Goal: Task Accomplishment & Management: Complete application form

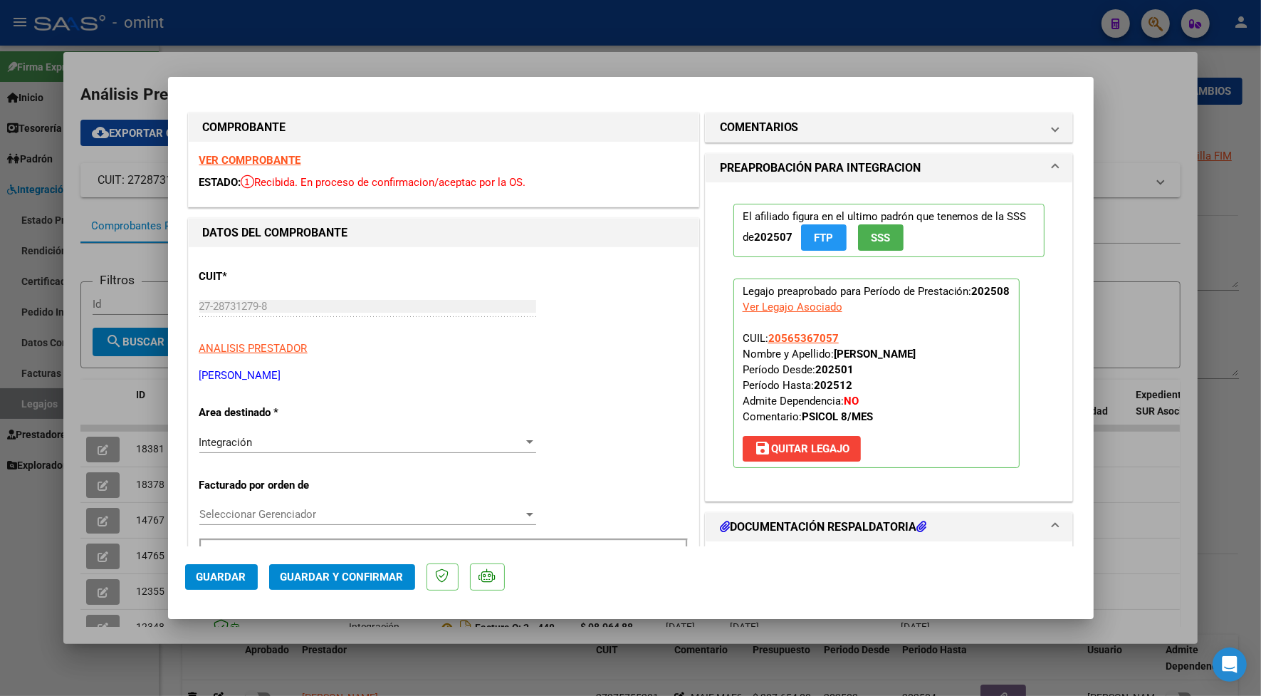
scroll to position [178, 0]
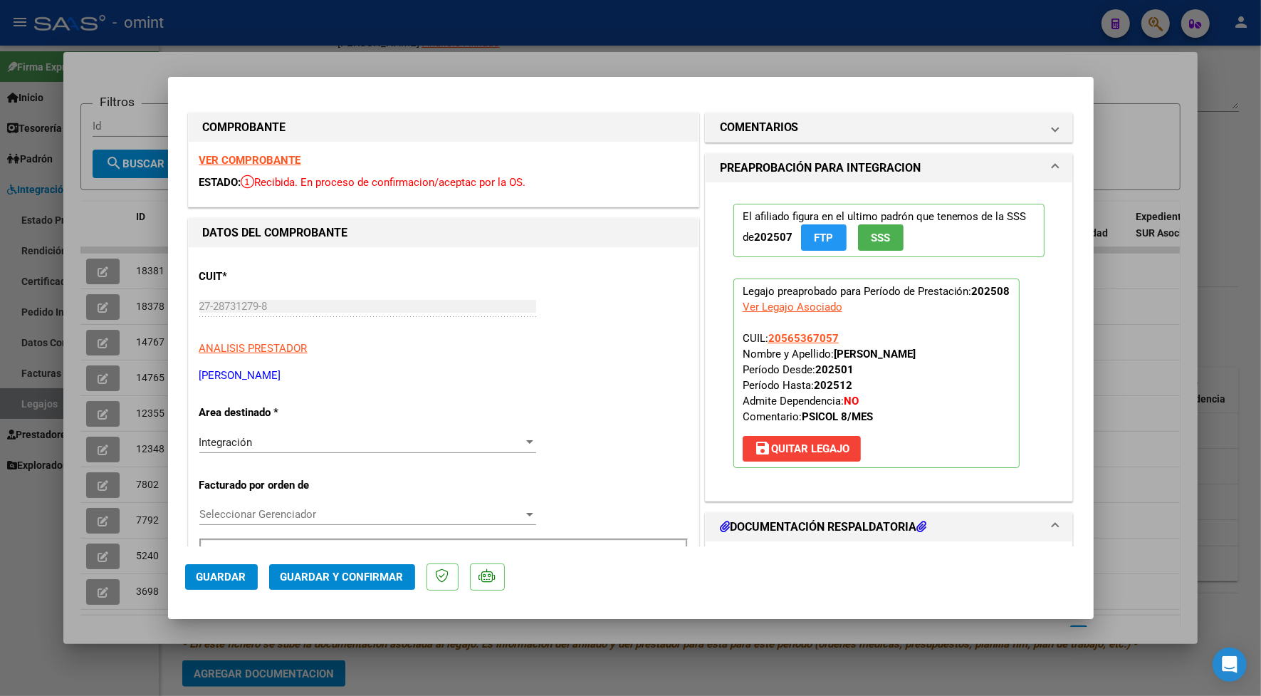
click at [617, 58] on div at bounding box center [630, 348] width 1261 height 696
type input "$ 0,00"
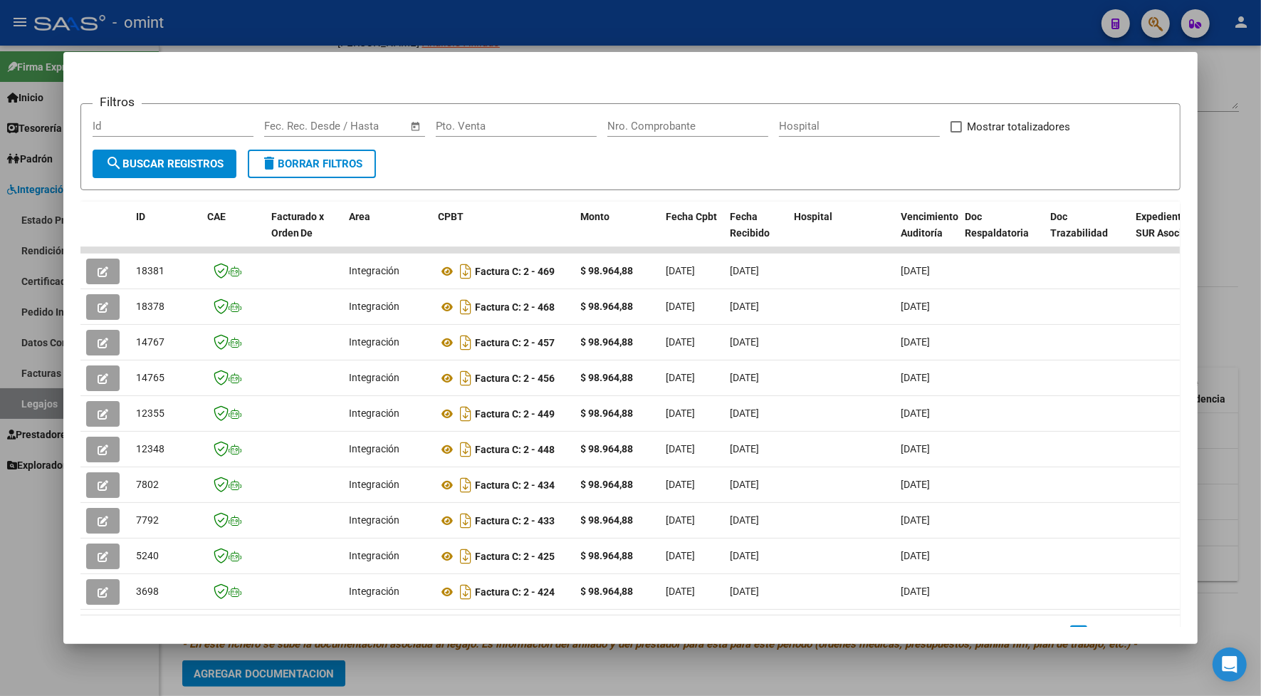
click at [561, 28] on div at bounding box center [630, 348] width 1261 height 696
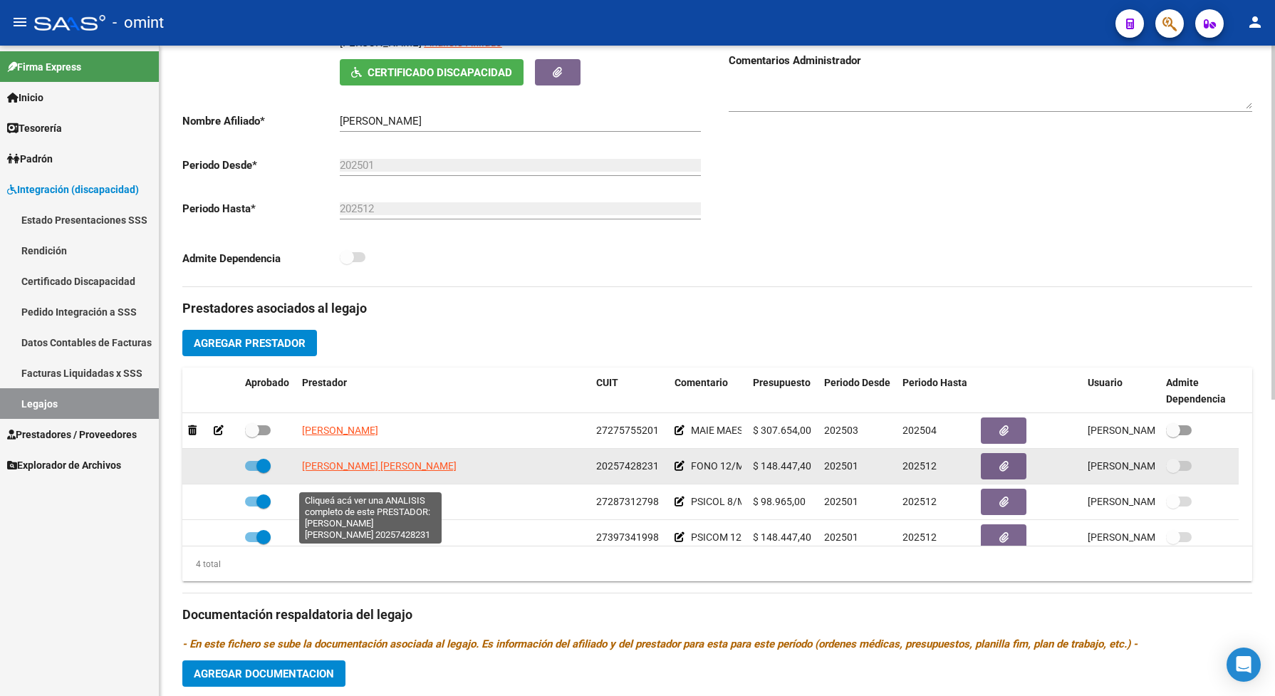
click at [396, 472] on span "[PERSON_NAME] [PERSON_NAME]" at bounding box center [379, 465] width 155 height 11
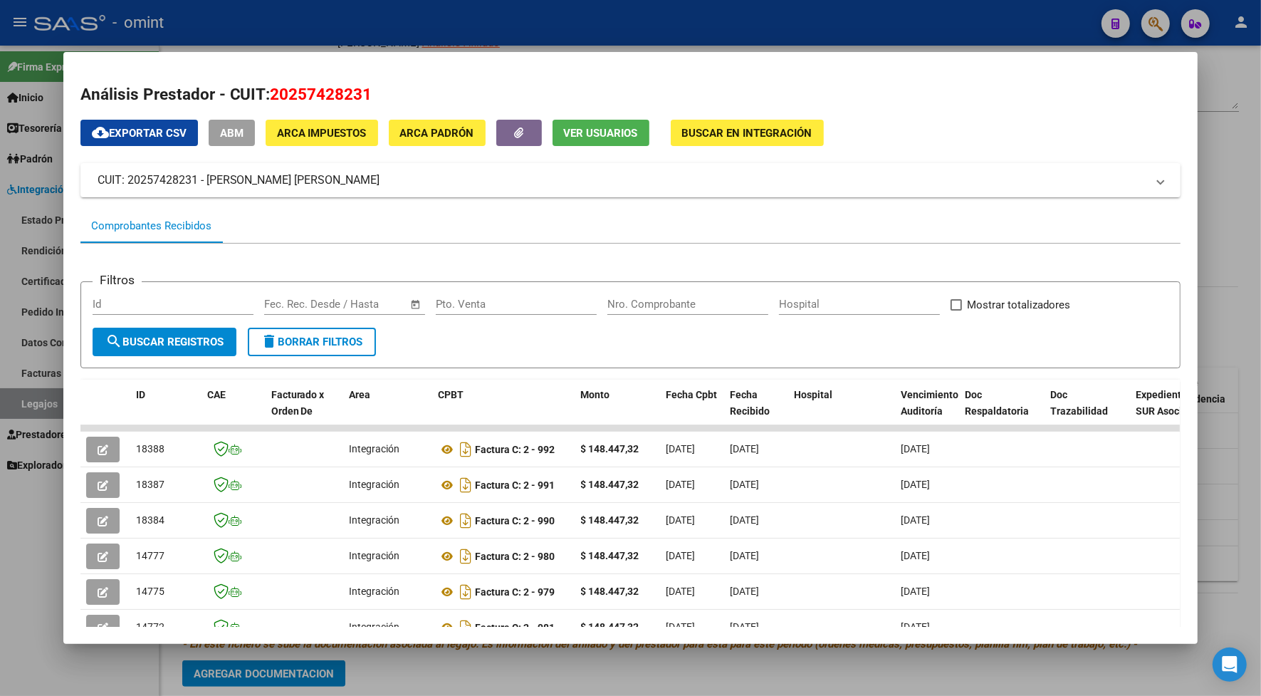
click at [333, 40] on div at bounding box center [630, 348] width 1261 height 696
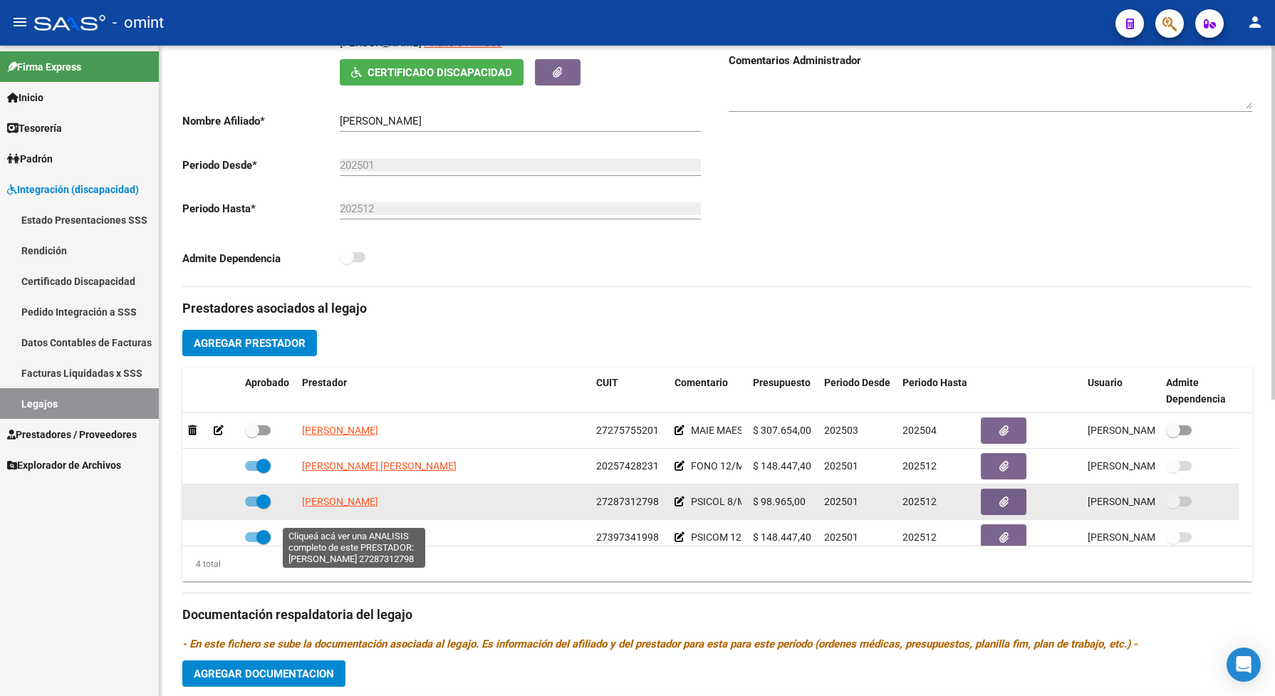
click at [358, 507] on span "[PERSON_NAME]" at bounding box center [340, 501] width 76 height 11
type textarea "27287312798"
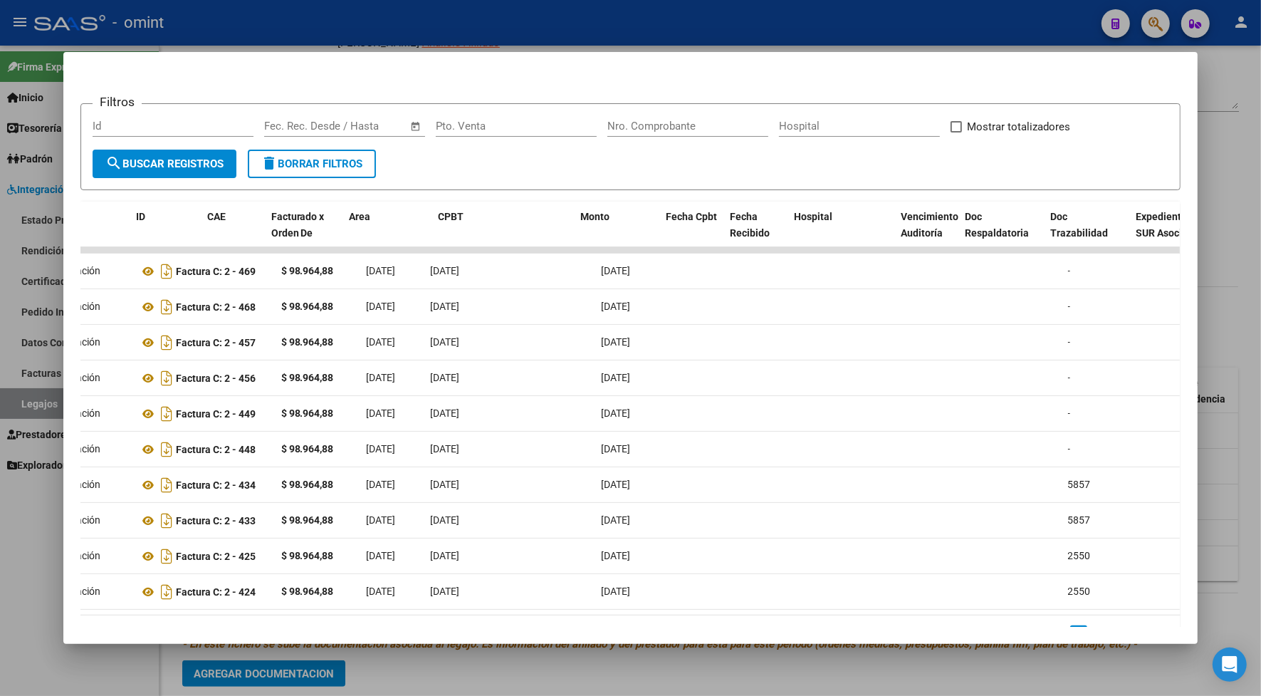
scroll to position [0, 0]
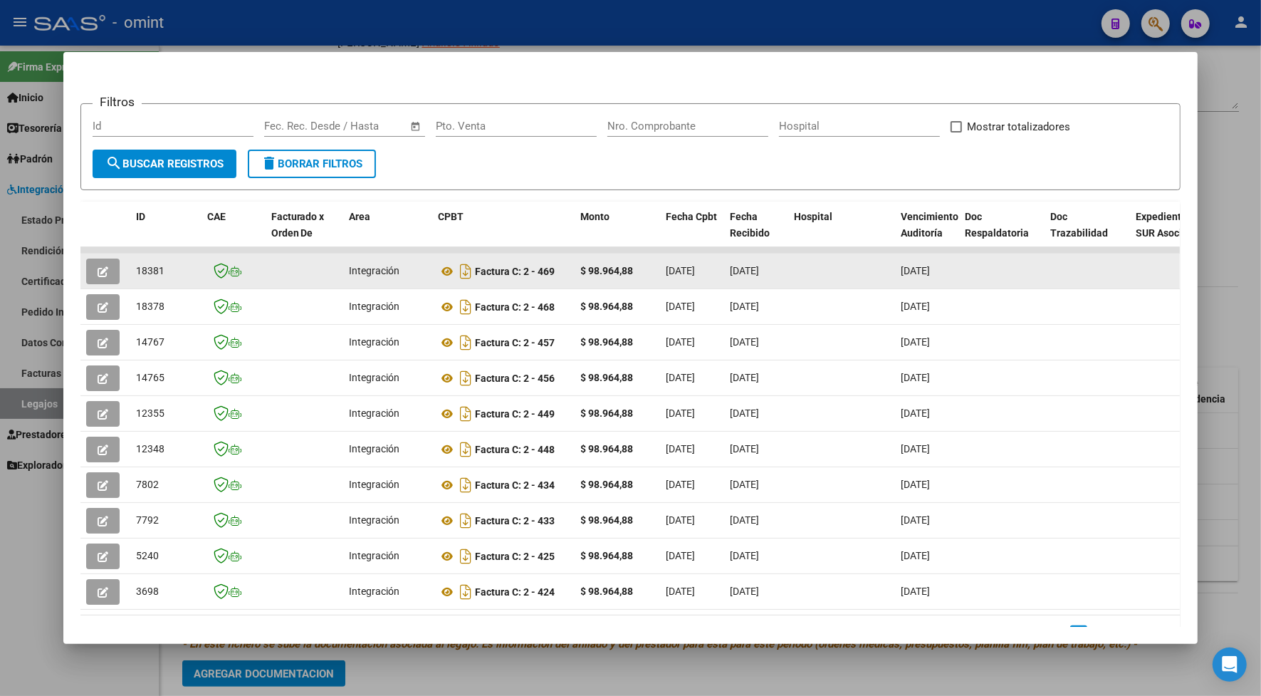
click at [103, 264] on button "button" at bounding box center [102, 272] width 33 height 26
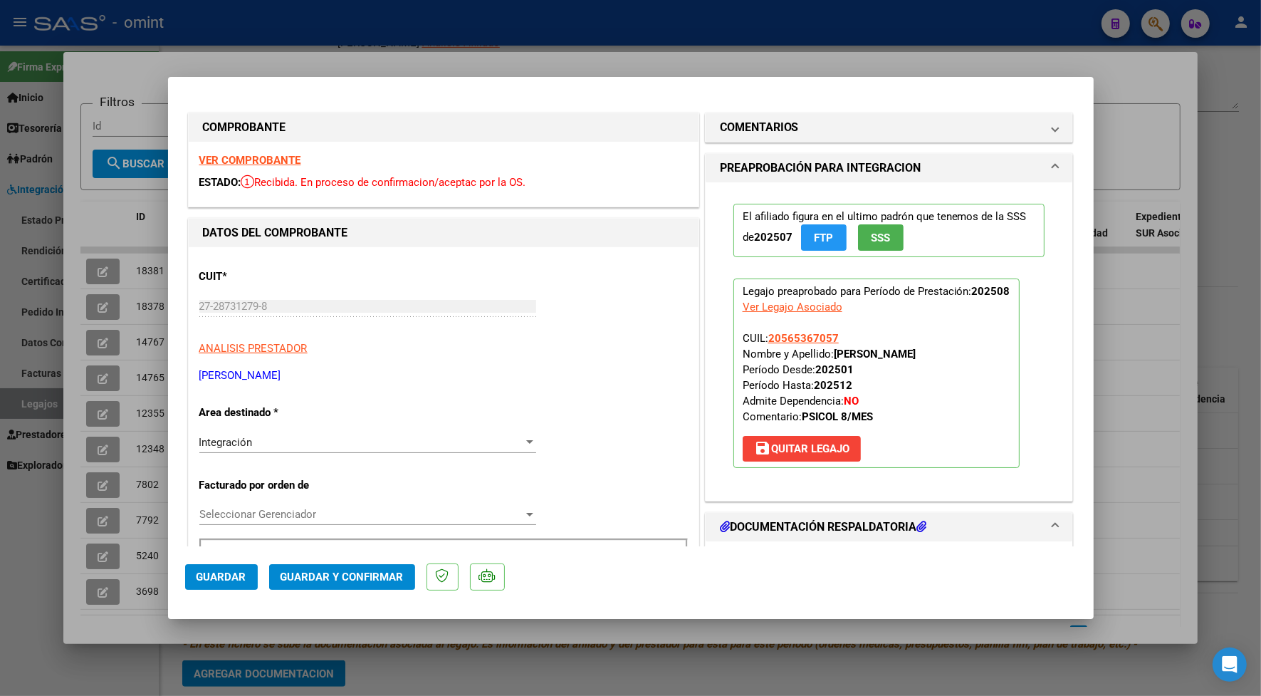
scroll to position [178, 0]
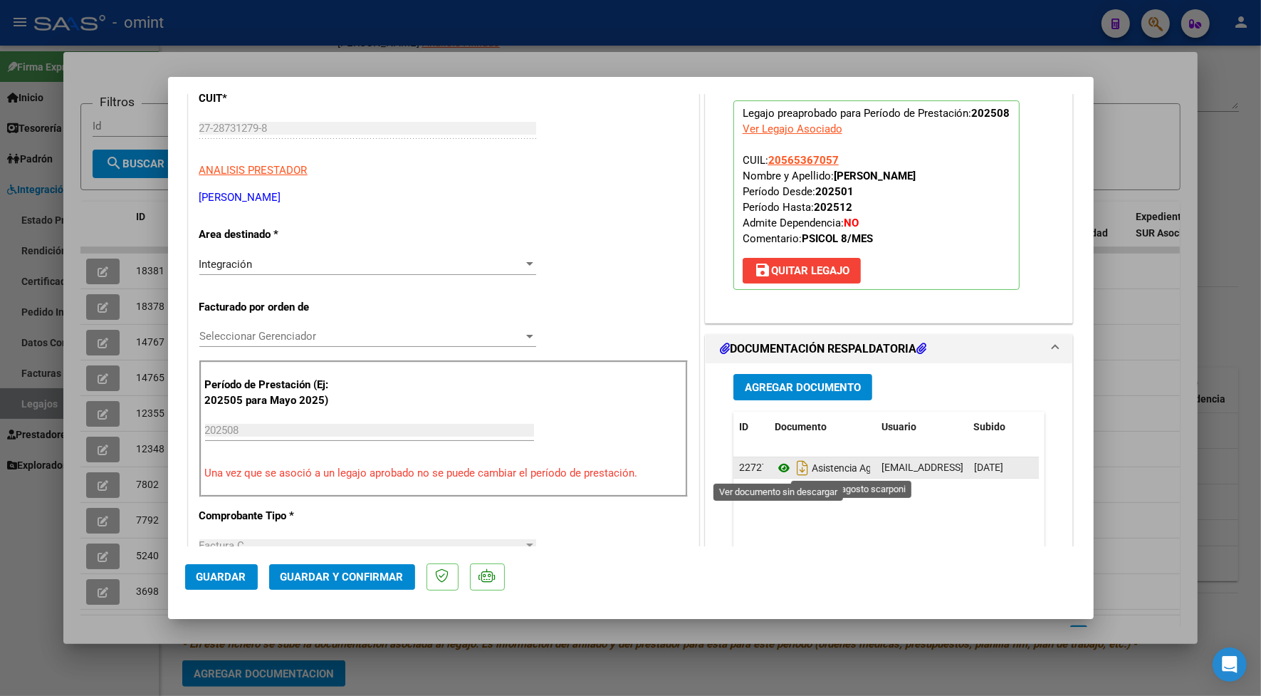
click at [777, 467] on icon at bounding box center [784, 467] width 19 height 17
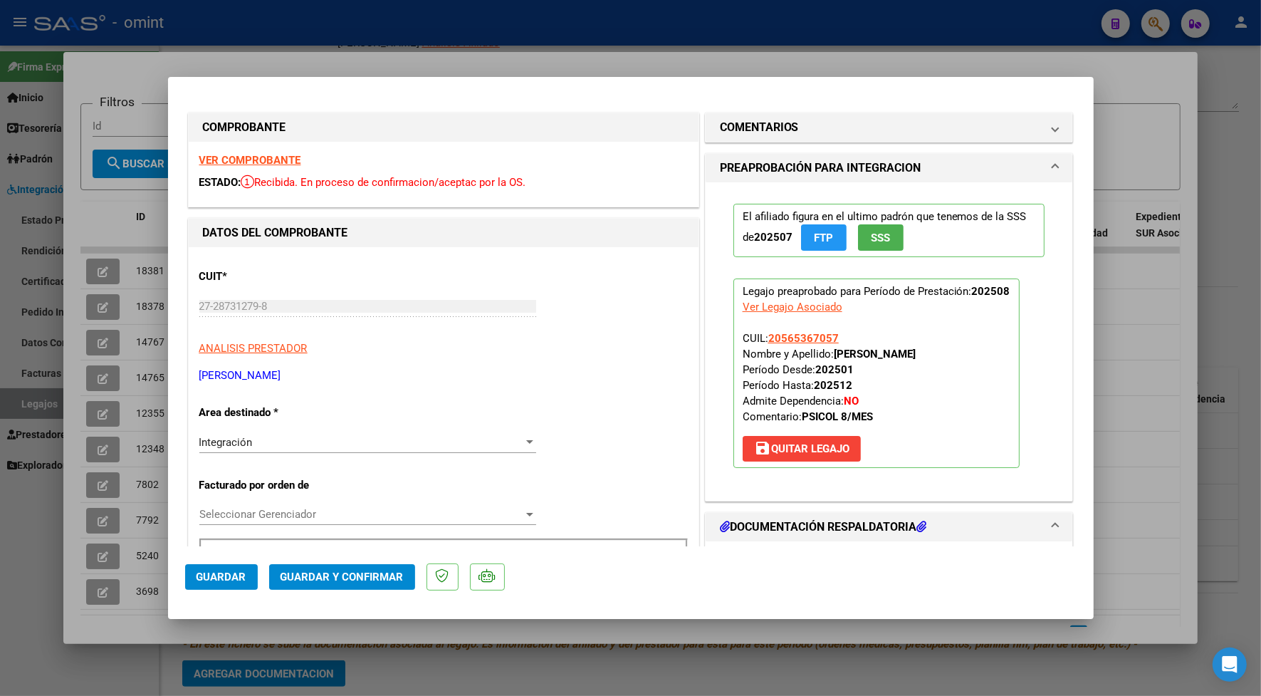
click at [293, 160] on strong "VER COMPROBANTE" at bounding box center [250, 160] width 102 height 13
click at [326, 568] on button "Guardar y Confirmar" at bounding box center [342, 577] width 146 height 26
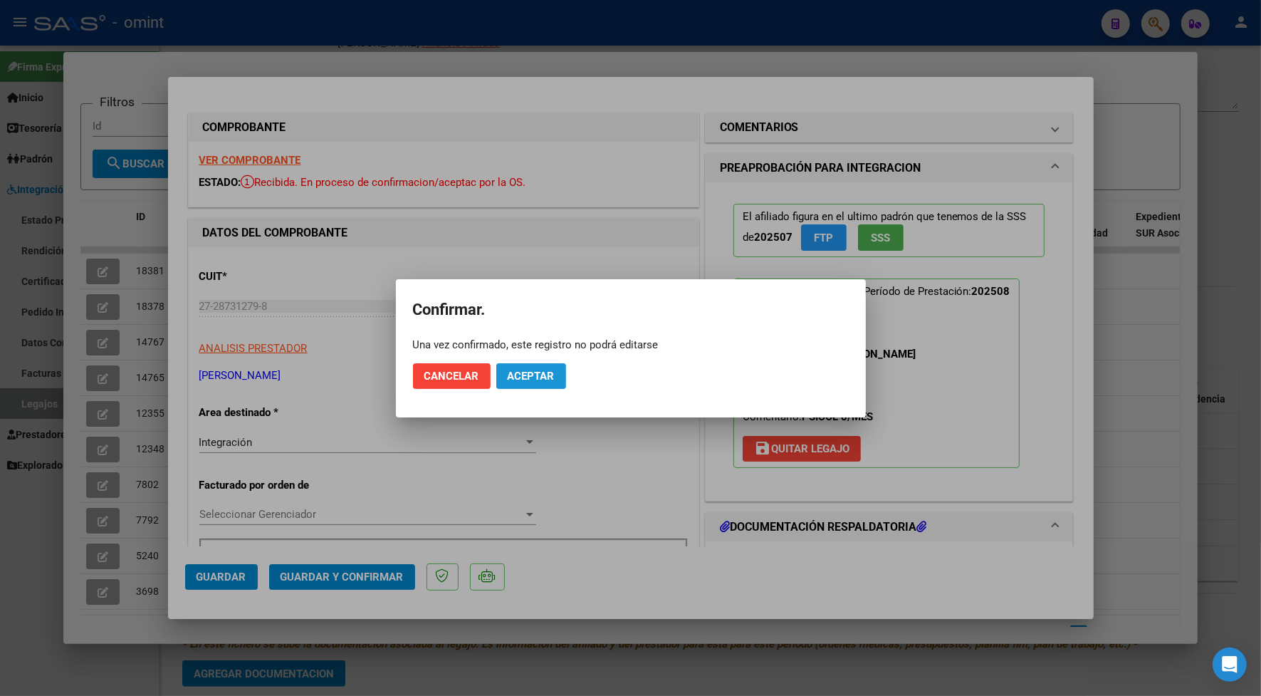
click at [520, 378] on span "Aceptar" at bounding box center [531, 376] width 47 height 13
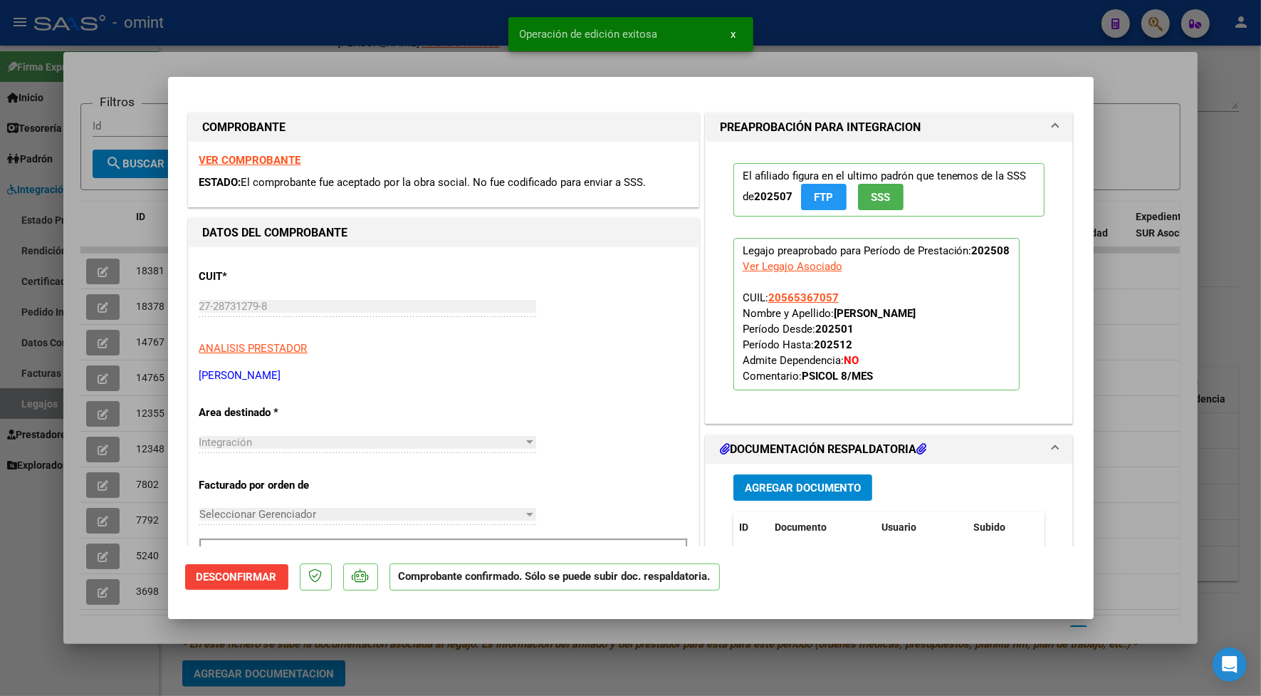
click at [440, 52] on div at bounding box center [630, 348] width 1261 height 696
type input "$ 0,00"
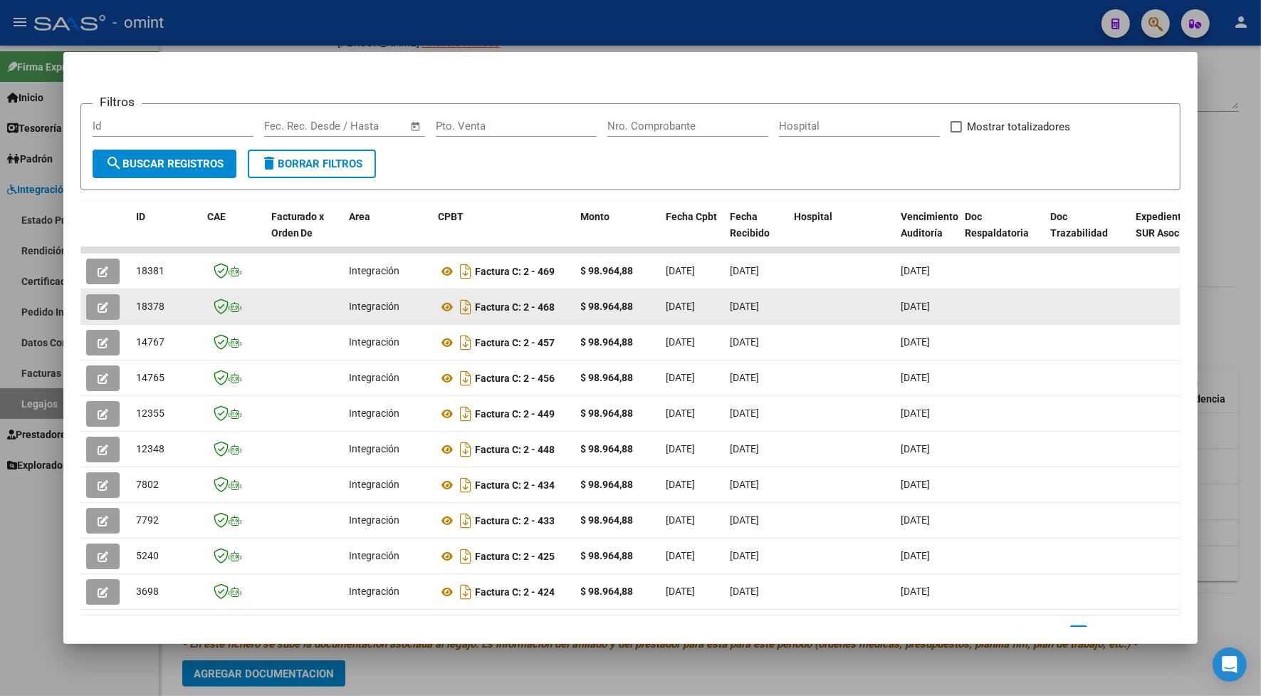
drag, startPoint x: 157, startPoint y: 308, endPoint x: 130, endPoint y: 314, distance: 27.8
click at [130, 314] on datatable-body-cell "18378" at bounding box center [165, 306] width 71 height 35
drag, startPoint x: 130, startPoint y: 314, endPoint x: 152, endPoint y: 306, distance: 22.8
copy span "18378"
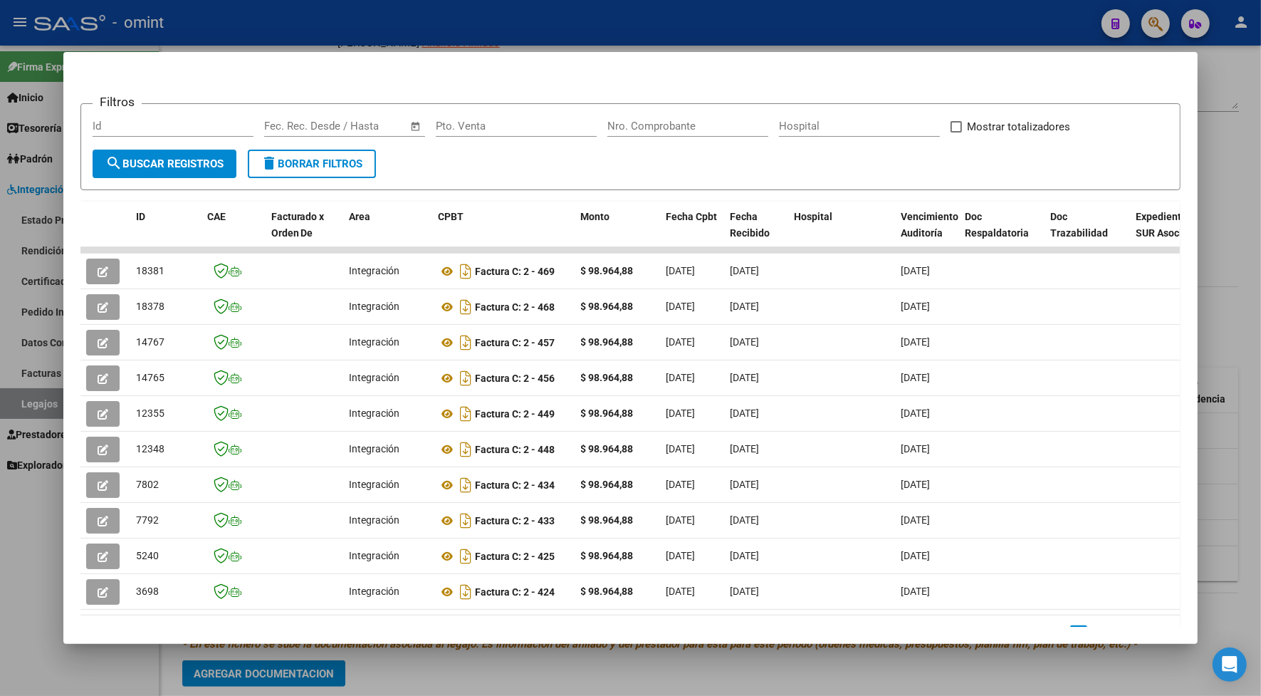
click at [310, 48] on div at bounding box center [630, 348] width 1261 height 696
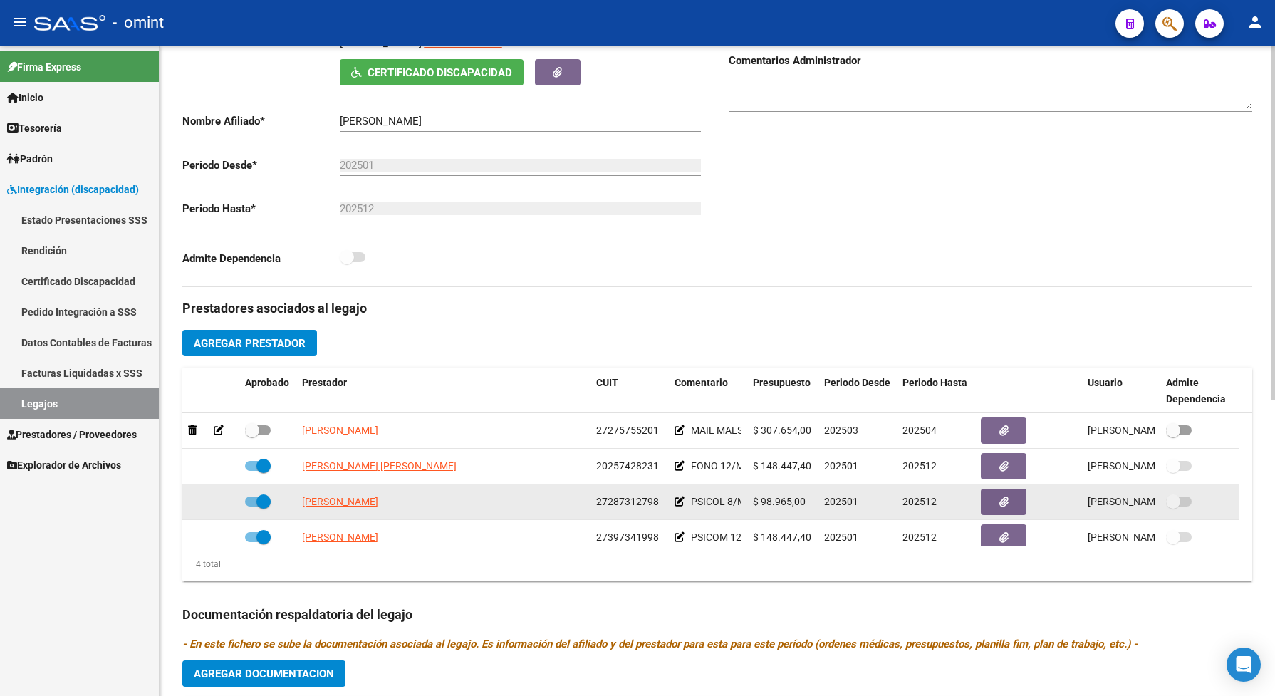
click at [378, 510] on app-link-go-to "[PERSON_NAME]" at bounding box center [340, 502] width 76 height 16
click at [378, 507] on span "[PERSON_NAME]" at bounding box center [340, 501] width 76 height 11
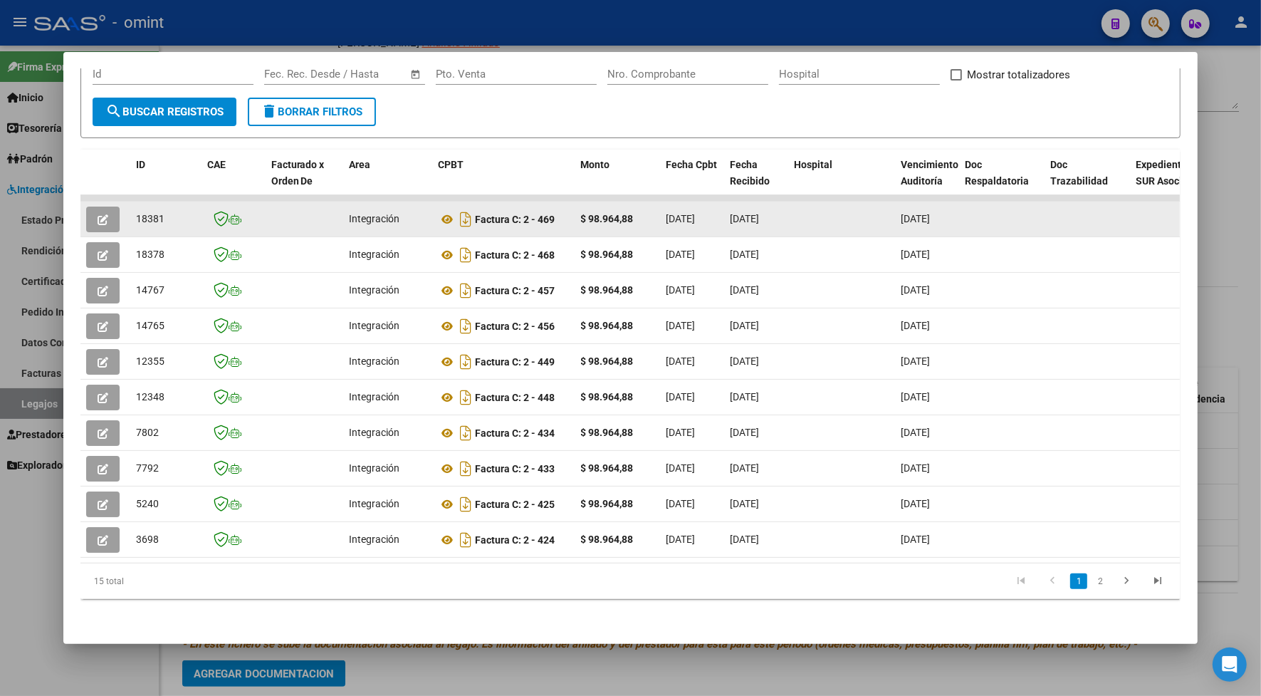
drag, startPoint x: 166, startPoint y: 198, endPoint x: 126, endPoint y: 207, distance: 40.9
click at [130, 207] on datatable-body-cell "18381" at bounding box center [165, 219] width 71 height 35
drag, startPoint x: 126, startPoint y: 207, endPoint x: 145, endPoint y: 204, distance: 18.9
copy span "18381"
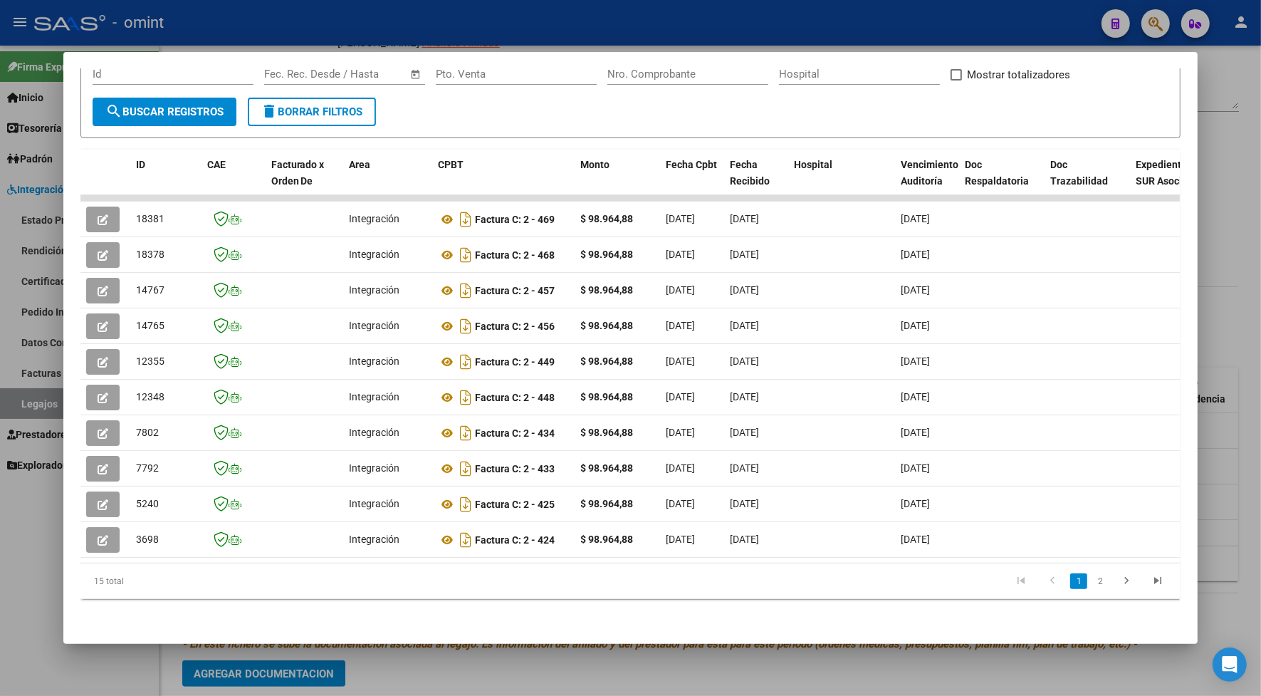
click at [332, 18] on div at bounding box center [630, 348] width 1261 height 696
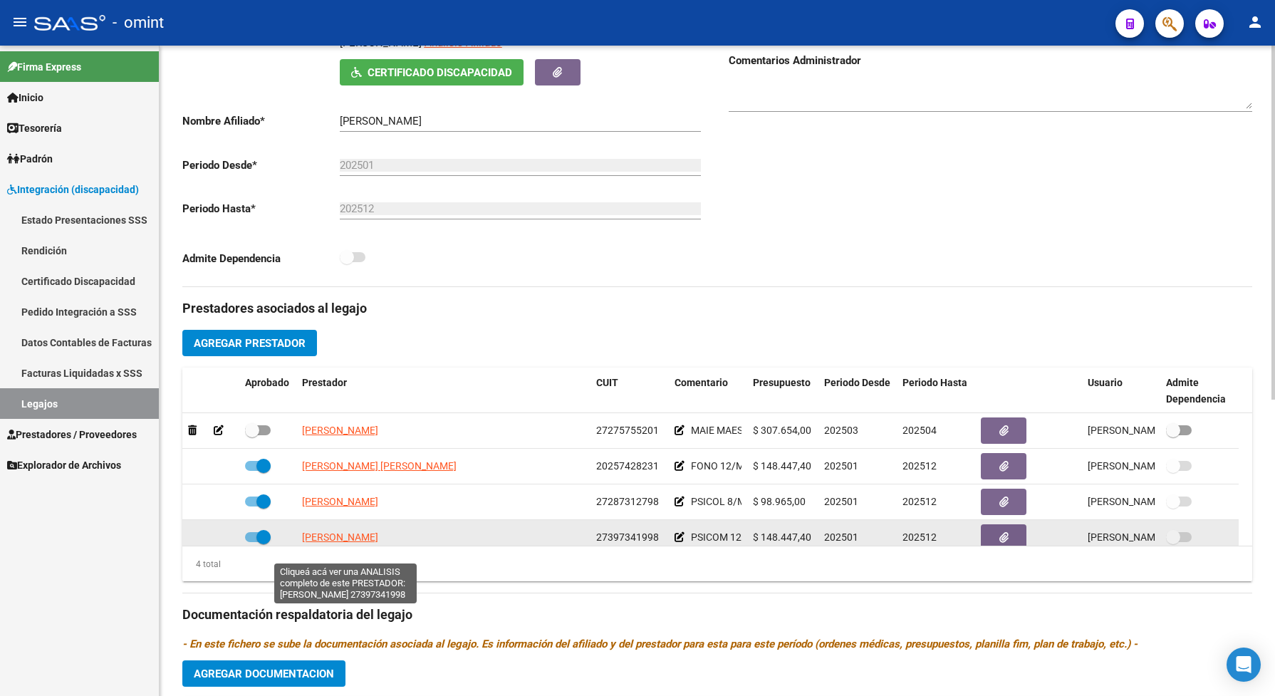
click at [339, 543] on span "[PERSON_NAME]" at bounding box center [340, 536] width 76 height 11
type textarea "27397341998"
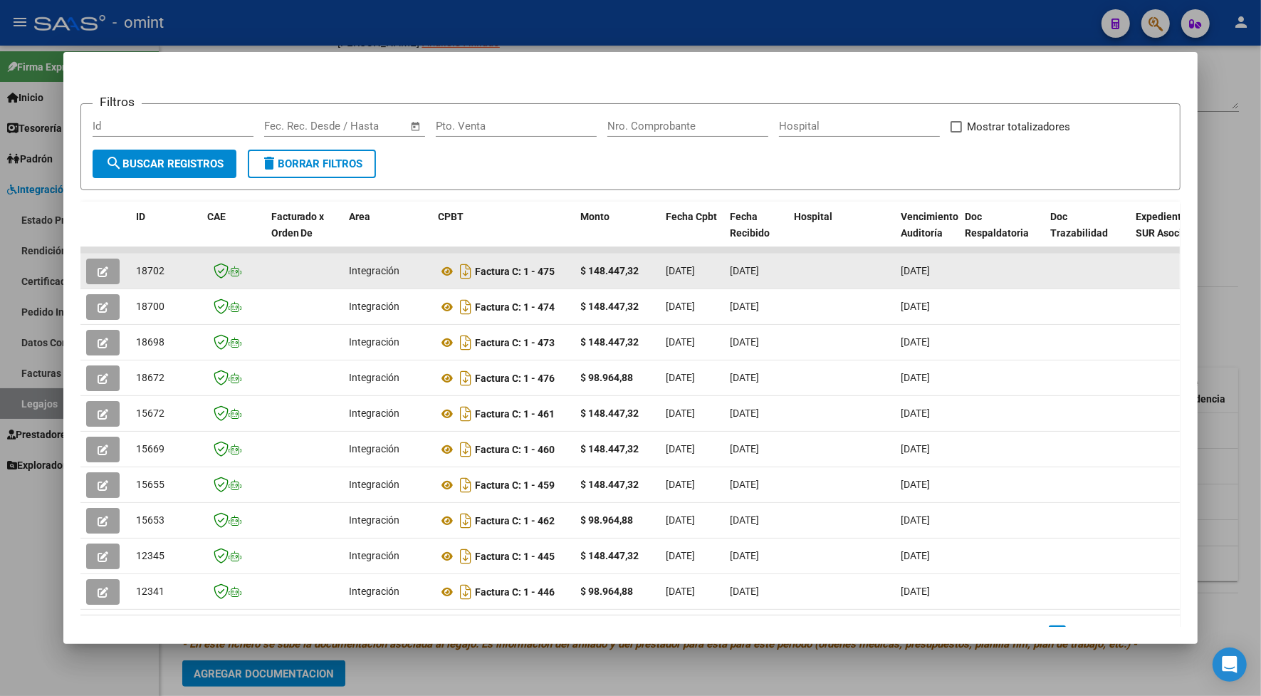
drag, startPoint x: 165, startPoint y: 269, endPoint x: 130, endPoint y: 278, distance: 35.9
click at [136, 278] on div "18702" at bounding box center [166, 271] width 60 height 16
drag, startPoint x: 130, startPoint y: 278, endPoint x: 150, endPoint y: 269, distance: 22.6
click at [150, 269] on span "18702" at bounding box center [150, 270] width 28 height 11
click at [186, 268] on div "18702" at bounding box center [166, 271] width 60 height 16
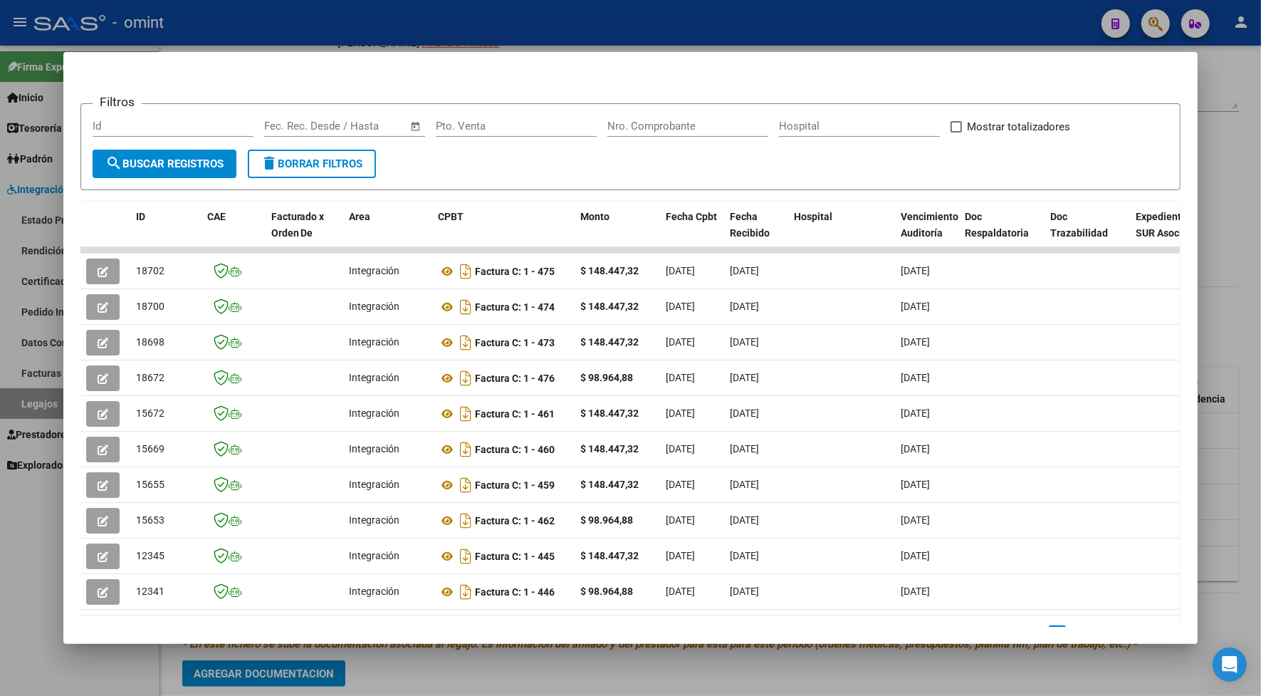
click at [173, 26] on div at bounding box center [630, 348] width 1261 height 696
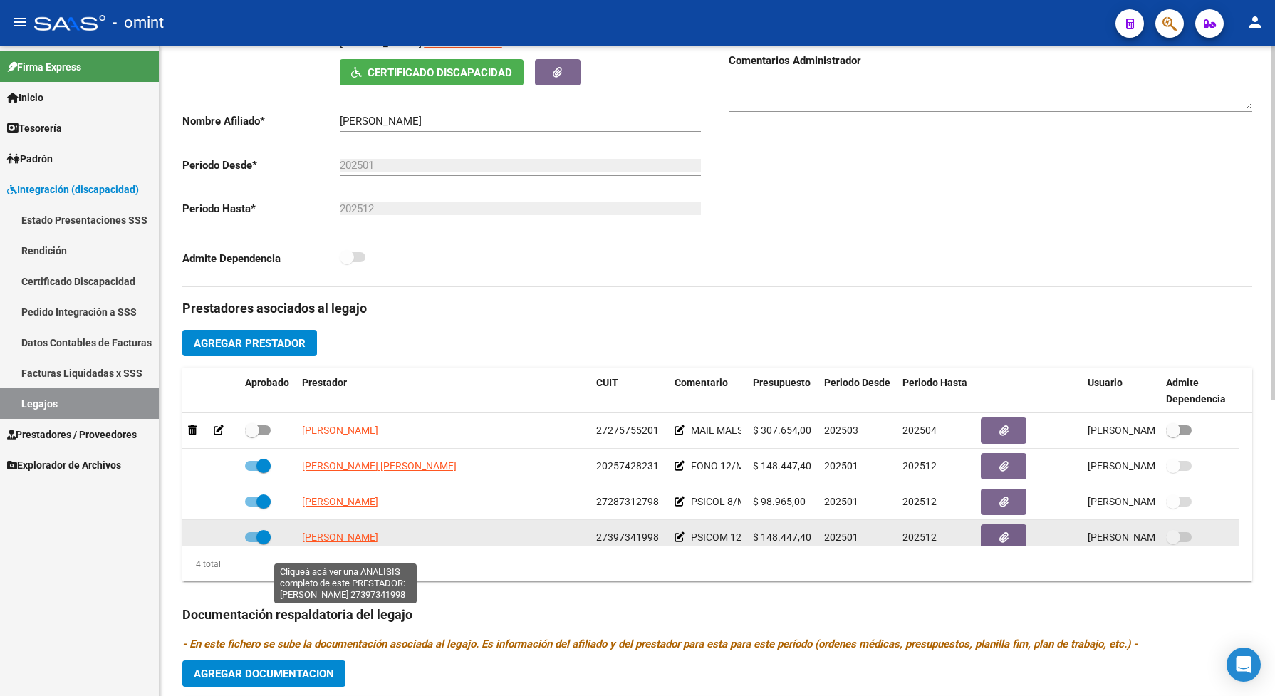
click at [378, 543] on span "[PERSON_NAME]" at bounding box center [340, 536] width 76 height 11
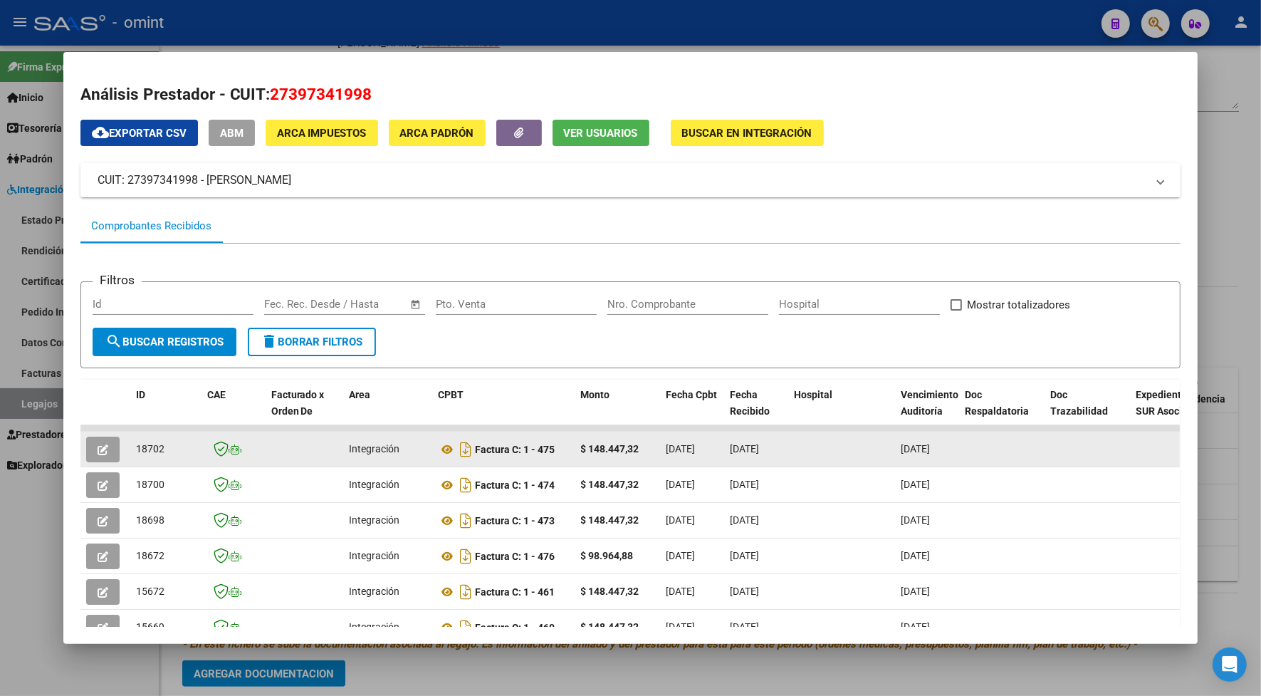
click at [98, 449] on icon "button" at bounding box center [103, 449] width 11 height 11
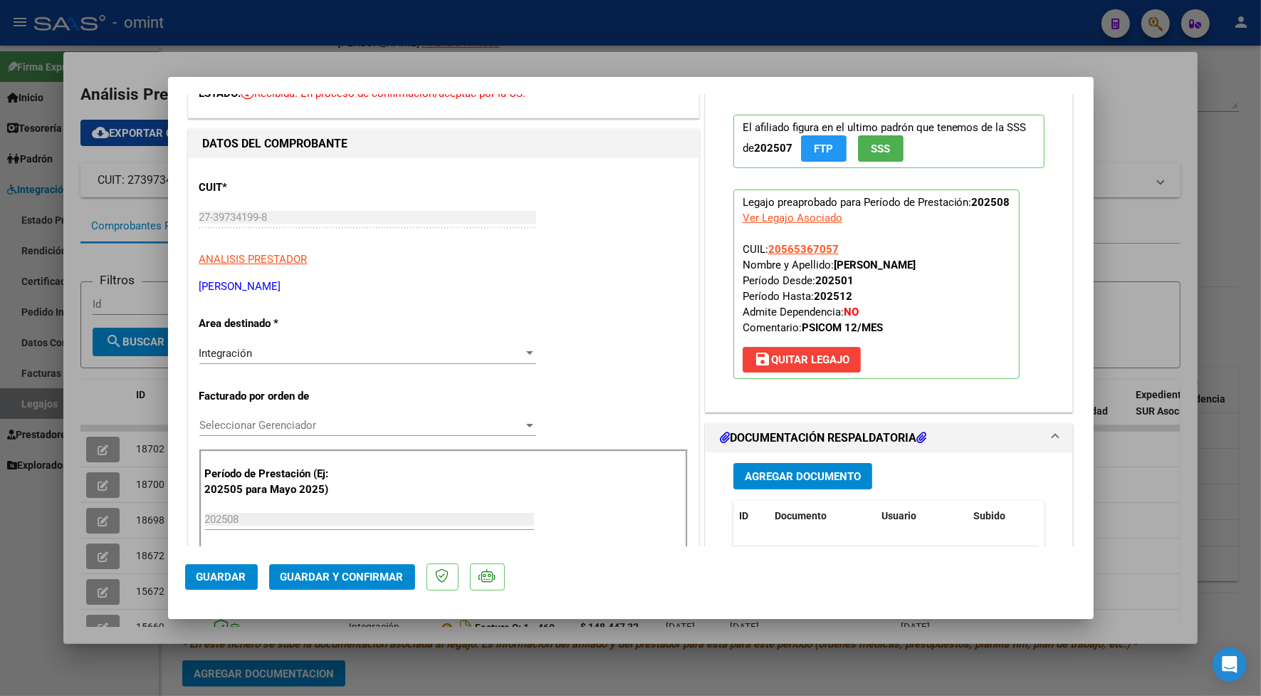
scroll to position [267, 0]
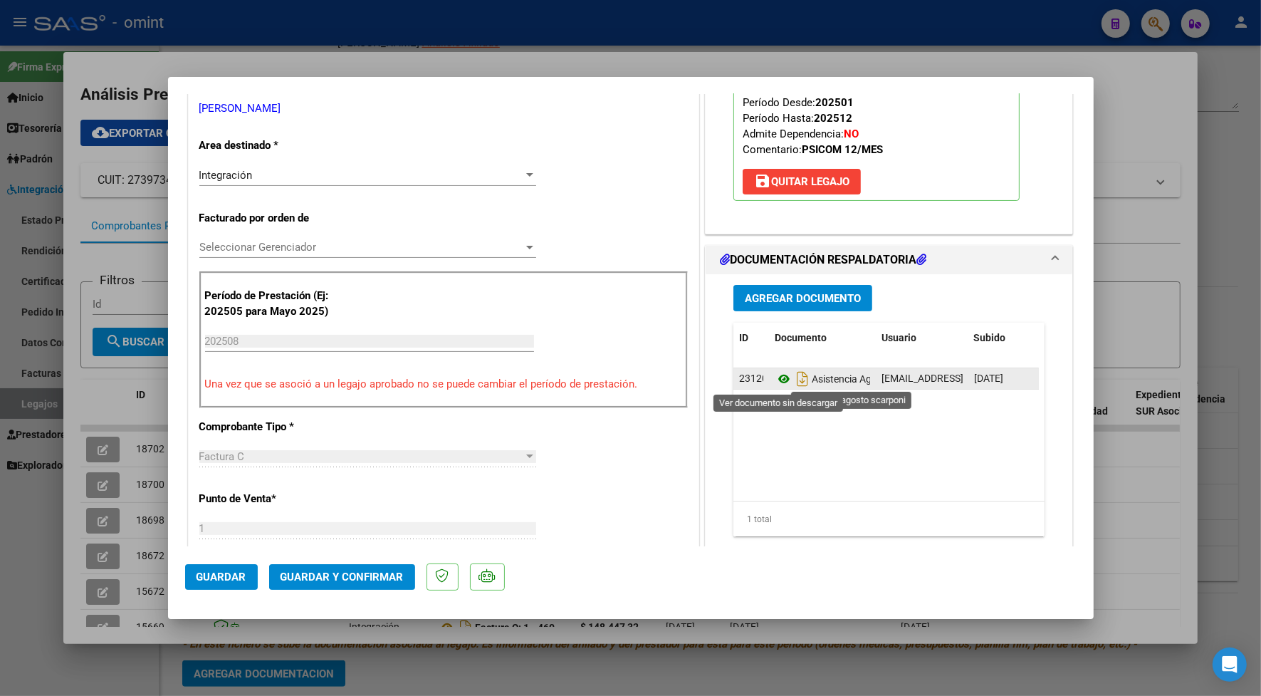
click at [775, 380] on icon at bounding box center [784, 378] width 19 height 17
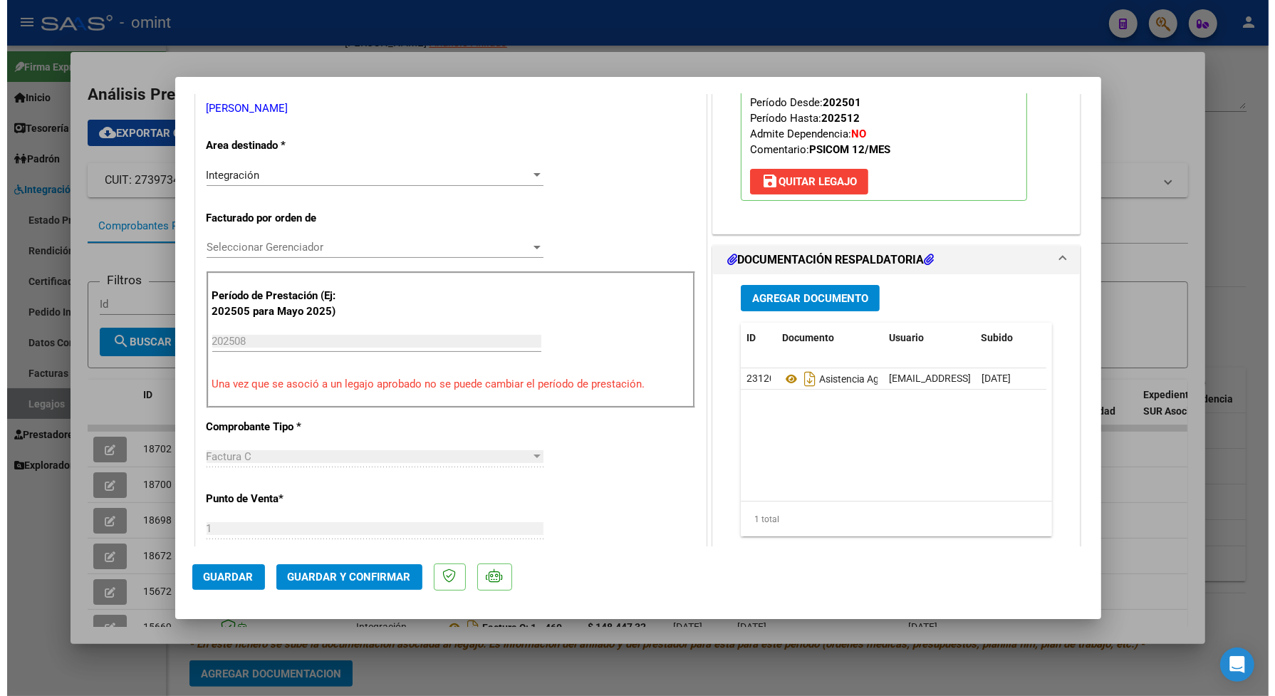
scroll to position [0, 0]
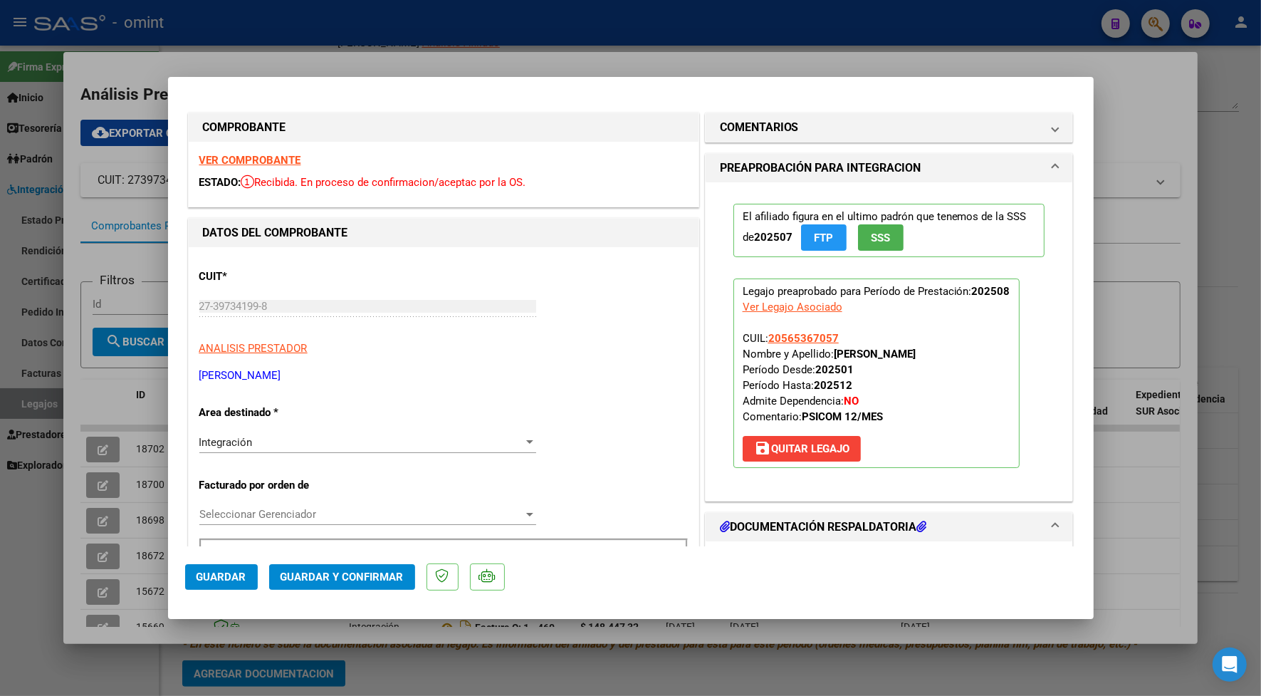
click at [275, 157] on strong "VER COMPROBANTE" at bounding box center [250, 160] width 102 height 13
click at [370, 579] on span "Guardar y Confirmar" at bounding box center [342, 577] width 123 height 13
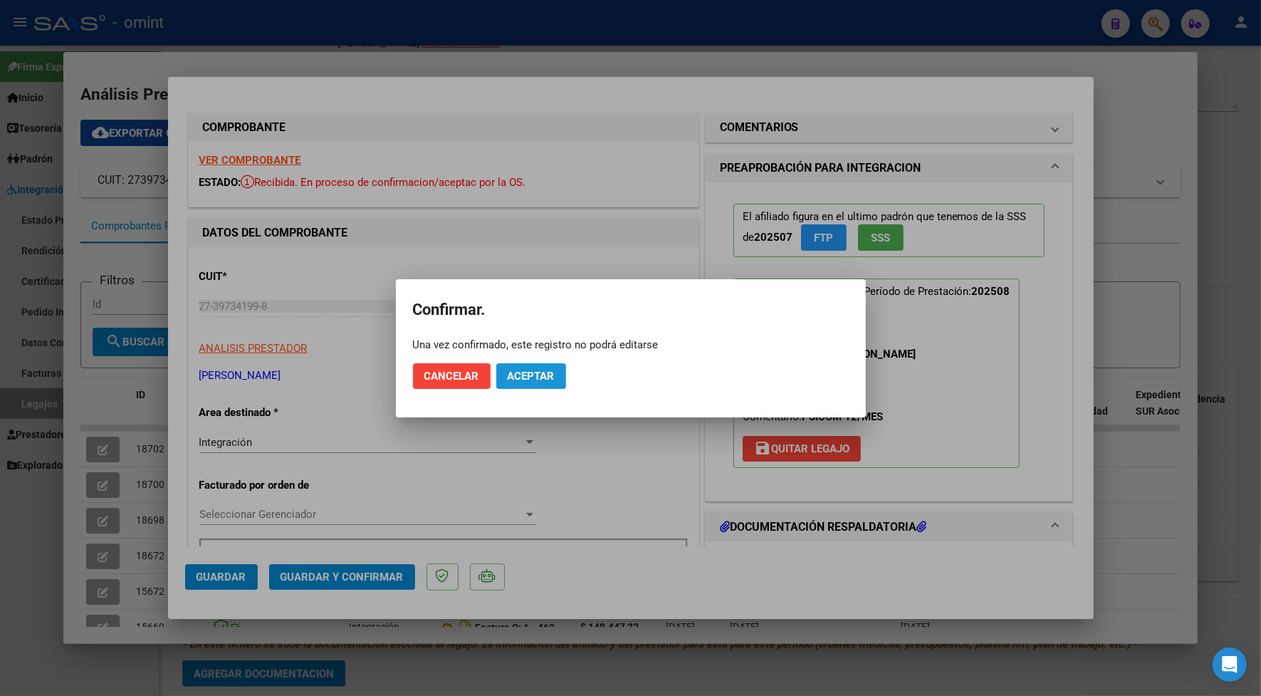
click at [535, 376] on span "Aceptar" at bounding box center [531, 376] width 47 height 13
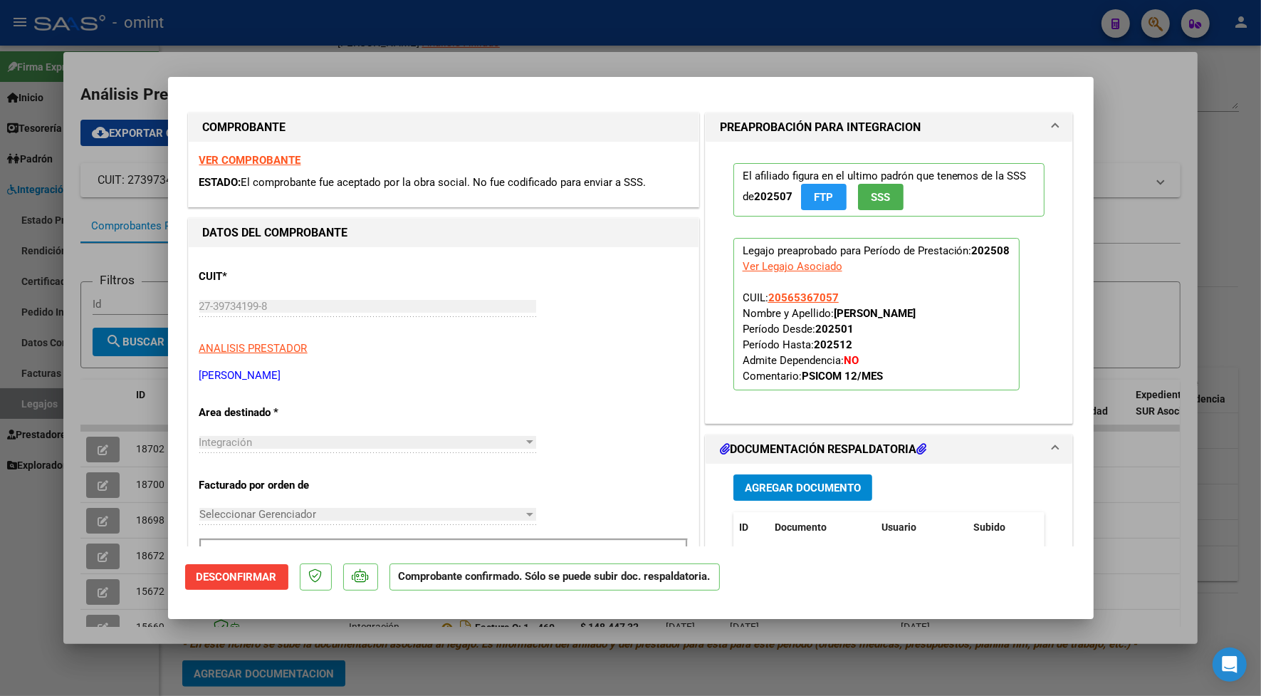
click at [378, 44] on div at bounding box center [630, 348] width 1261 height 696
type input "$ 0,00"
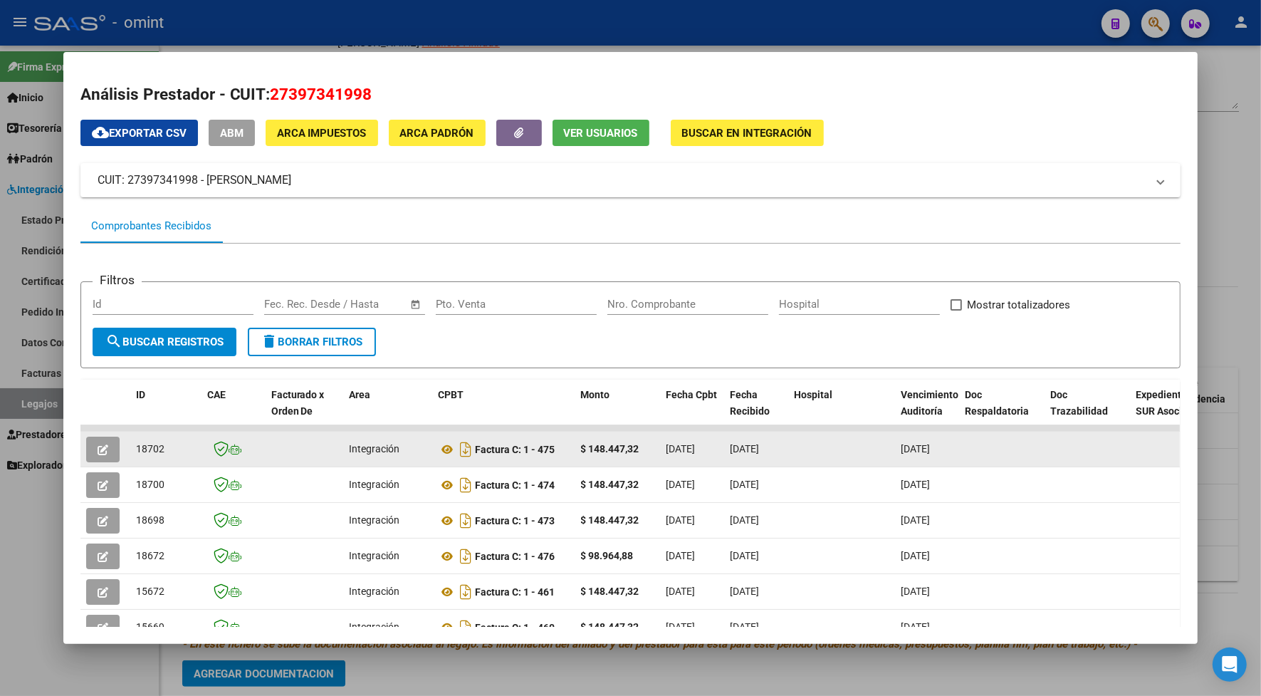
drag, startPoint x: 164, startPoint y: 454, endPoint x: 126, endPoint y: 458, distance: 38.0
click at [130, 458] on datatable-body-cell "18702" at bounding box center [165, 449] width 71 height 35
drag, startPoint x: 126, startPoint y: 458, endPoint x: 141, endPoint y: 444, distance: 20.7
copy span "18702"
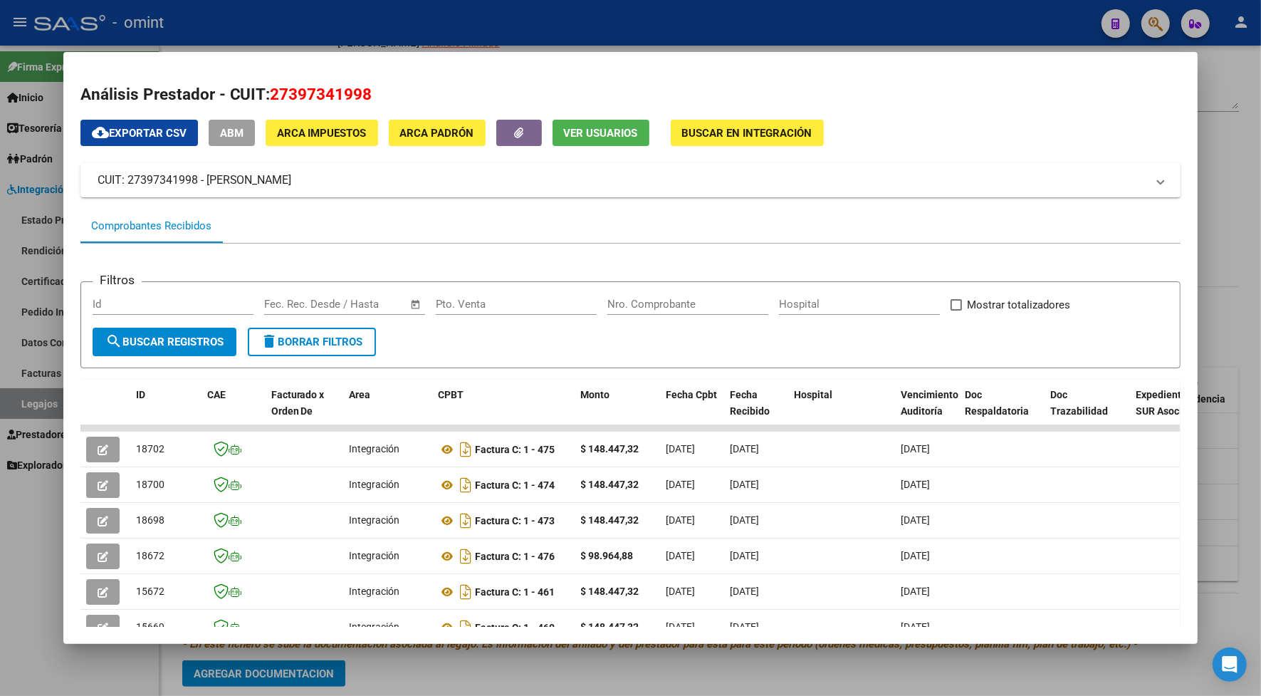
click at [247, 32] on div at bounding box center [630, 348] width 1261 height 696
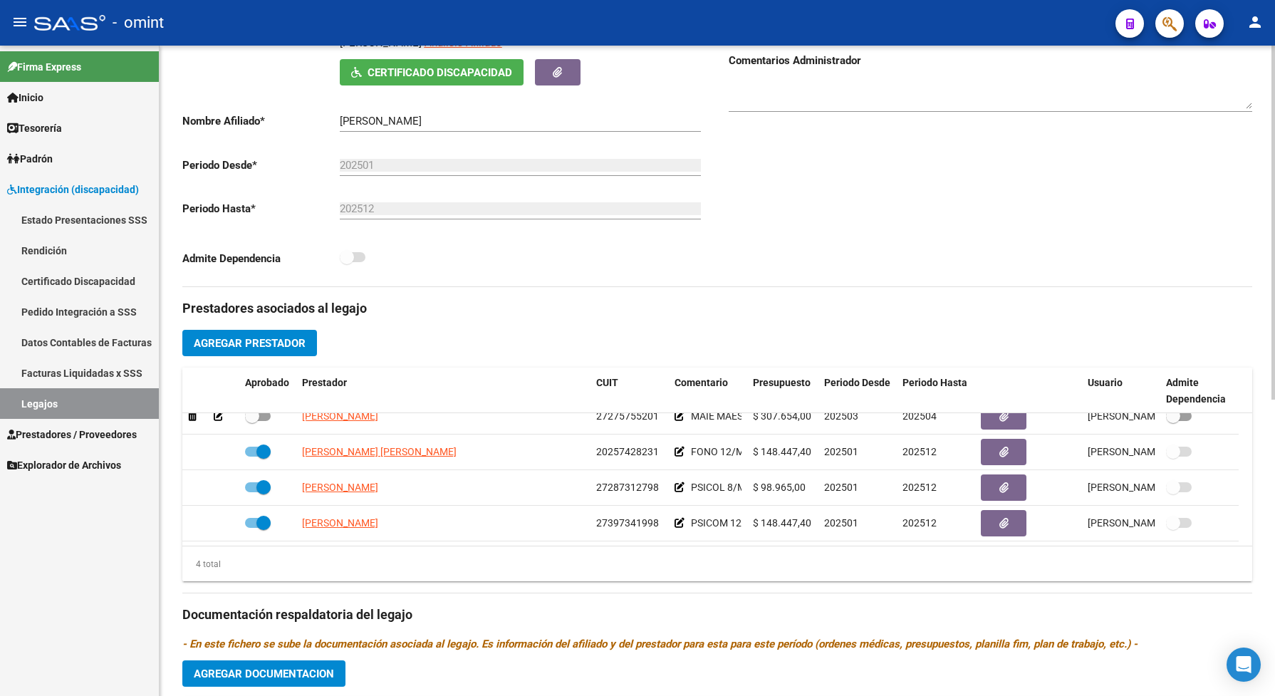
scroll to position [534, 0]
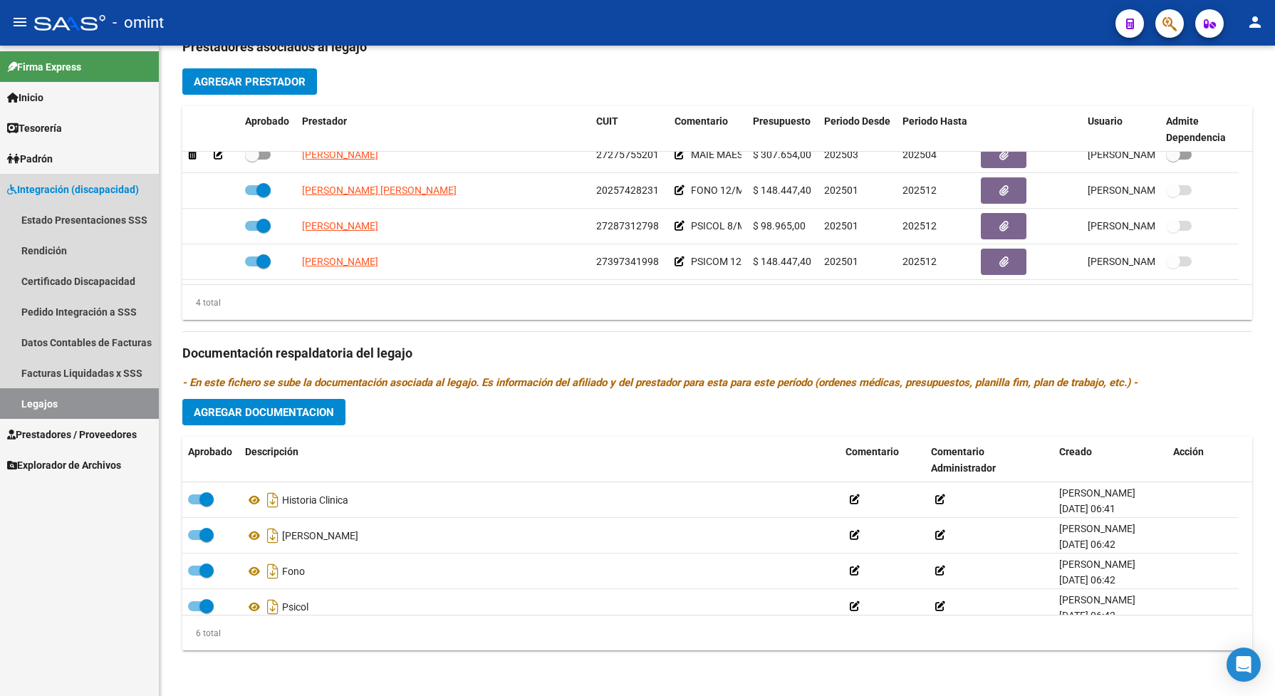
click at [94, 407] on link "Legajos" at bounding box center [79, 403] width 159 height 31
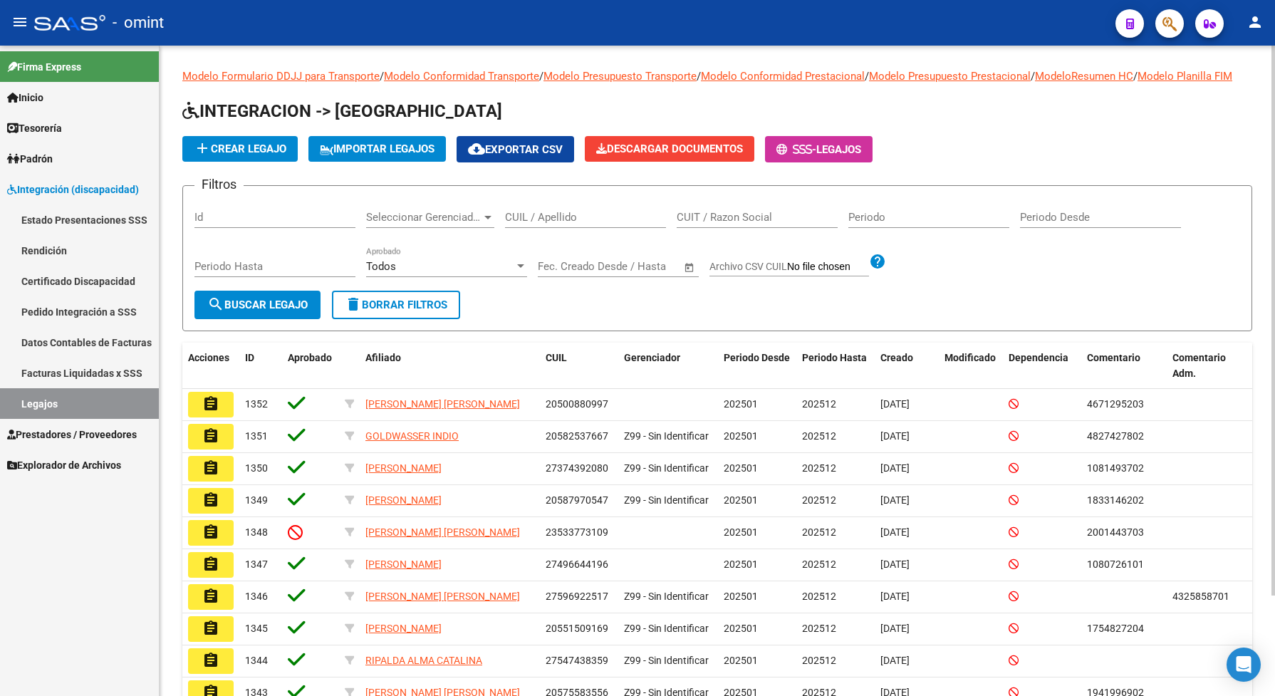
click at [260, 224] on input "Id" at bounding box center [274, 217] width 161 height 13
paste input "23552899199"
type input "23552899199"
click at [254, 311] on span "search Buscar Legajo" at bounding box center [257, 304] width 100 height 13
drag, startPoint x: 275, startPoint y: 229, endPoint x: 180, endPoint y: 247, distance: 96.4
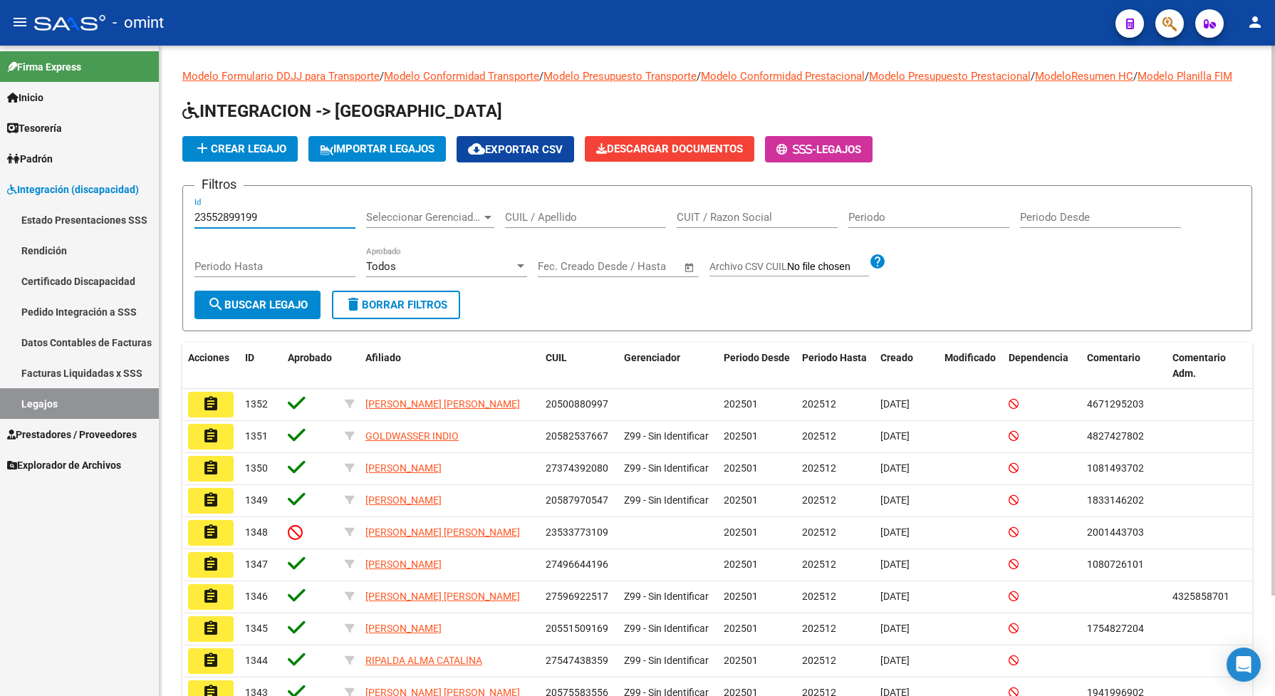
click at [180, 247] on div "Modelo Formulario DDJJ para Transporte / Modelo Conformidad Transporte / Modelo…" at bounding box center [717, 421] width 1115 height 750
click at [542, 224] on input "CUIL / Apellido" at bounding box center [585, 217] width 161 height 13
drag, startPoint x: 542, startPoint y: 228, endPoint x: 269, endPoint y: 230, distance: 272.8
click at [269, 224] on input "Id" at bounding box center [274, 217] width 161 height 13
click at [522, 224] on input "CUIL / Apellido" at bounding box center [585, 217] width 161 height 13
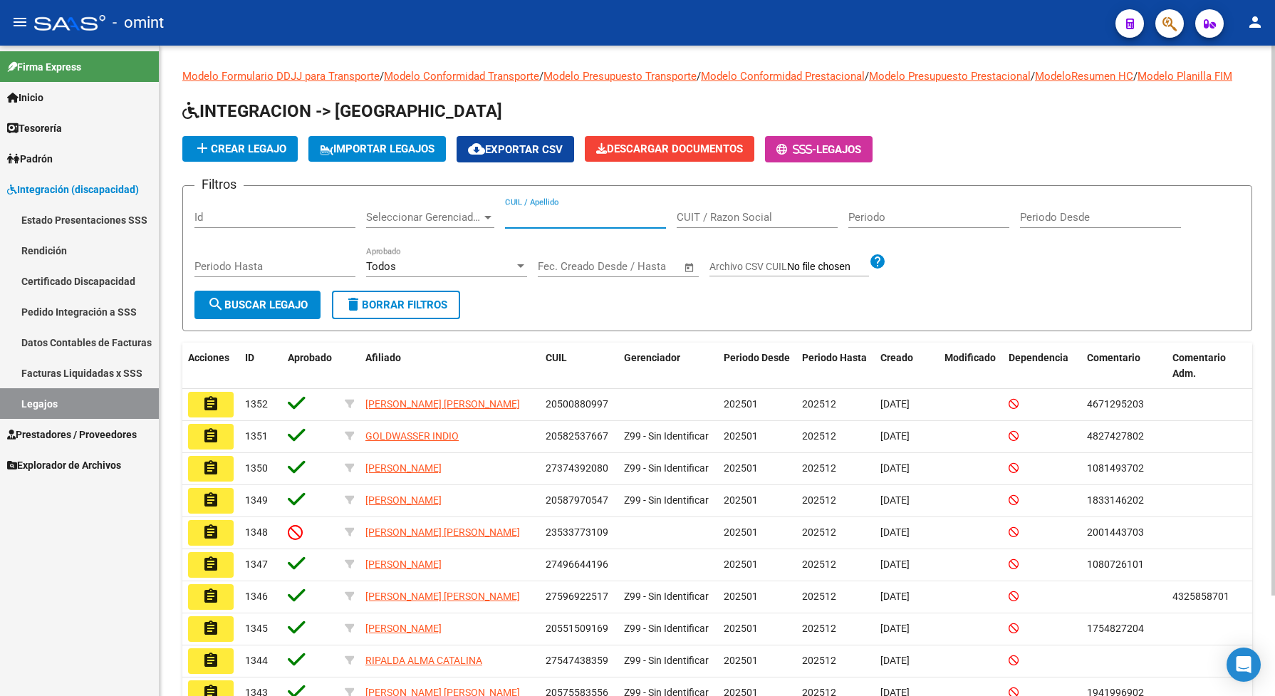
paste input "23552899199"
type input "23552899199"
click at [268, 311] on span "search Buscar Legajo" at bounding box center [257, 304] width 100 height 13
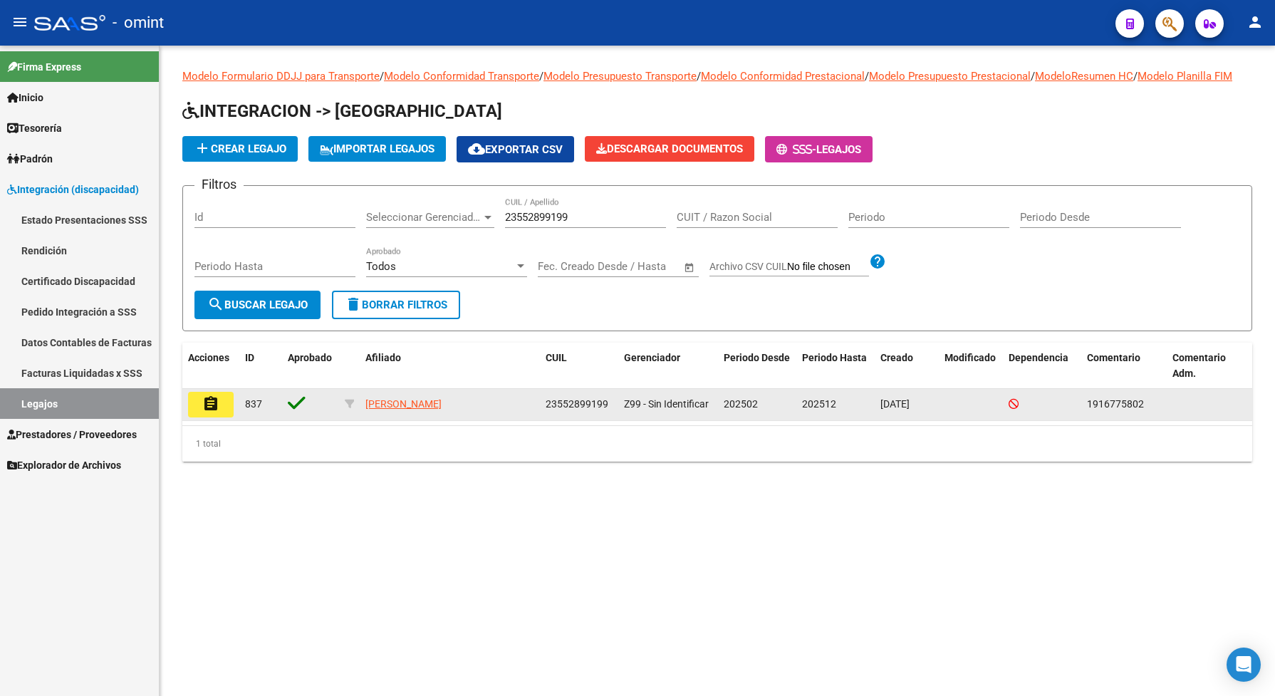
click at [208, 412] on mat-icon "assignment" at bounding box center [210, 403] width 17 height 17
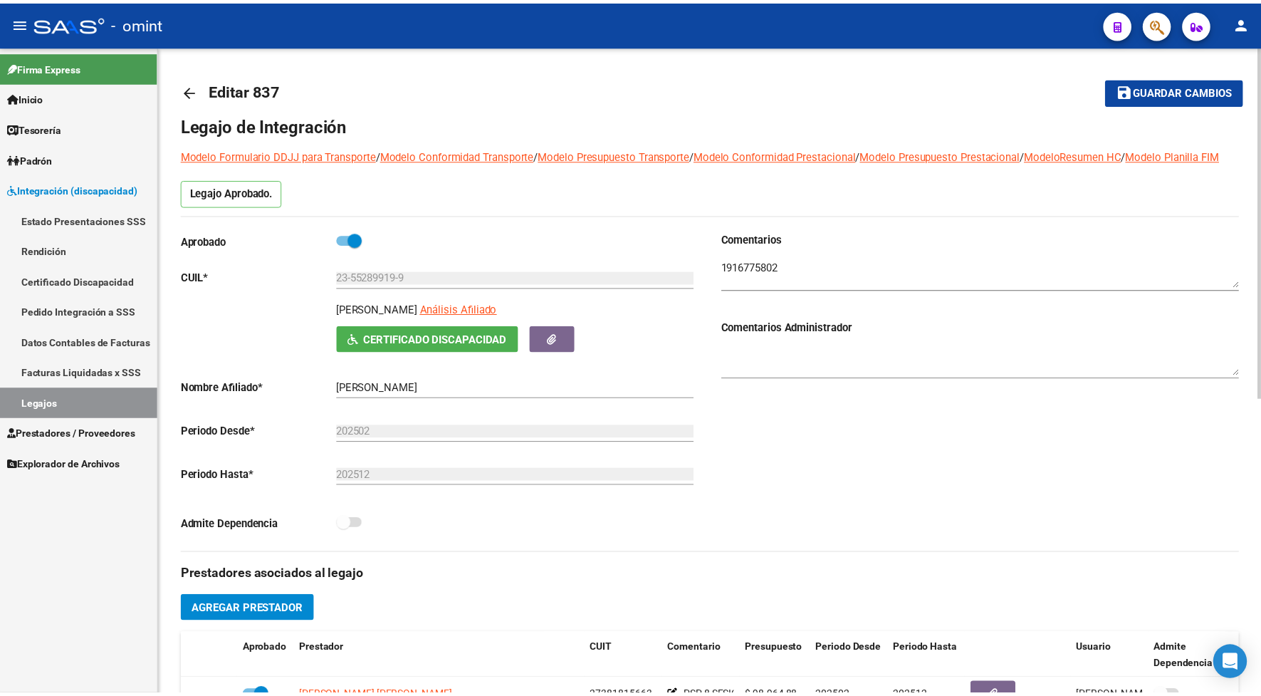
scroll to position [178, 0]
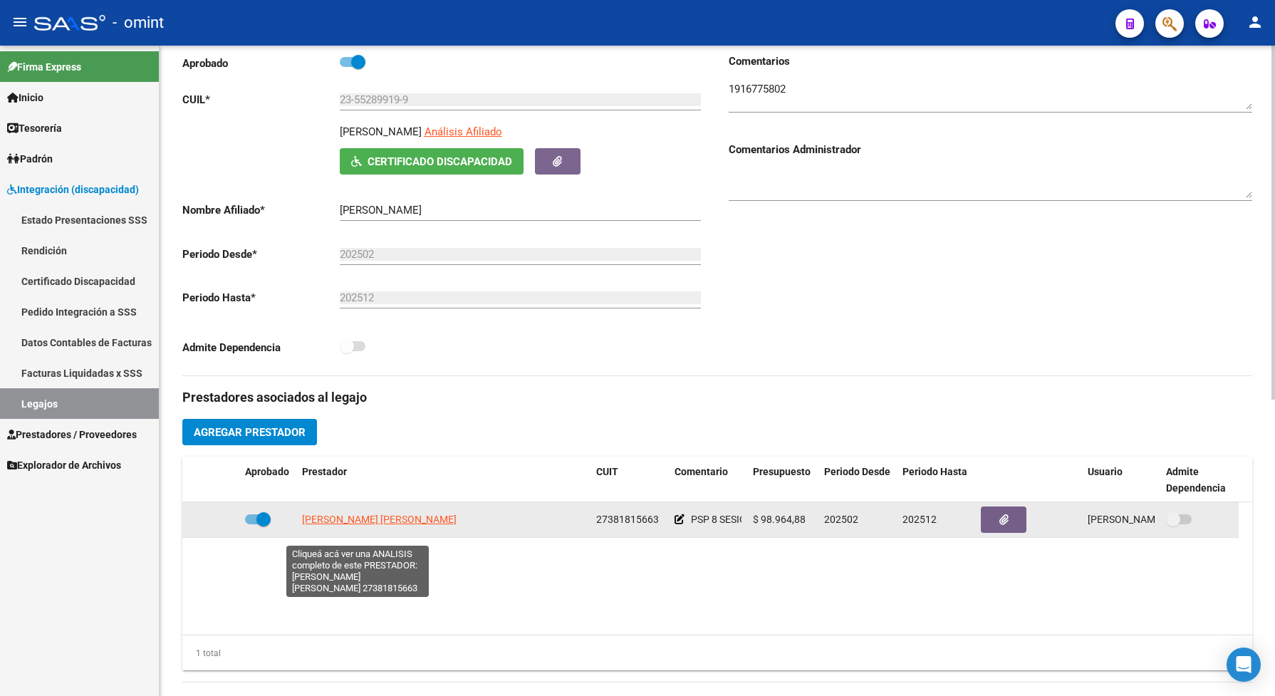
click at [332, 525] on span "[PERSON_NAME] [PERSON_NAME]" at bounding box center [379, 519] width 155 height 11
type textarea "27381815663"
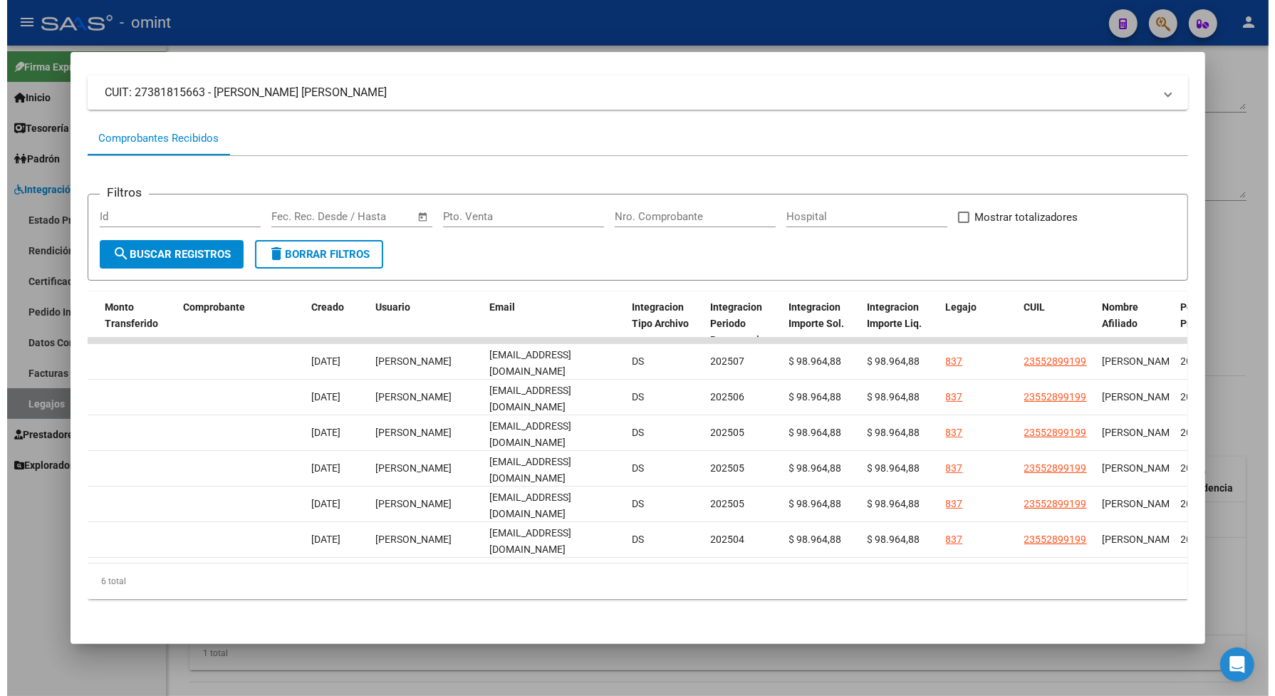
scroll to position [0, 1407]
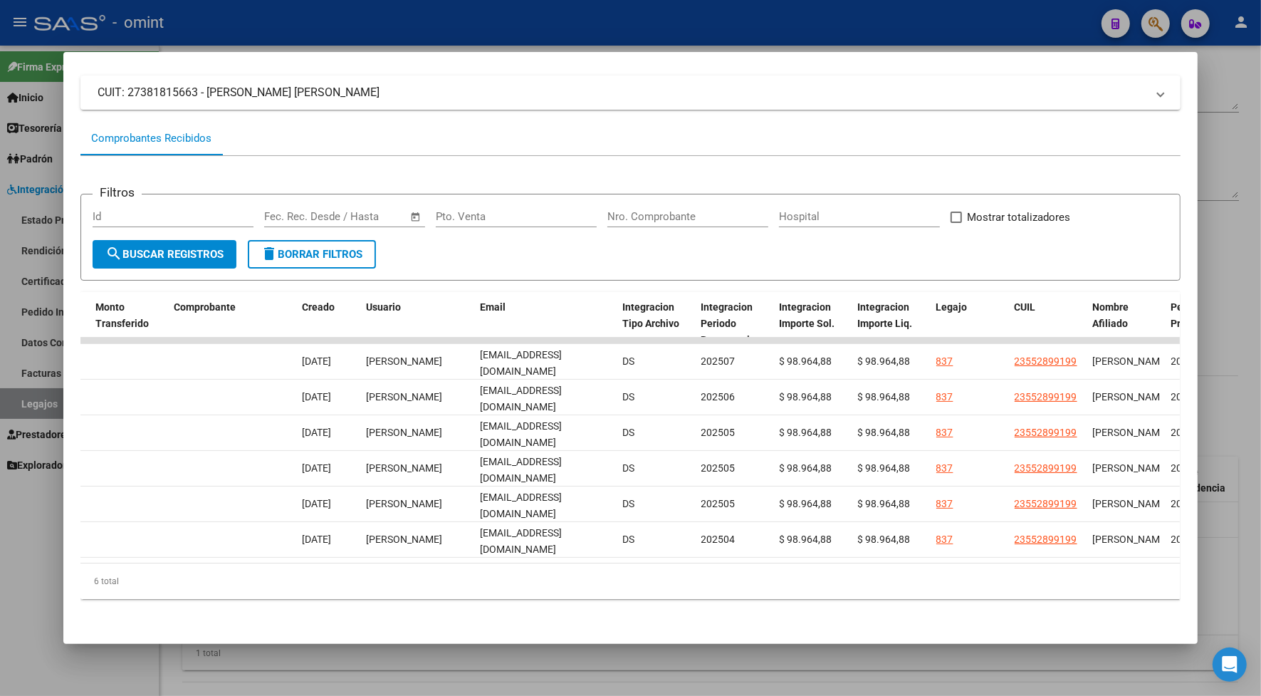
click at [628, 23] on div at bounding box center [630, 348] width 1261 height 696
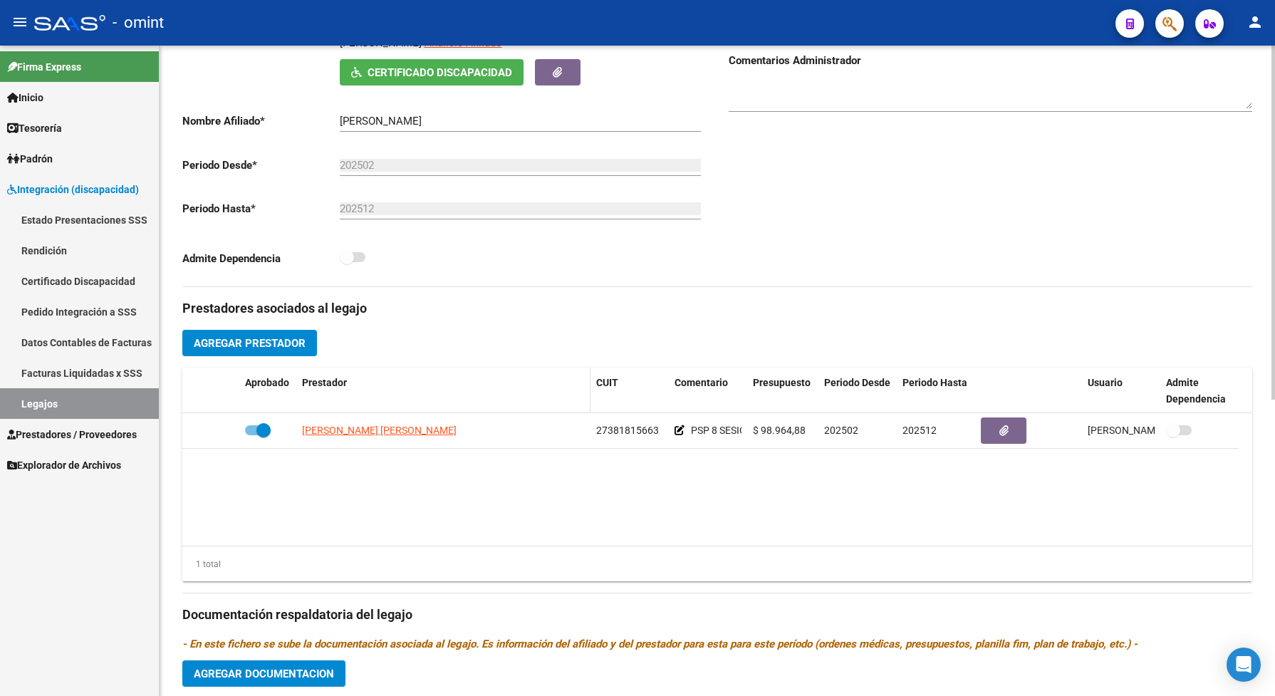
scroll to position [0, 0]
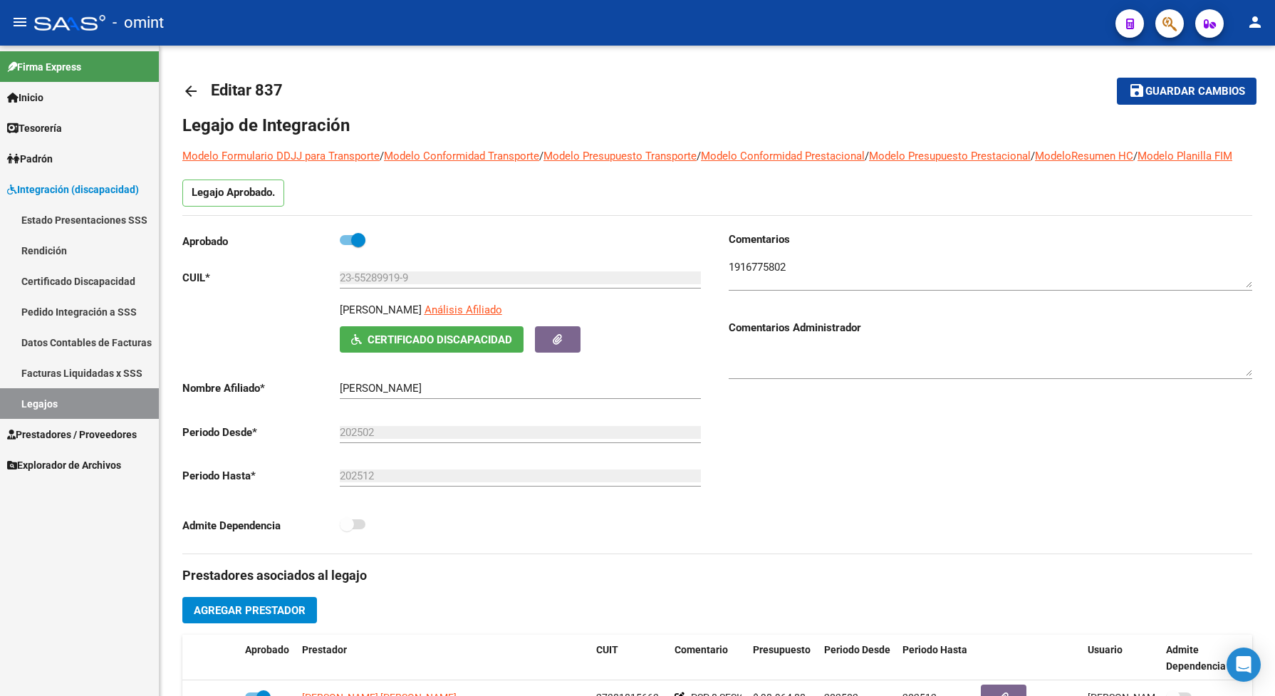
click at [83, 390] on link "Legajos" at bounding box center [79, 403] width 159 height 31
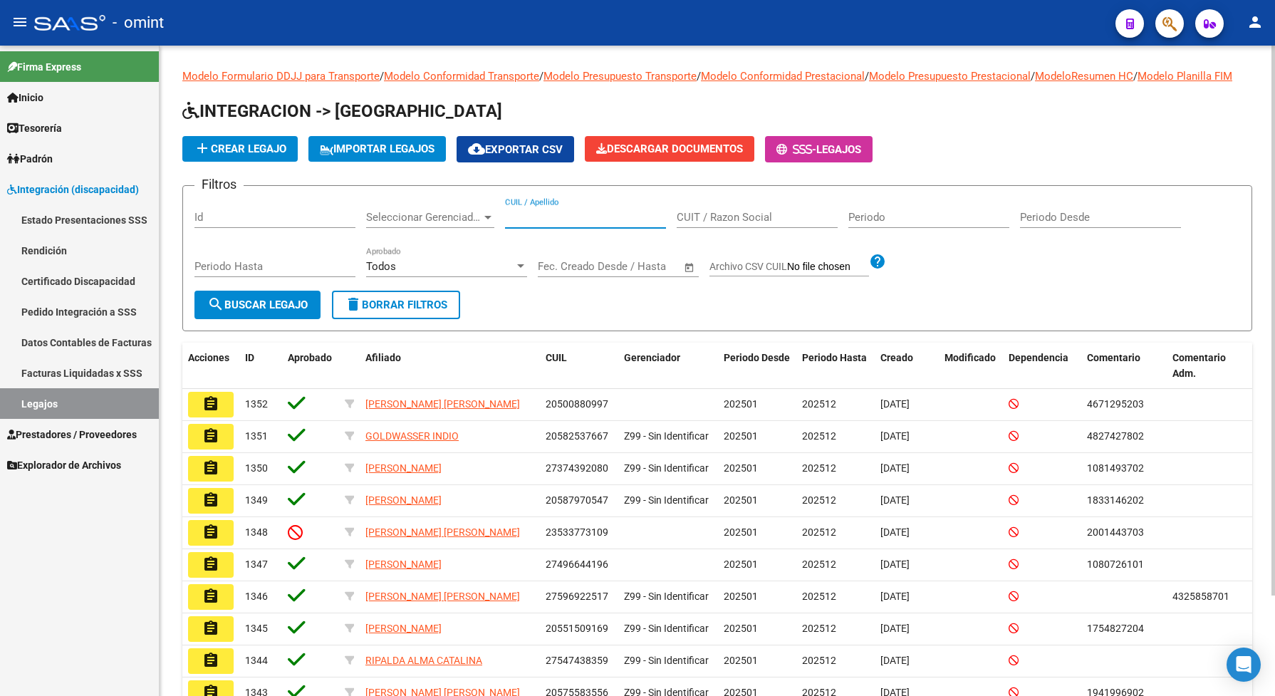
click at [521, 224] on input "CUIL / Apellido" at bounding box center [585, 217] width 161 height 13
paste input "20526869835"
type input "20526869835"
click at [285, 311] on span "search Buscar Legajo" at bounding box center [257, 304] width 100 height 13
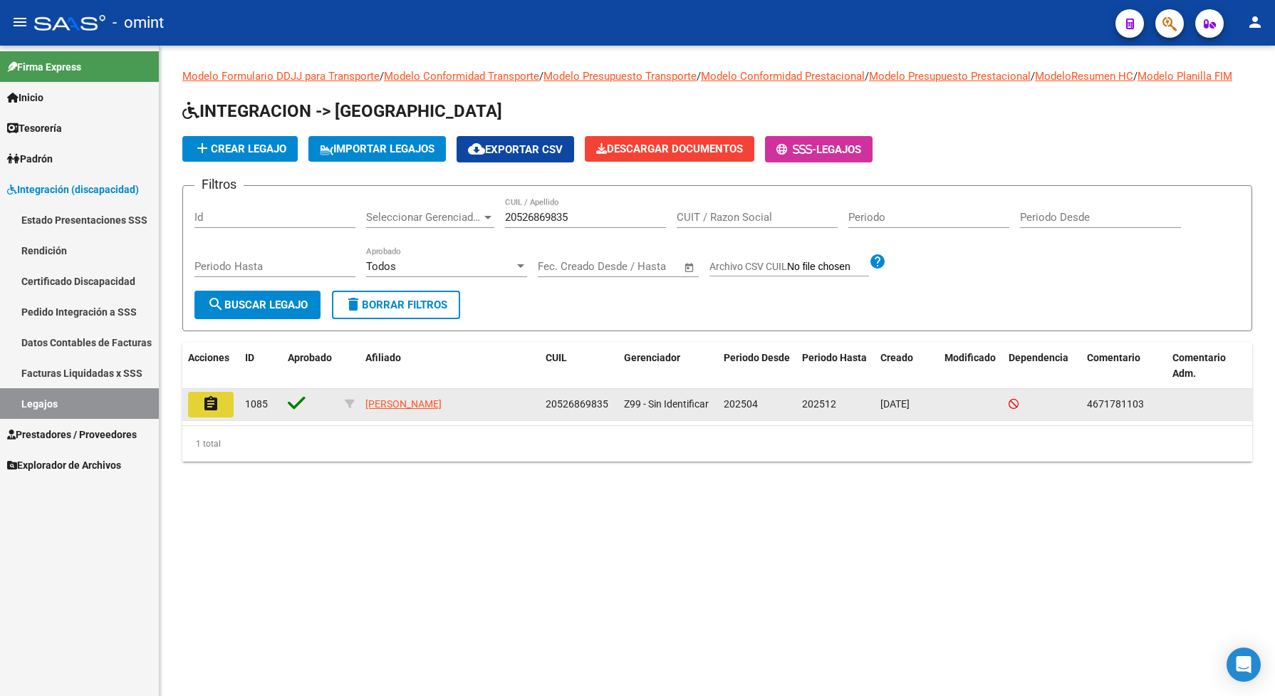
click at [207, 412] on mat-icon "assignment" at bounding box center [210, 403] width 17 height 17
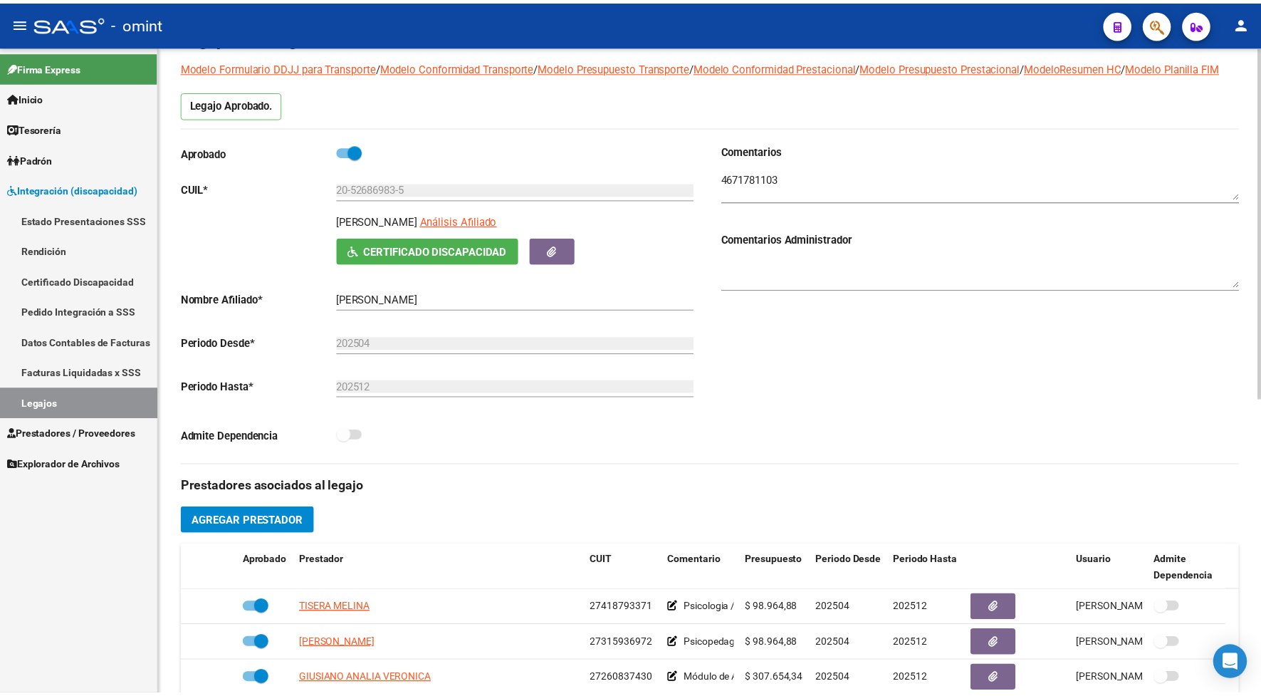
scroll to position [178, 0]
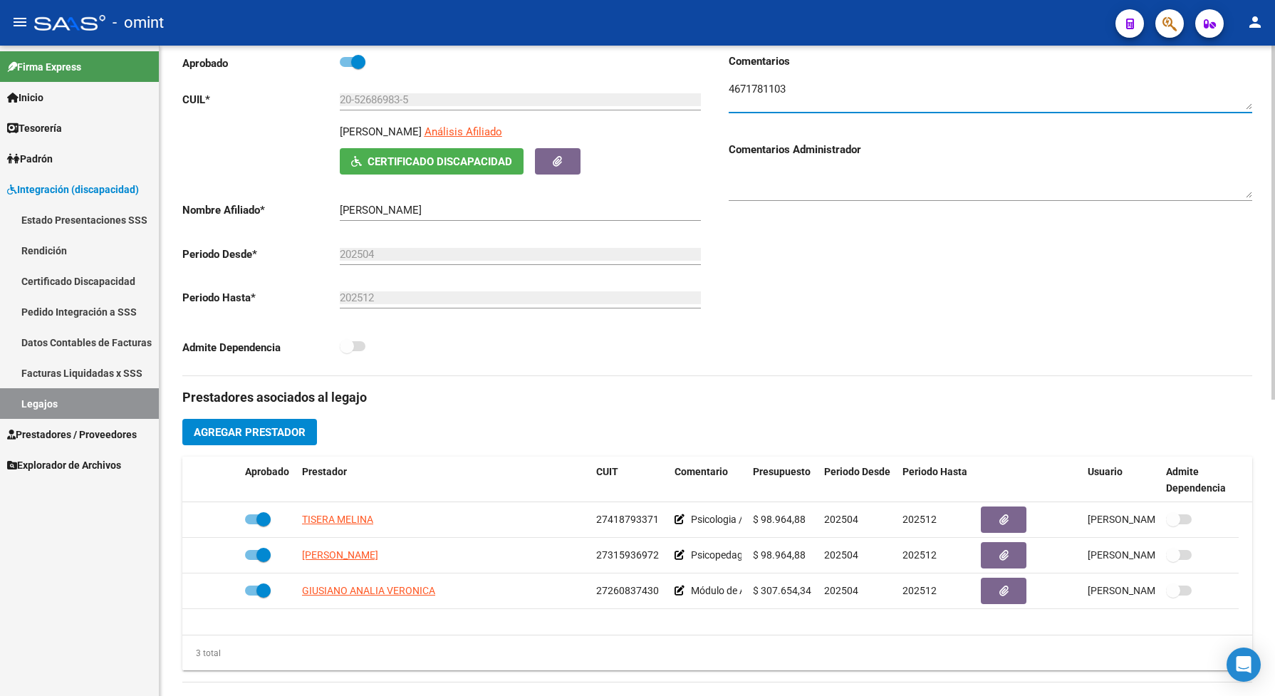
drag, startPoint x: 794, startPoint y: 100, endPoint x: 793, endPoint y: 107, distance: 7.3
click at [729, 94] on div at bounding box center [991, 90] width 524 height 43
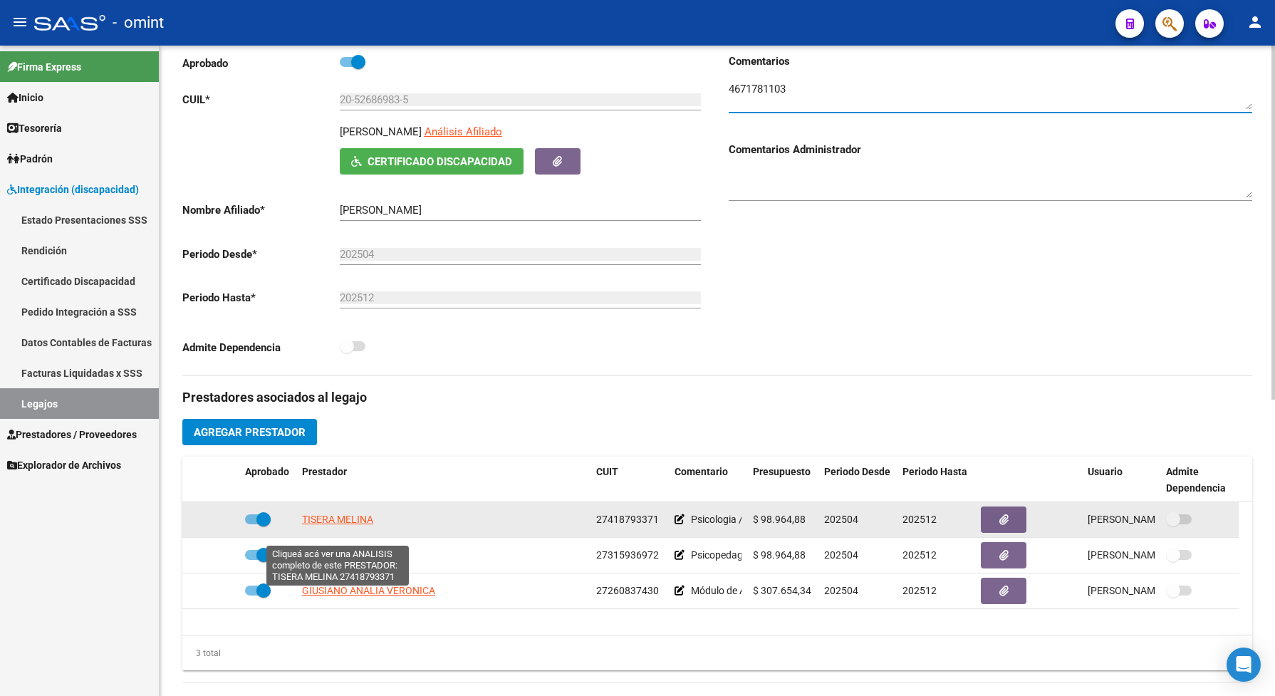
click at [357, 525] on span "TISERA MELINA" at bounding box center [337, 519] width 71 height 11
type textarea "27418793371"
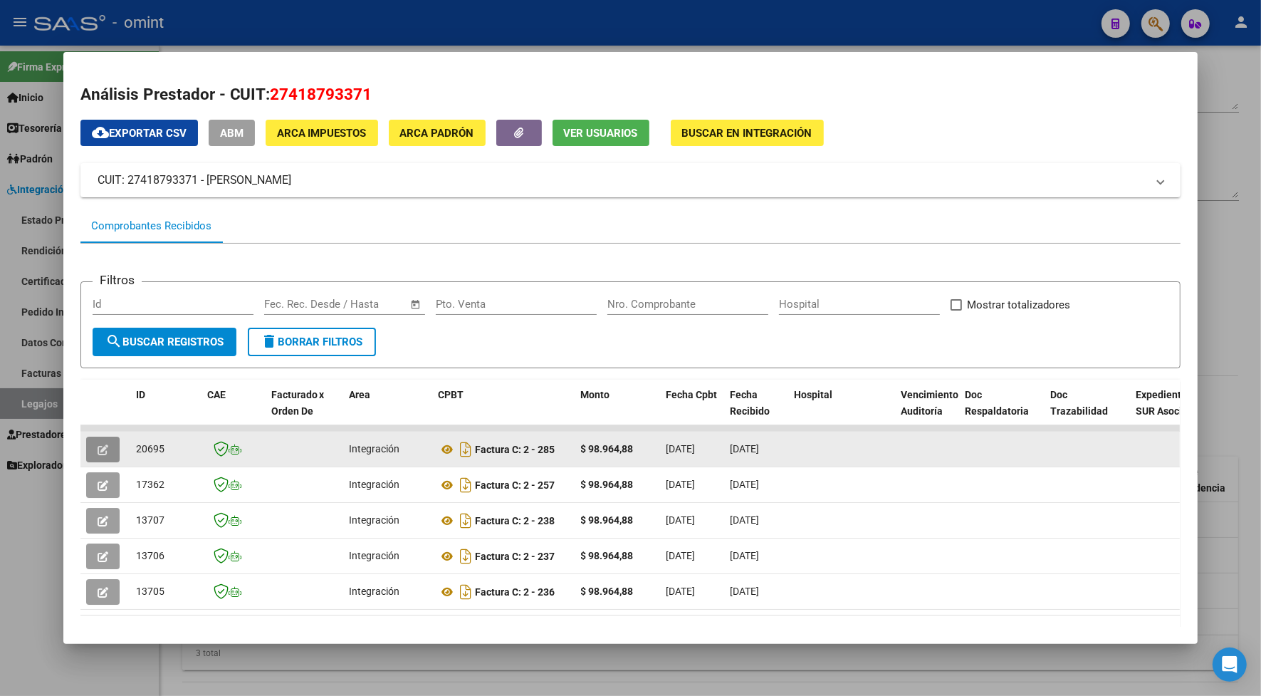
click at [96, 440] on button "button" at bounding box center [102, 450] width 33 height 26
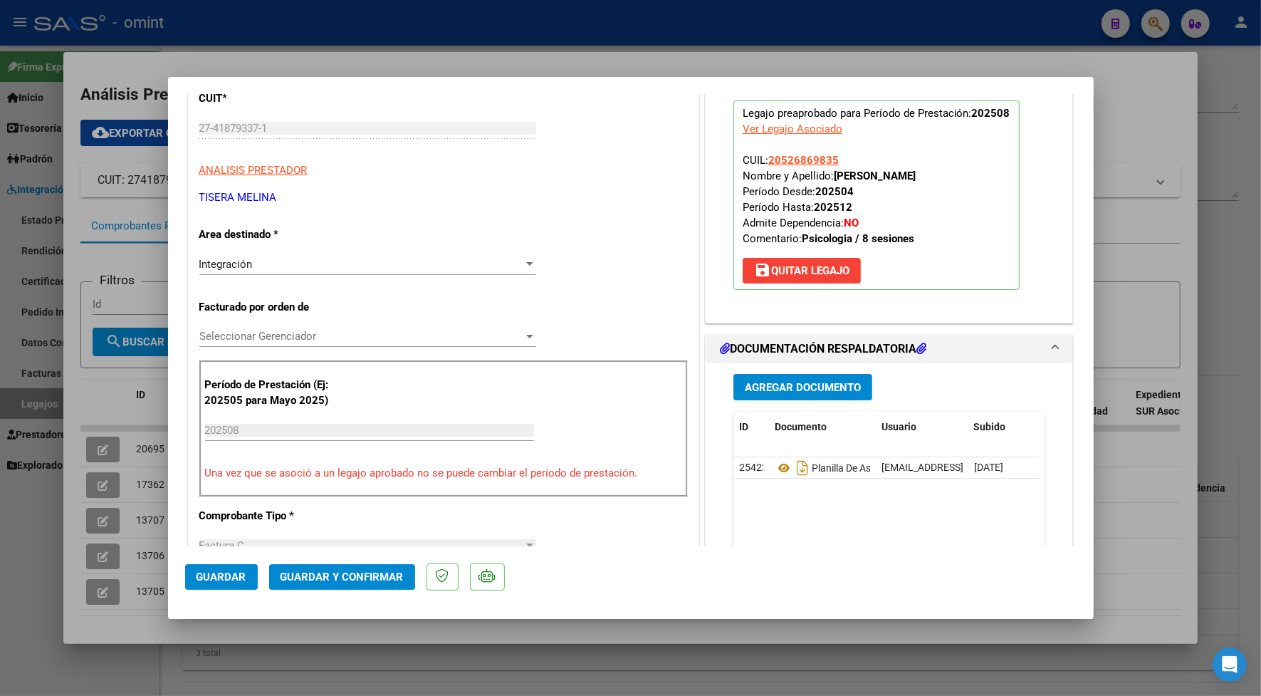
scroll to position [356, 0]
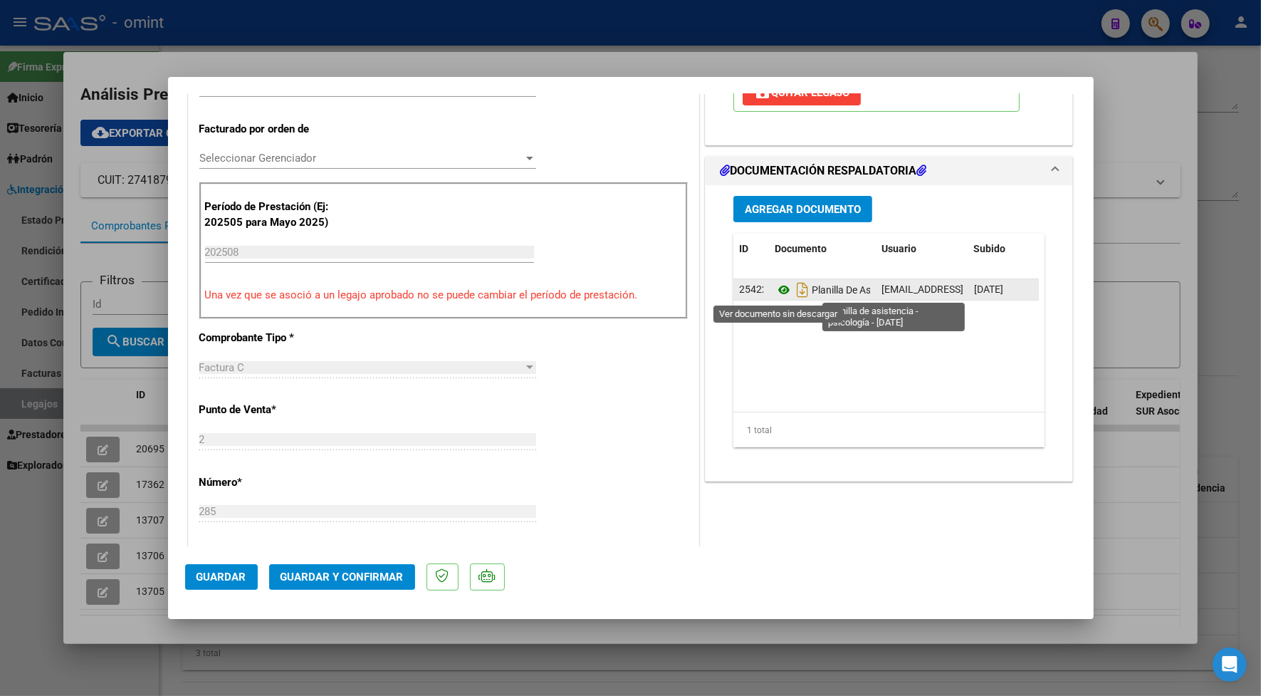
click at [777, 287] on icon at bounding box center [784, 289] width 19 height 17
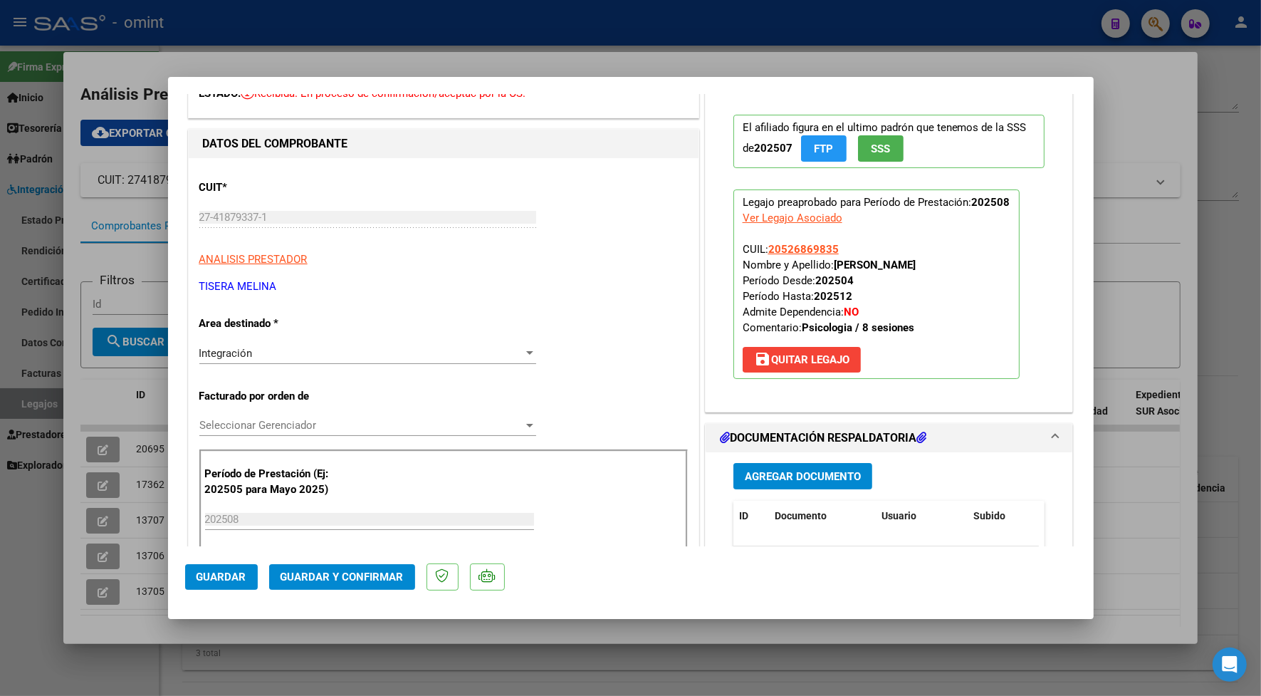
scroll to position [0, 0]
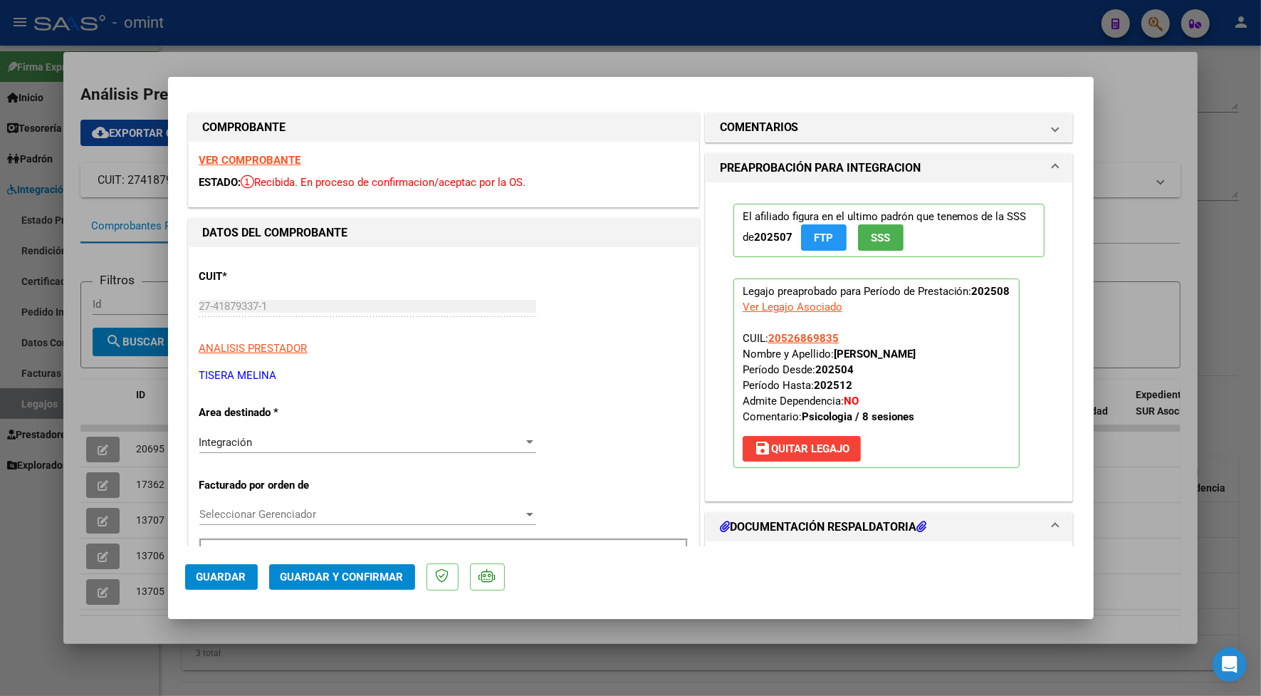
click at [261, 162] on strong "VER COMPROBANTE" at bounding box center [250, 160] width 102 height 13
click at [294, 155] on strong "VER COMPROBANTE" at bounding box center [250, 160] width 102 height 13
click at [348, 577] on span "Guardar y Confirmar" at bounding box center [342, 577] width 123 height 13
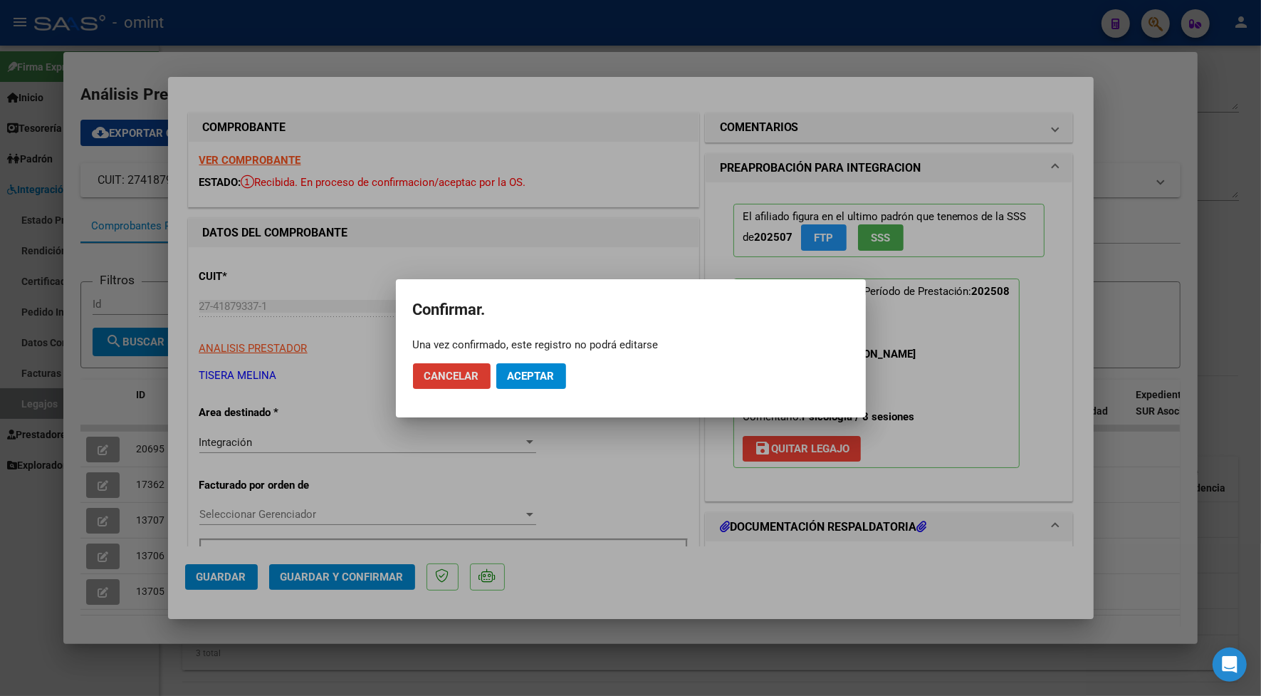
click at [527, 371] on span "Aceptar" at bounding box center [531, 376] width 47 height 13
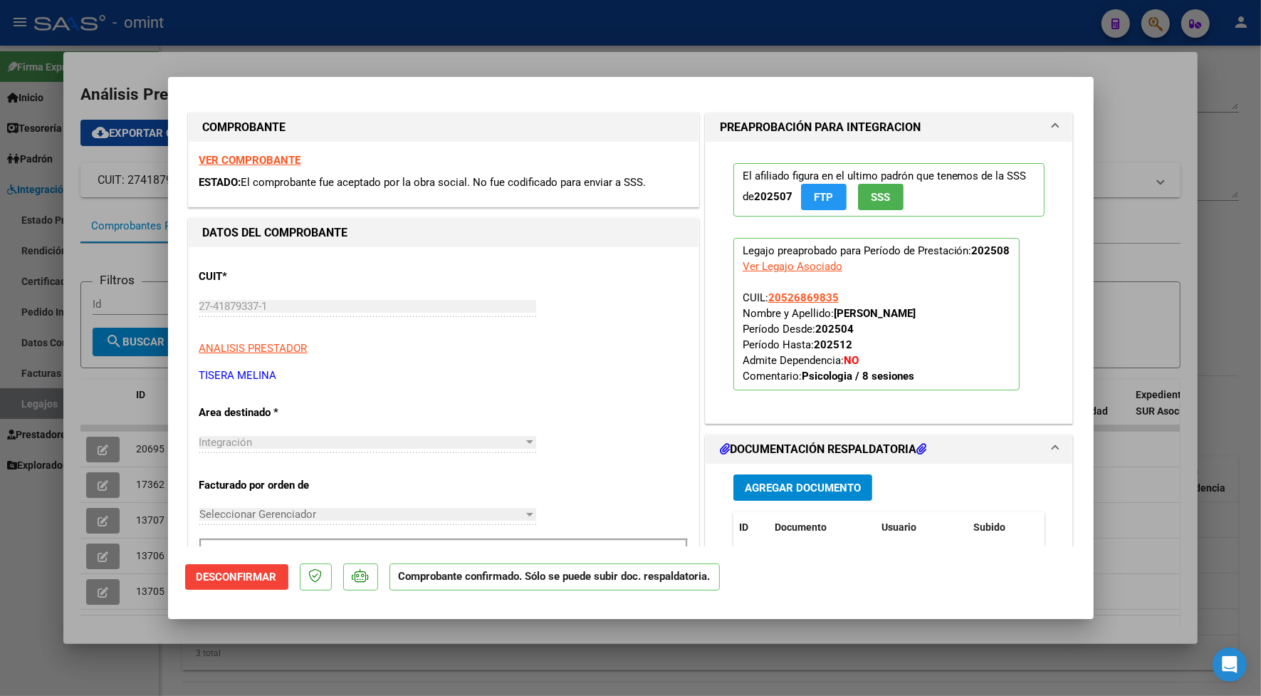
click at [358, 59] on div at bounding box center [630, 348] width 1261 height 696
type input "$ 0,00"
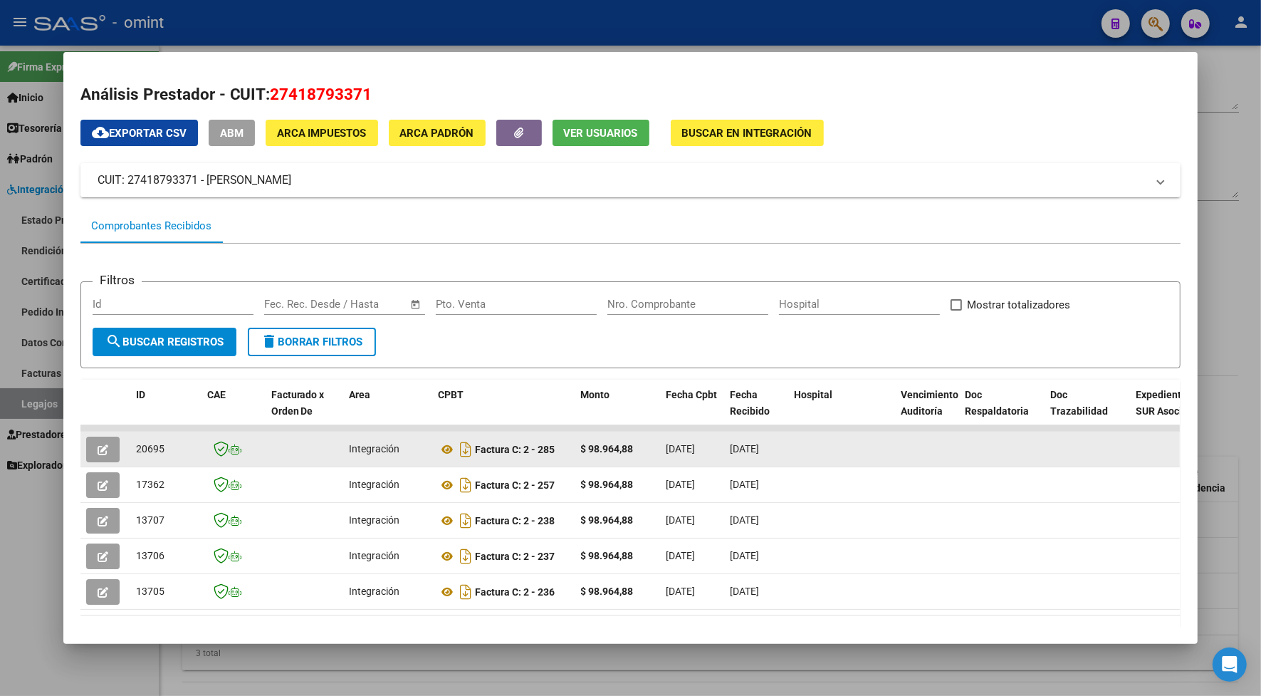
drag, startPoint x: 164, startPoint y: 449, endPoint x: 123, endPoint y: 437, distance: 43.1
copy span "20695"
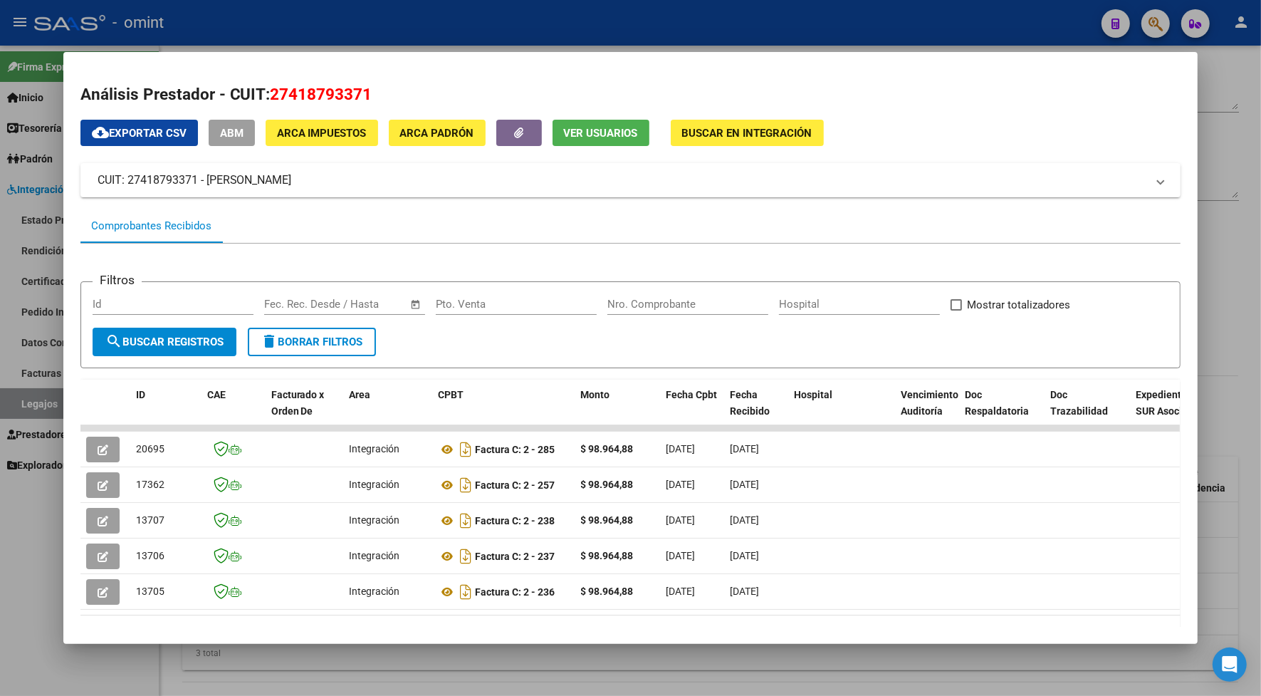
click at [386, 33] on div at bounding box center [630, 348] width 1261 height 696
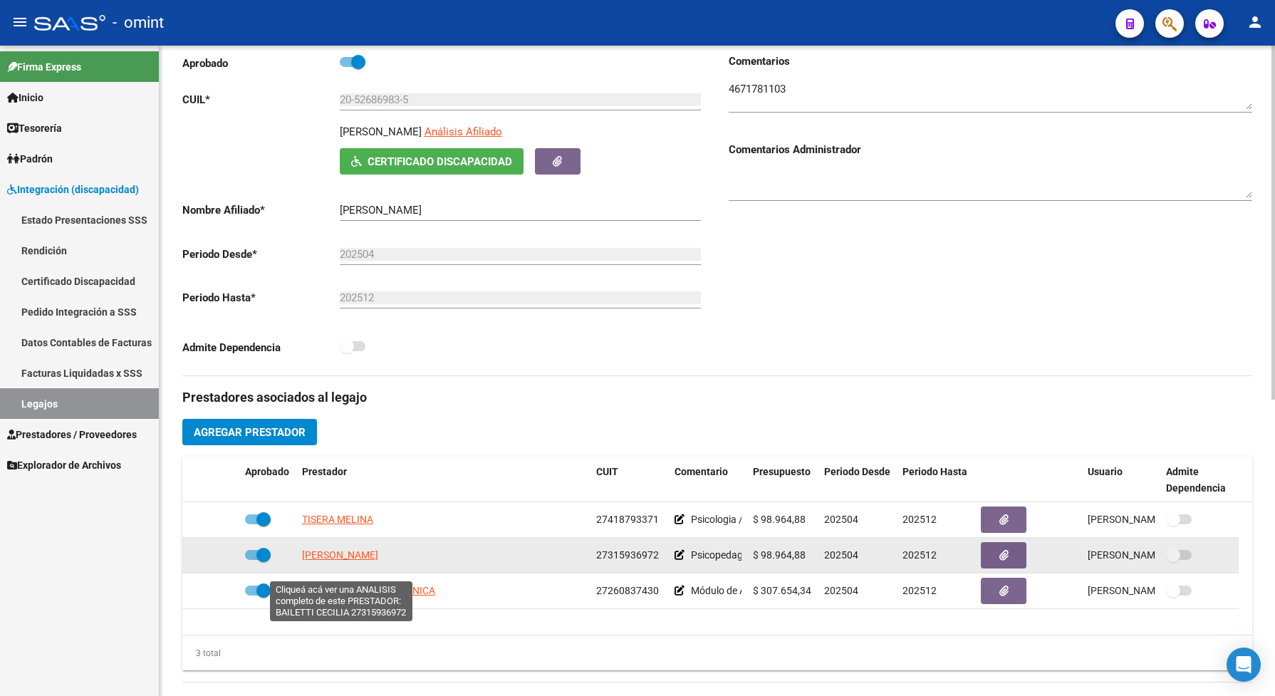
click at [333, 561] on span "[PERSON_NAME]" at bounding box center [340, 554] width 76 height 11
type textarea "27315936972"
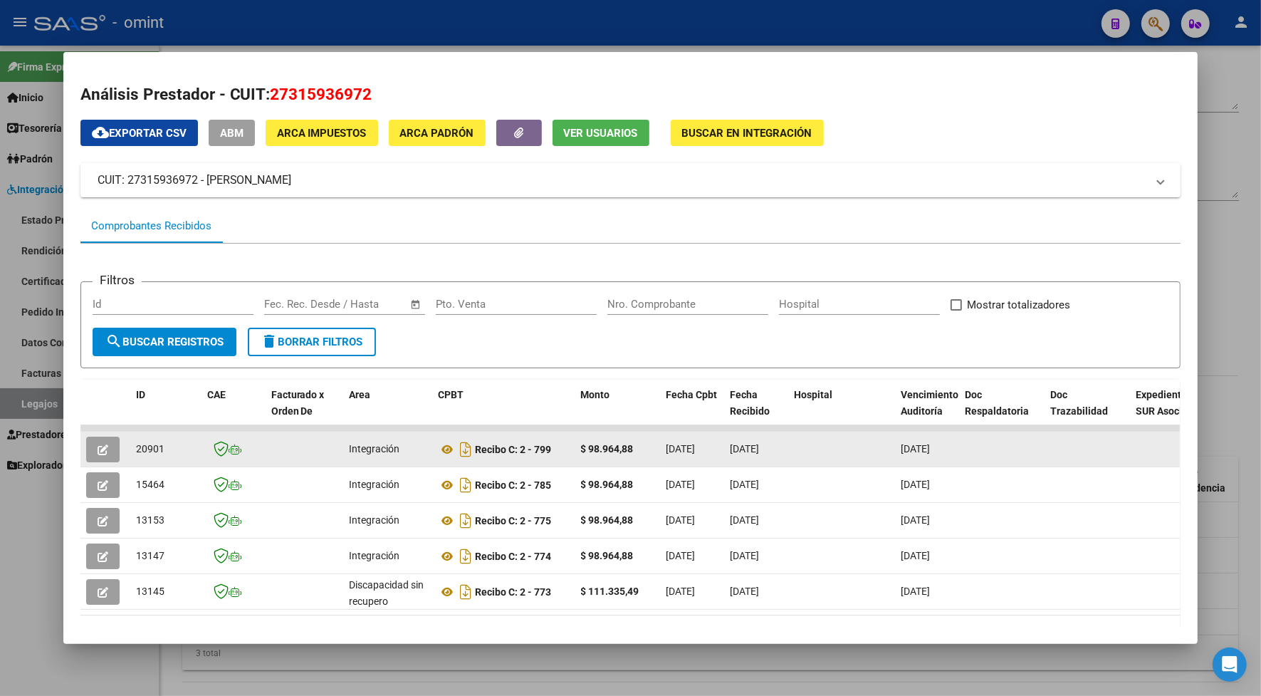
click at [102, 447] on button "button" at bounding box center [102, 450] width 33 height 26
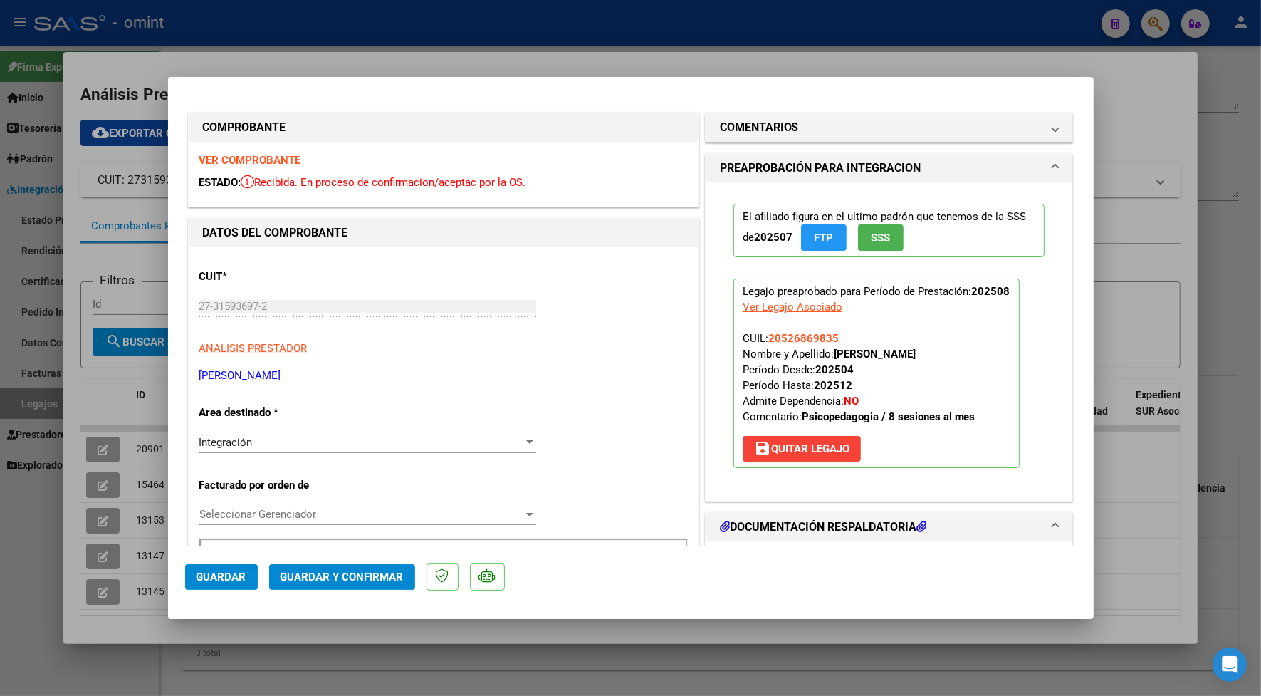
scroll to position [178, 0]
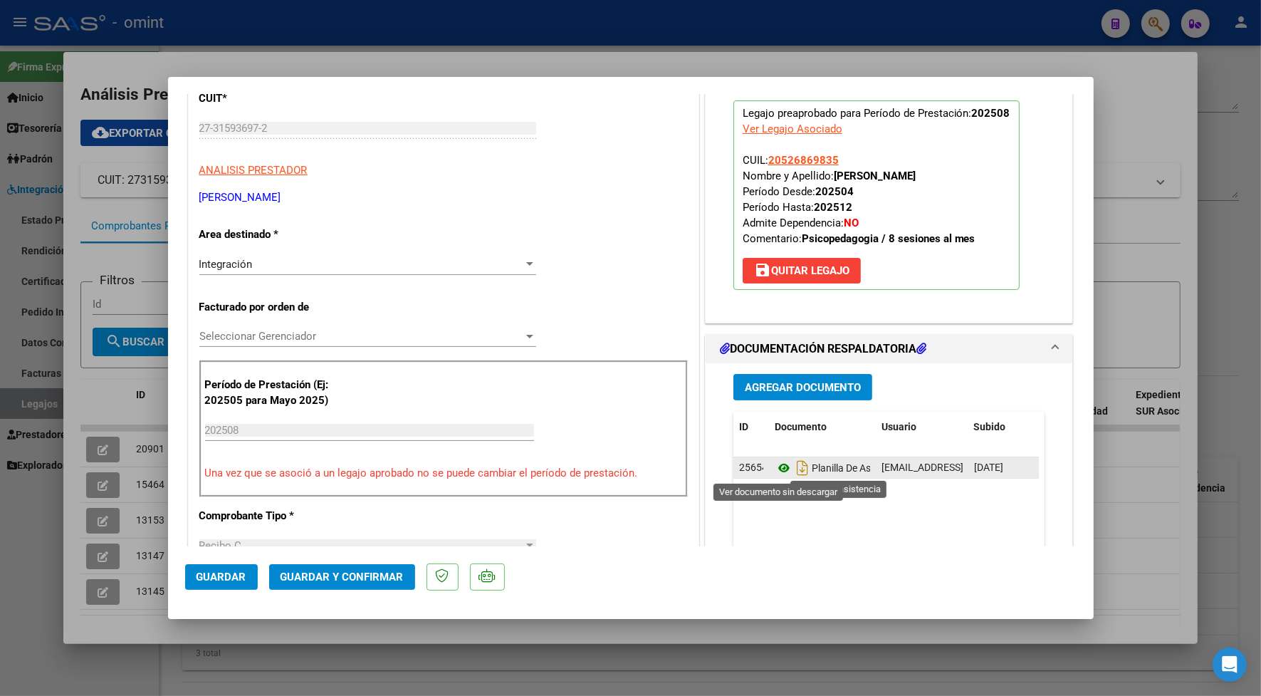
click at [775, 468] on icon at bounding box center [784, 467] width 19 height 17
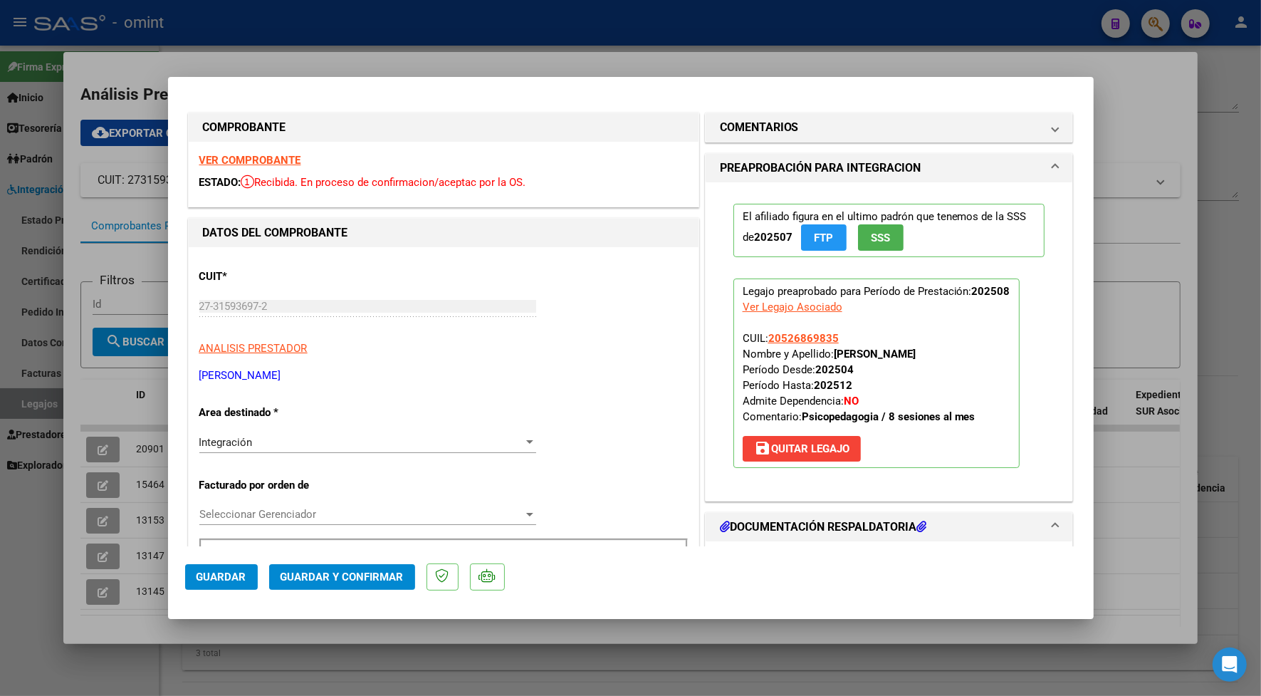
click at [271, 152] on div "VER COMPROBANTE ESTADO: Recibida. En proceso de confirmacion/aceptac por la OS." at bounding box center [444, 174] width 510 height 65
click at [276, 155] on strong "VER COMPROBANTE" at bounding box center [250, 160] width 102 height 13
click at [365, 579] on span "Guardar y Confirmar" at bounding box center [342, 577] width 123 height 13
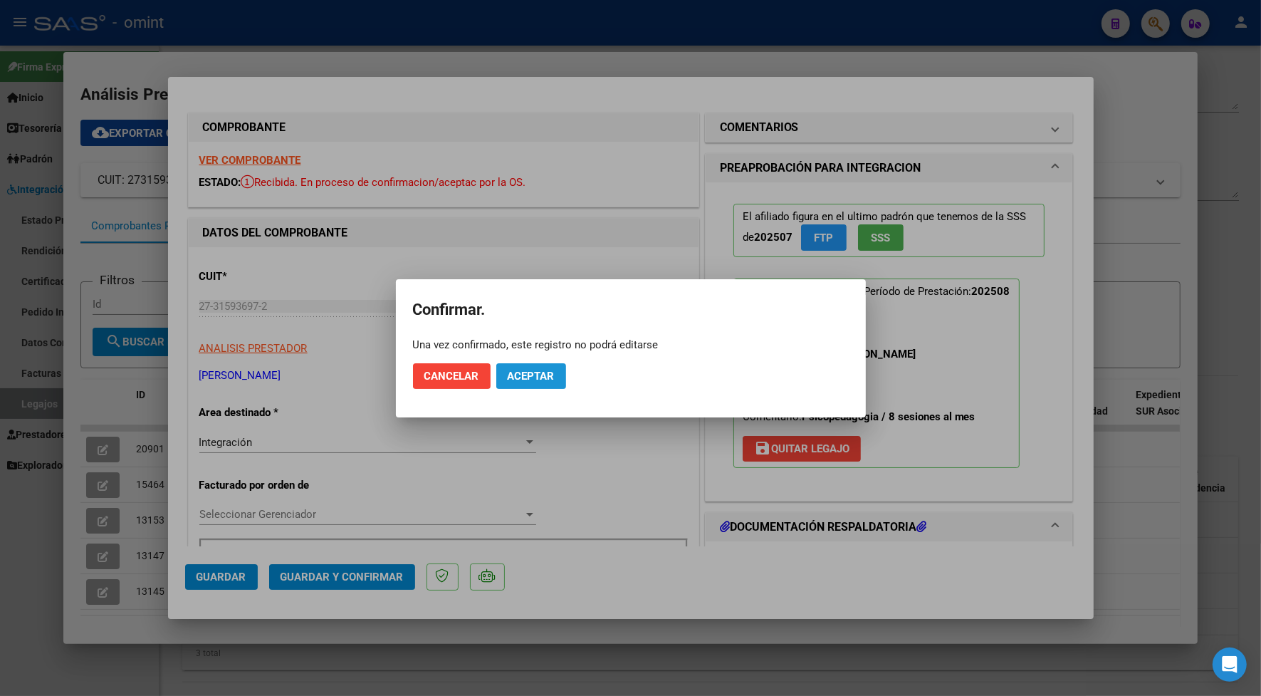
click at [526, 378] on span "Aceptar" at bounding box center [531, 376] width 47 height 13
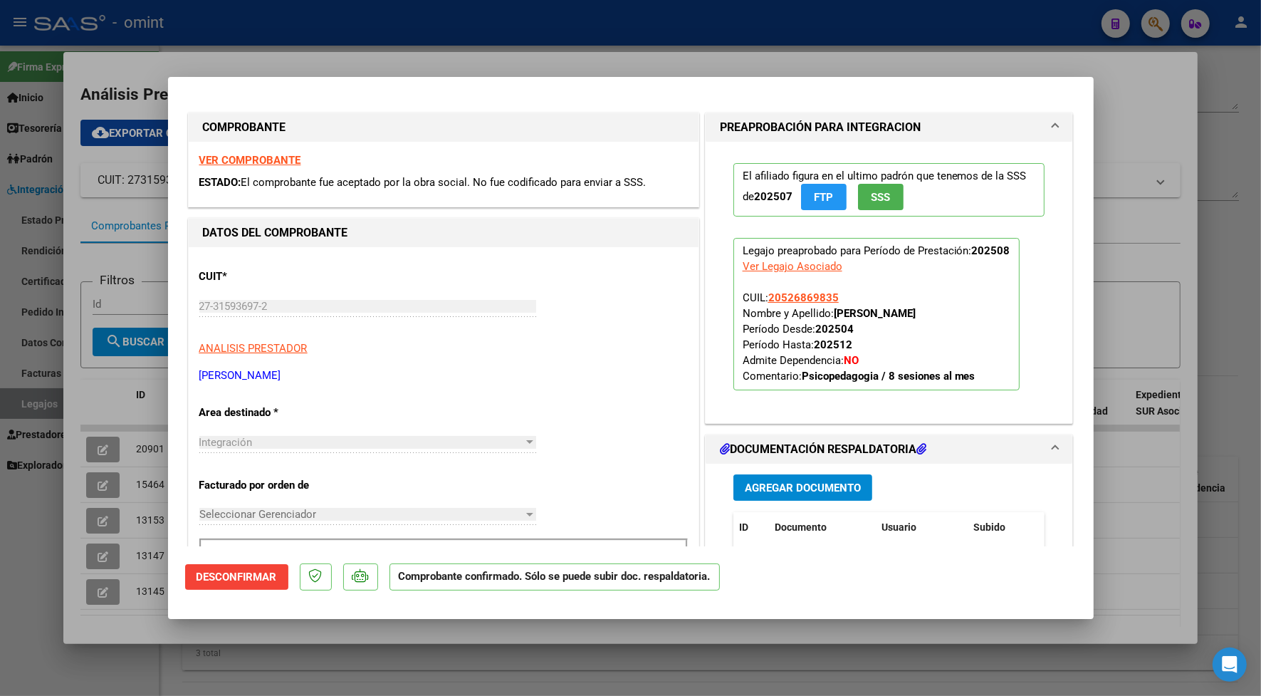
click at [595, 47] on div at bounding box center [630, 348] width 1261 height 696
type input "$ 0,00"
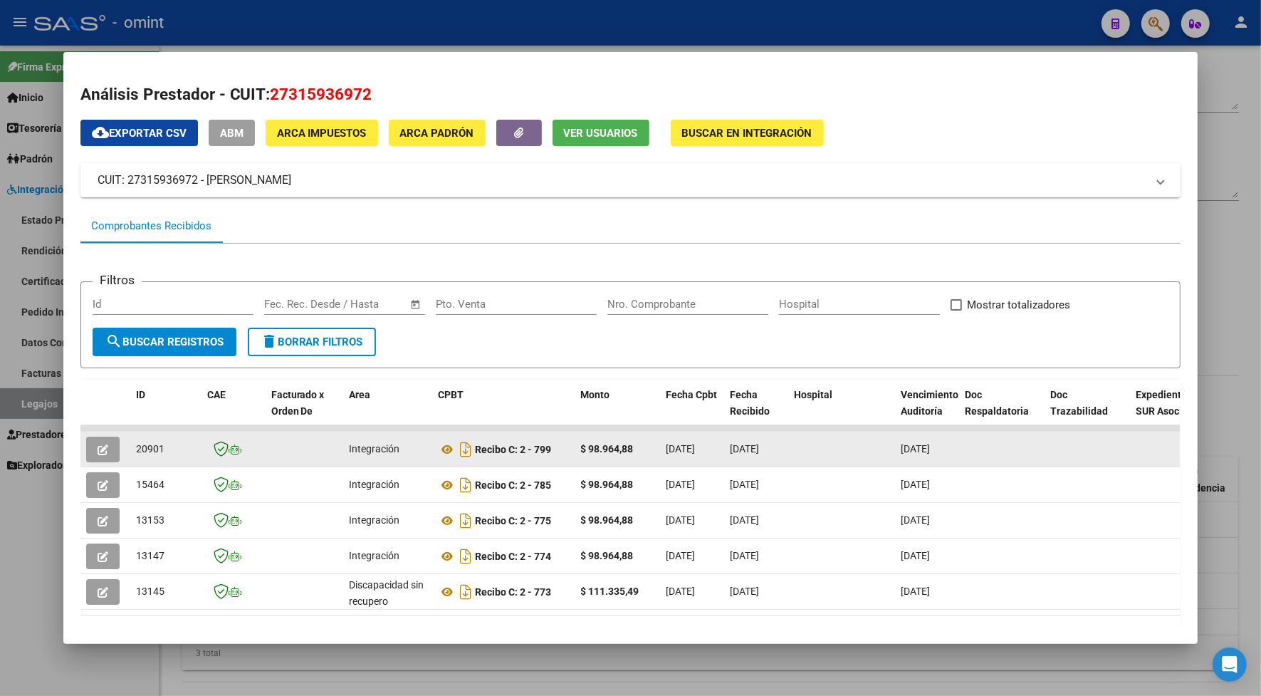
drag, startPoint x: 162, startPoint y: 447, endPoint x: 130, endPoint y: 447, distance: 31.3
click at [136, 447] on div "20901" at bounding box center [166, 449] width 60 height 16
copy span "20901"
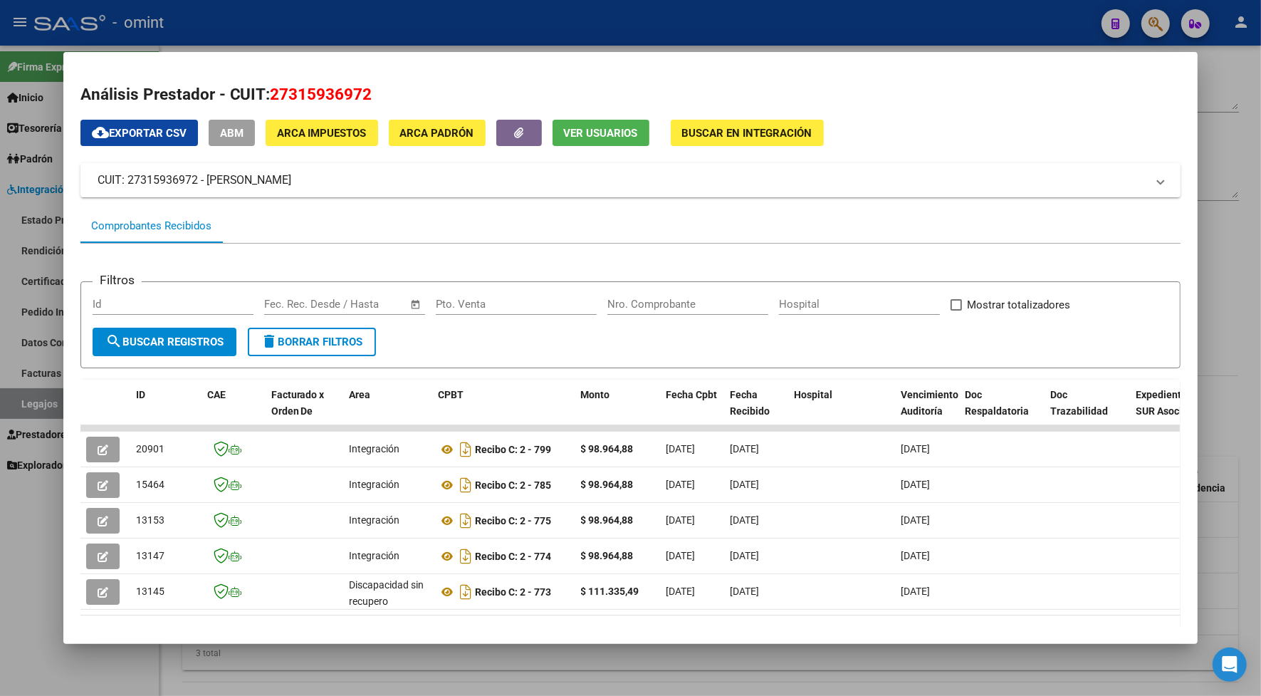
click at [316, 32] on div at bounding box center [630, 348] width 1261 height 696
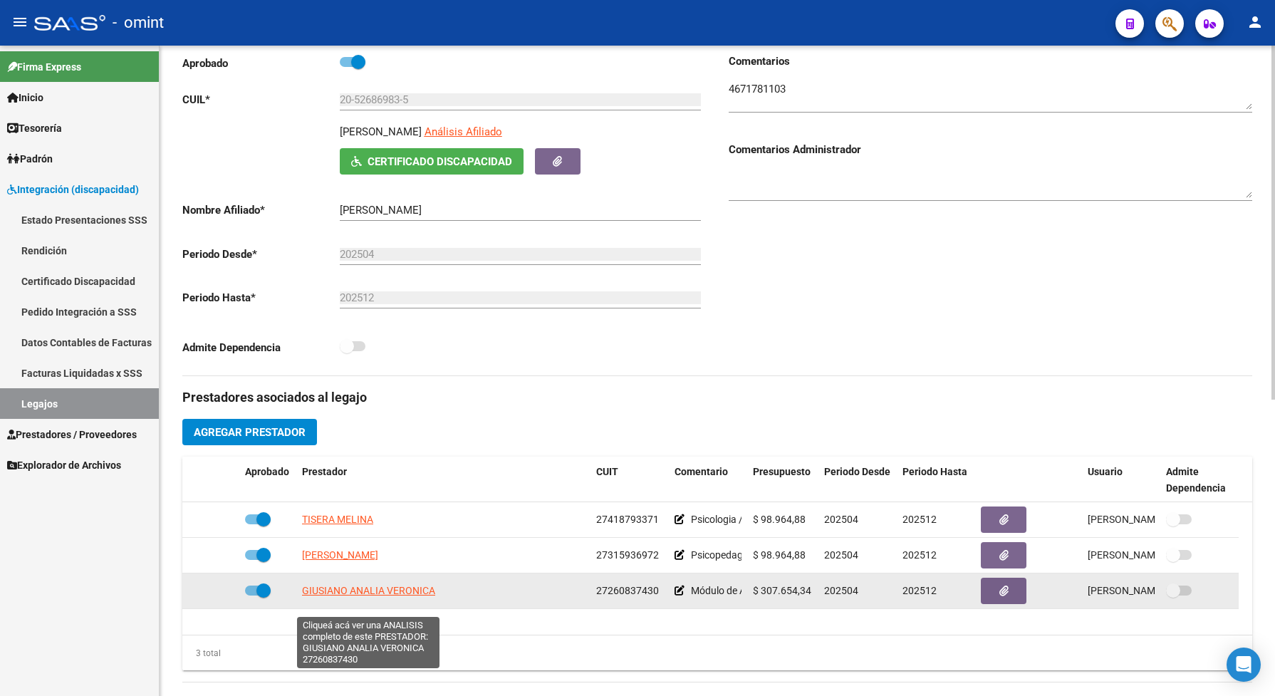
click at [311, 596] on span "GIUSIANO ANALIA VERONICA" at bounding box center [368, 590] width 133 height 11
type textarea "27260837430"
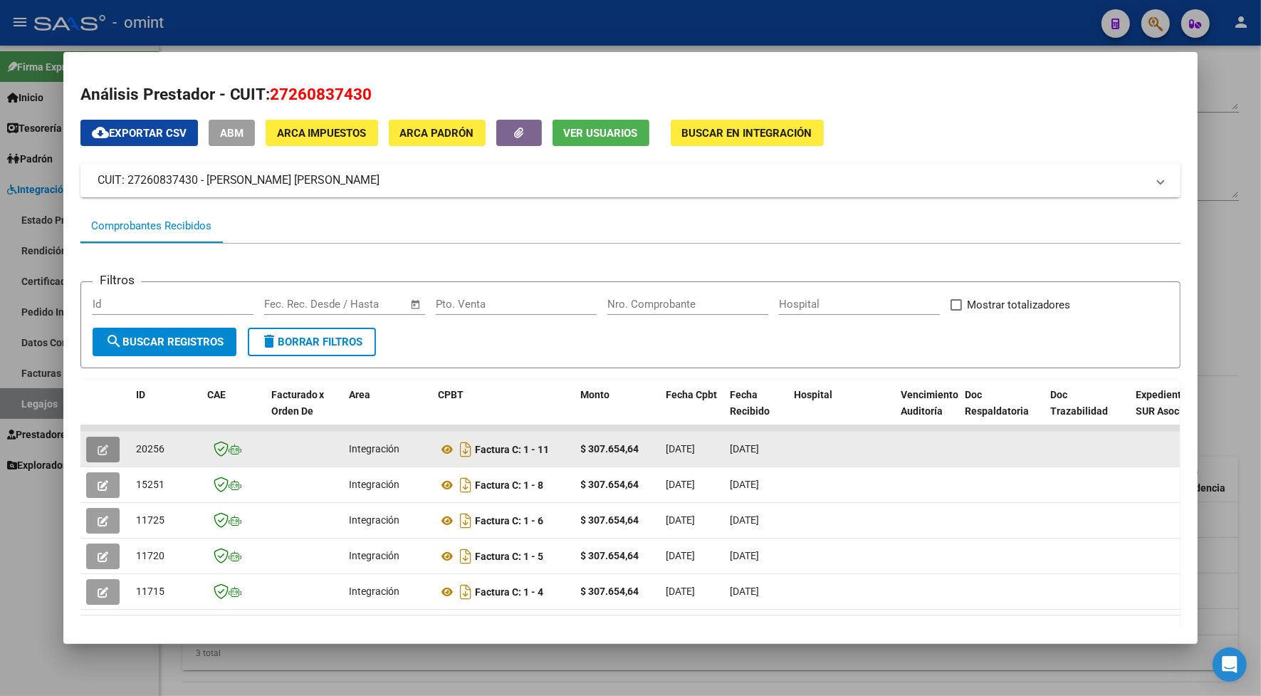
click at [98, 453] on icon "button" at bounding box center [103, 449] width 11 height 11
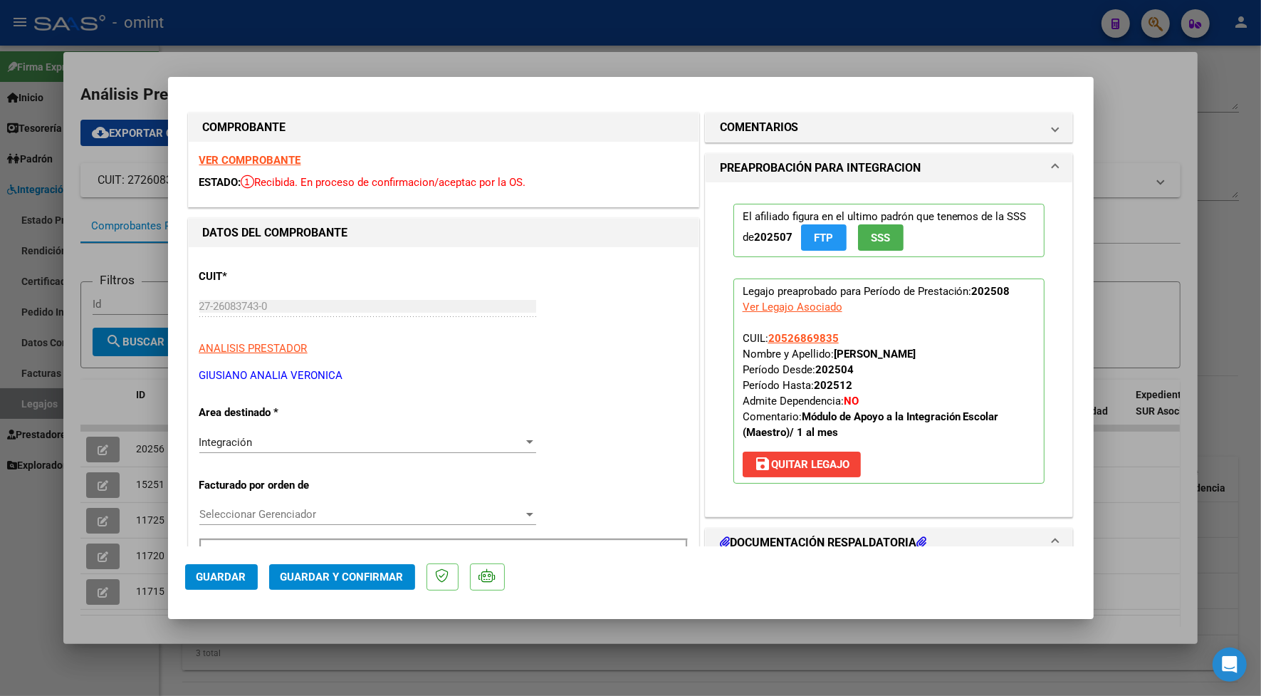
scroll to position [178, 0]
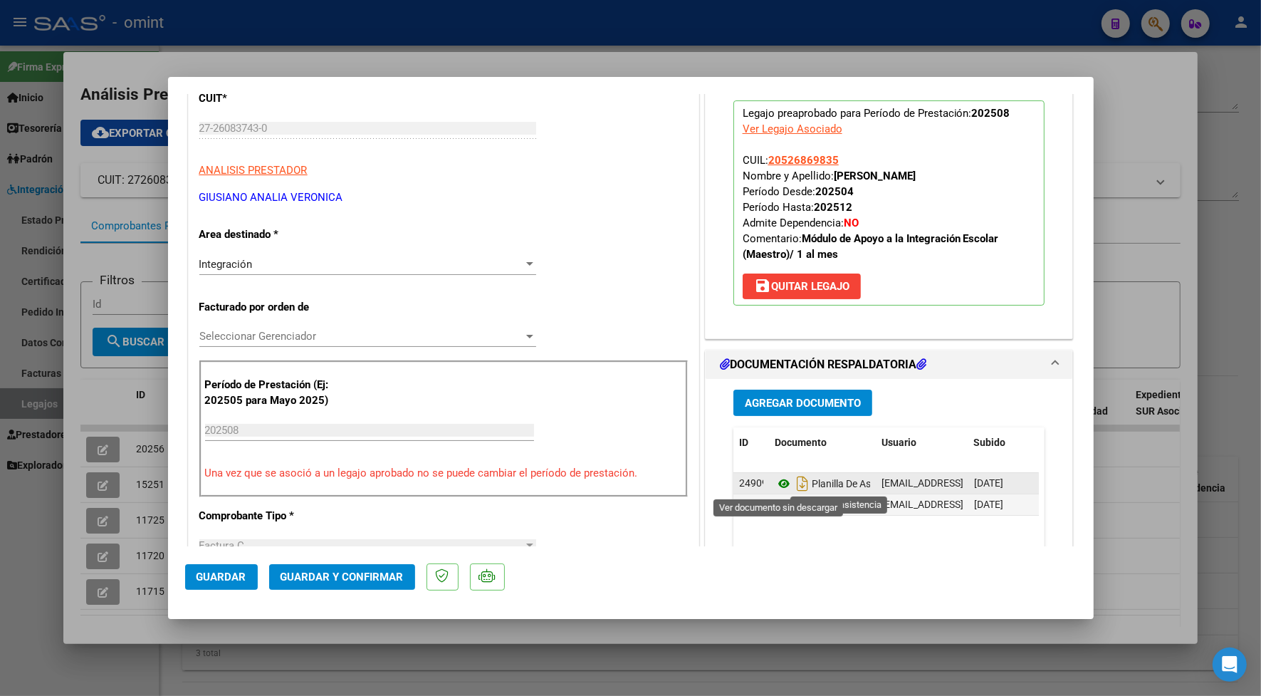
click at [778, 479] on icon at bounding box center [784, 483] width 19 height 17
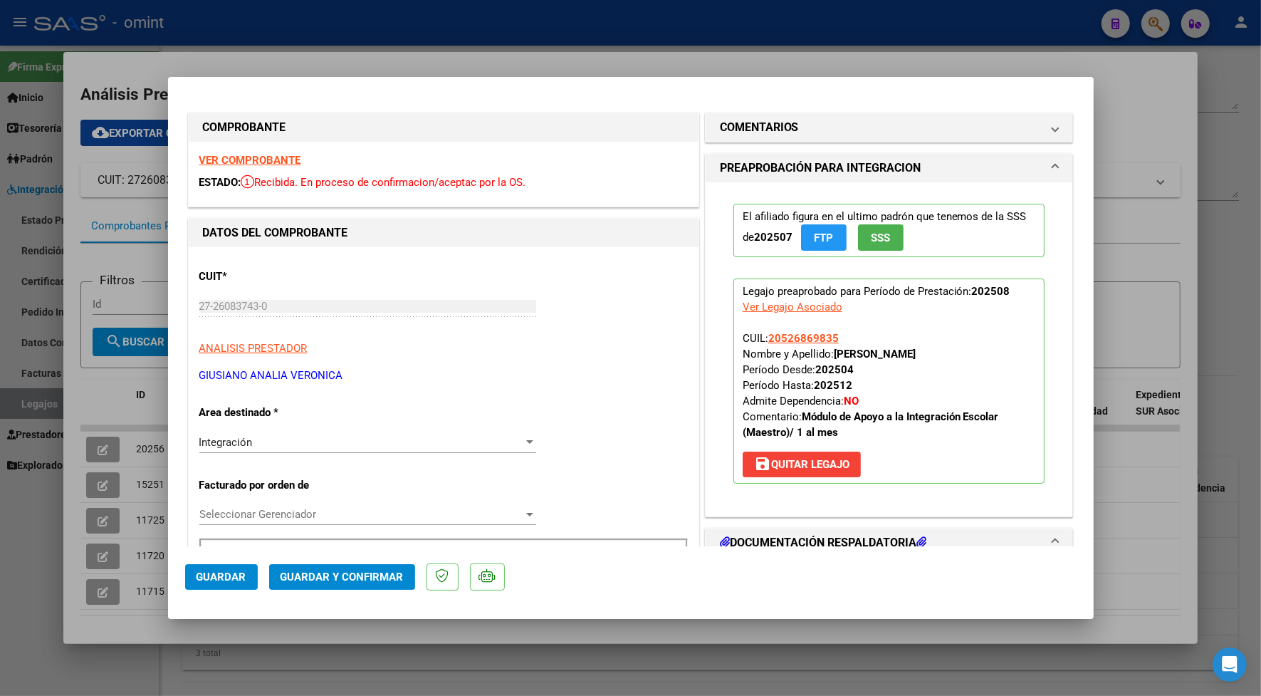
click at [222, 158] on strong "VER COMPROBANTE" at bounding box center [250, 160] width 102 height 13
click at [360, 577] on span "Guardar y Confirmar" at bounding box center [342, 577] width 123 height 13
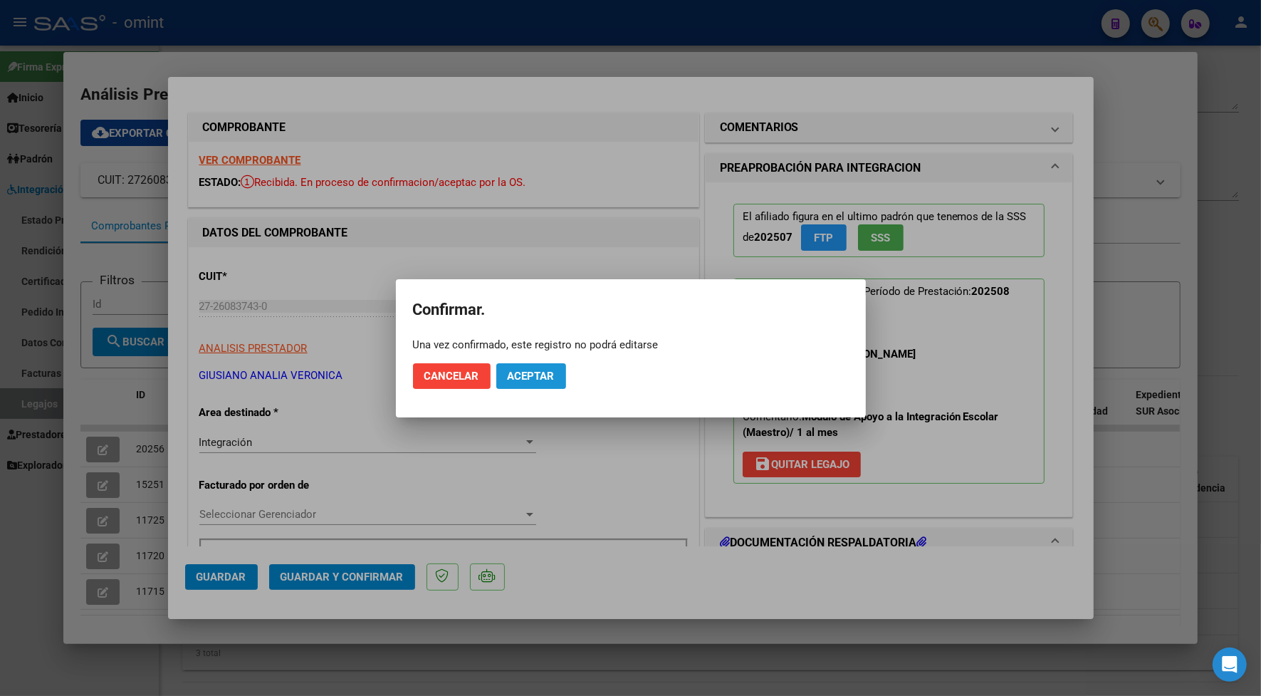
click at [550, 376] on span "Aceptar" at bounding box center [531, 376] width 47 height 13
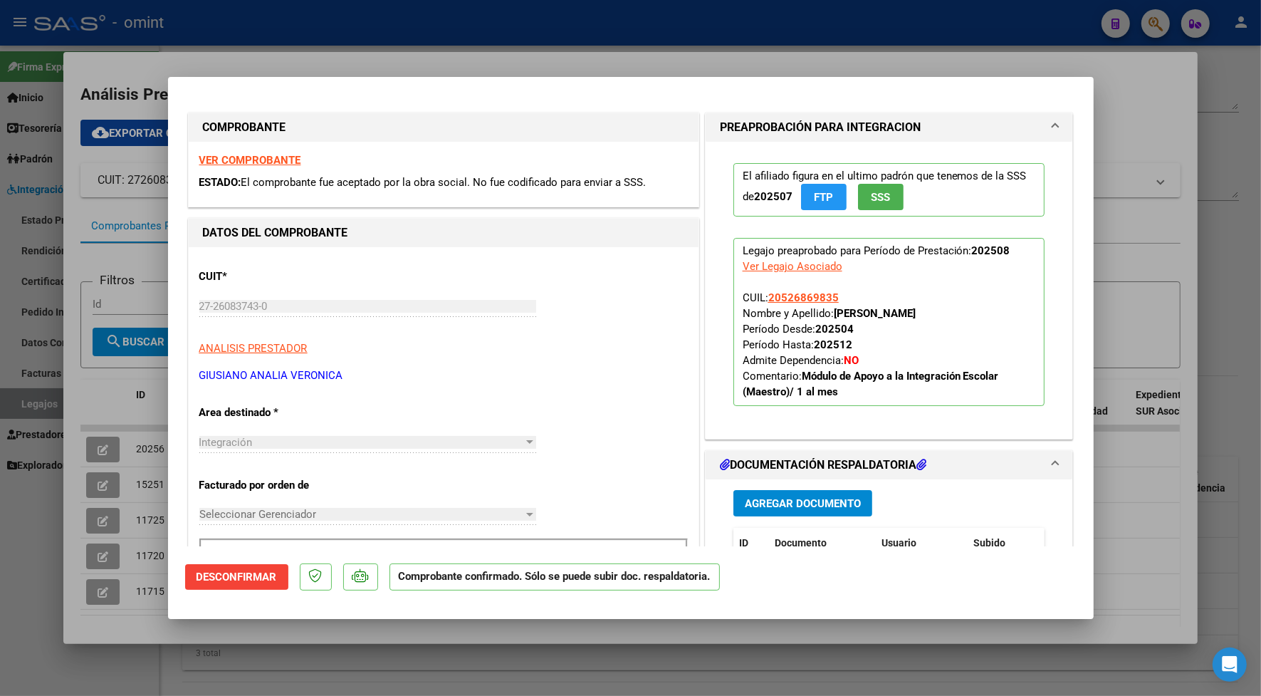
click at [477, 40] on div at bounding box center [630, 348] width 1261 height 696
type input "$ 0,00"
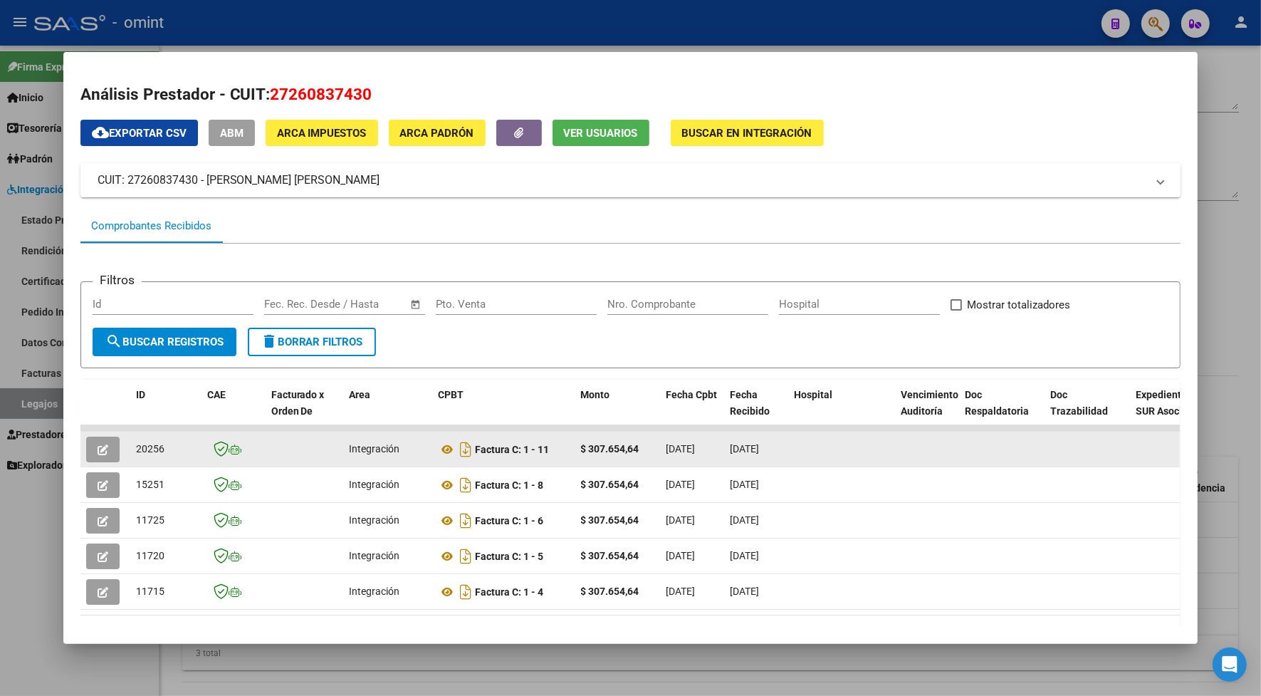
drag, startPoint x: 160, startPoint y: 447, endPoint x: 128, endPoint y: 442, distance: 32.6
click at [130, 442] on datatable-body-cell "20256" at bounding box center [165, 449] width 71 height 35
drag, startPoint x: 128, startPoint y: 442, endPoint x: 136, endPoint y: 447, distance: 9.7
copy span "20256"
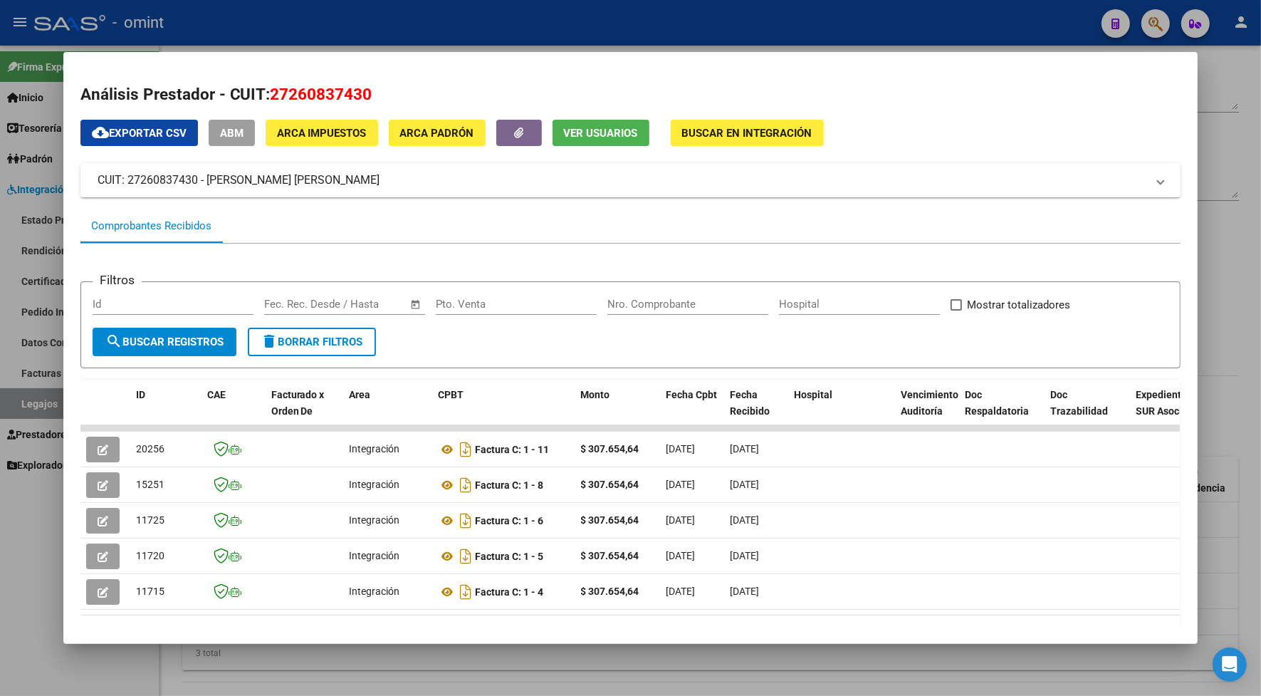
click at [236, 12] on div at bounding box center [630, 348] width 1261 height 696
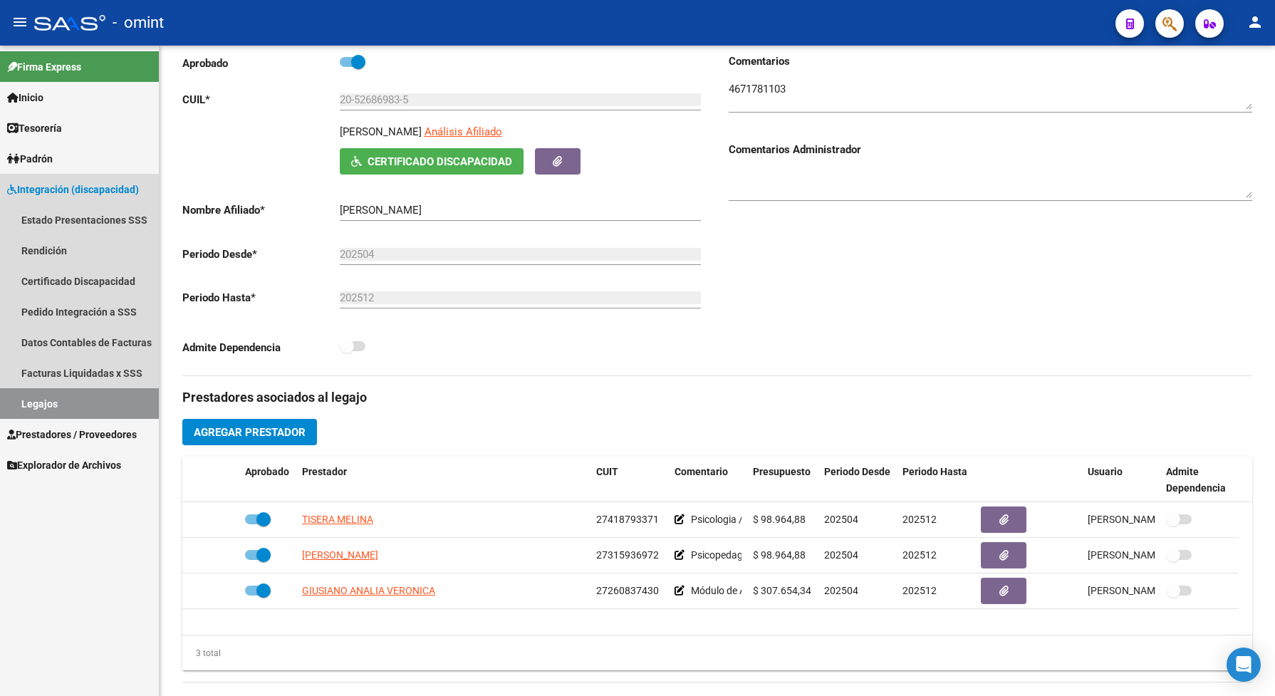
click at [36, 404] on link "Legajos" at bounding box center [79, 403] width 159 height 31
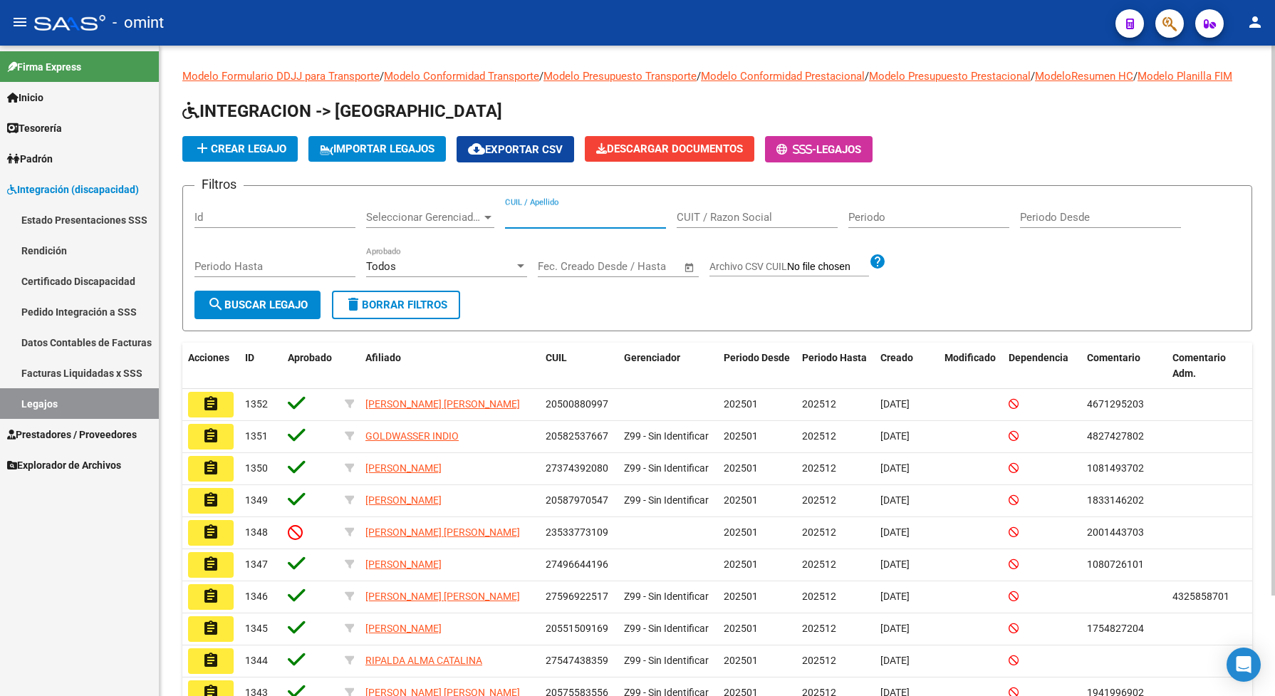
click at [628, 224] on input "CUIL / Apellido" at bounding box center [585, 217] width 161 height 13
click at [540, 222] on div "CUIL / Apellido" at bounding box center [585, 212] width 161 height 31
paste input "20552852495"
type input "20552852495"
click at [247, 311] on span "search Buscar Legajo" at bounding box center [257, 304] width 100 height 13
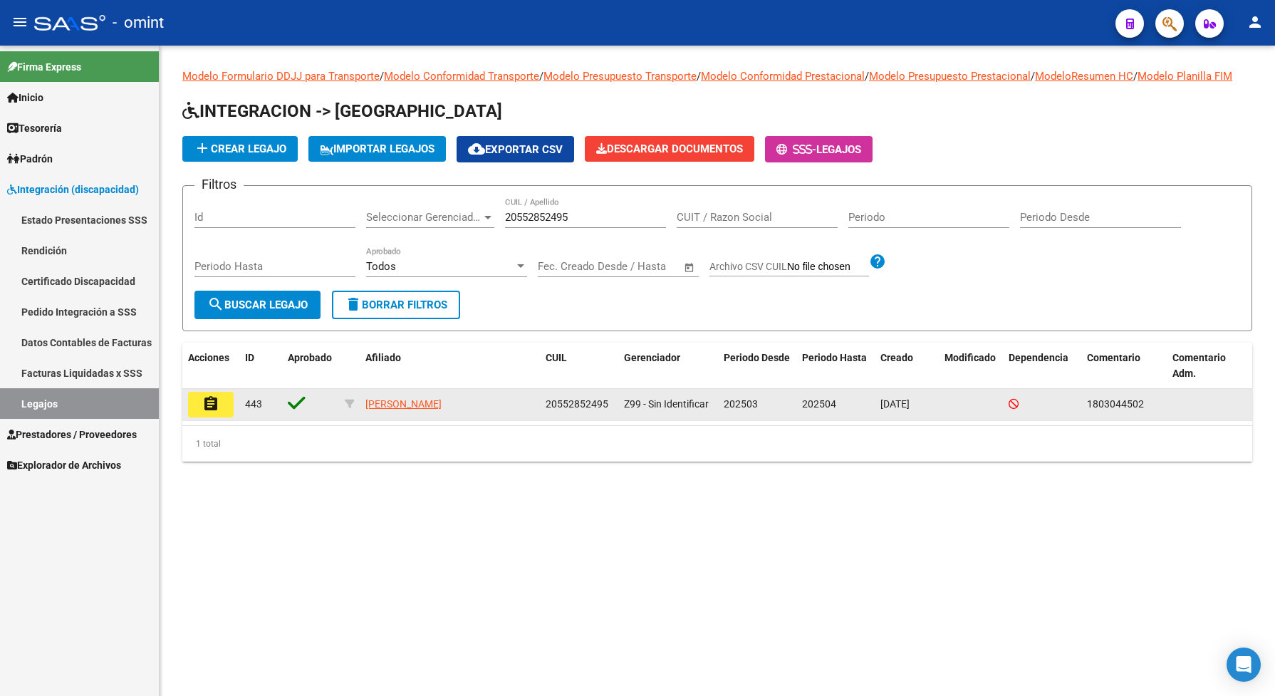
click at [204, 412] on mat-icon "assignment" at bounding box center [210, 403] width 17 height 17
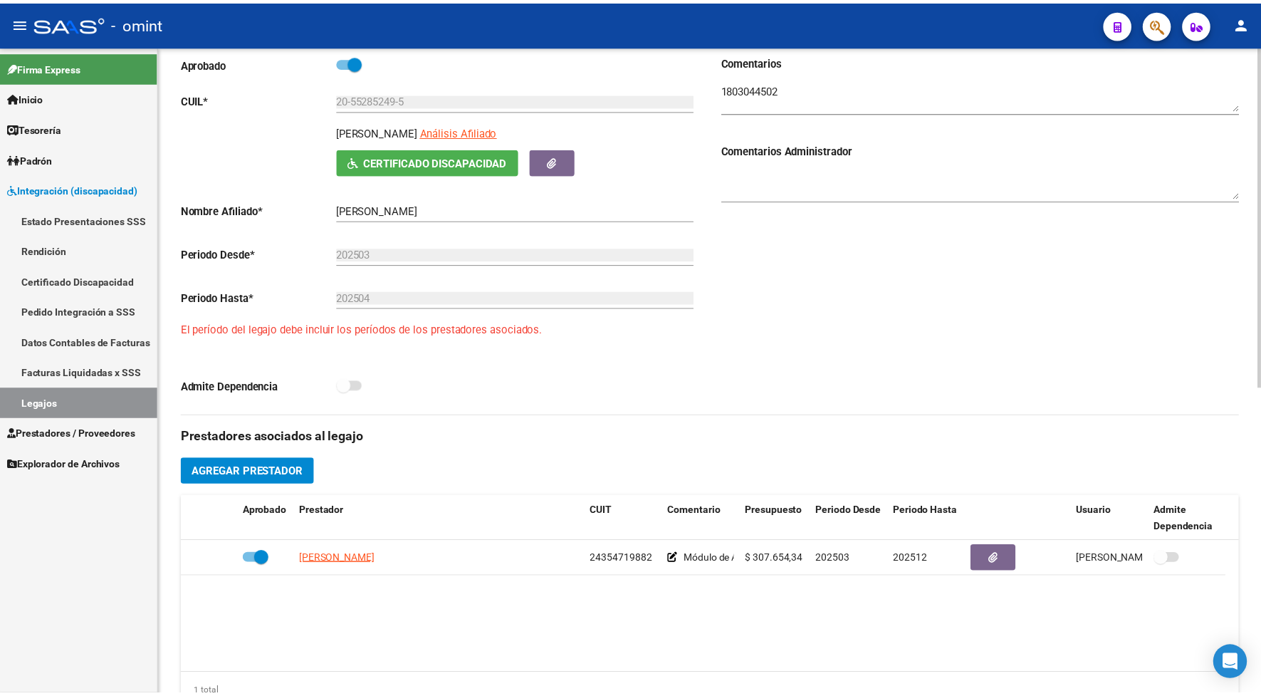
scroll to position [267, 0]
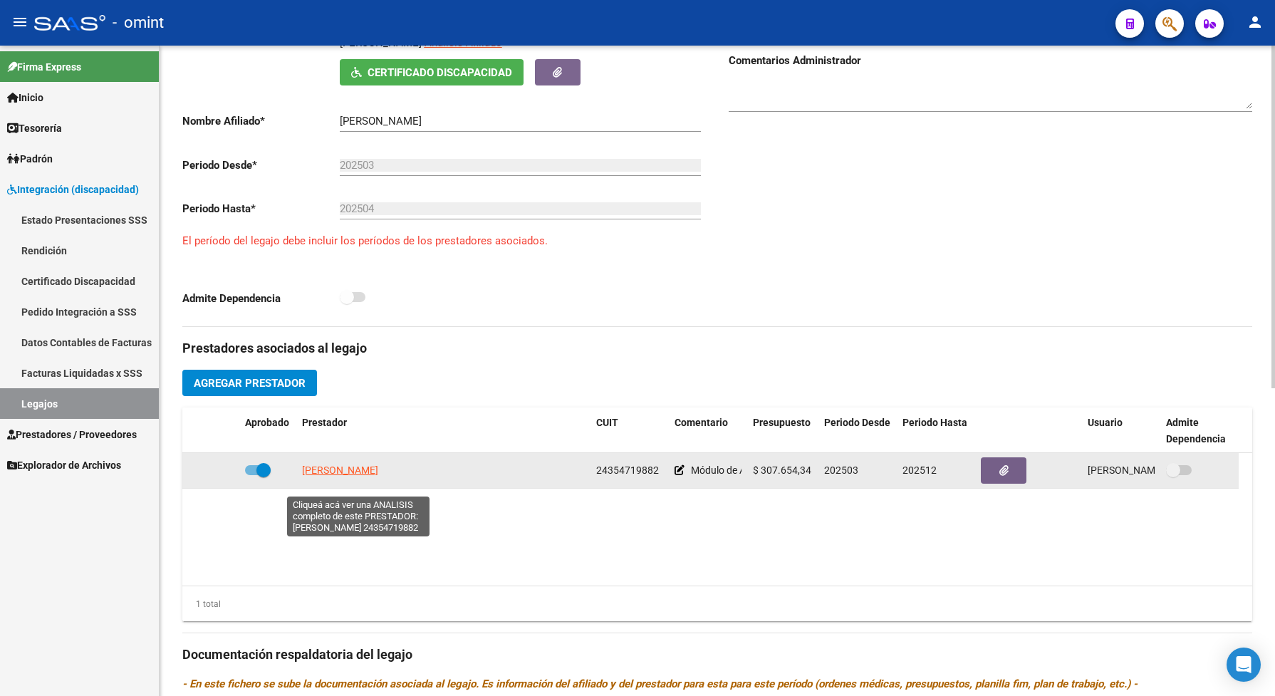
click at [365, 476] on span "[PERSON_NAME]" at bounding box center [340, 469] width 76 height 11
type textarea "24354719882"
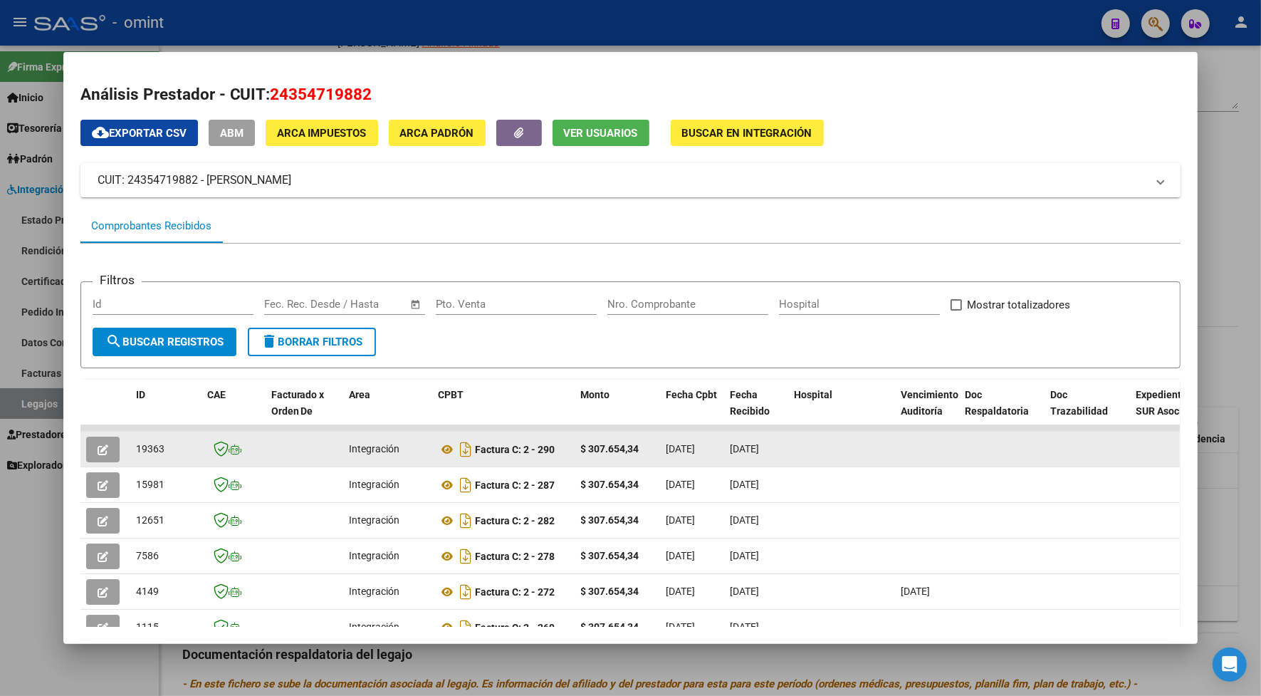
click at [98, 453] on icon "button" at bounding box center [103, 449] width 11 height 11
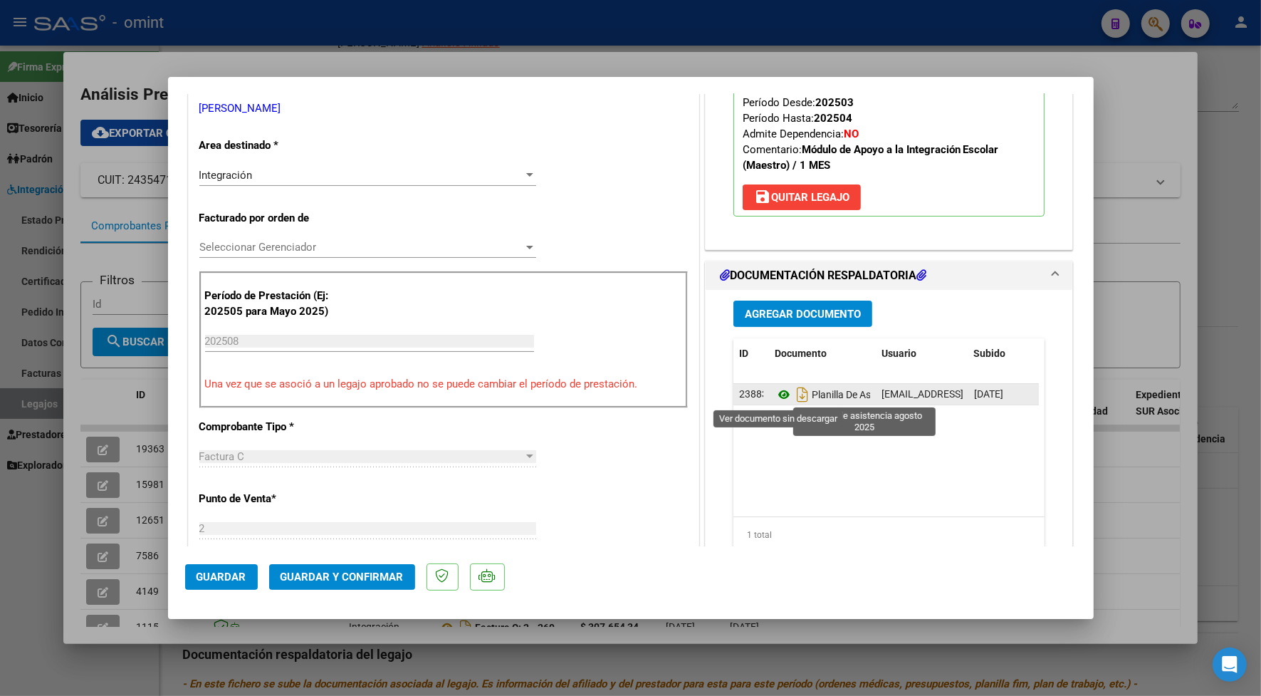
click at [781, 400] on icon at bounding box center [784, 394] width 19 height 17
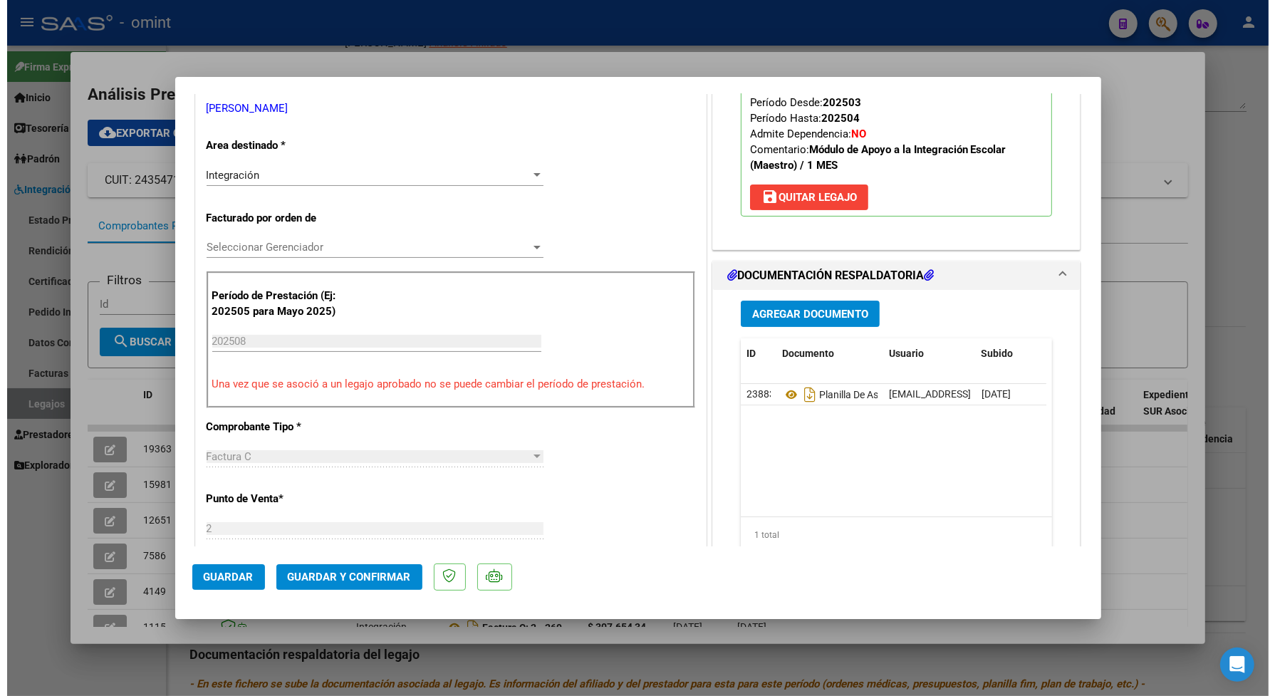
scroll to position [0, 0]
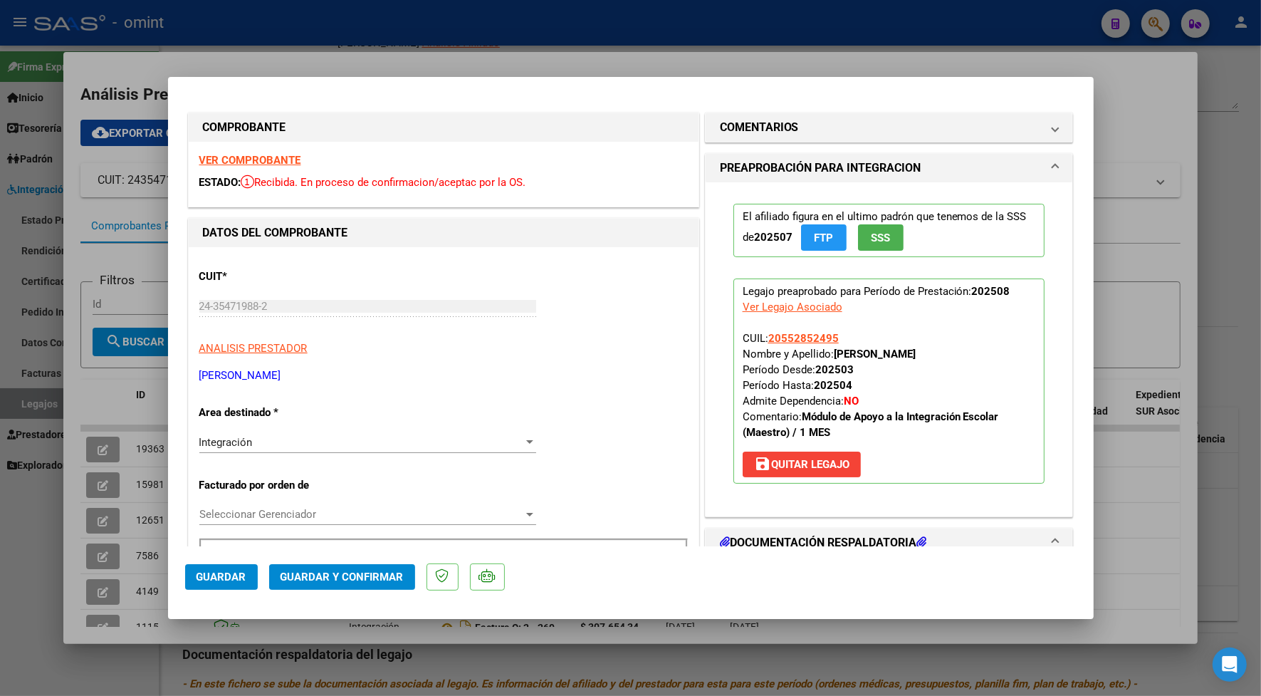
click at [241, 157] on strong "VER COMPROBANTE" at bounding box center [250, 160] width 102 height 13
click at [363, 575] on span "Guardar y Confirmar" at bounding box center [342, 577] width 123 height 13
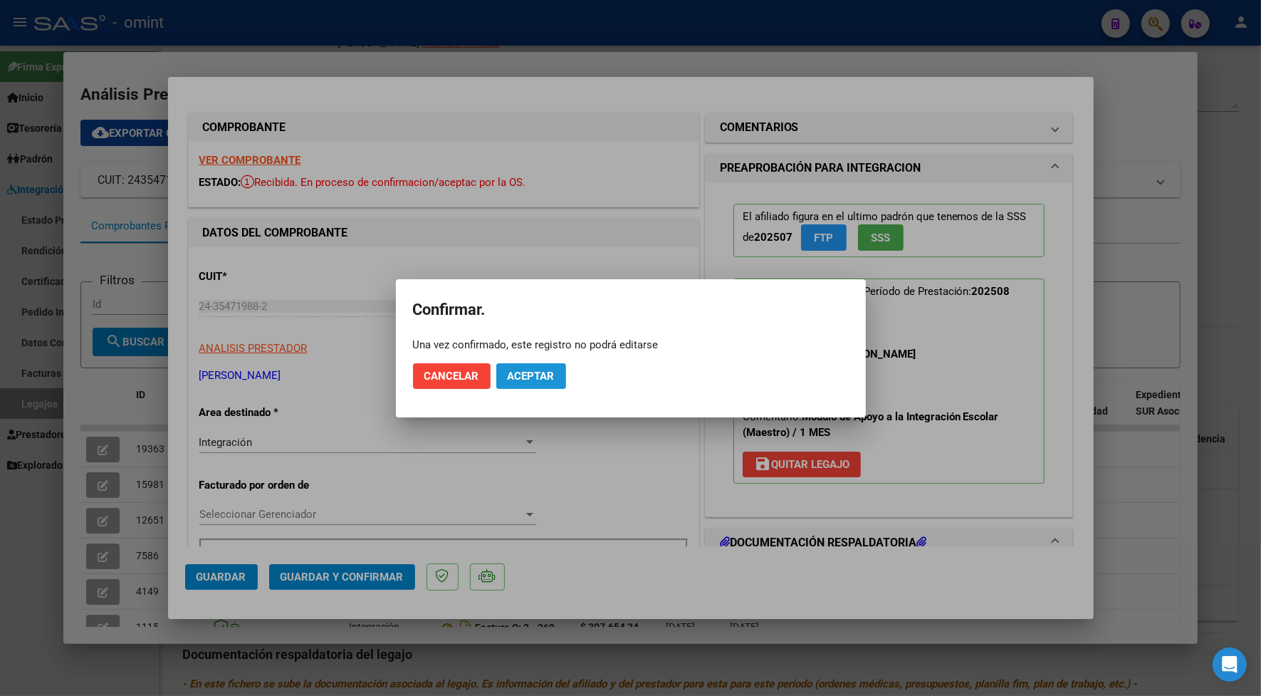
click at [543, 375] on span "Aceptar" at bounding box center [531, 376] width 47 height 13
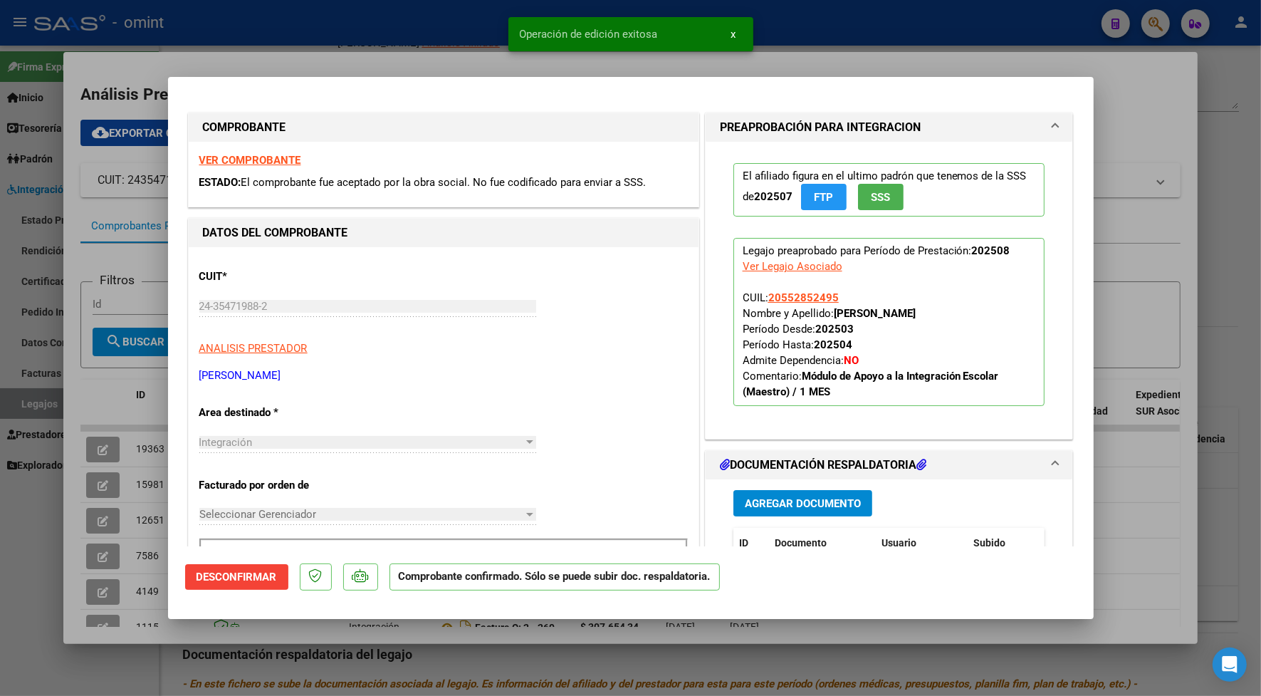
click at [454, 51] on div at bounding box center [630, 348] width 1261 height 696
type input "$ 0,00"
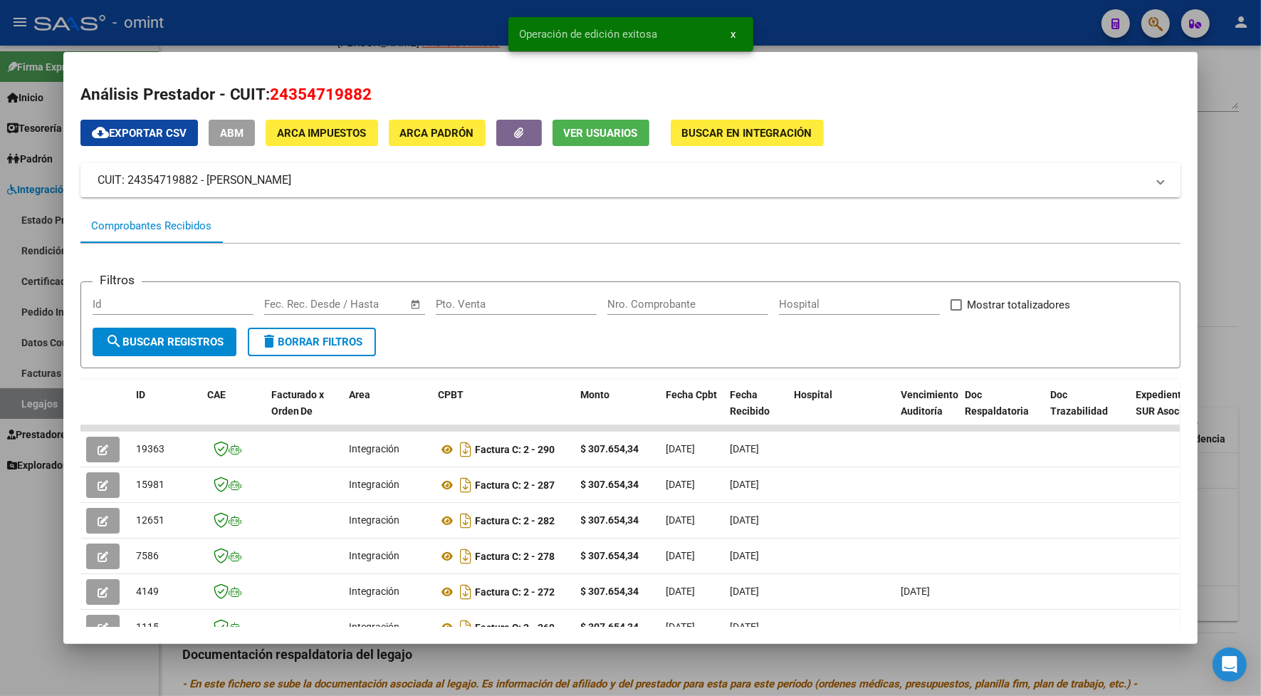
click at [388, 28] on div at bounding box center [630, 348] width 1261 height 696
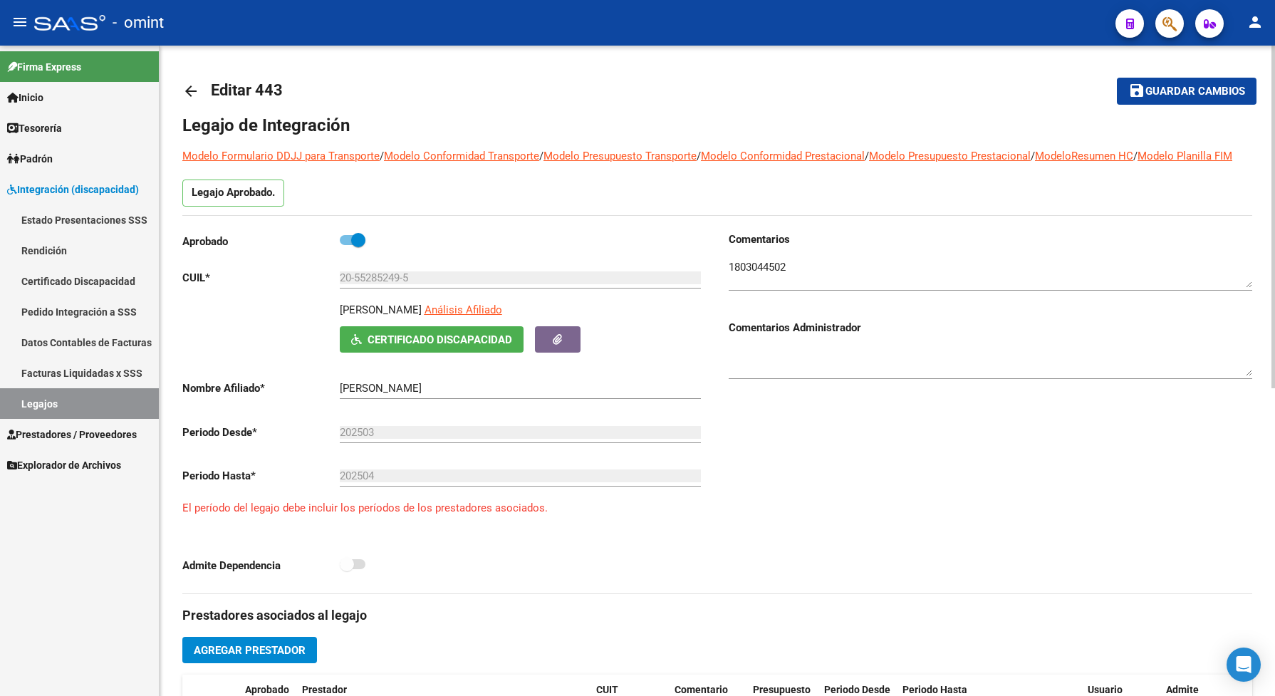
scroll to position [267, 0]
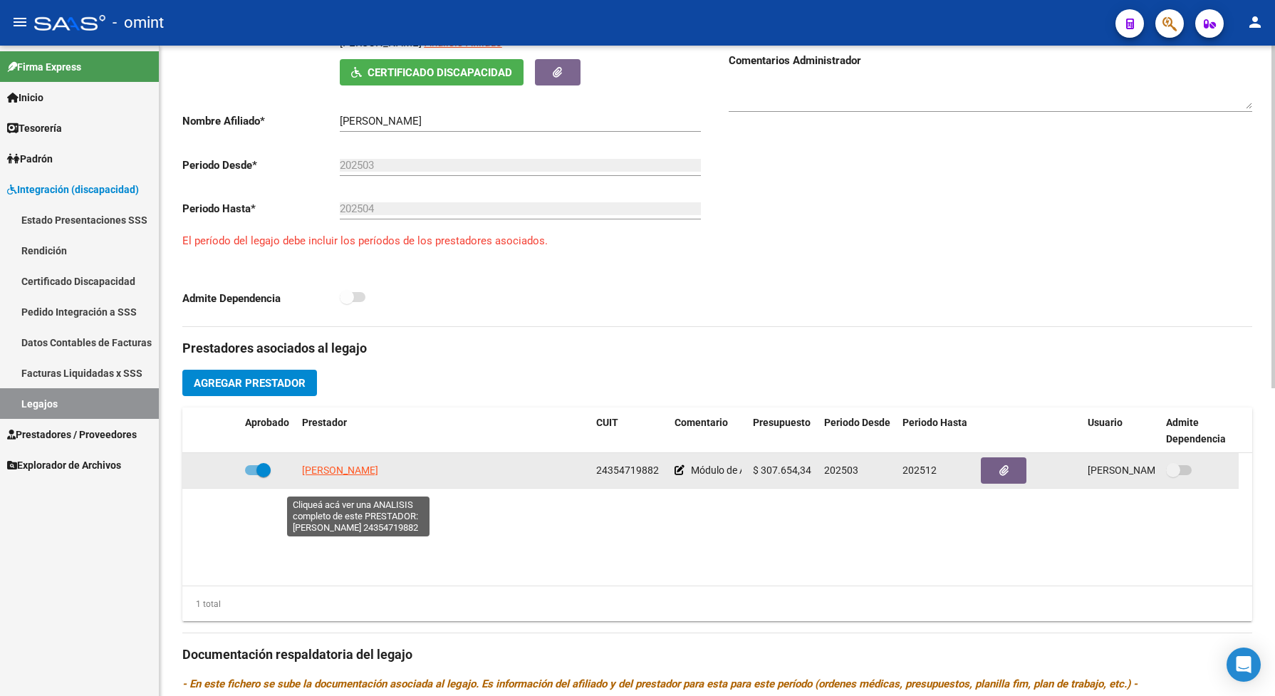
click at [378, 476] on span "[PERSON_NAME]" at bounding box center [340, 469] width 76 height 11
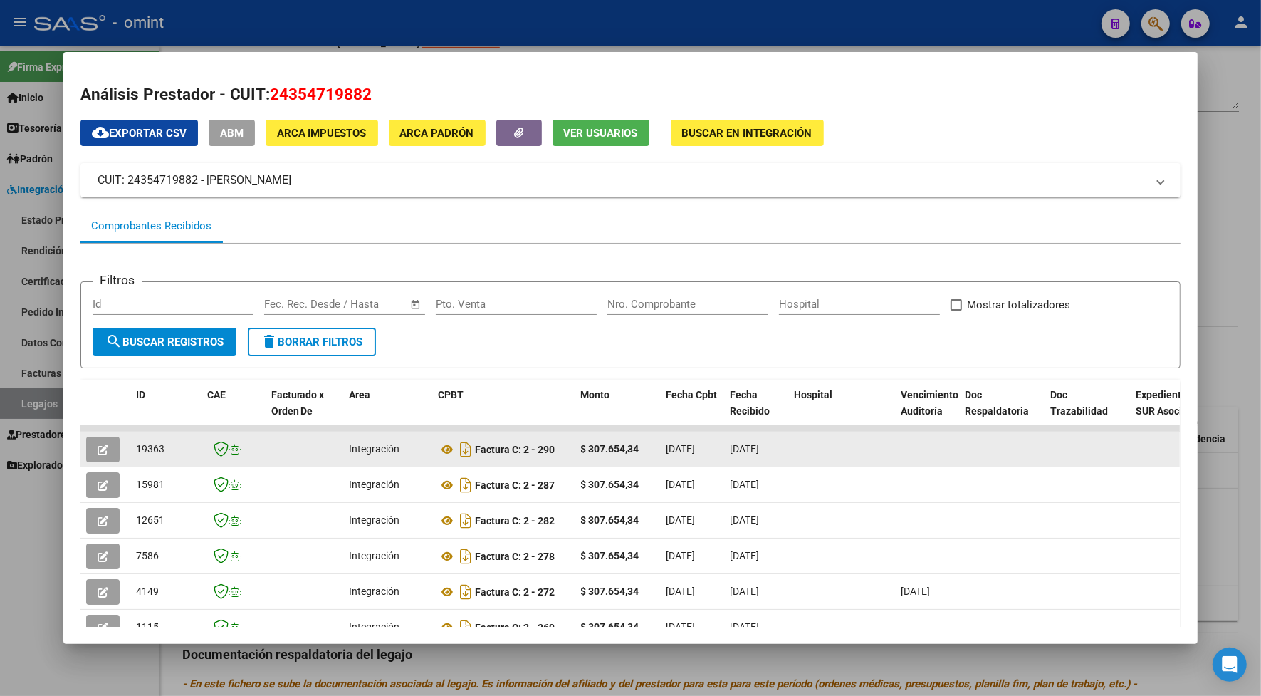
drag, startPoint x: 161, startPoint y: 449, endPoint x: 129, endPoint y: 451, distance: 32.1
click at [136, 451] on div "19363" at bounding box center [166, 449] width 60 height 16
drag, startPoint x: 129, startPoint y: 451, endPoint x: 146, endPoint y: 447, distance: 17.5
copy span "19363"
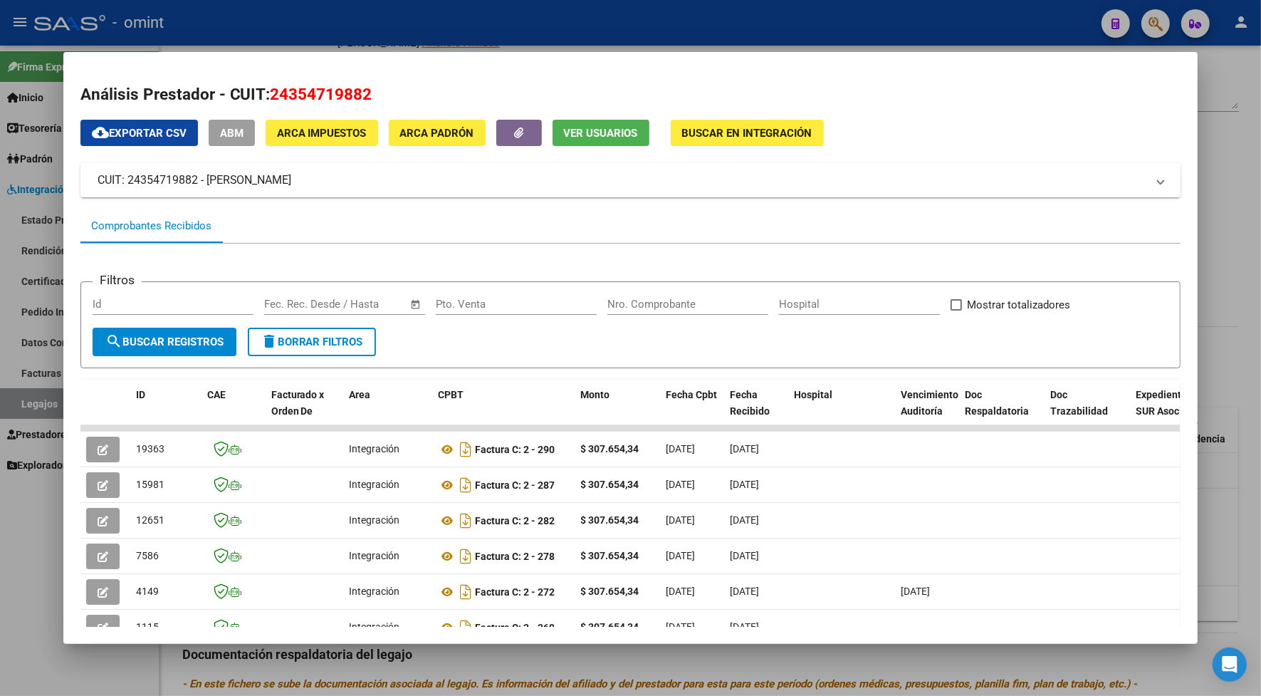
click at [335, 33] on div at bounding box center [630, 348] width 1261 height 696
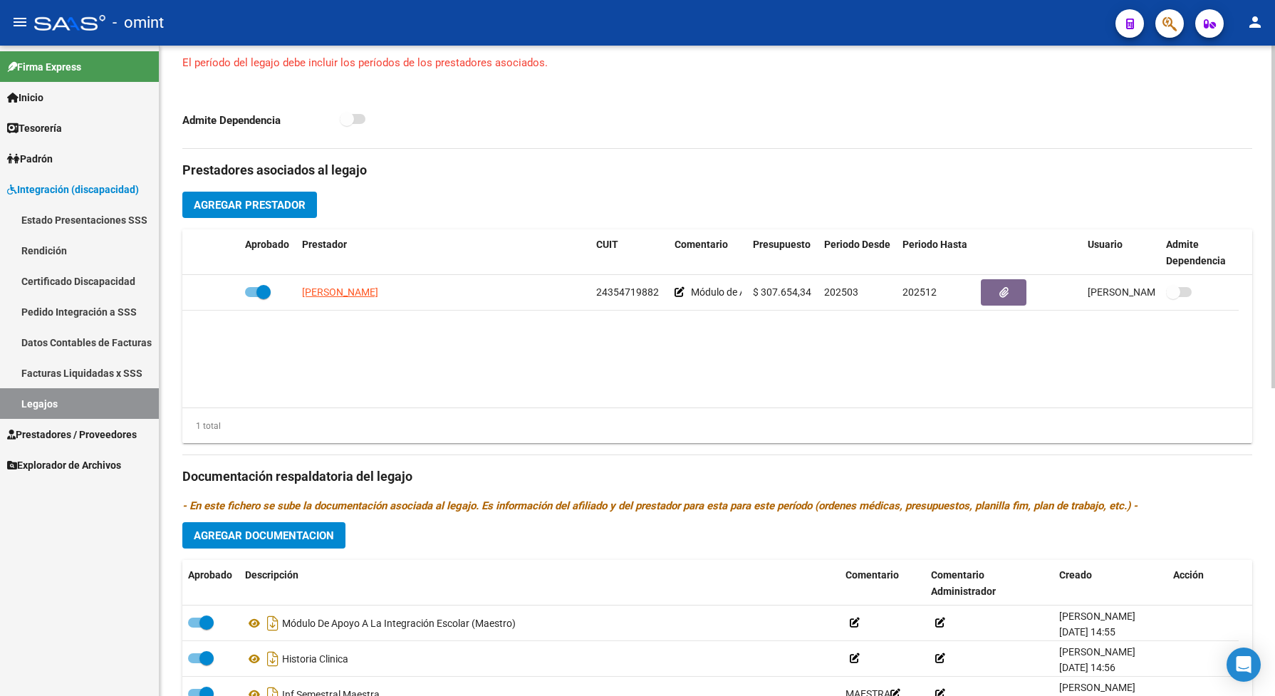
scroll to position [534, 0]
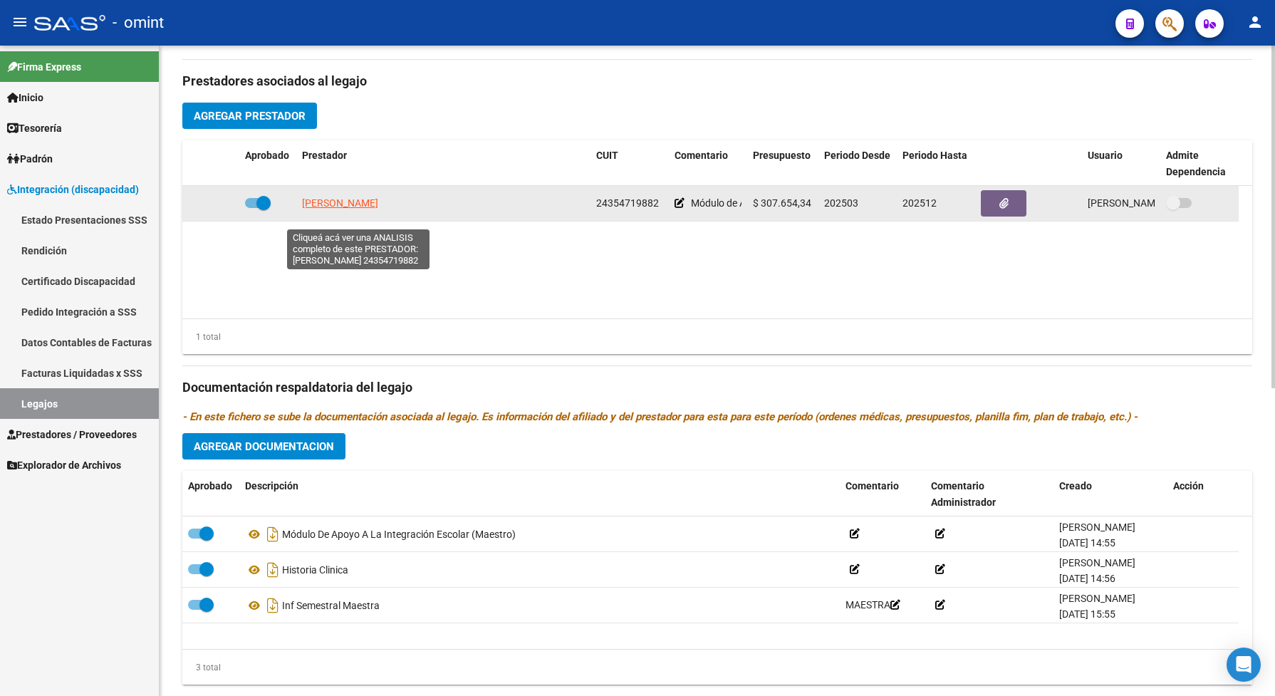
click at [378, 209] on span "[PERSON_NAME]" at bounding box center [340, 202] width 76 height 11
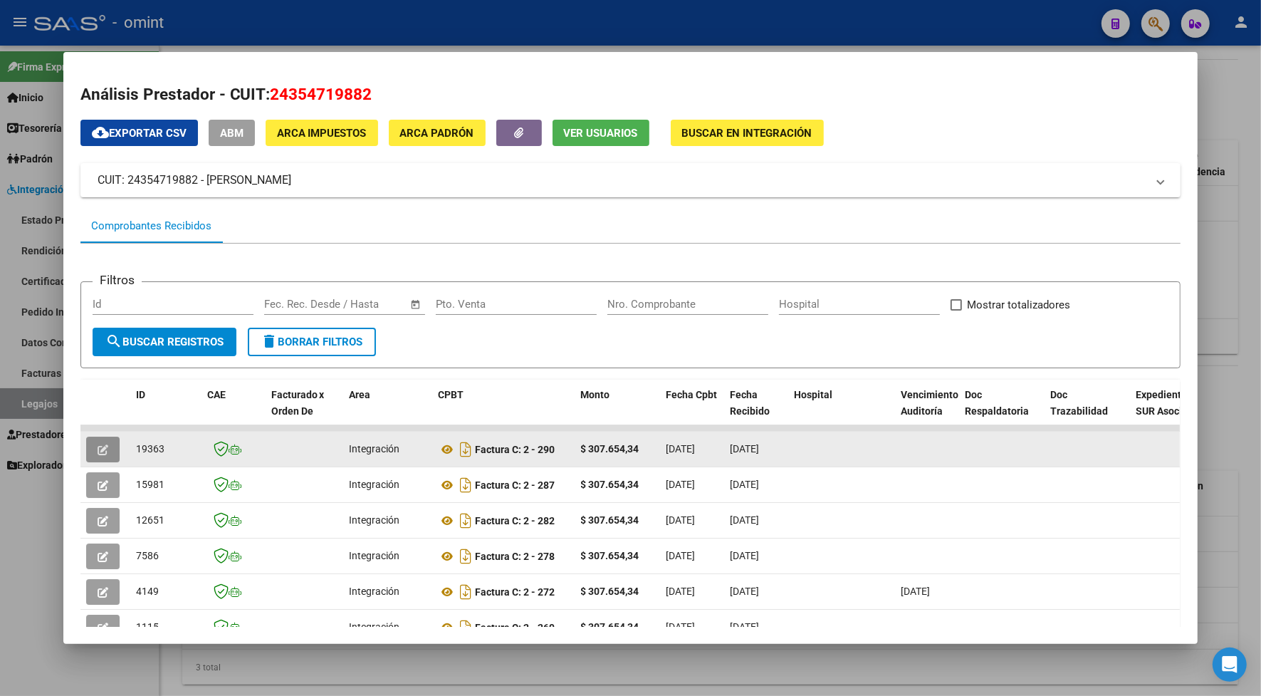
click at [86, 449] on button "button" at bounding box center [102, 450] width 33 height 26
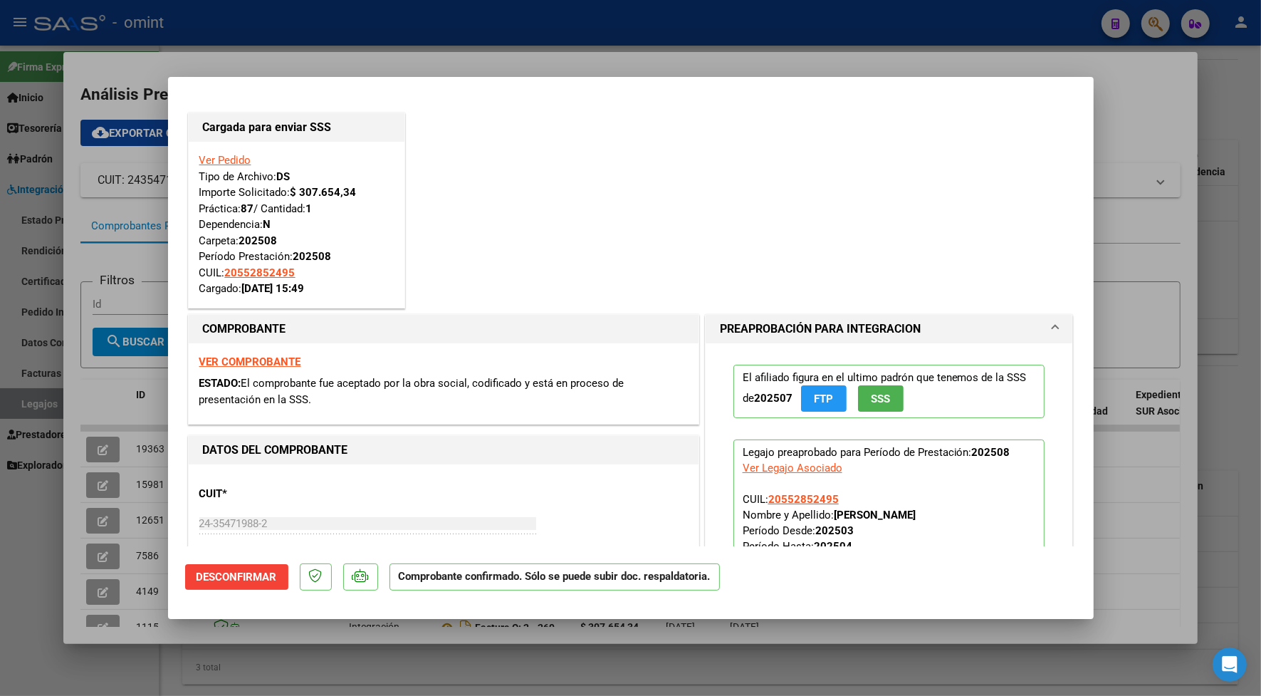
click at [445, 46] on div at bounding box center [630, 348] width 1261 height 696
type input "$ 0,00"
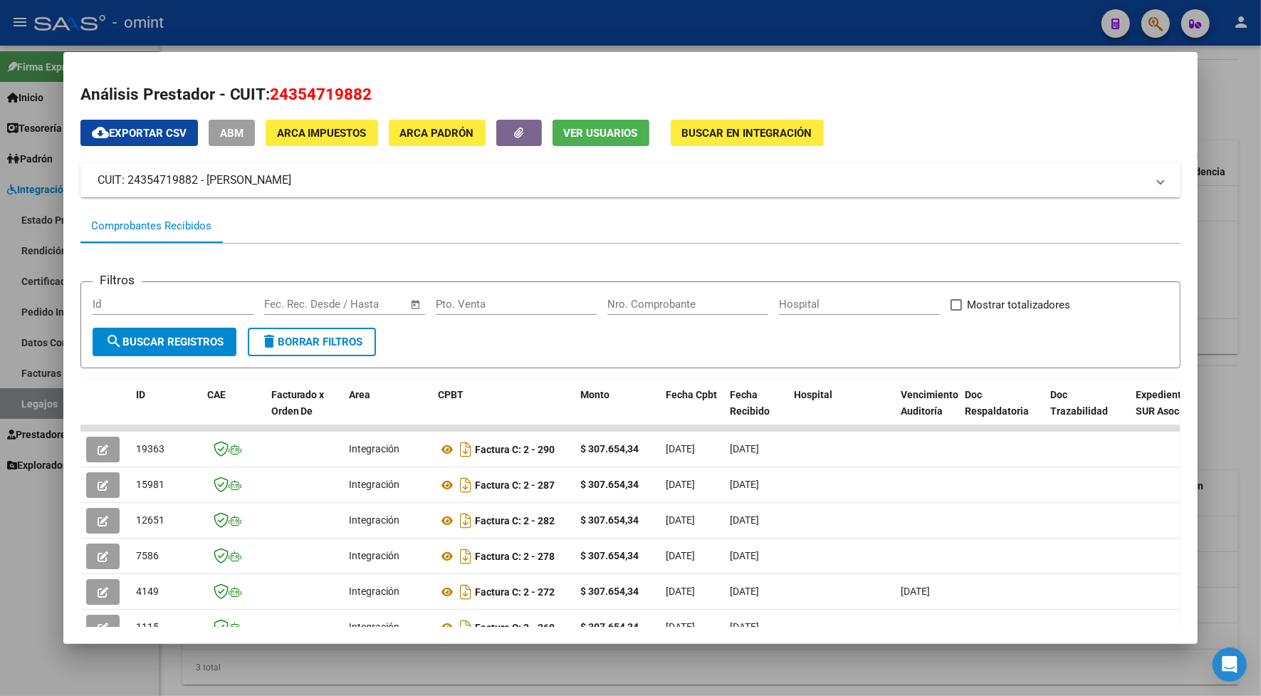
click at [469, 26] on div at bounding box center [630, 348] width 1261 height 696
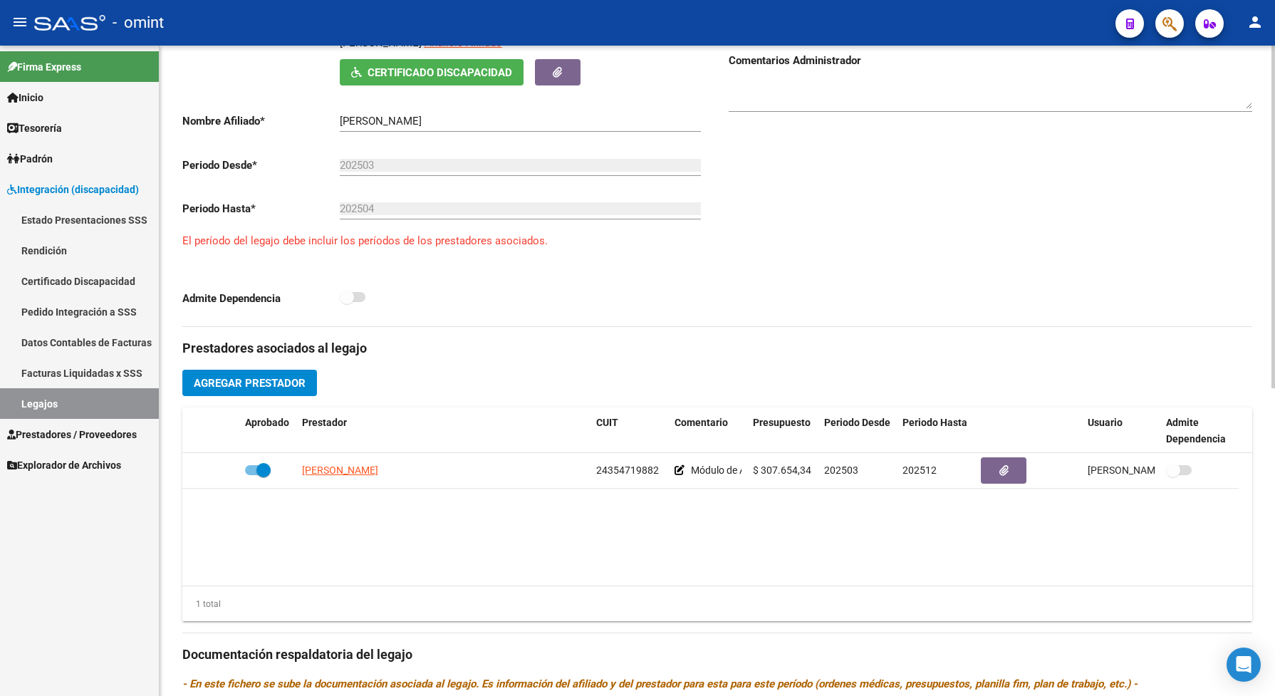
scroll to position [583, 0]
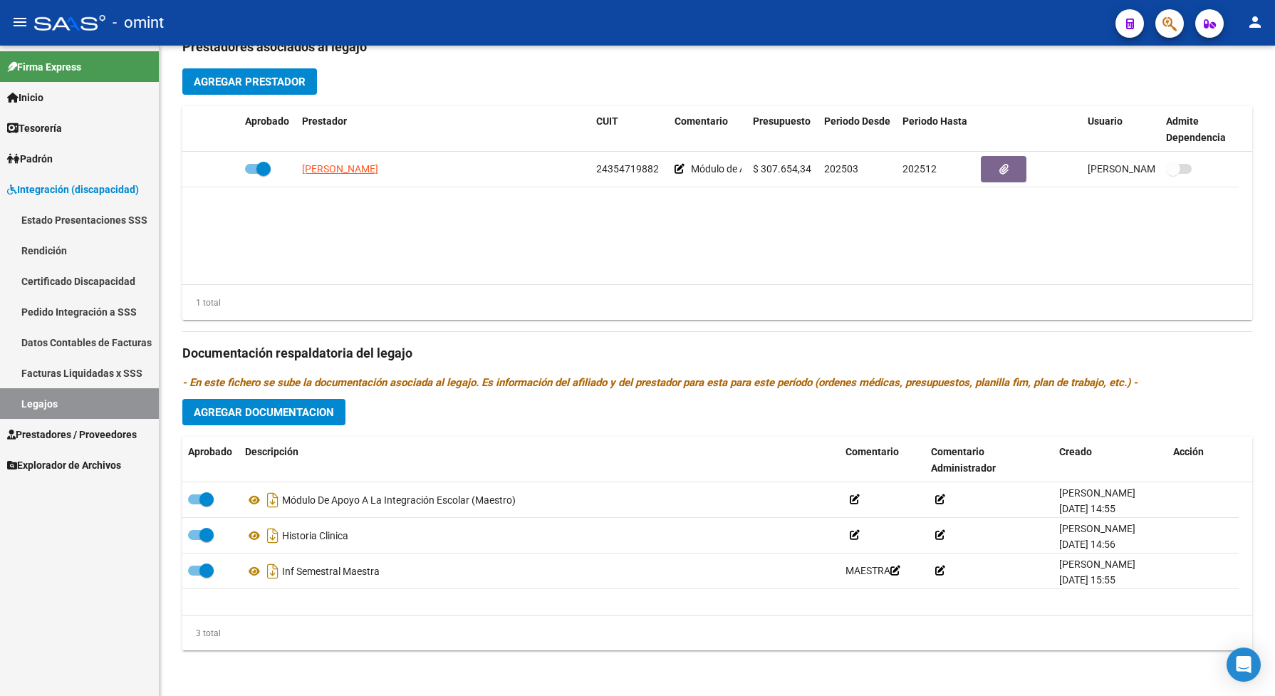
click at [95, 397] on link "Legajos" at bounding box center [79, 403] width 159 height 31
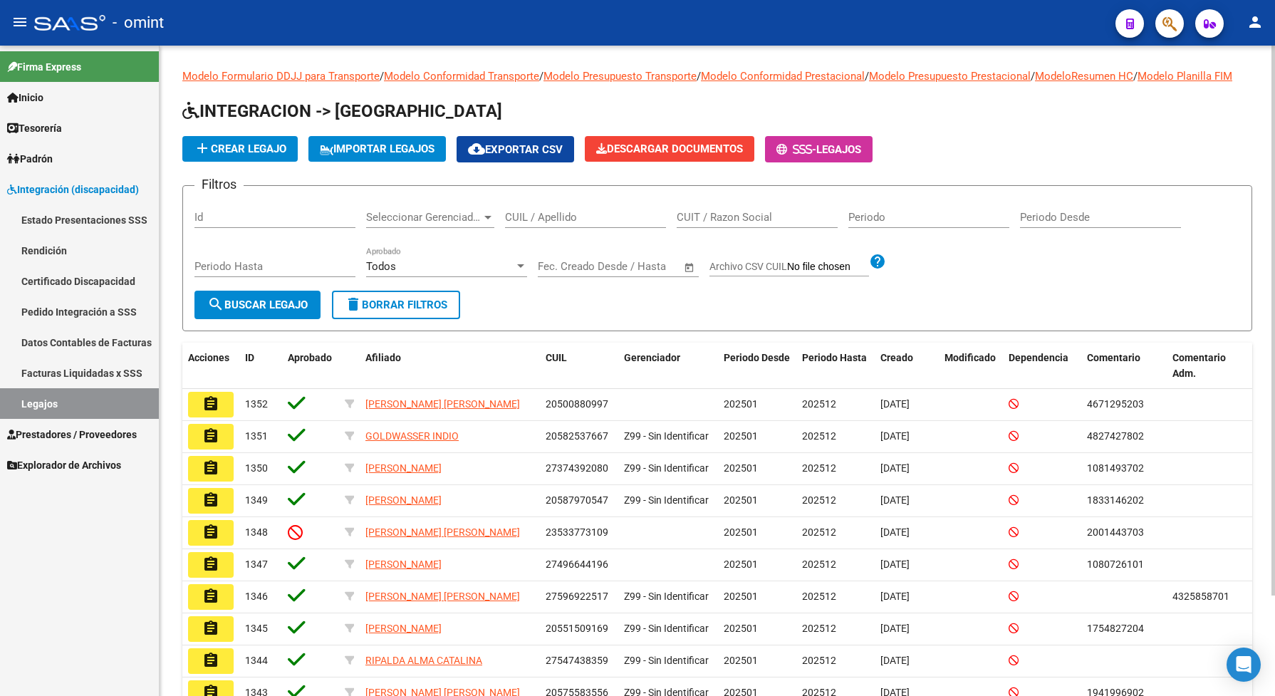
click at [563, 224] on input "CUIL / Apellido" at bounding box center [585, 217] width 161 height 13
paste input "20552852495"
type input "20552852495"
click at [297, 311] on span "search Buscar Legajo" at bounding box center [257, 304] width 100 height 13
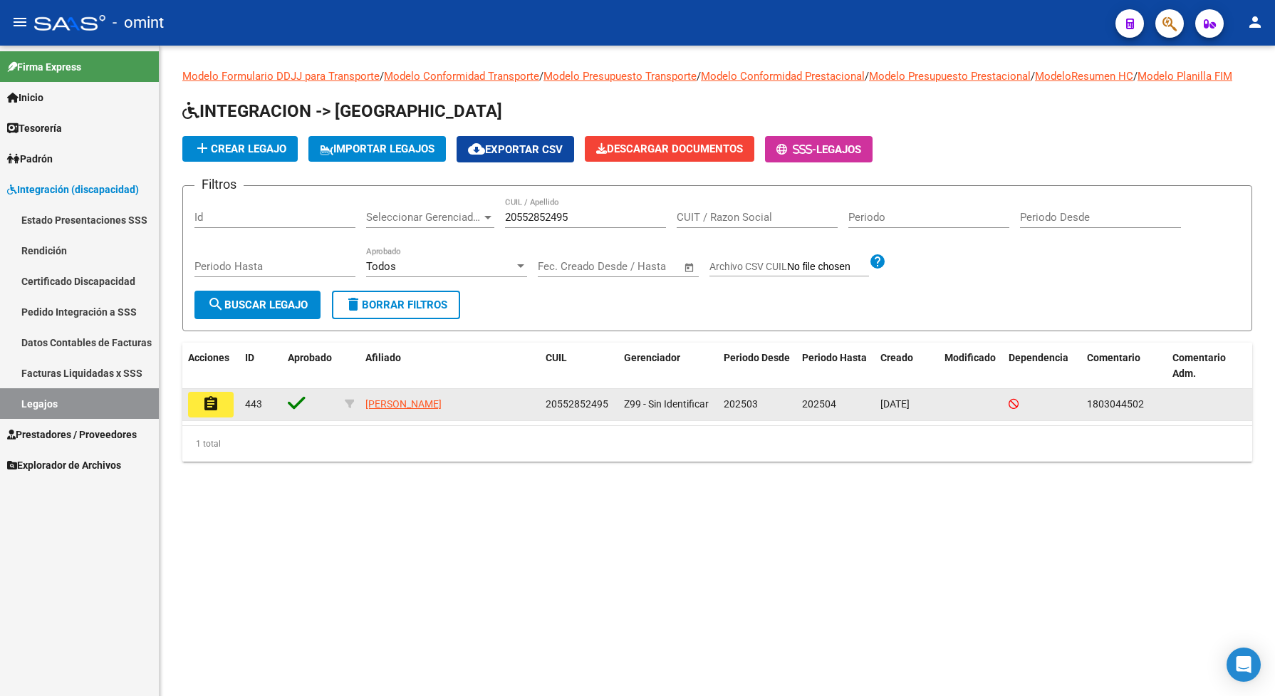
click at [211, 412] on mat-icon "assignment" at bounding box center [210, 403] width 17 height 17
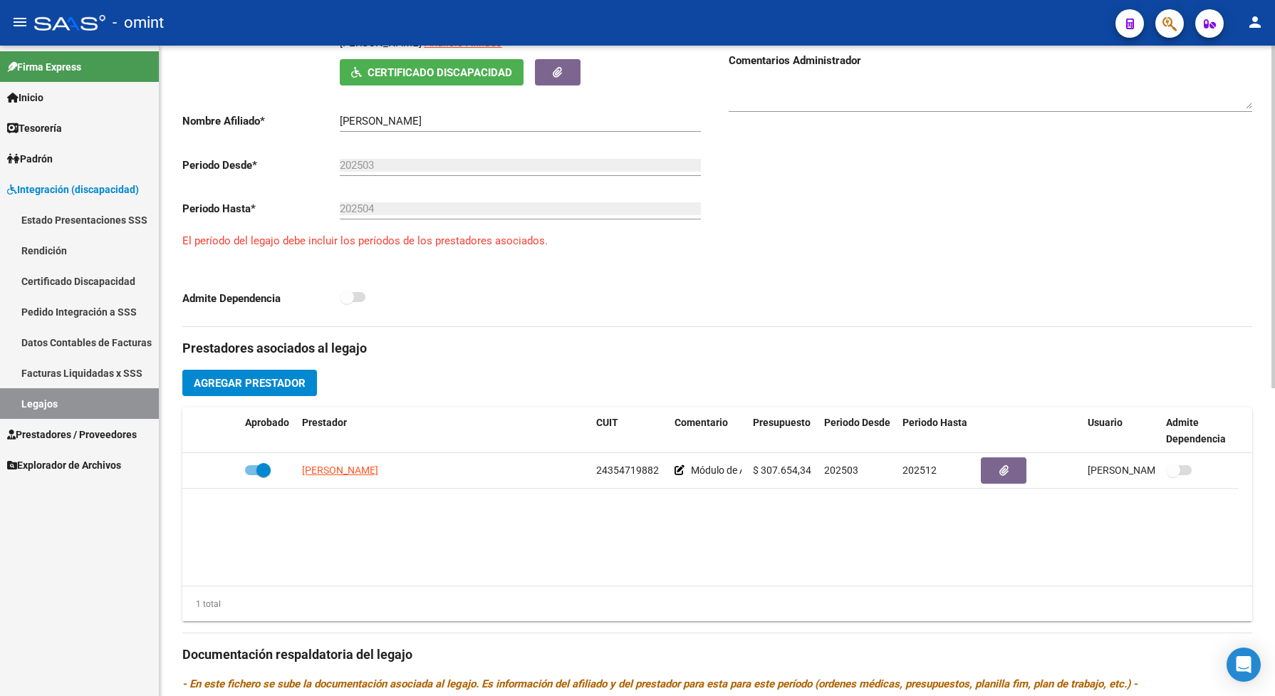
scroll to position [356, 0]
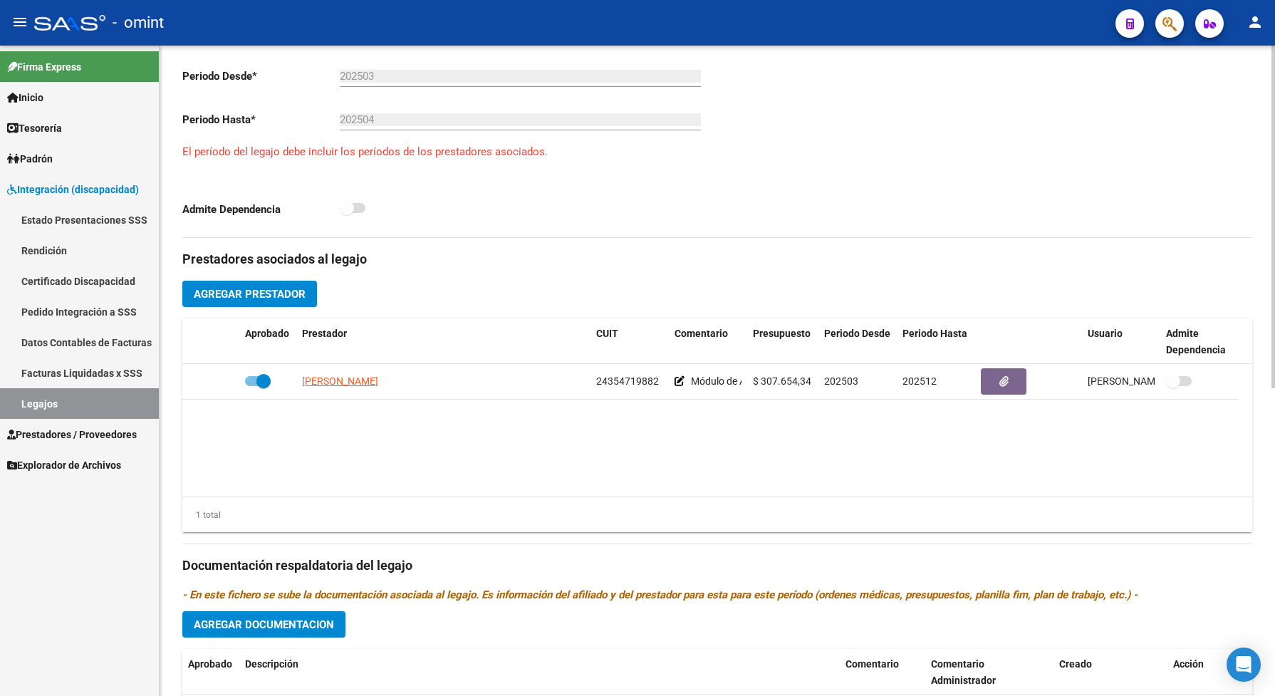
click at [61, 405] on link "Legajos" at bounding box center [79, 403] width 159 height 31
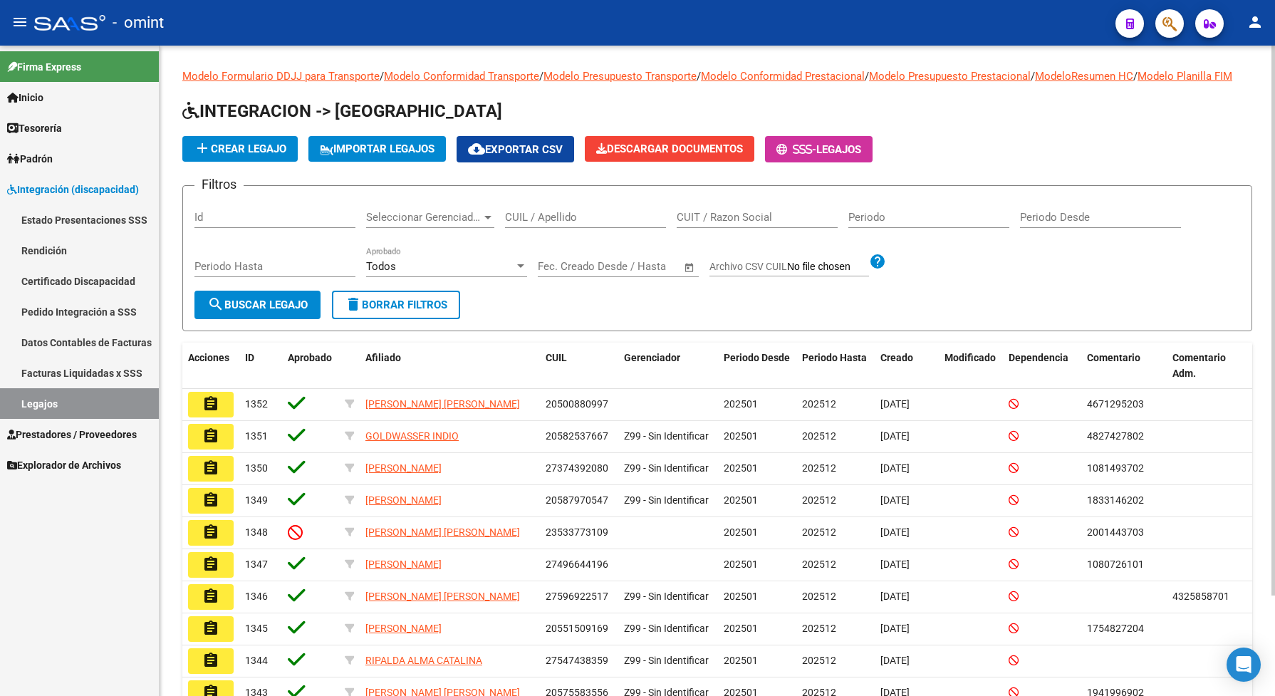
click at [566, 224] on input "CUIL / Apellido" at bounding box center [585, 217] width 161 height 13
paste input "20552852495"
type input "20552852495"
click at [289, 311] on span "search Buscar Legajo" at bounding box center [257, 304] width 100 height 13
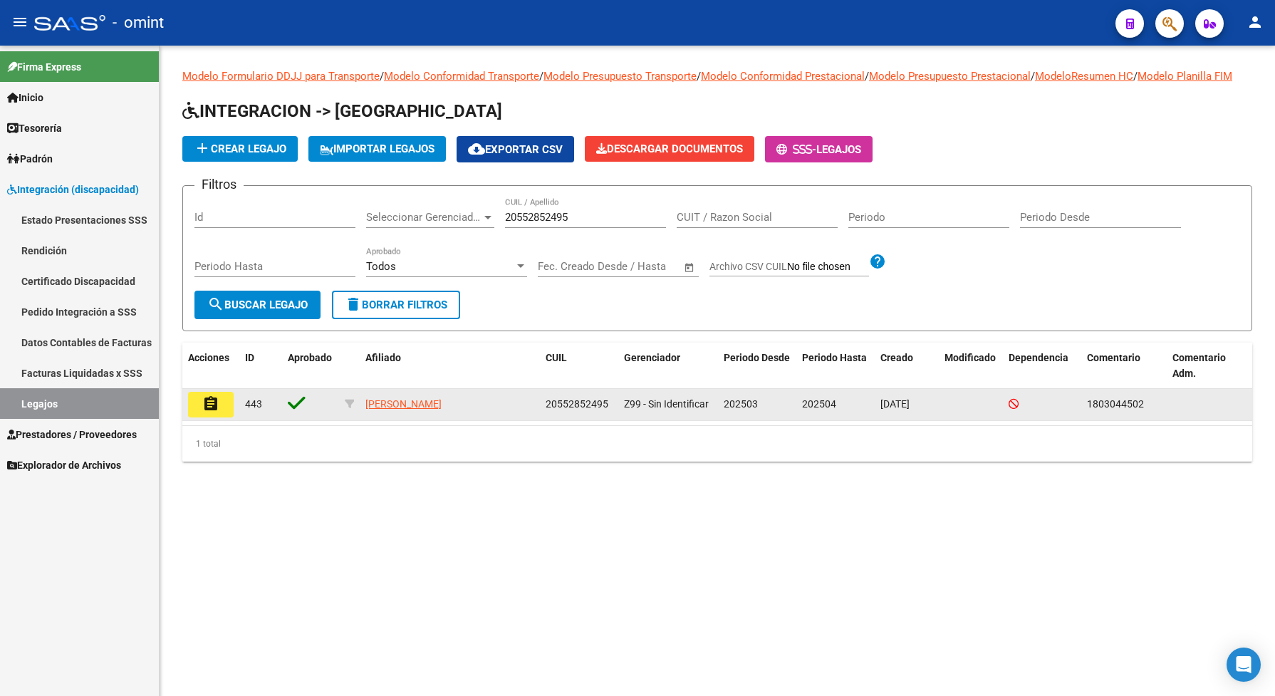
click at [210, 412] on mat-icon "assignment" at bounding box center [210, 403] width 17 height 17
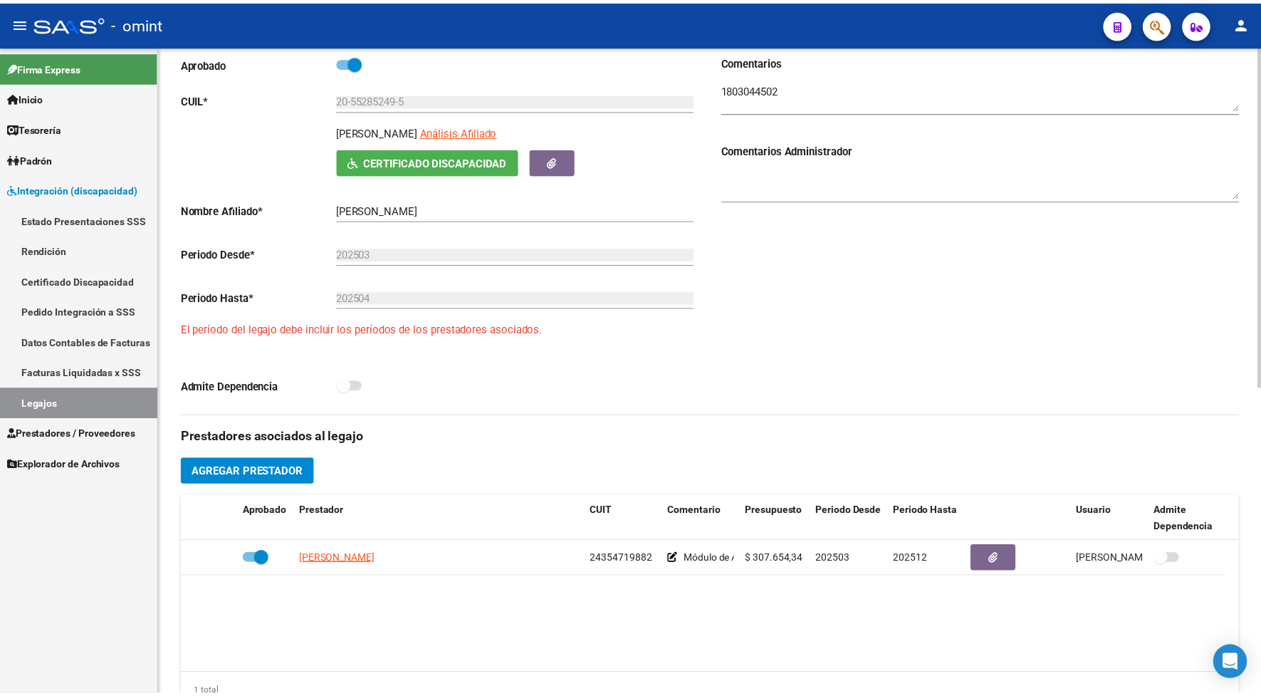
scroll to position [89, 0]
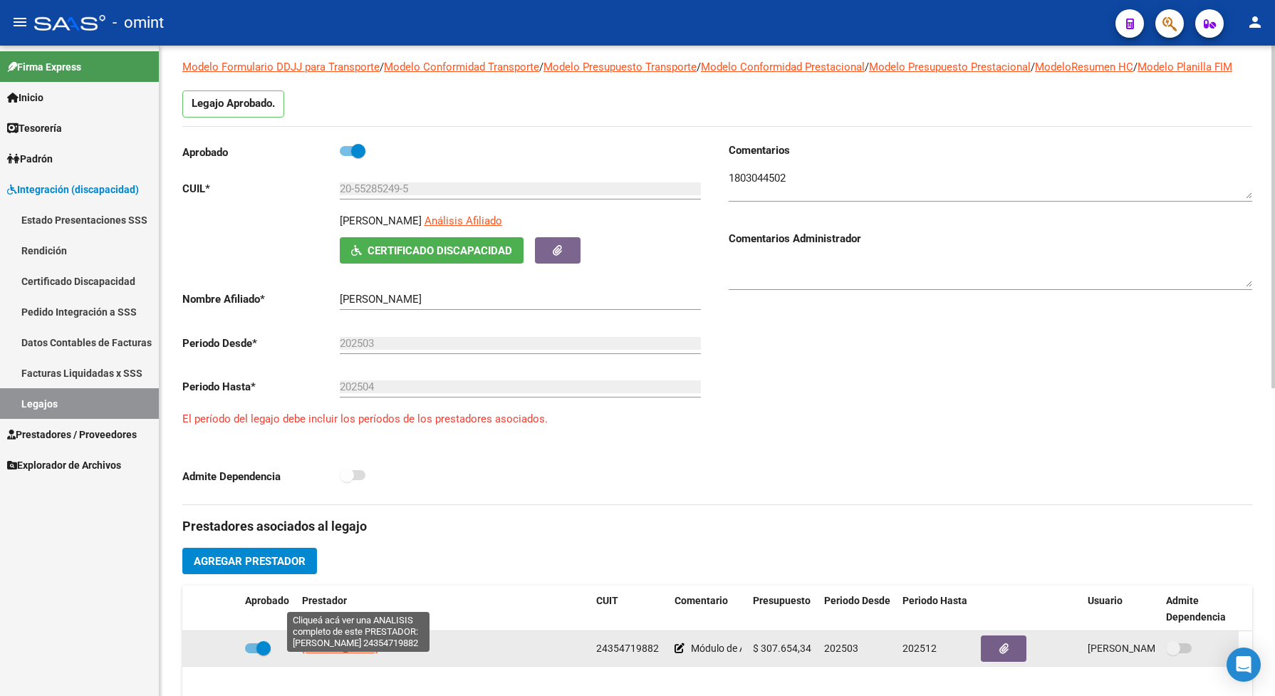
click at [378, 654] on span "[PERSON_NAME]" at bounding box center [340, 647] width 76 height 11
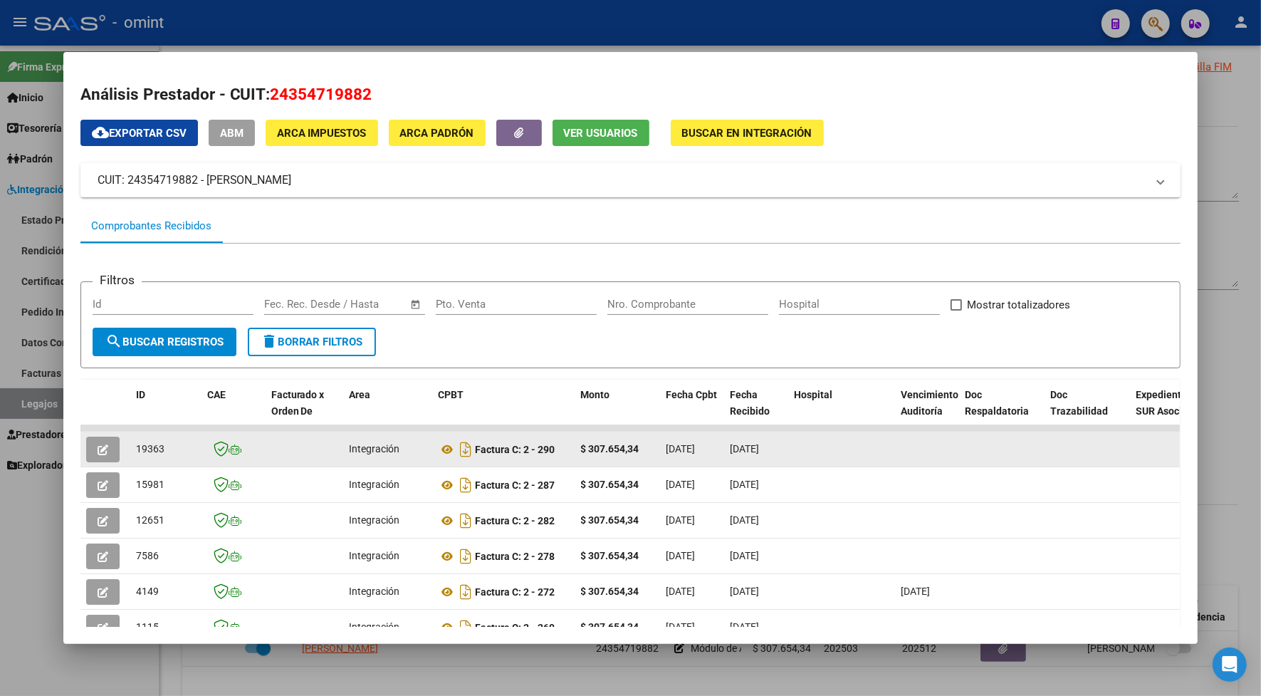
click at [98, 447] on icon "button" at bounding box center [103, 449] width 11 height 11
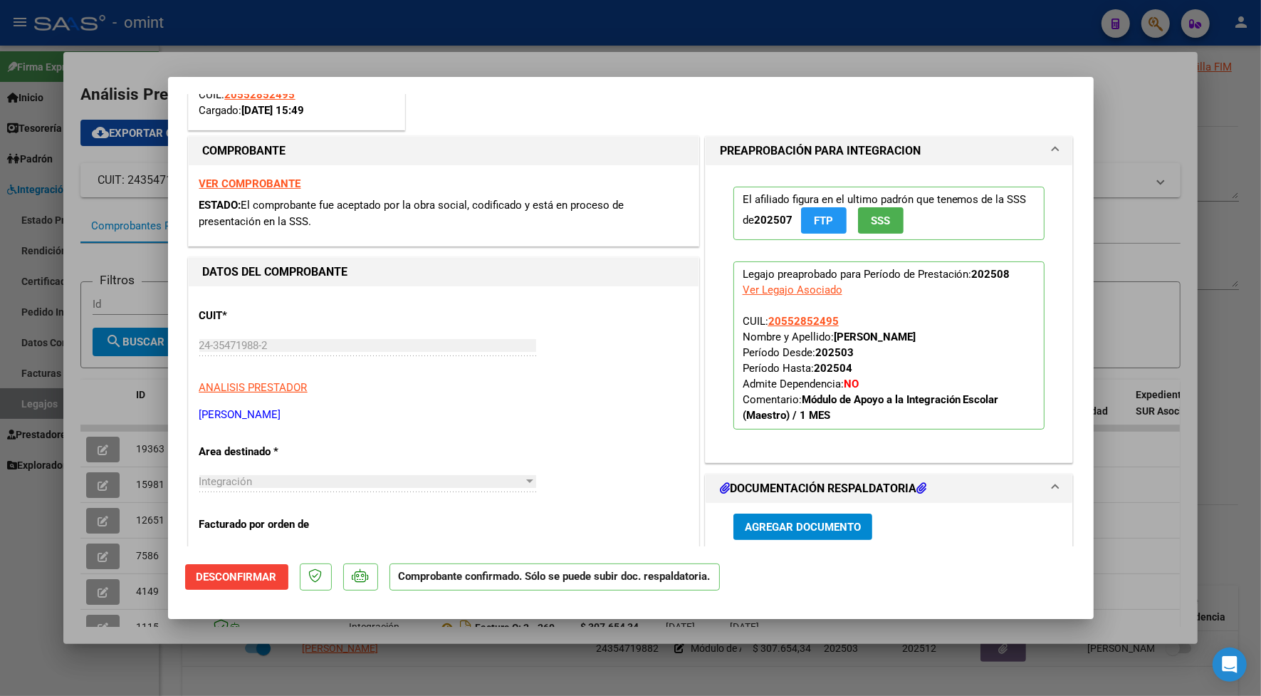
scroll to position [445, 0]
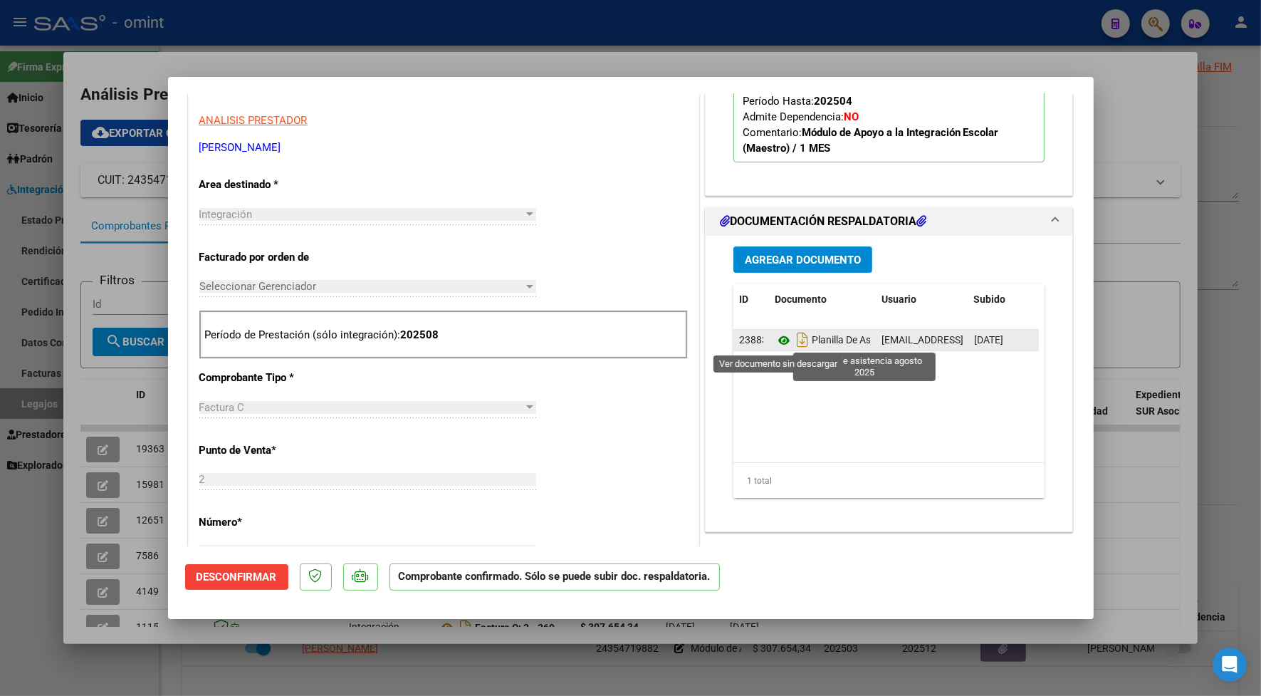
click at [781, 338] on icon at bounding box center [784, 340] width 19 height 17
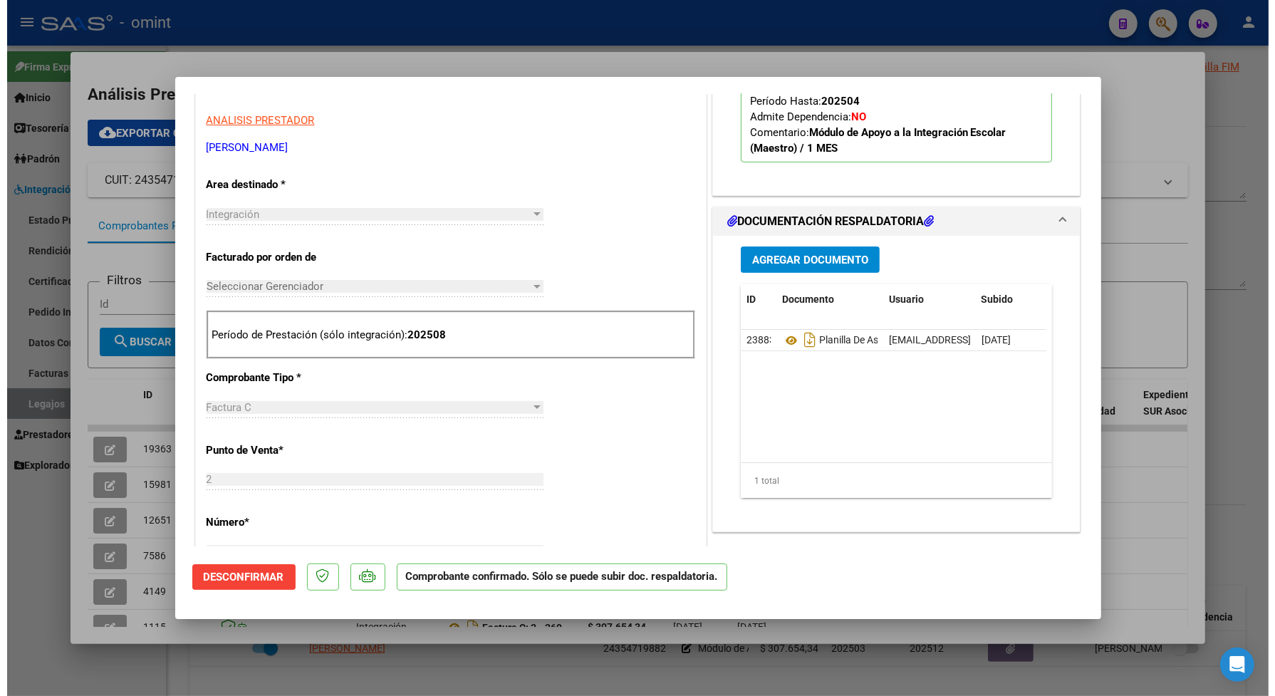
scroll to position [0, 0]
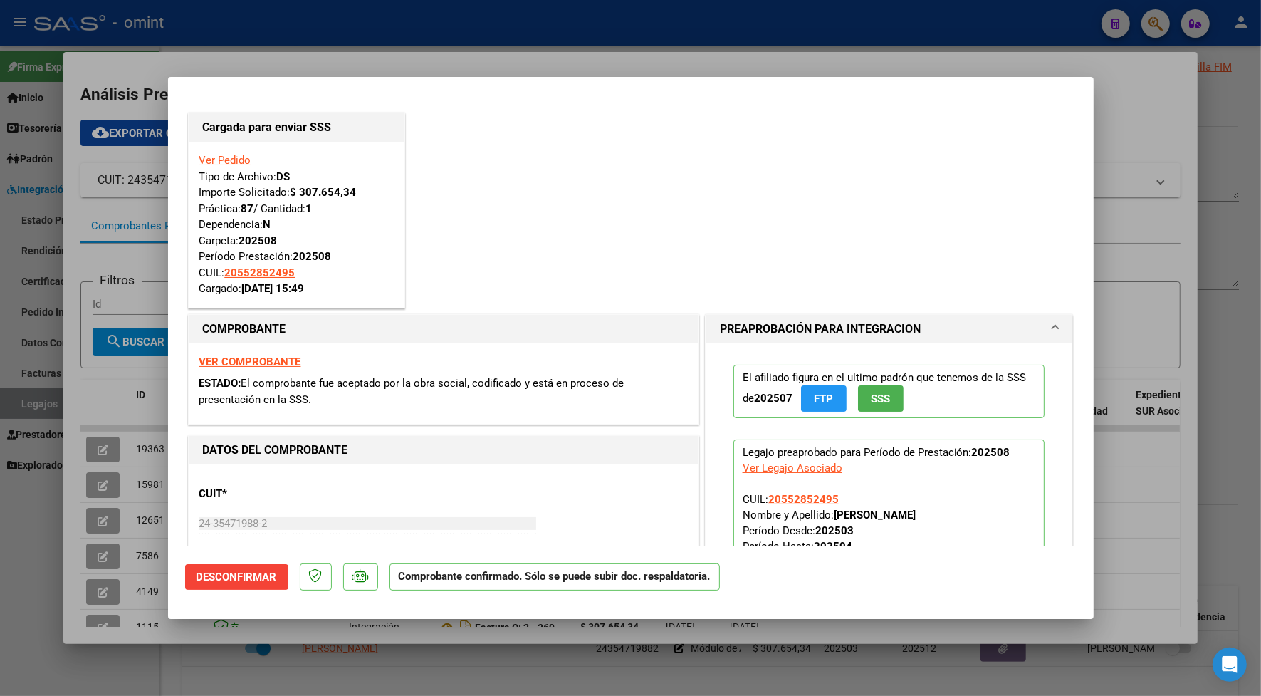
click at [315, 65] on div at bounding box center [630, 348] width 1261 height 696
type input "$ 0,00"
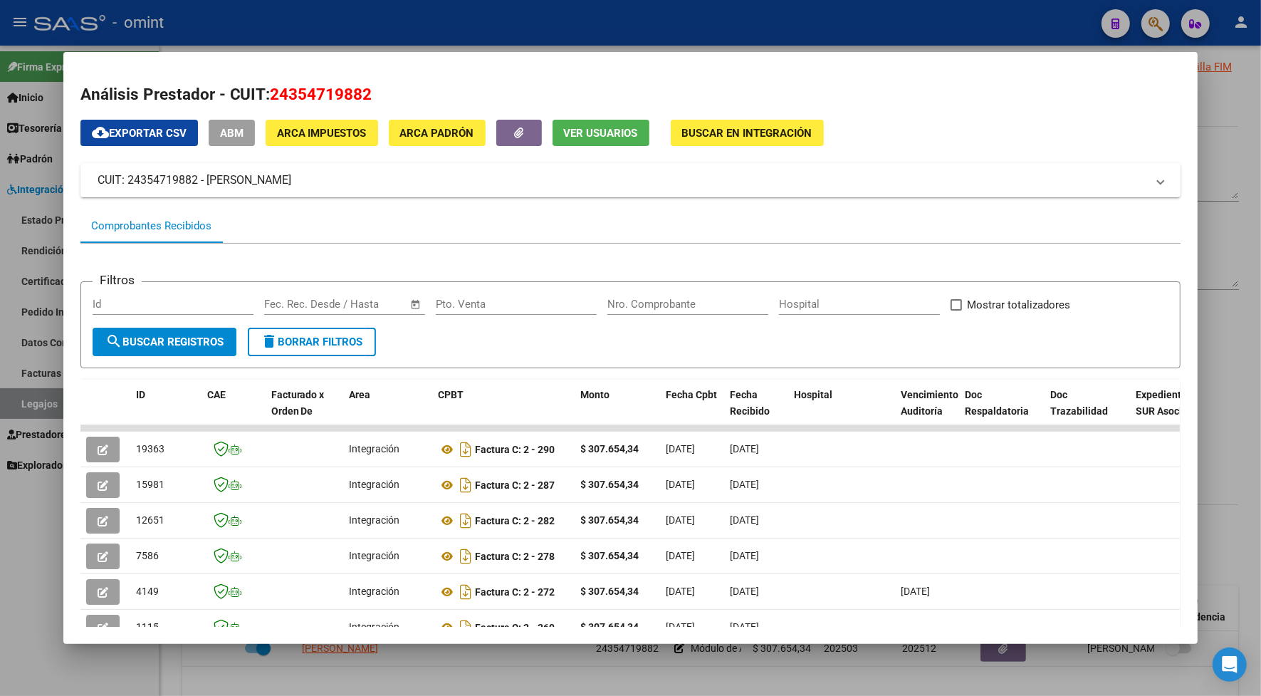
click at [314, 16] on div at bounding box center [630, 348] width 1261 height 696
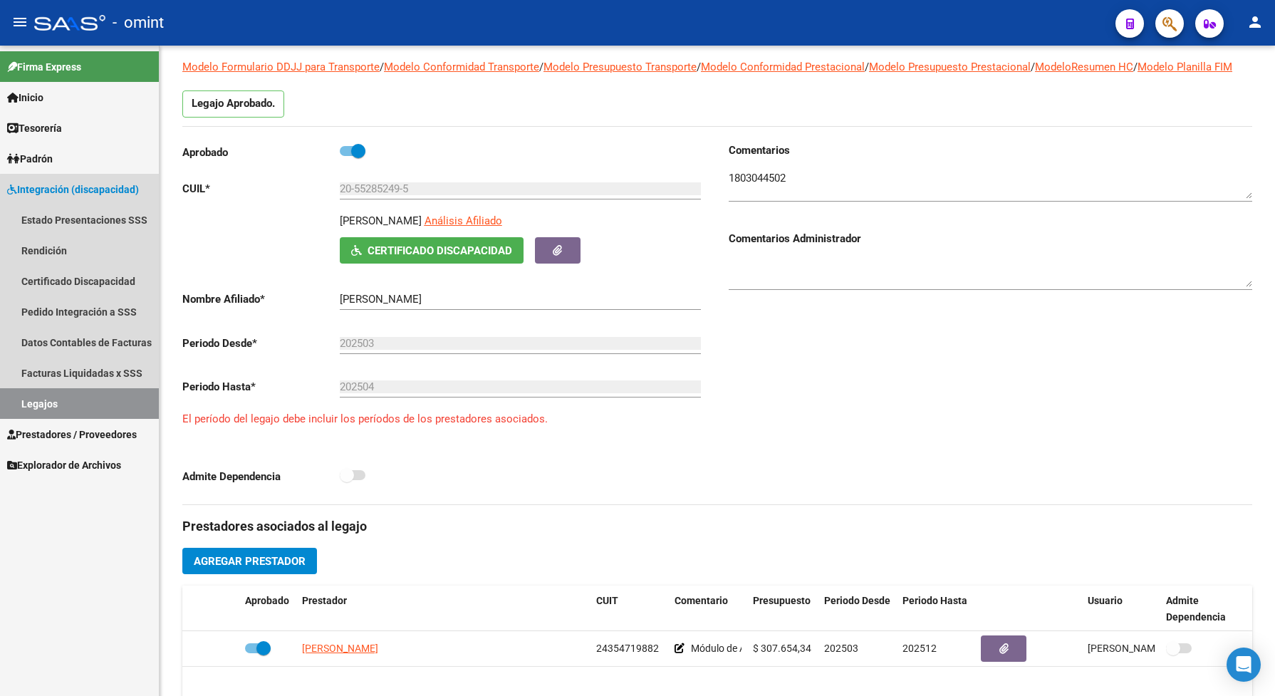
click at [107, 405] on link "Legajos" at bounding box center [79, 403] width 159 height 31
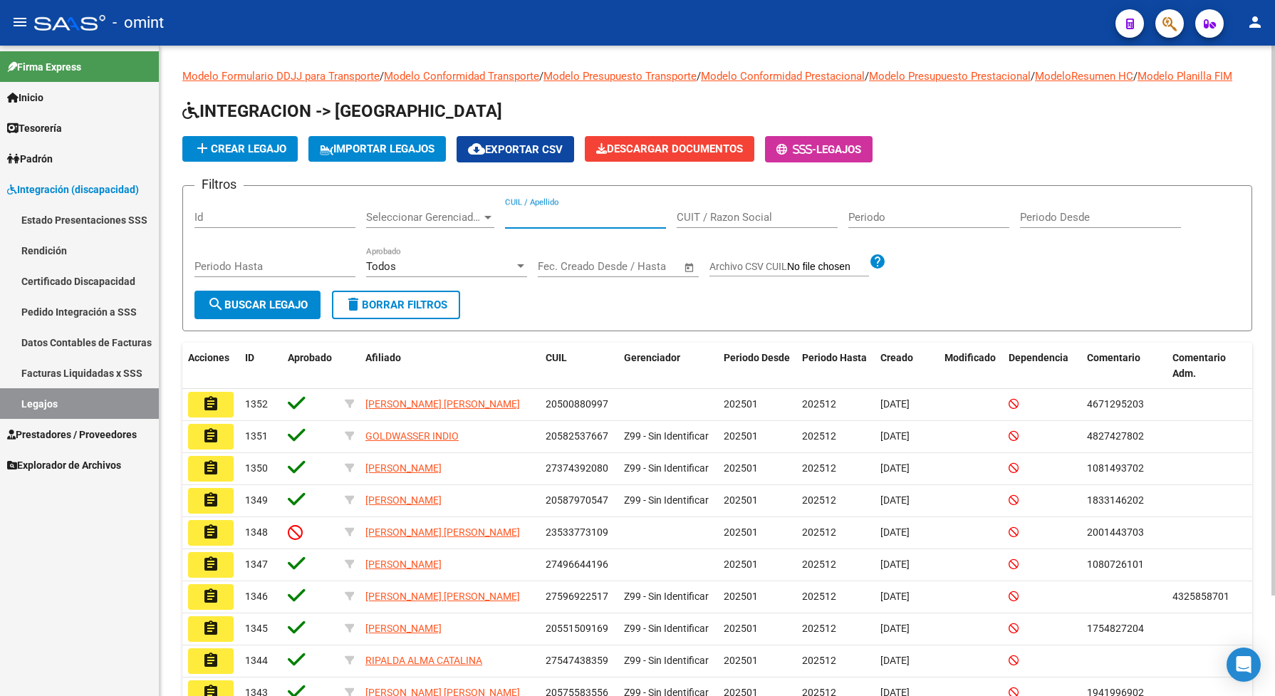
click at [521, 224] on input "CUIL / Apellido" at bounding box center [585, 217] width 161 height 13
click at [536, 224] on input "CUIL / Apellido" at bounding box center [585, 217] width 161 height 13
paste input "20526869835"
type input "20526869835"
click at [240, 311] on span "search Buscar Legajo" at bounding box center [257, 304] width 100 height 13
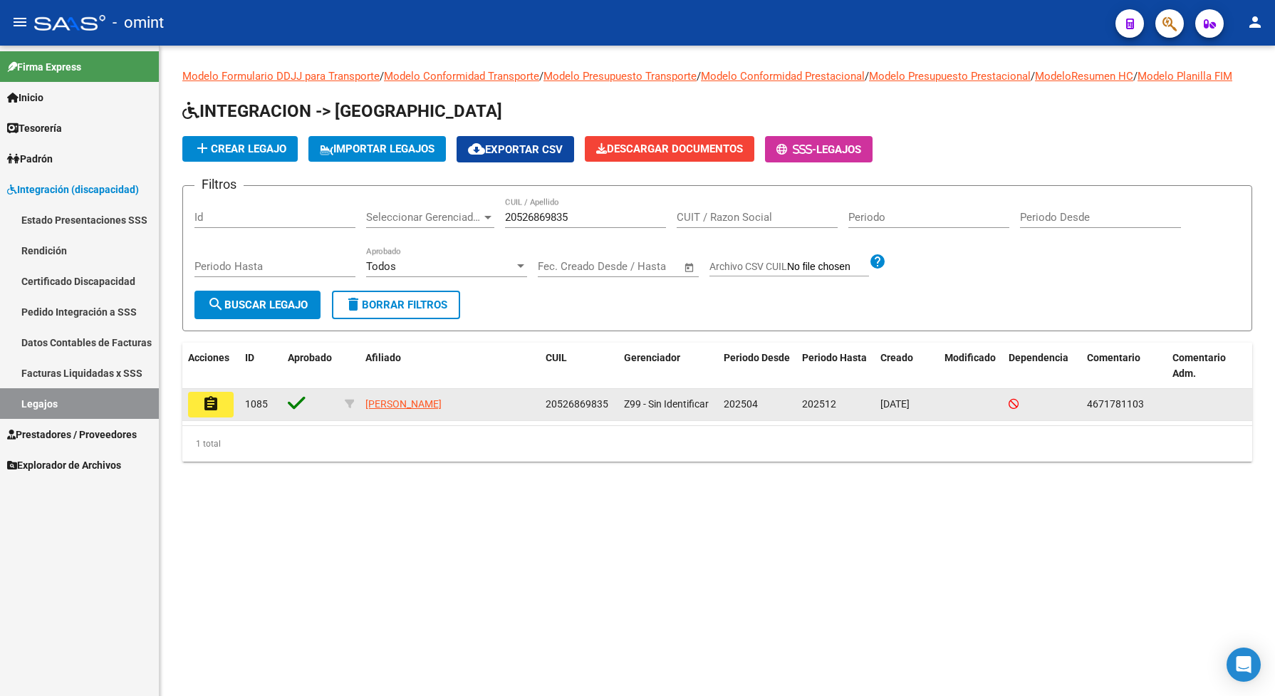
click at [214, 412] on mat-icon "assignment" at bounding box center [210, 403] width 17 height 17
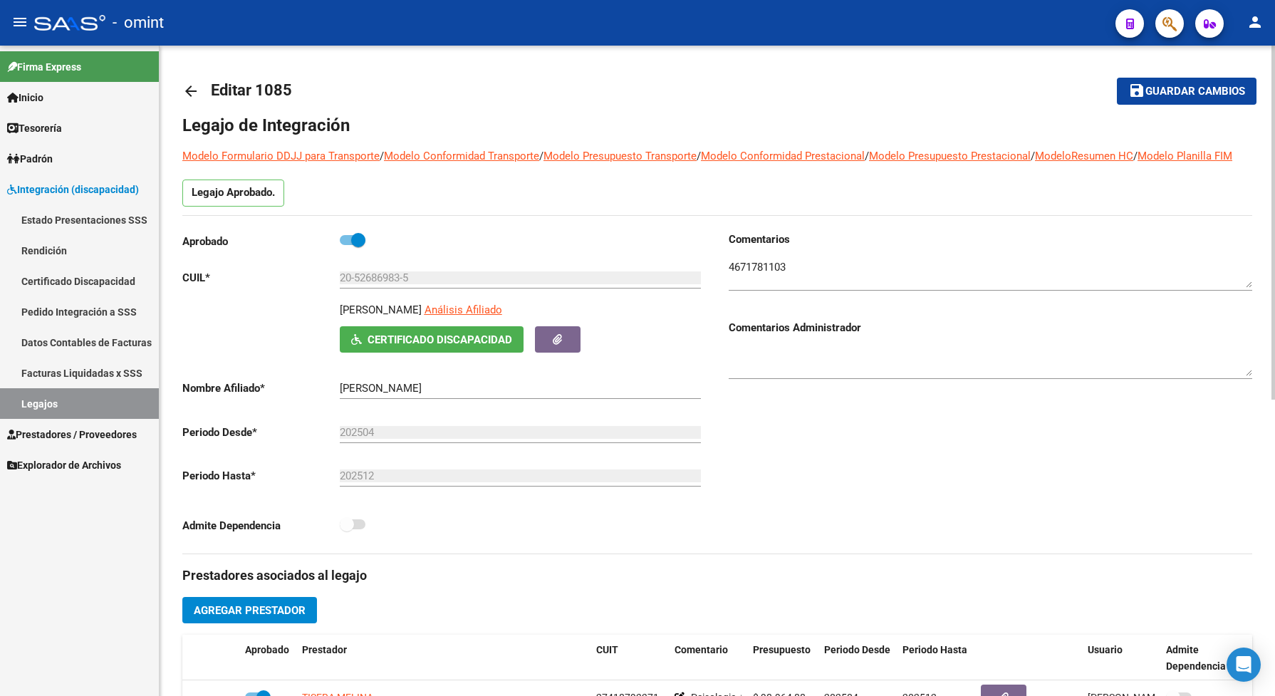
scroll to position [267, 0]
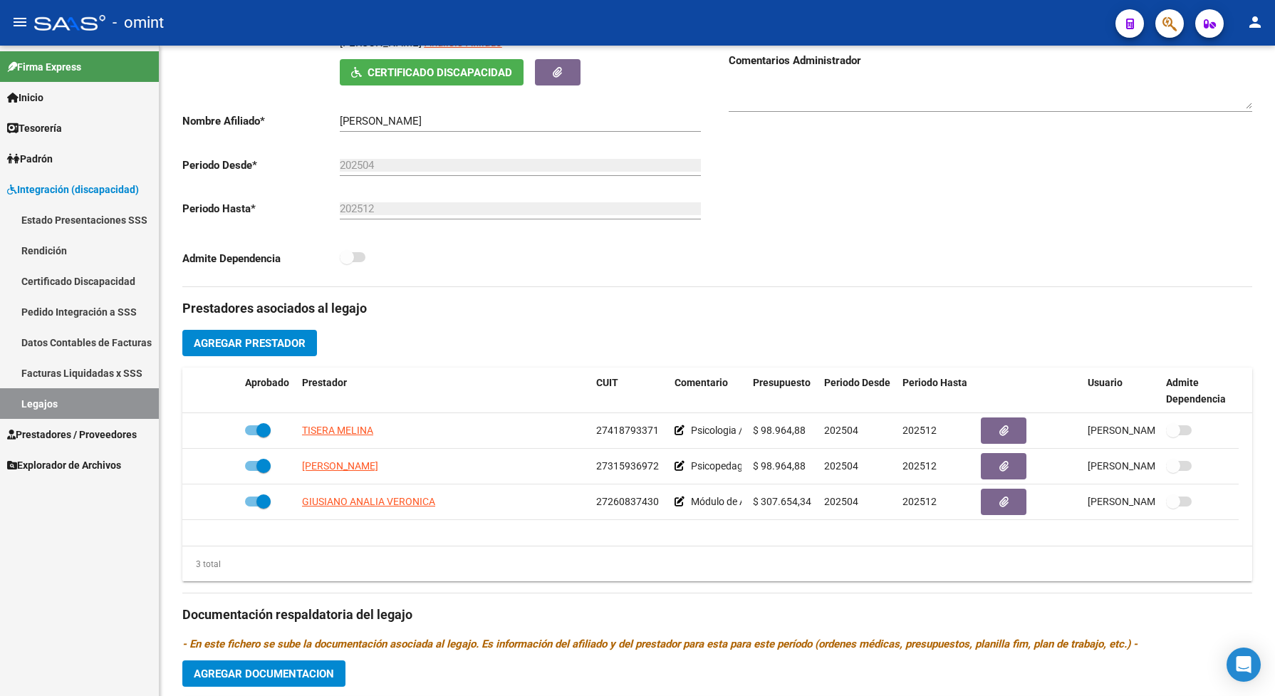
click at [134, 395] on link "Legajos" at bounding box center [79, 403] width 159 height 31
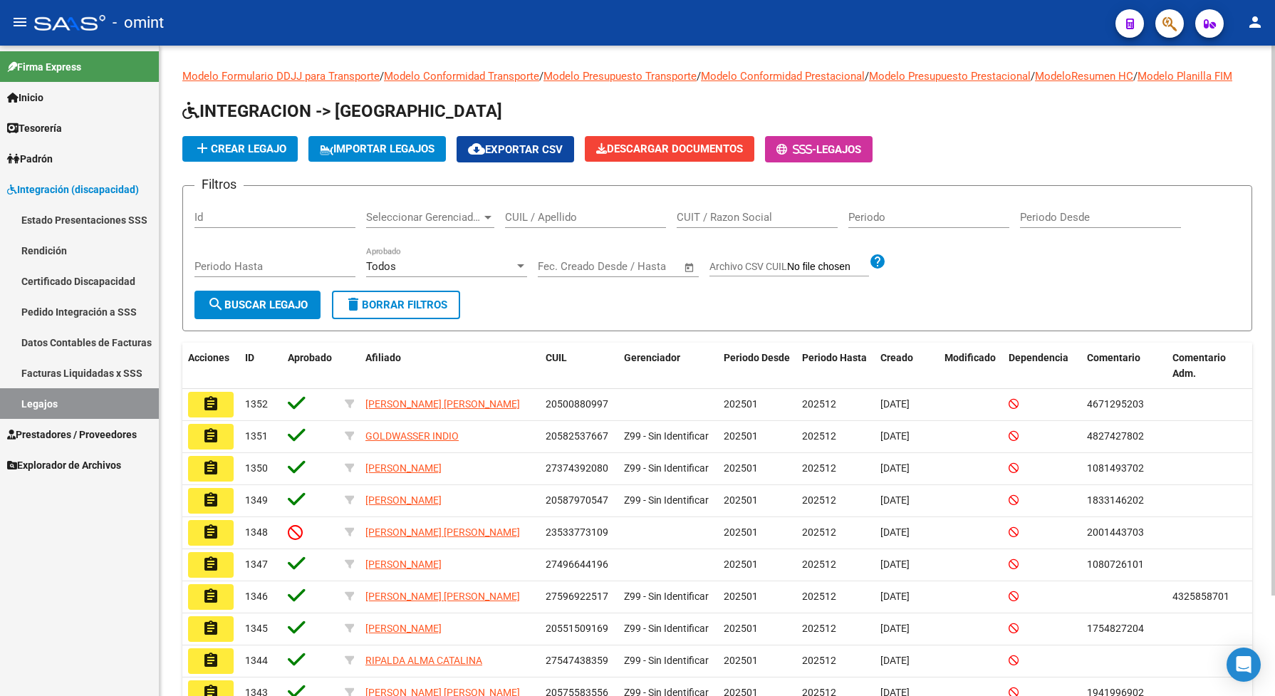
click at [554, 222] on div "CUIL / Apellido" at bounding box center [585, 212] width 161 height 31
paste input "20585582671"
type input "20585582671"
click at [286, 311] on span "search Buscar Legajo" at bounding box center [257, 304] width 100 height 13
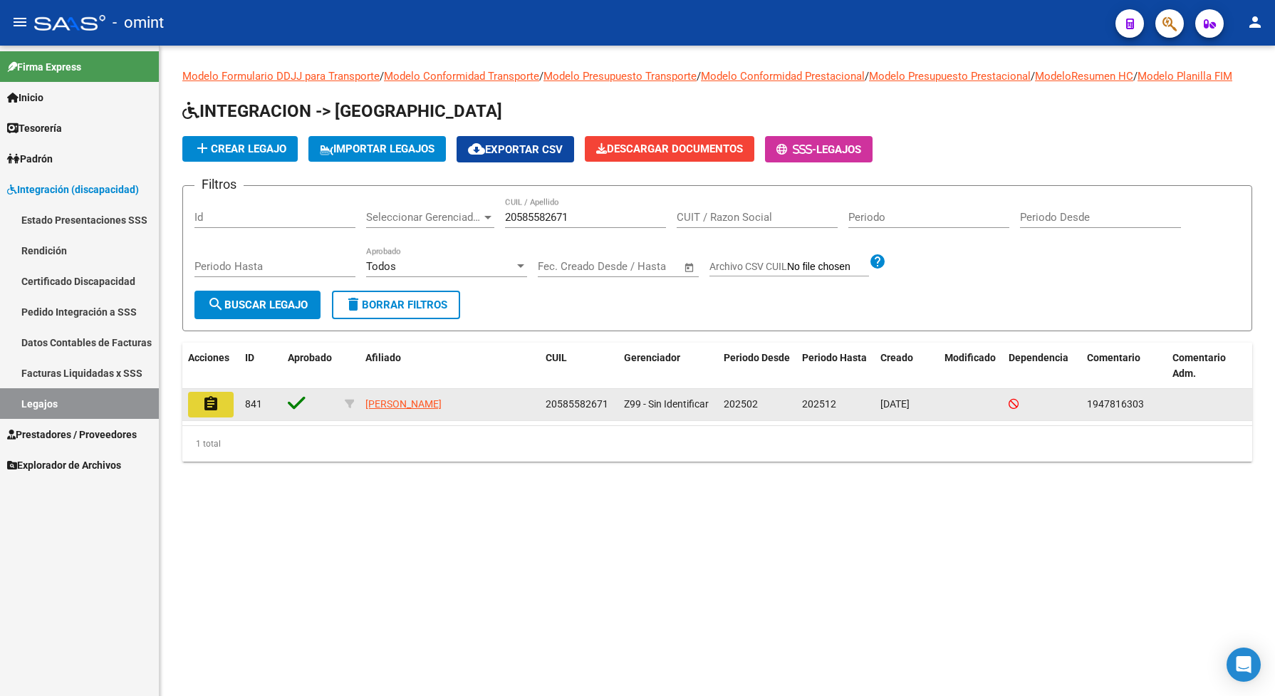
click at [207, 412] on mat-icon "assignment" at bounding box center [210, 403] width 17 height 17
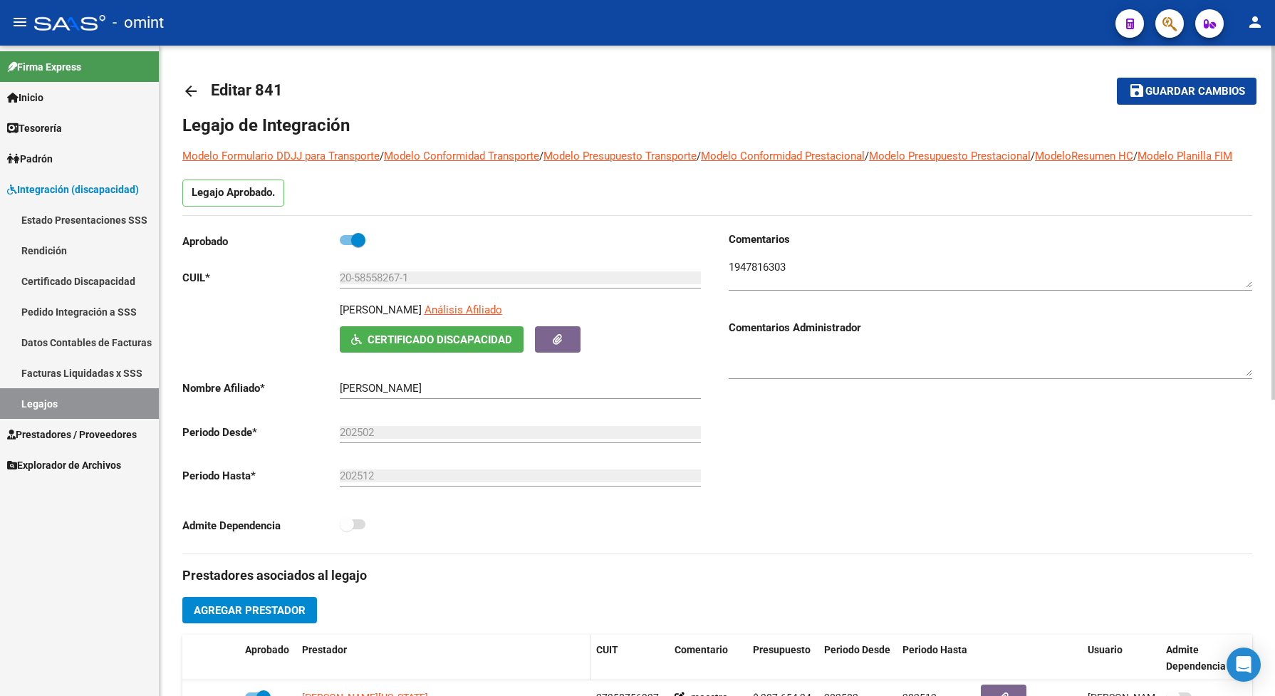
scroll to position [178, 0]
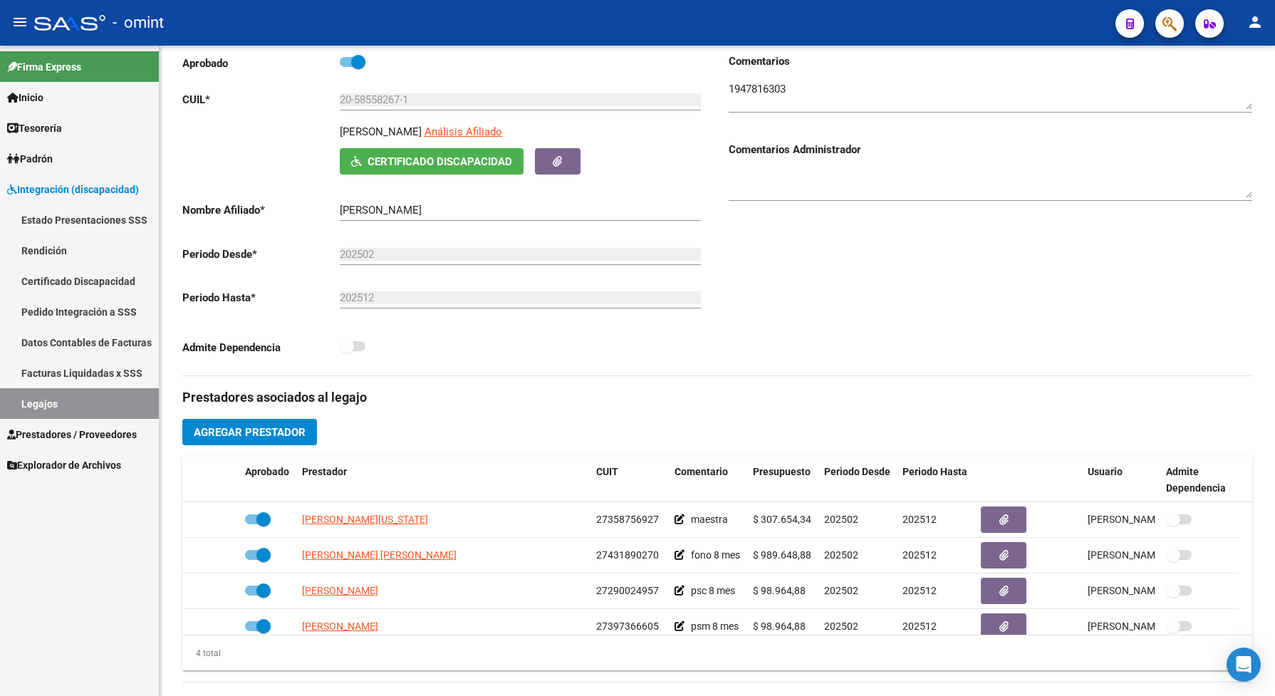
click at [73, 615] on div "Firma Express Inicio Calendario SSS Instructivos Contacto OS Tesorería Extracto…" at bounding box center [79, 371] width 159 height 650
click at [66, 401] on link "Legajos" at bounding box center [79, 403] width 159 height 31
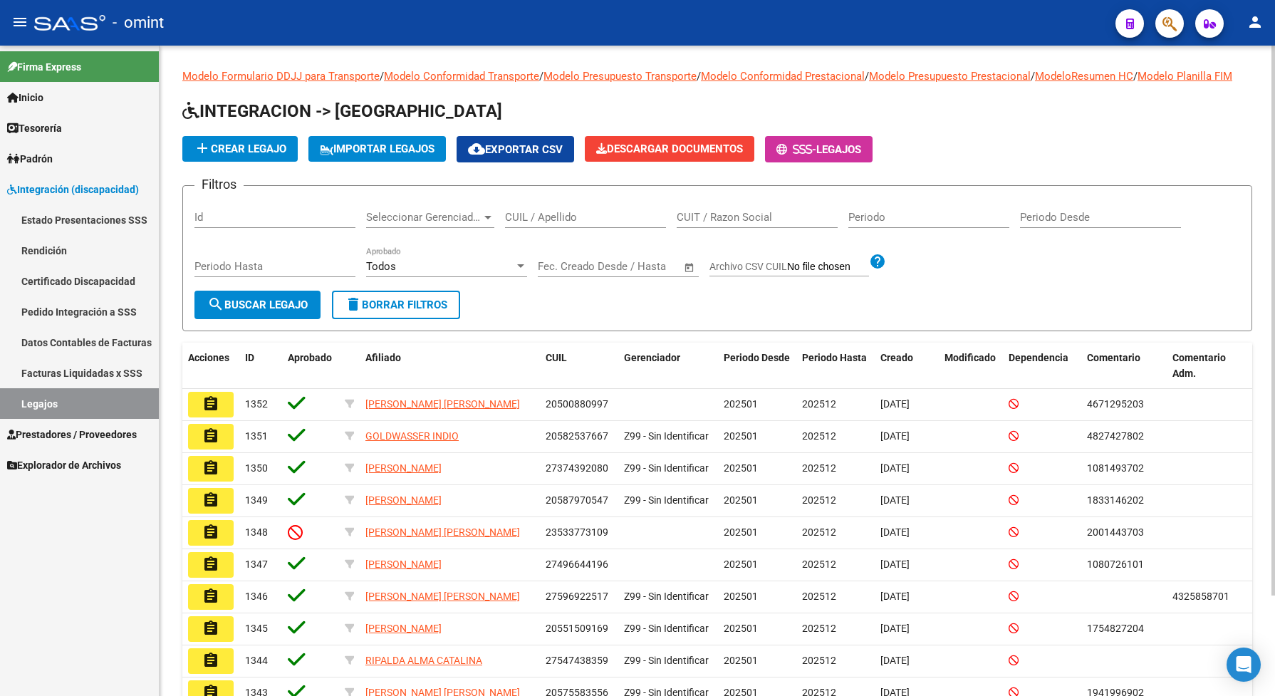
click at [552, 224] on input "CUIL / Apellido" at bounding box center [585, 217] width 161 height 13
paste input "20575817921"
type input "20575817921"
click at [293, 311] on span "search Buscar Legajo" at bounding box center [257, 304] width 100 height 13
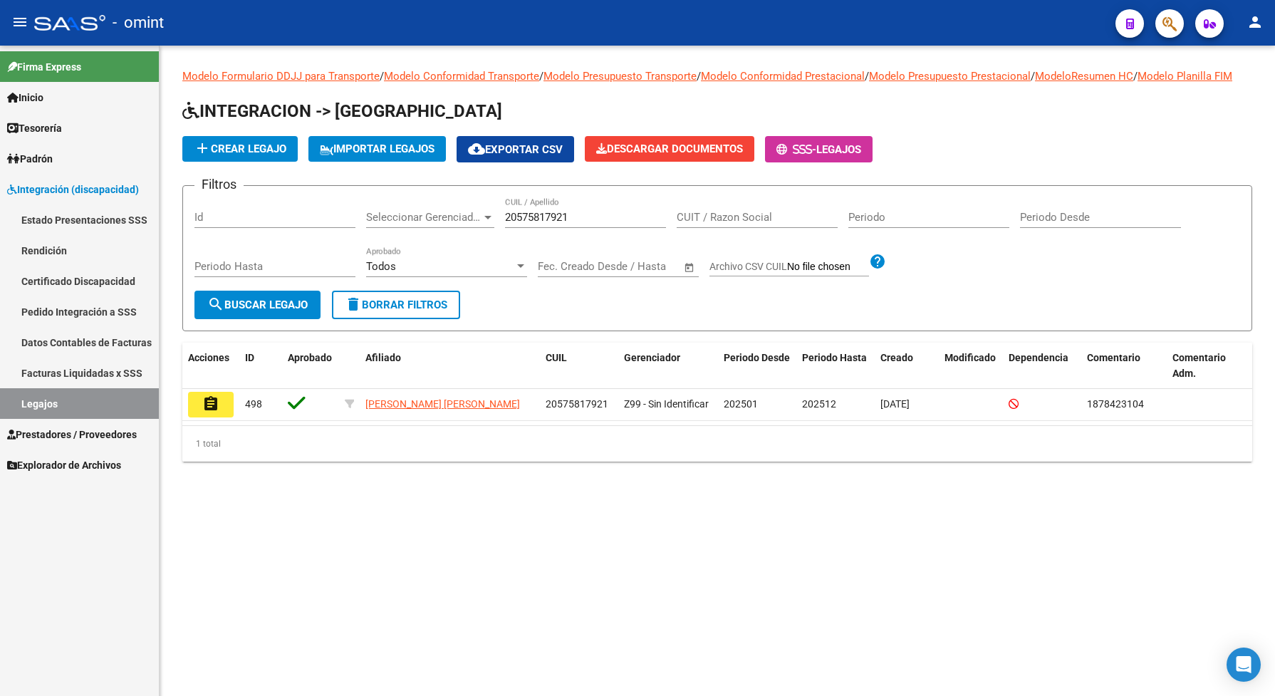
click at [265, 319] on button "search Buscar Legajo" at bounding box center [257, 305] width 126 height 28
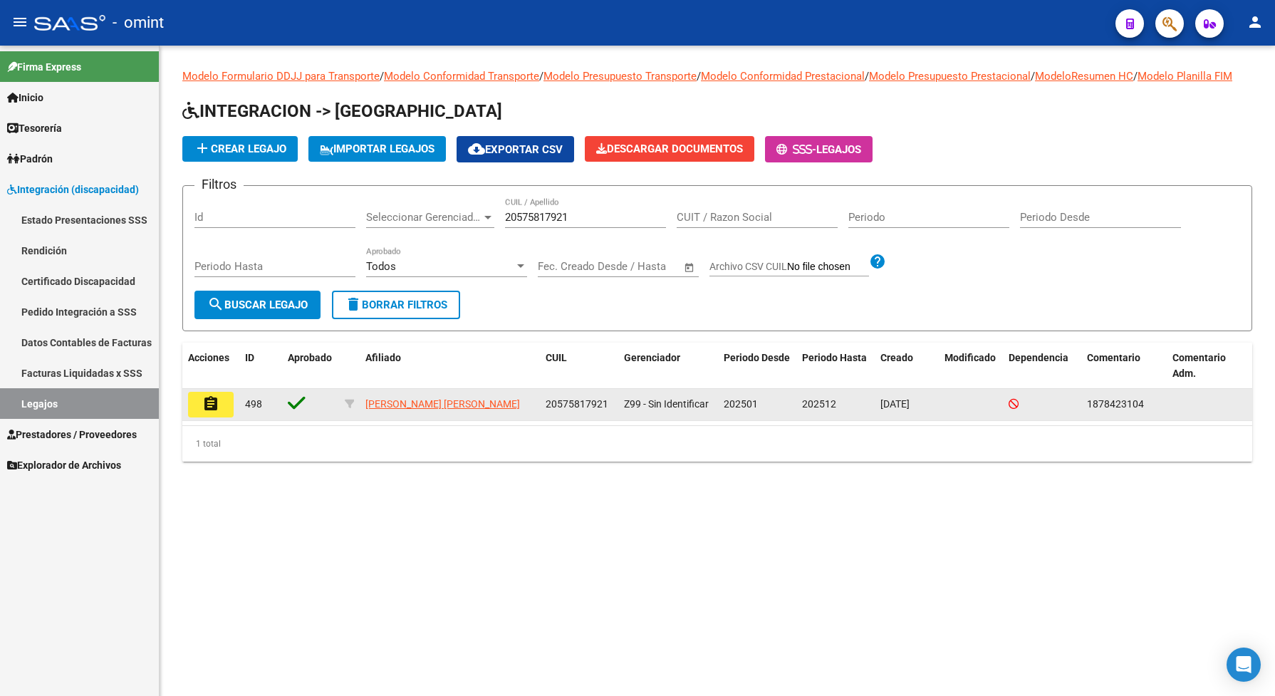
click at [207, 412] on mat-icon "assignment" at bounding box center [210, 403] width 17 height 17
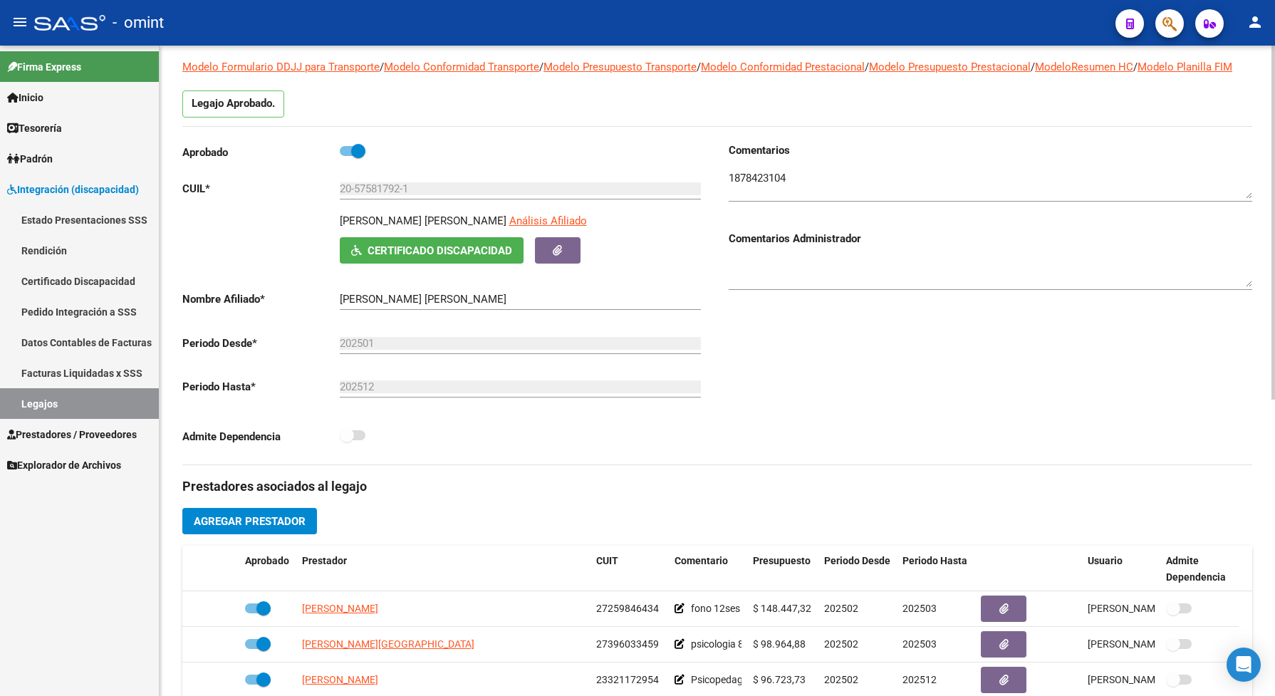
scroll to position [178, 0]
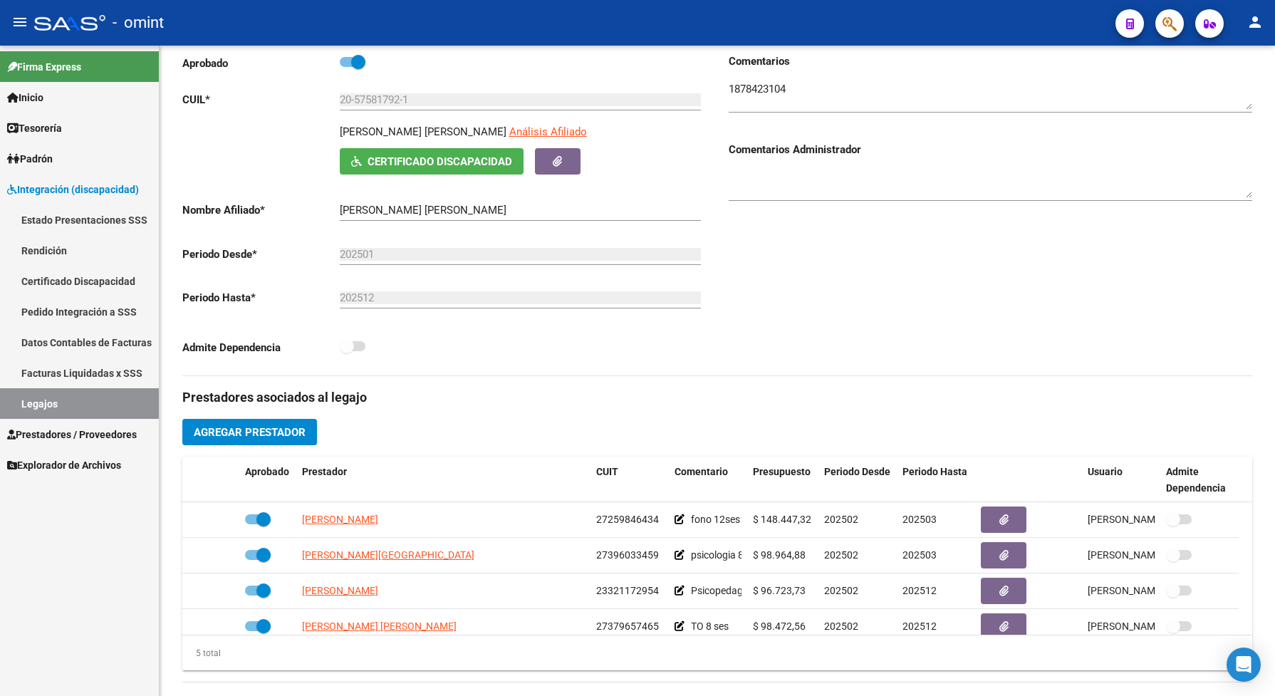
click at [89, 407] on link "Legajos" at bounding box center [79, 403] width 159 height 31
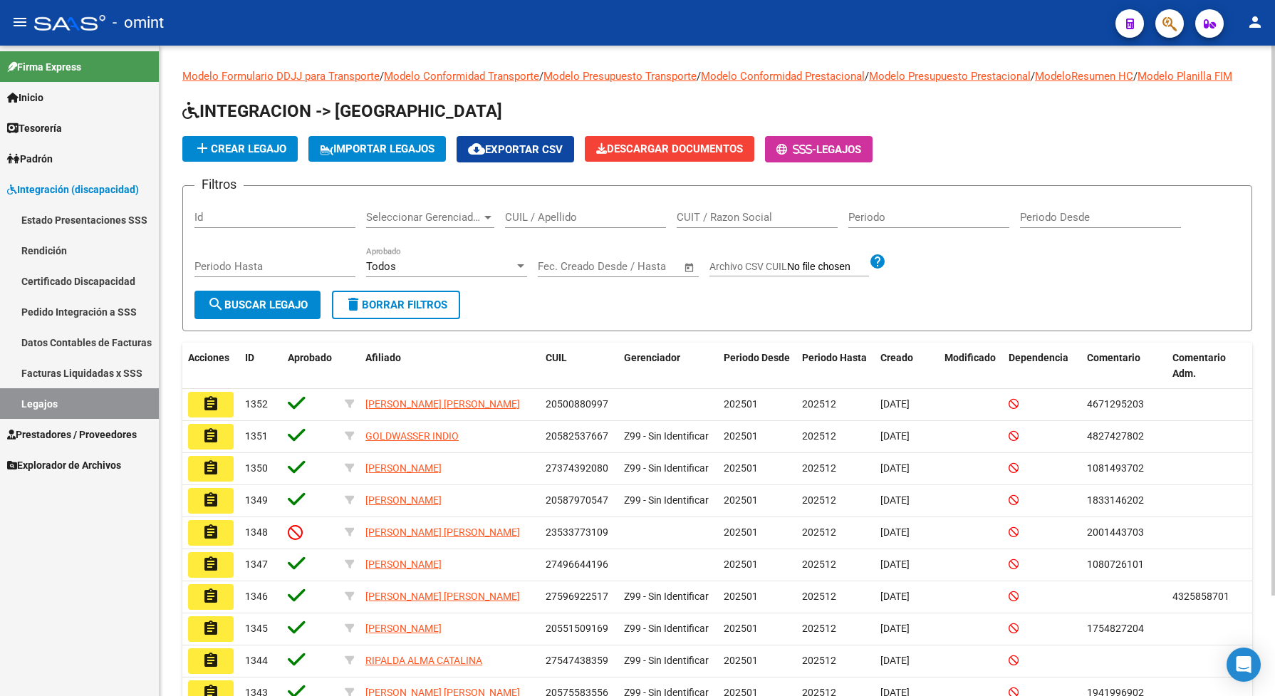
click at [538, 224] on input "CUIL / Apellido" at bounding box center [585, 217] width 161 height 13
paste input "20575817921"
type input "20575817921"
click at [234, 311] on span "search Buscar Legajo" at bounding box center [257, 304] width 100 height 13
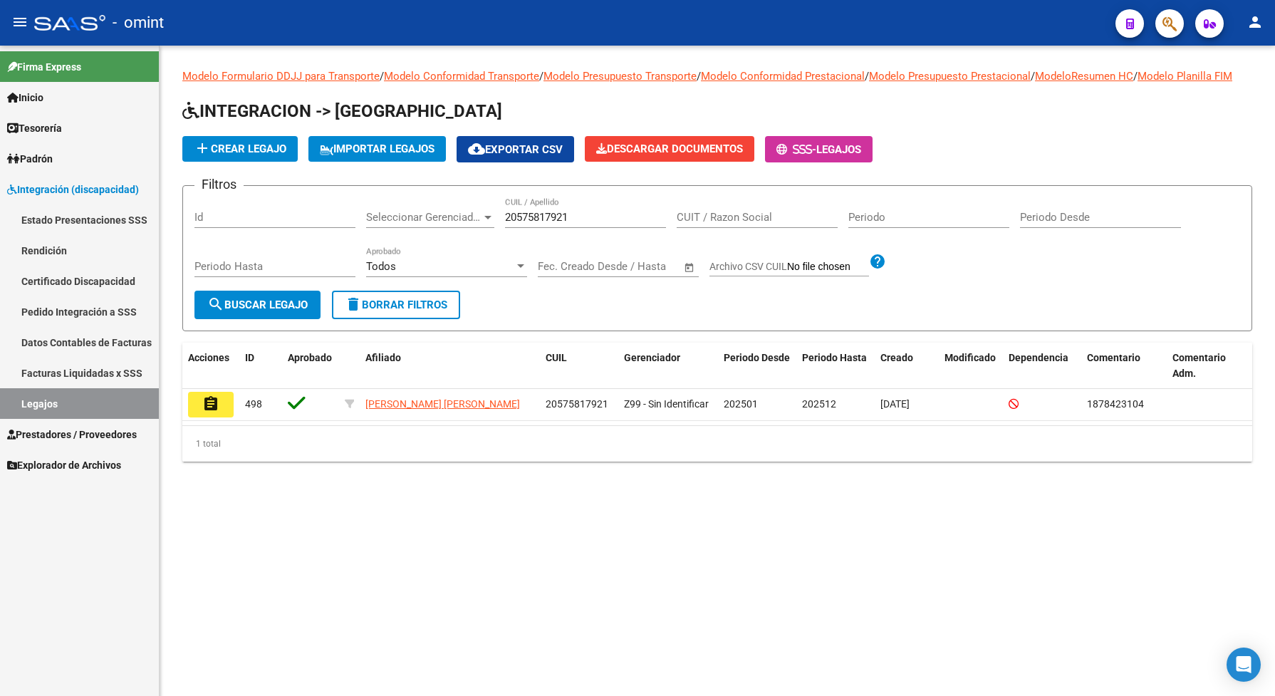
click at [276, 311] on span "search Buscar Legajo" at bounding box center [257, 304] width 100 height 13
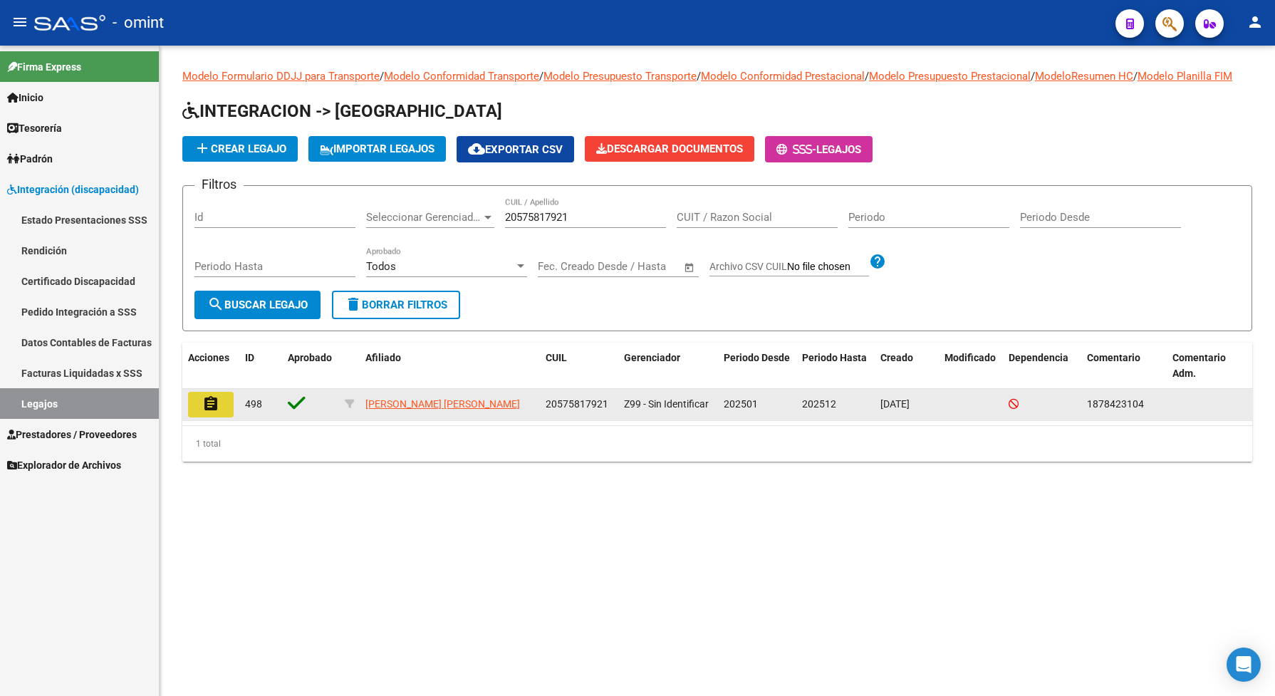
click at [207, 412] on mat-icon "assignment" at bounding box center [210, 403] width 17 height 17
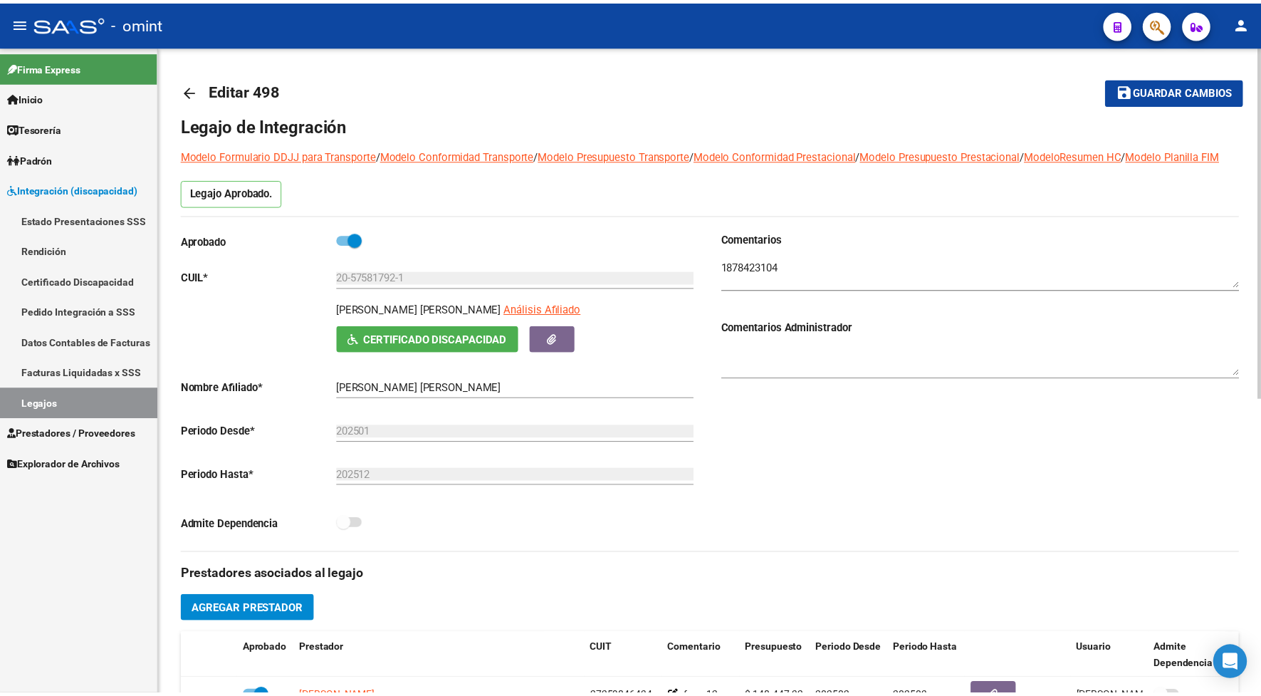
scroll to position [178, 0]
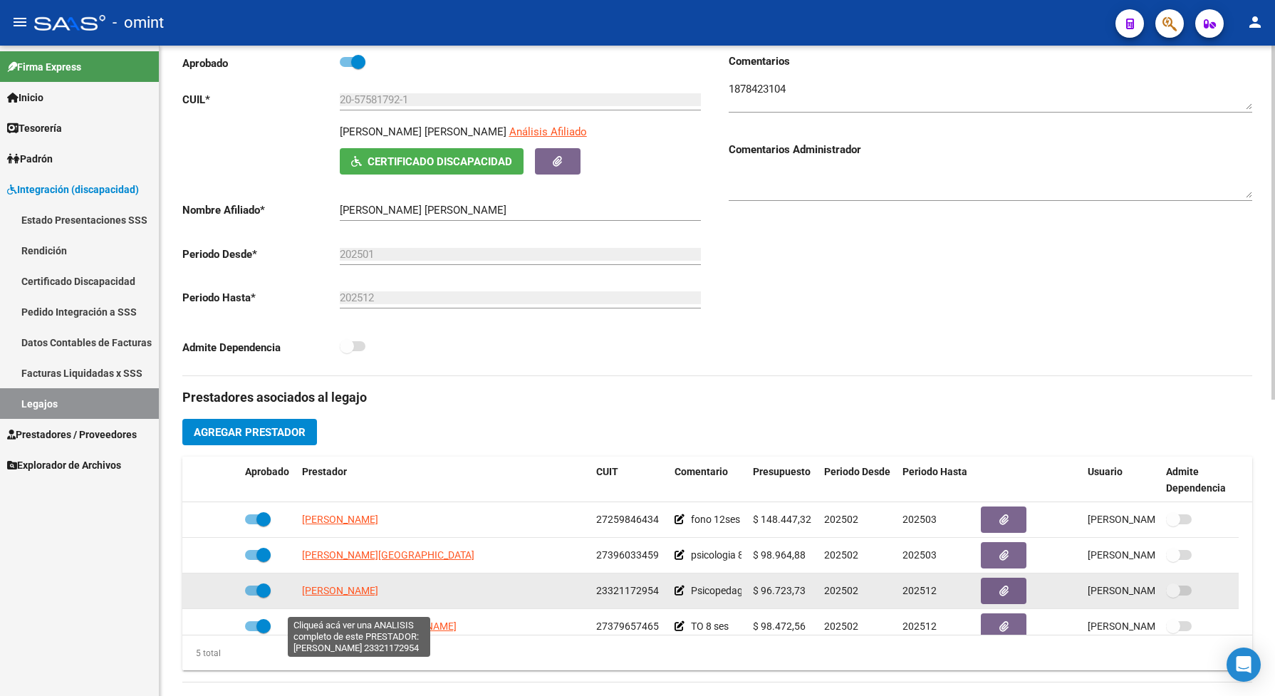
click at [367, 596] on span "[PERSON_NAME]" at bounding box center [340, 590] width 76 height 11
type textarea "23321172954"
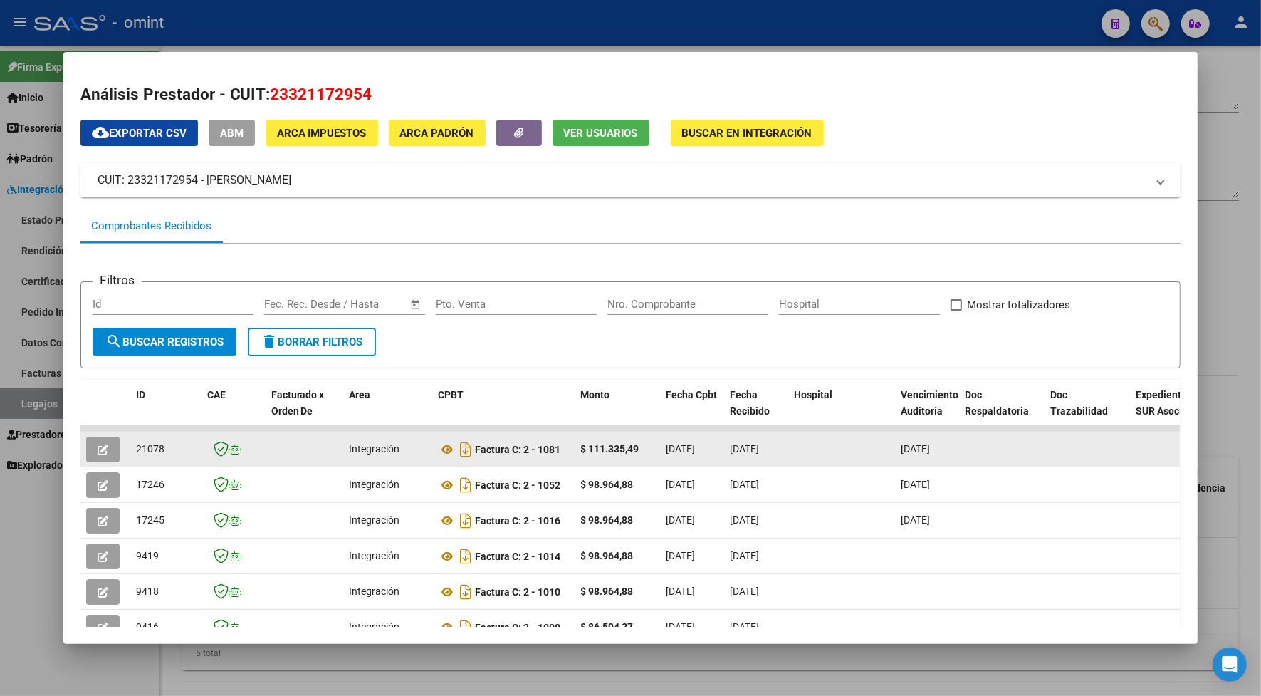
click at [100, 440] on button "button" at bounding box center [102, 450] width 33 height 26
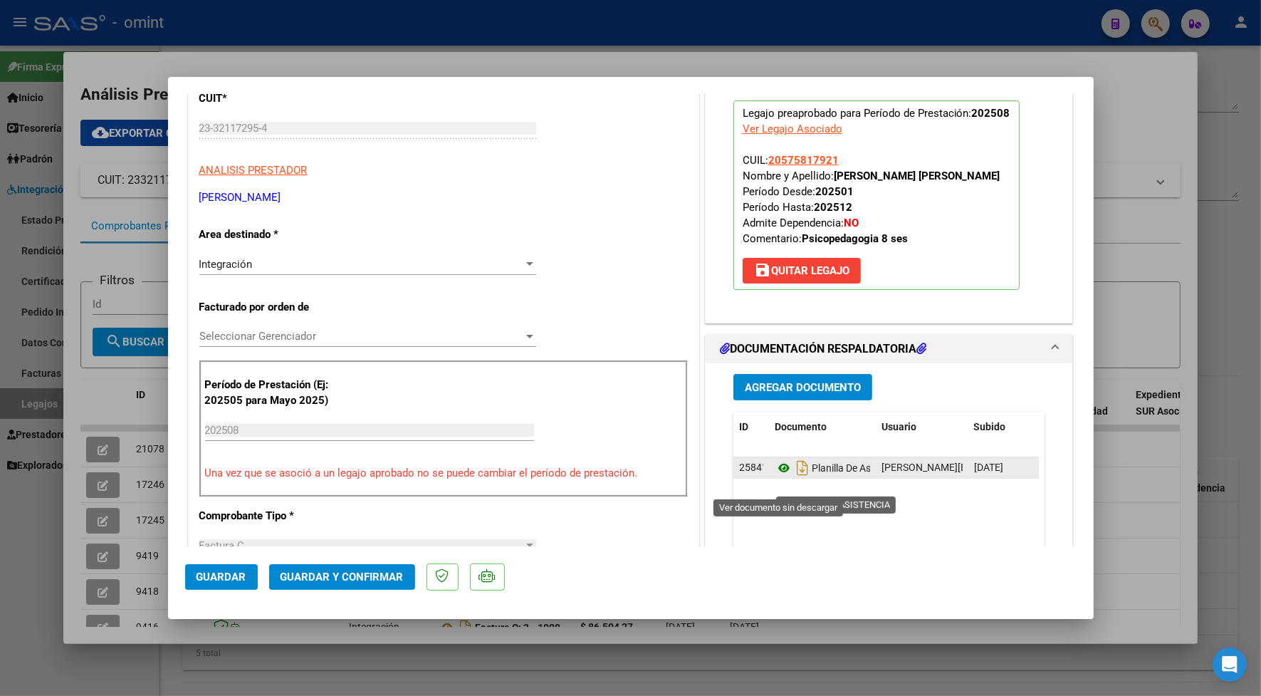
click at [775, 477] on icon at bounding box center [784, 467] width 19 height 17
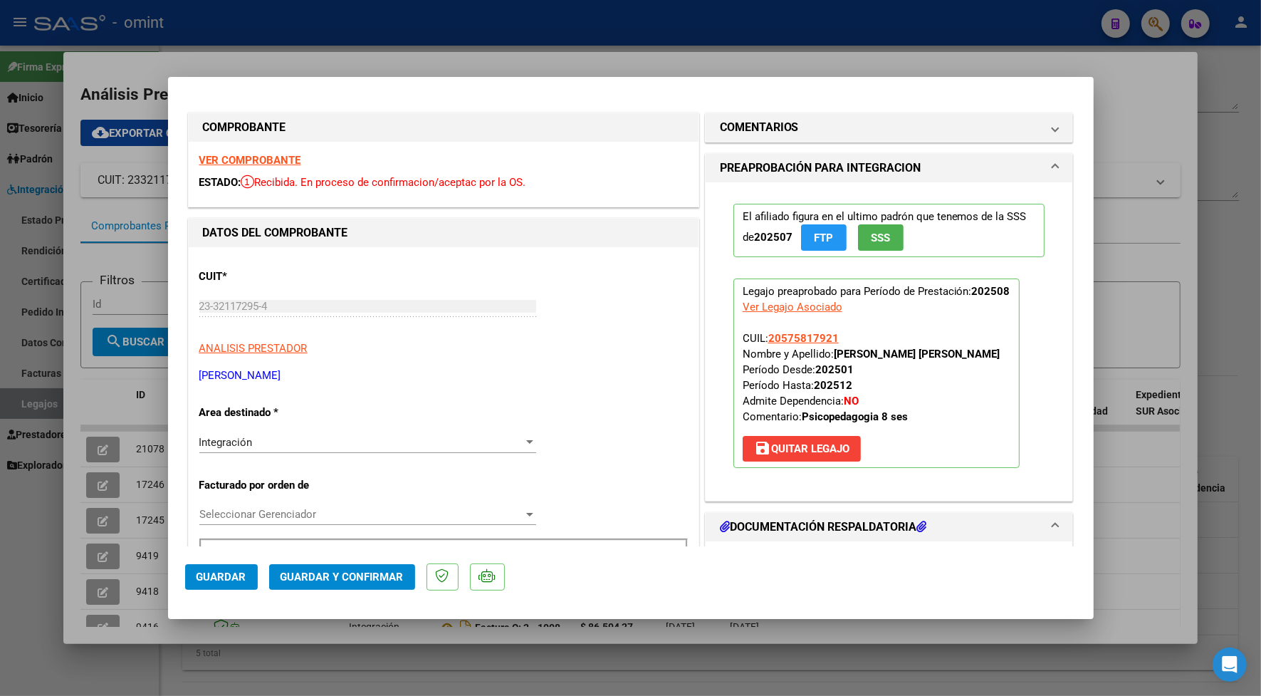
click at [261, 161] on strong "VER COMPROBANTE" at bounding box center [250, 160] width 102 height 13
click at [831, 123] on mat-panel-title "COMENTARIOS" at bounding box center [881, 127] width 322 height 17
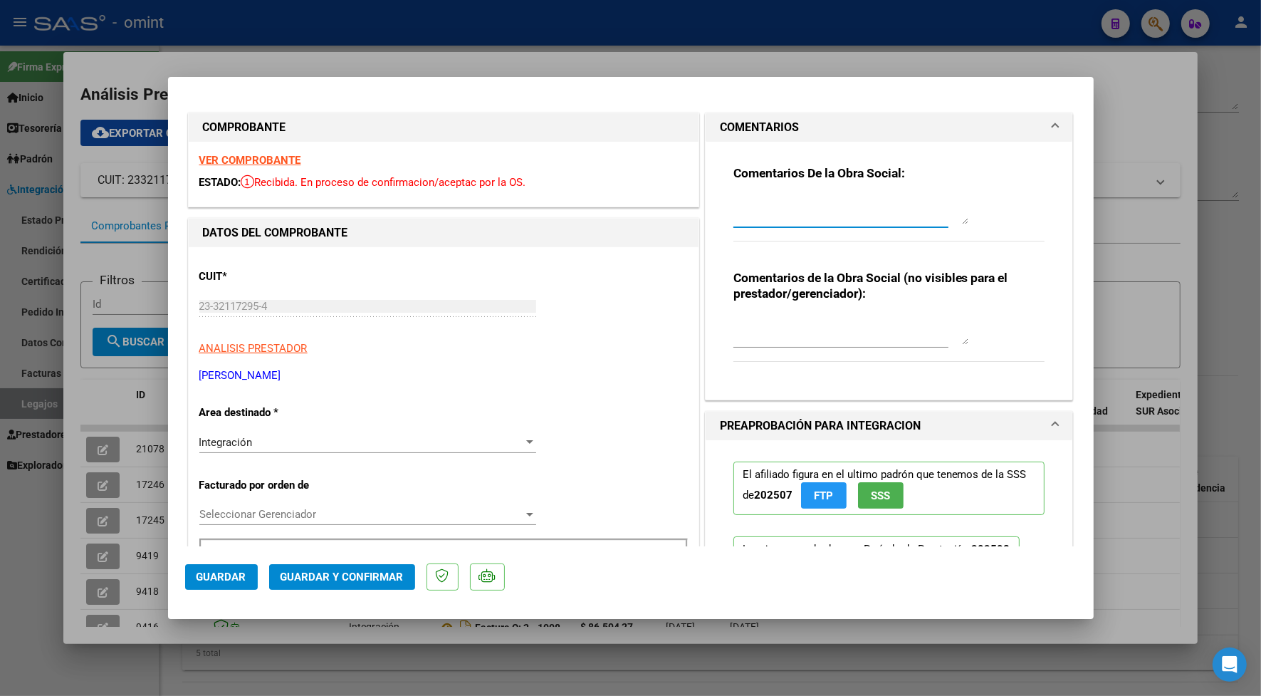
click at [774, 223] on textarea at bounding box center [851, 210] width 235 height 28
click at [873, 202] on textarea "Estimado prestador , favor de factura 8 sesiones mensuales , las autorizadas" at bounding box center [851, 210] width 235 height 28
click at [869, 197] on textarea "Estimado prestador , favor de factura 8 sesiones mensuales , las autorizadas" at bounding box center [851, 210] width 235 height 28
click at [845, 218] on textarea "Estimado prestador , favor de refacturar por 8 sesiones mensuales , las autoriz…" at bounding box center [851, 210] width 235 height 28
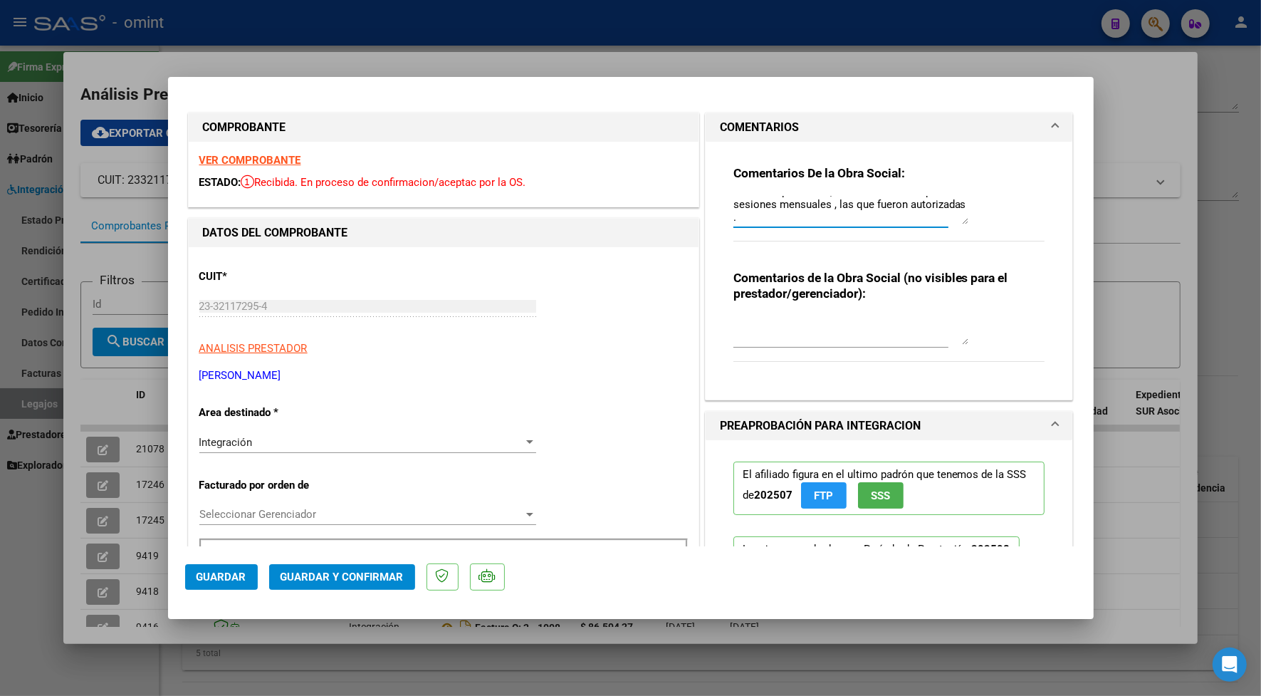
type textarea "Estimado prestador , favor de refacturar por 8 sesiones mensuales , las que fue…"
click at [273, 160] on strong "VER COMPROBANTE" at bounding box center [250, 160] width 102 height 13
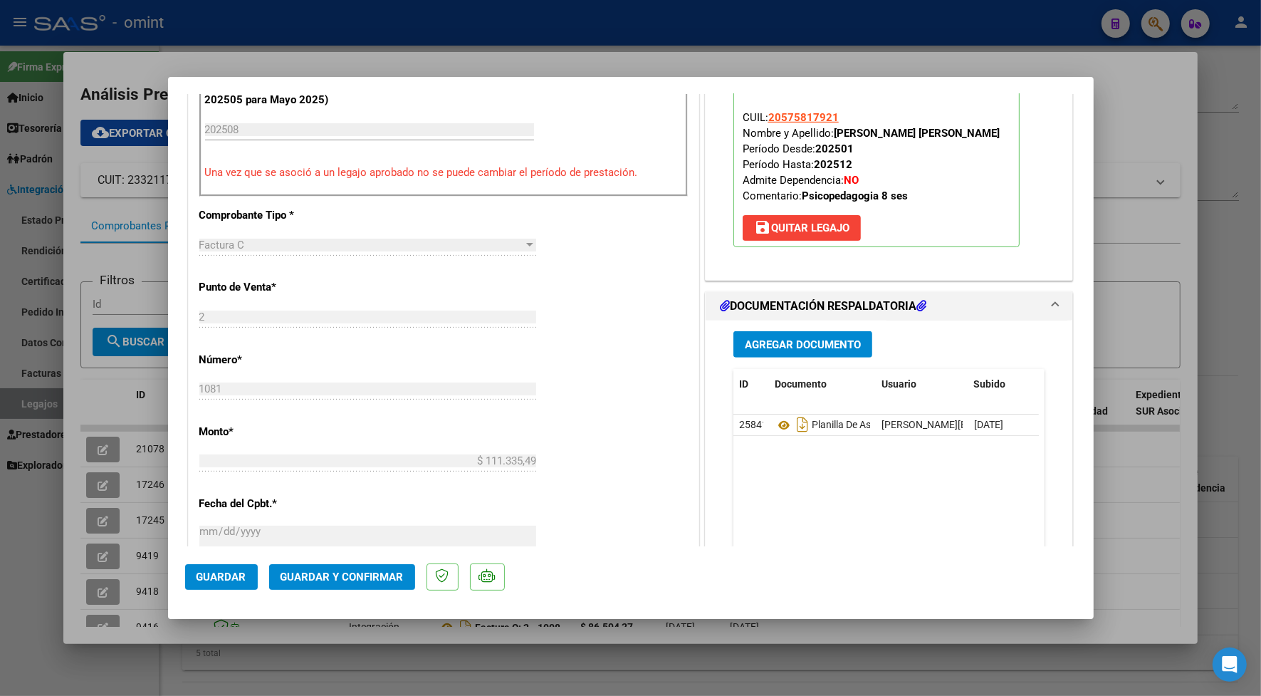
scroll to position [301, 0]
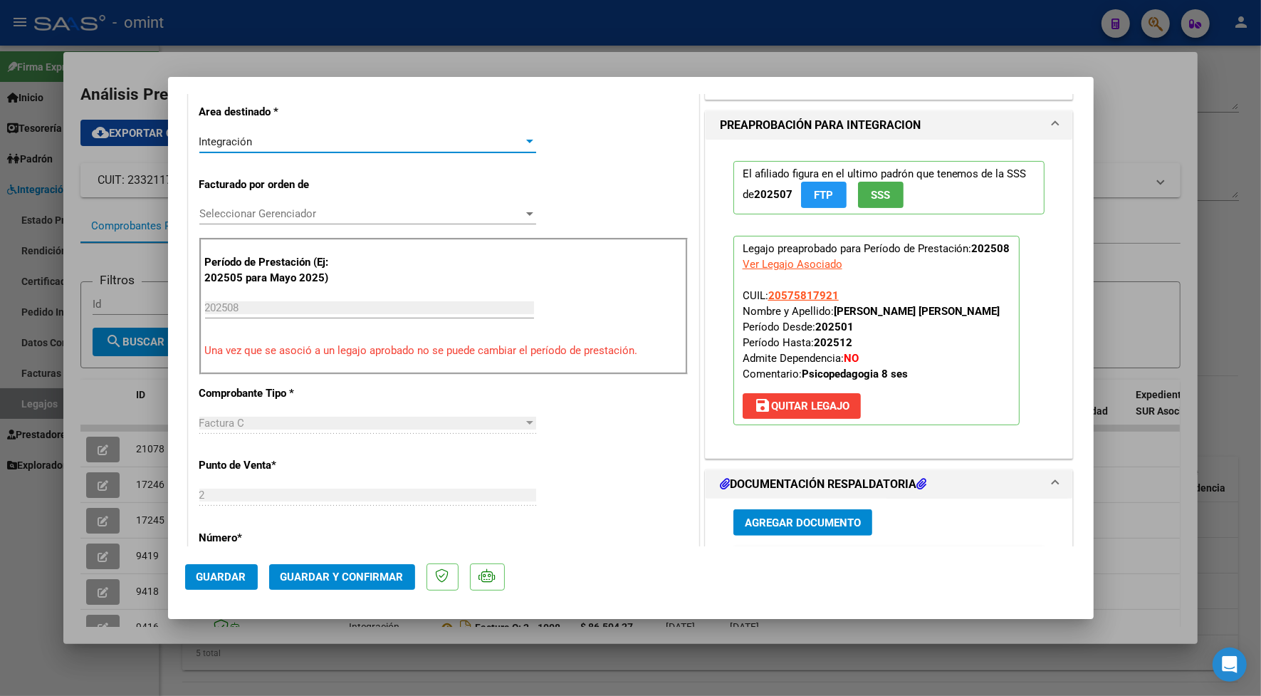
click at [278, 137] on div "Integración" at bounding box center [361, 141] width 324 height 13
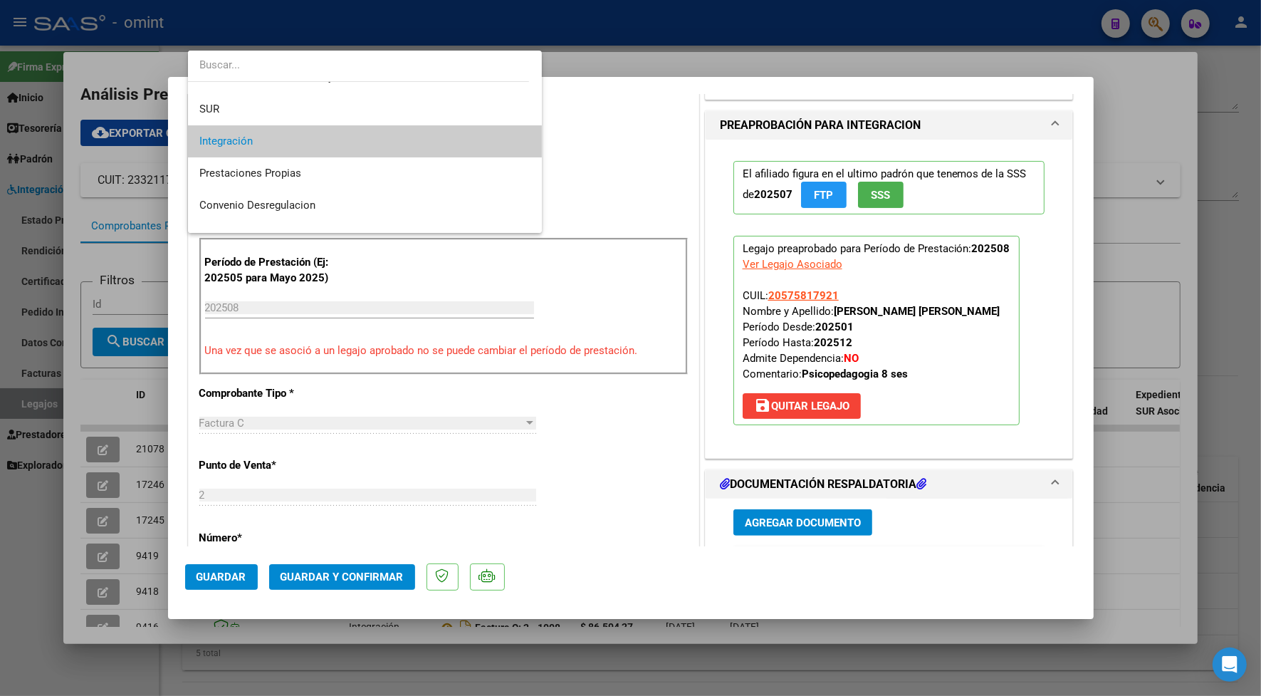
scroll to position [137, 0]
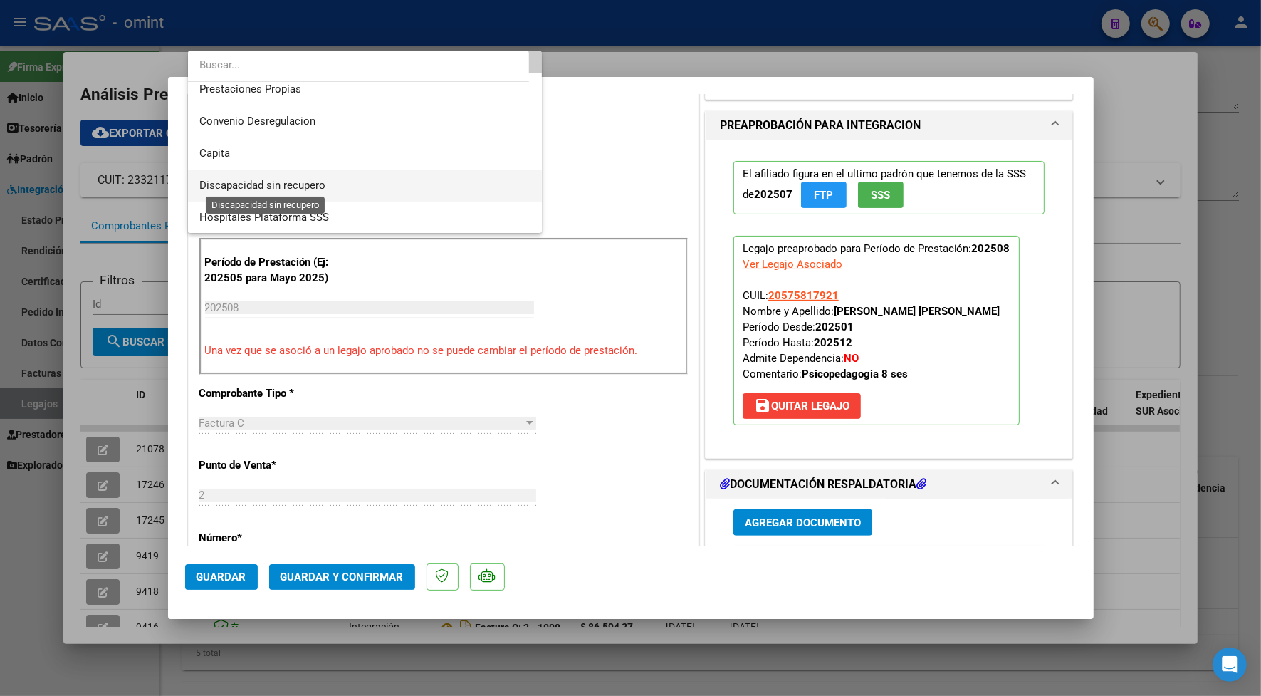
click at [293, 187] on span "Discapacidad sin recupero" at bounding box center [262, 185] width 126 height 13
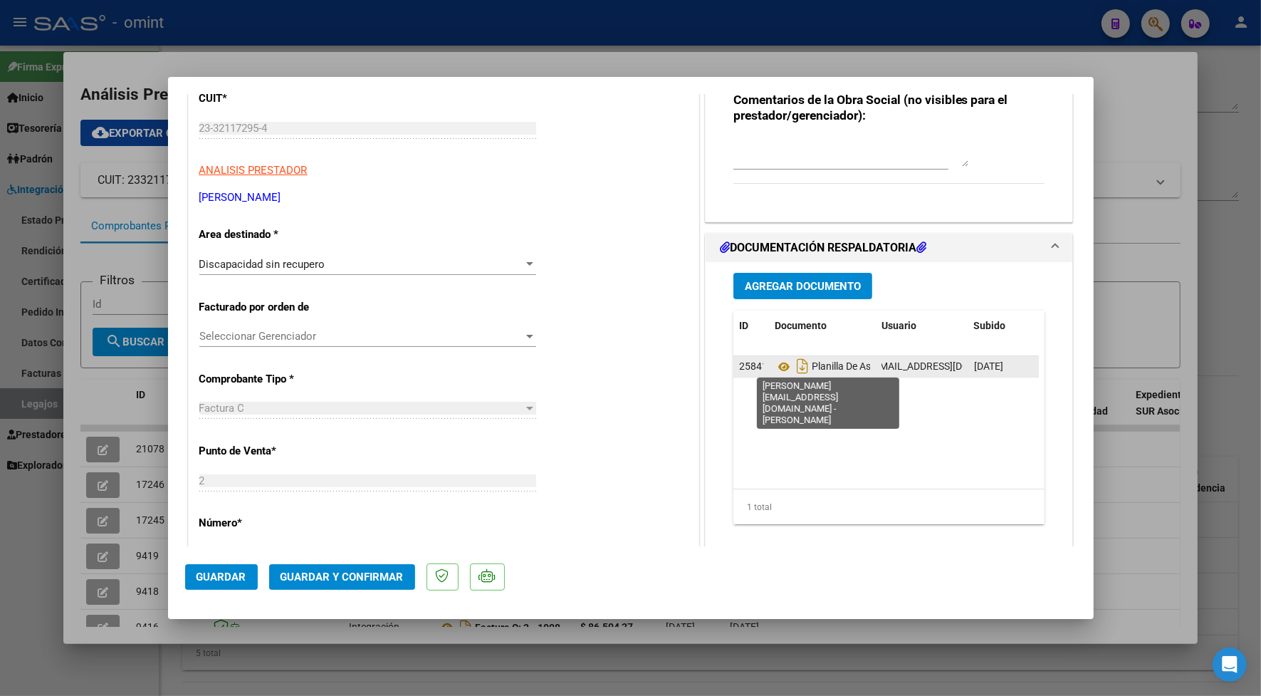
scroll to position [0, 90]
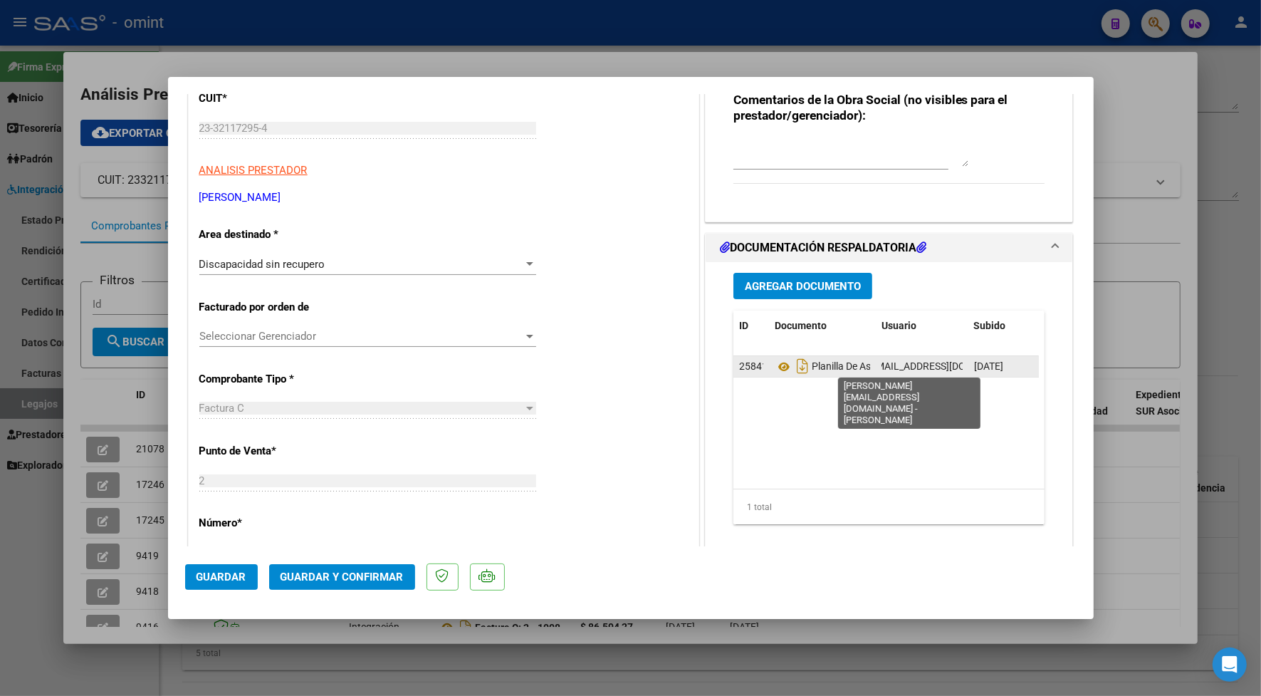
drag, startPoint x: 874, startPoint y: 363, endPoint x: 912, endPoint y: 362, distance: 38.5
click at [912, 362] on span "[PERSON_NAME][EMAIL_ADDRESS][DOMAIN_NAME] - [PERSON_NAME]" at bounding box center [950, 365] width 318 height 11
drag, startPoint x: 912, startPoint y: 362, endPoint x: 903, endPoint y: 368, distance: 10.9
copy span "[PERSON_NAME][EMAIL_ADDRESS][DOMAIN_NAME]"
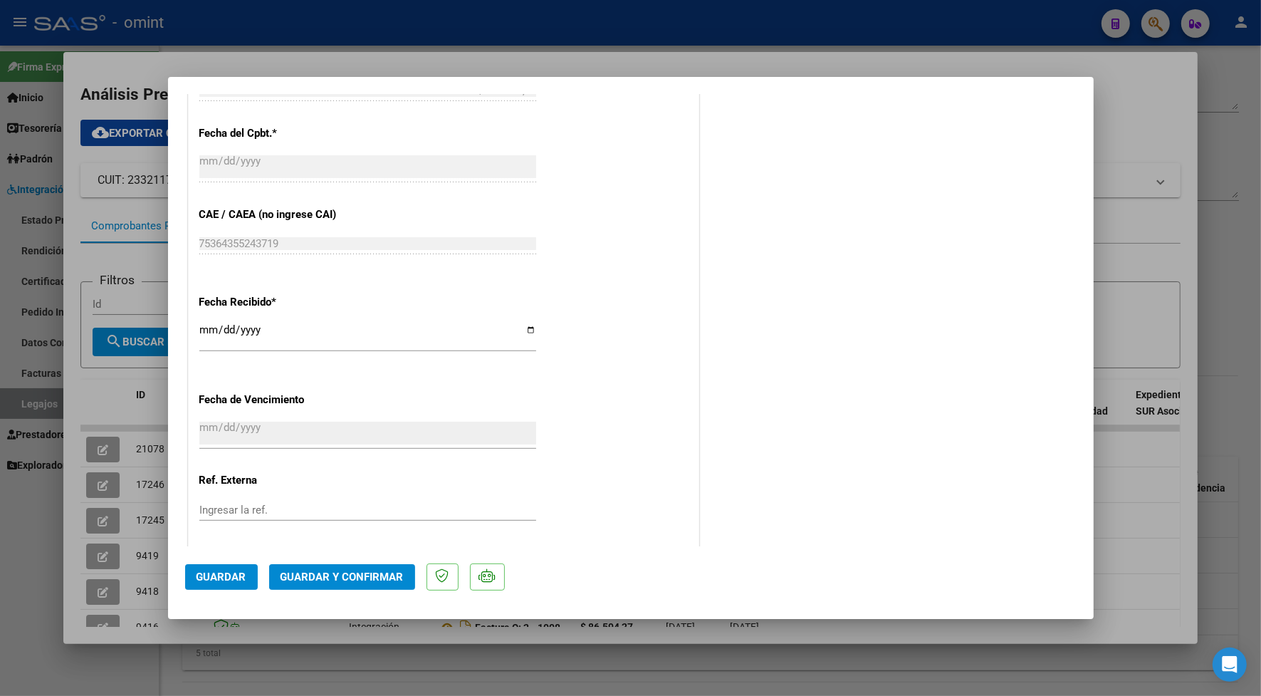
scroll to position [786, 0]
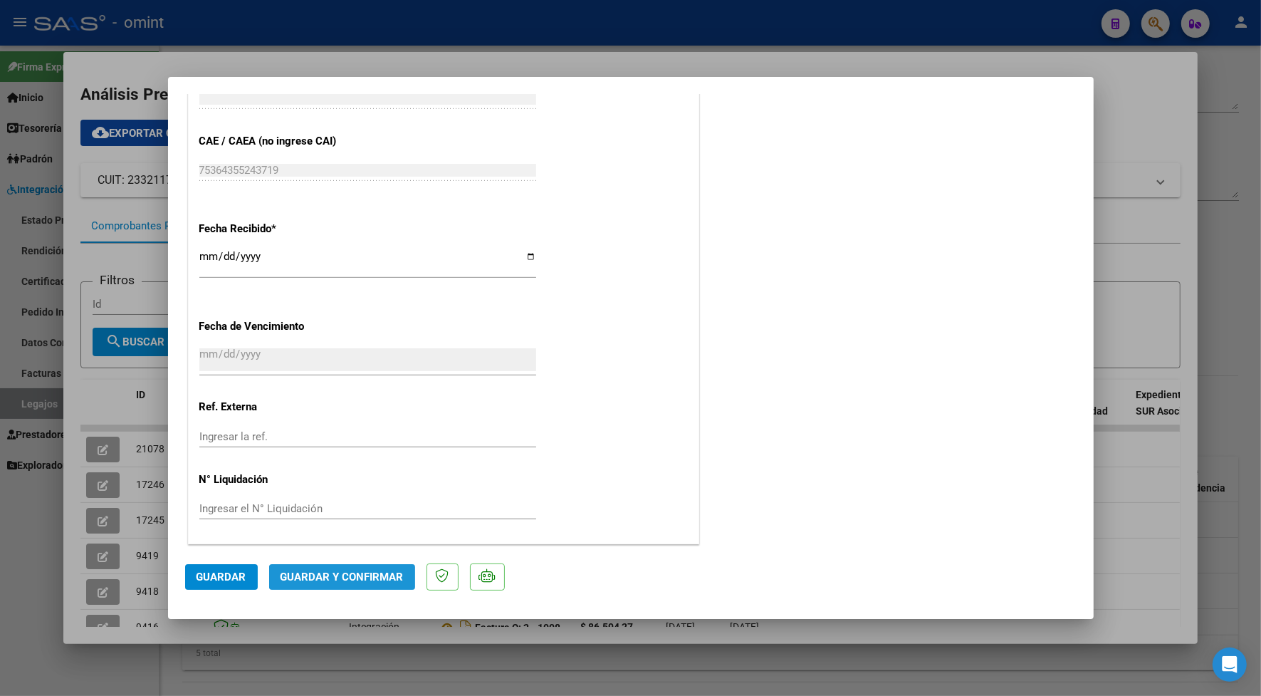
click at [350, 576] on span "Guardar y Confirmar" at bounding box center [342, 577] width 123 height 13
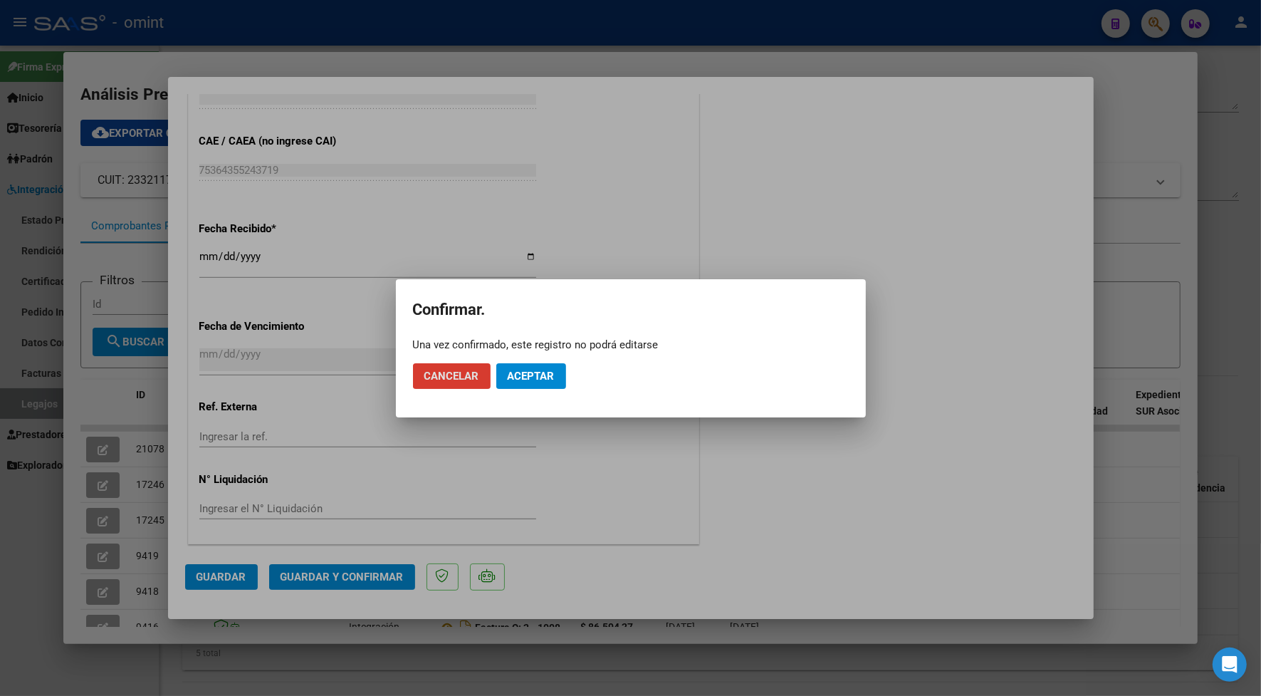
click at [531, 375] on span "Aceptar" at bounding box center [531, 376] width 47 height 13
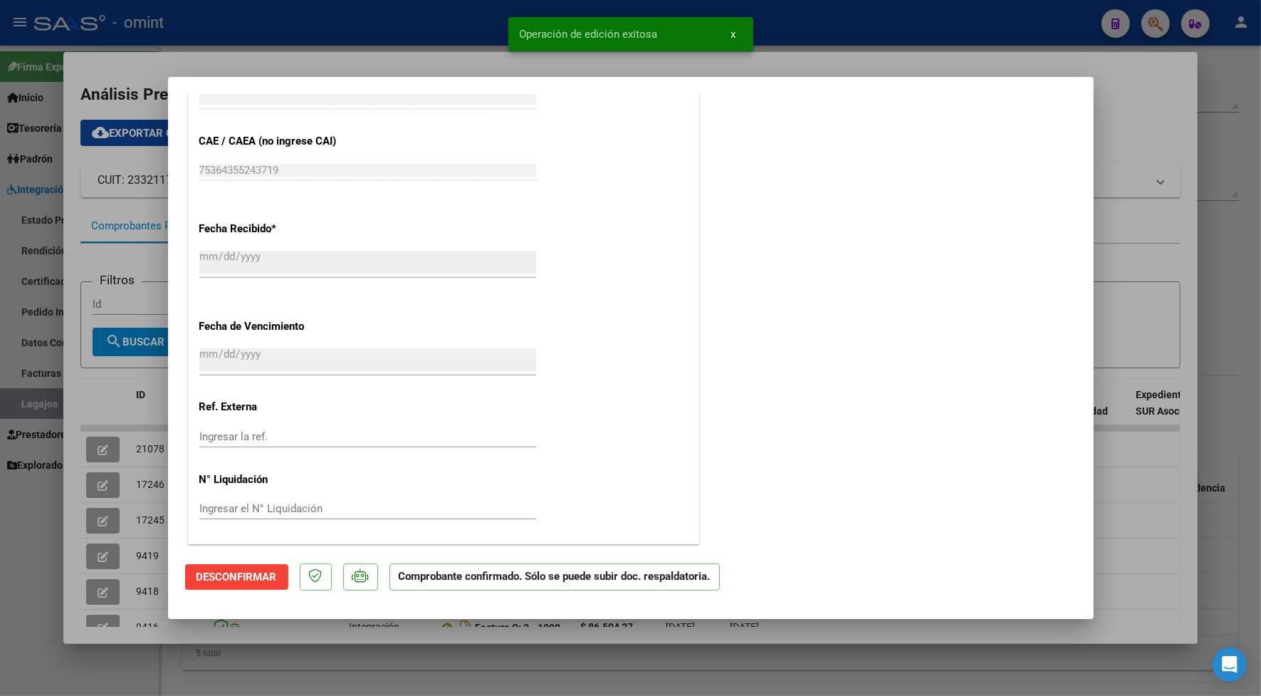
click at [397, 19] on div at bounding box center [630, 348] width 1261 height 696
type input "$ 0,00"
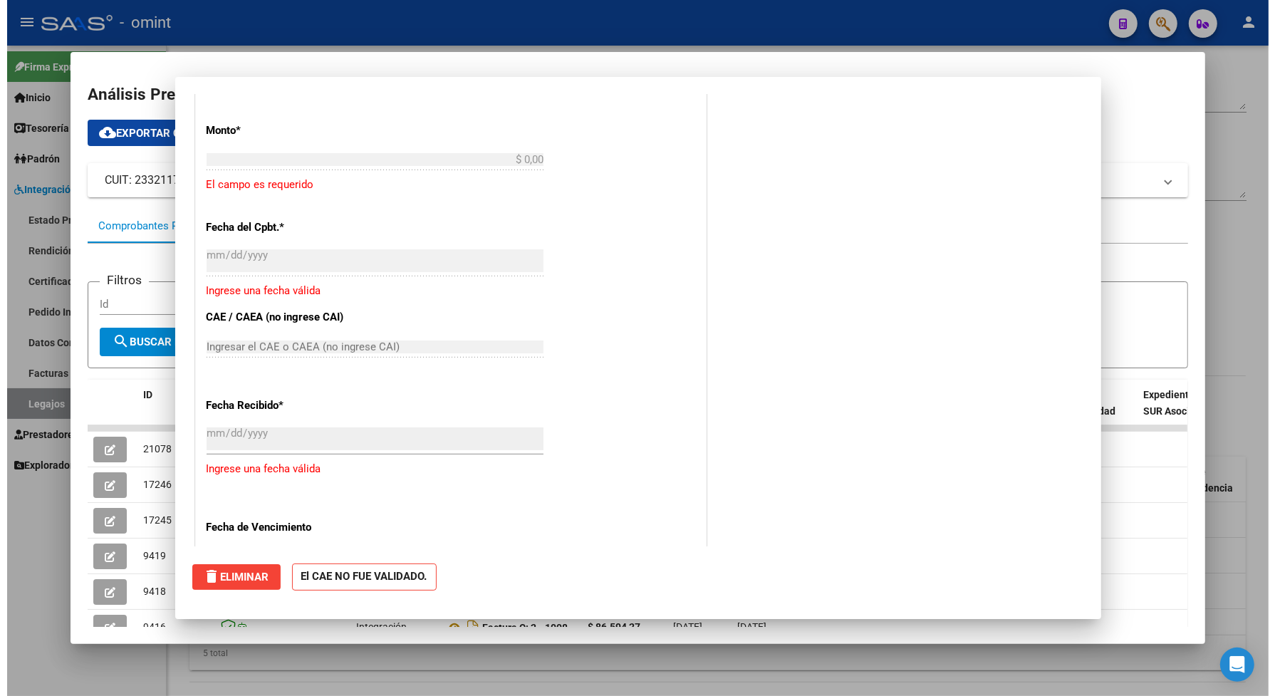
scroll to position [0, 0]
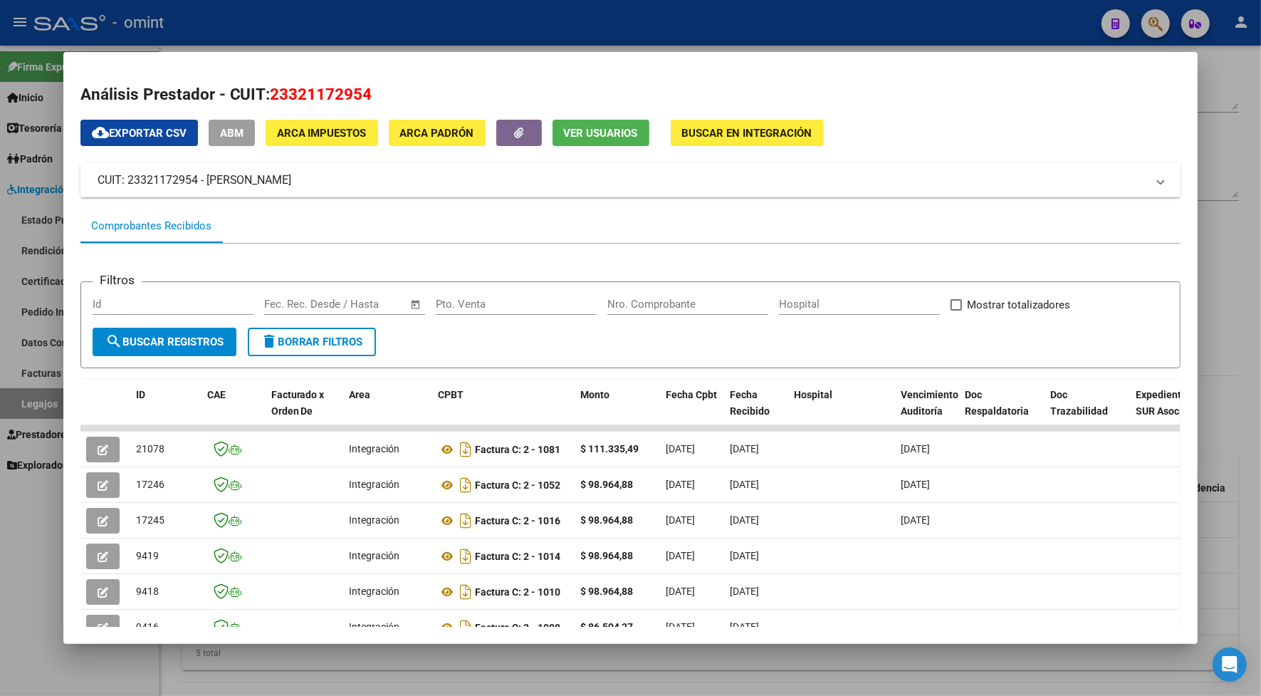
click at [401, 22] on div at bounding box center [630, 348] width 1261 height 696
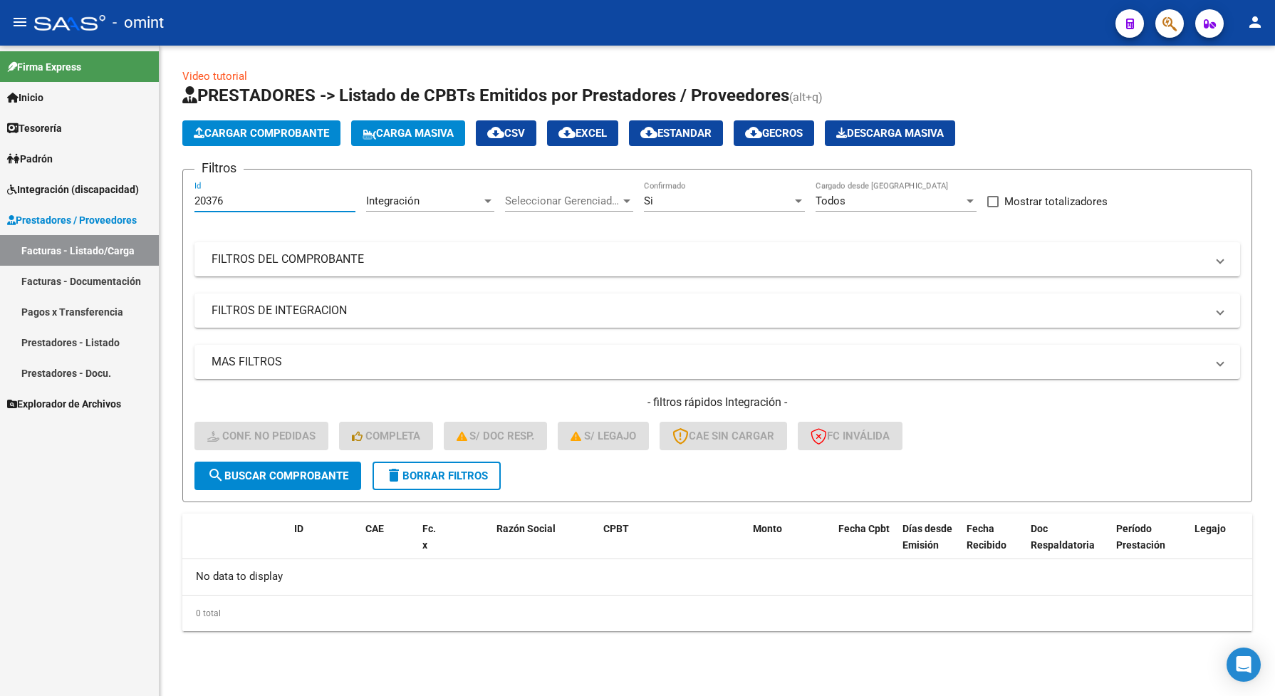
drag, startPoint x: 236, startPoint y: 202, endPoint x: 187, endPoint y: 204, distance: 48.5
click at [189, 204] on form "Filtros 20376 Id Integración Area Seleccionar Gerenciador Seleccionar Gerenciad…" at bounding box center [717, 335] width 1070 height 333
paste input "18378"
click at [294, 470] on span "search Buscar Comprobante" at bounding box center [277, 475] width 141 height 13
click at [290, 464] on button "search Buscar Comprobante" at bounding box center [277, 476] width 167 height 28
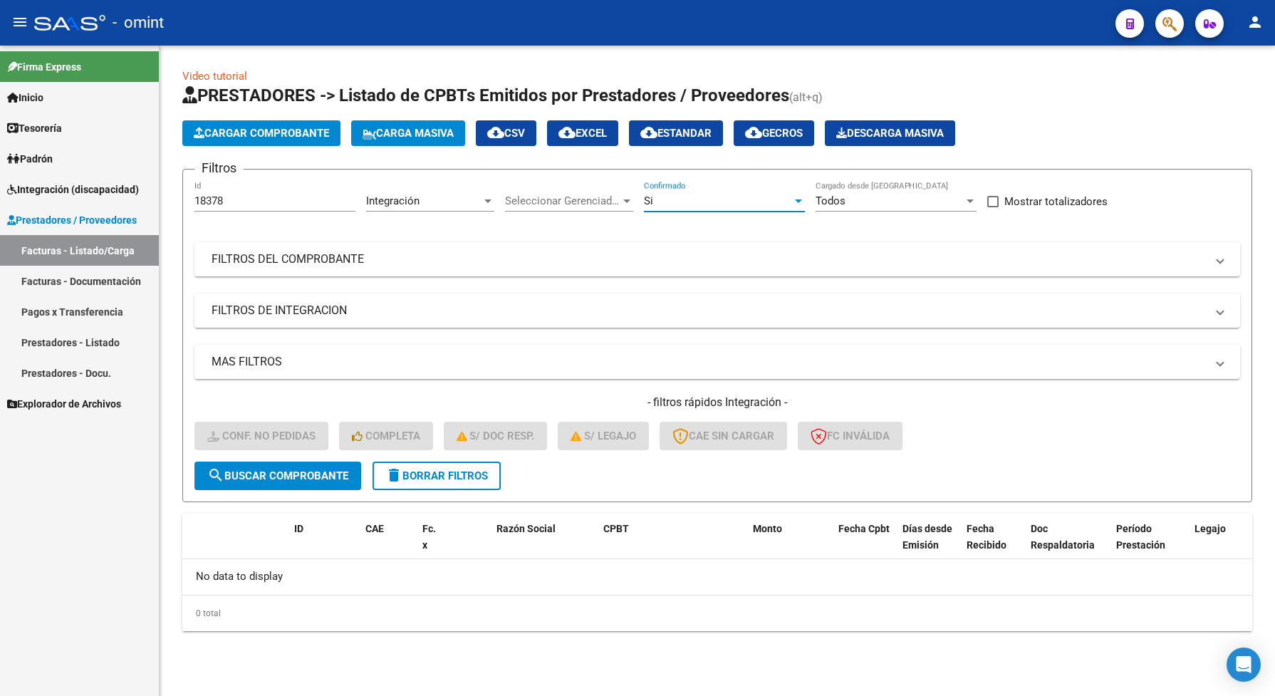
click at [751, 197] on div "Si" at bounding box center [718, 200] width 148 height 13
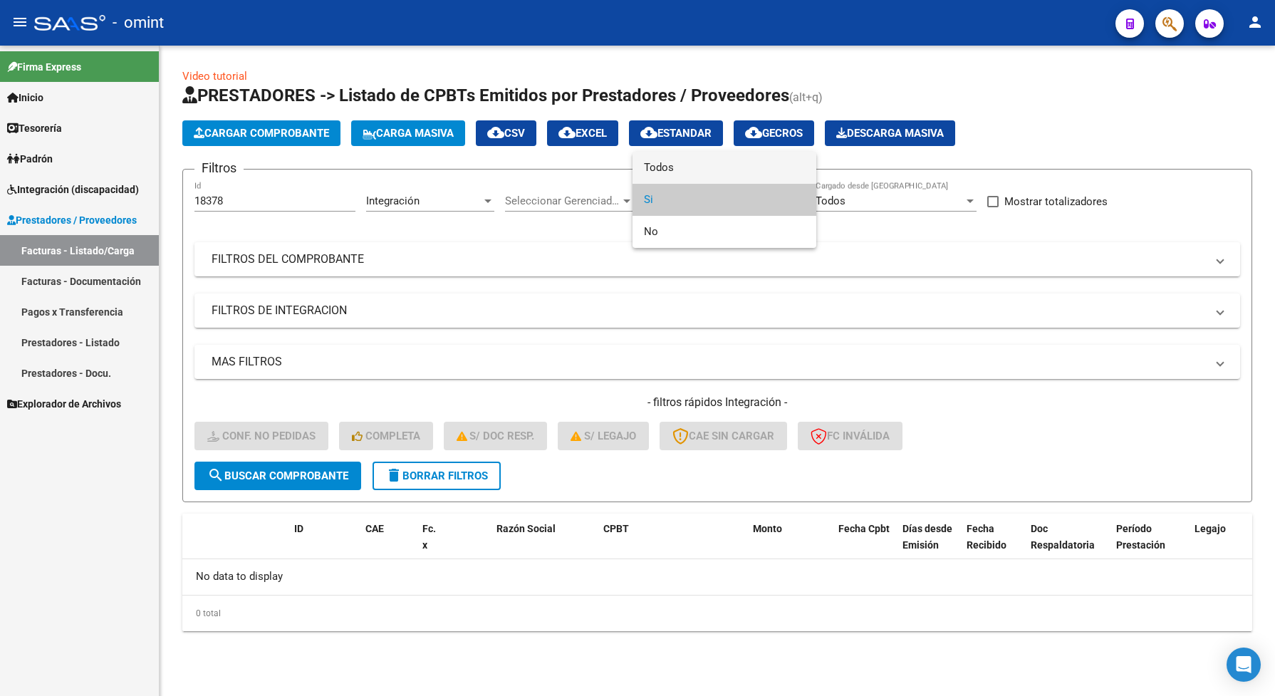
click at [731, 177] on span "Todos" at bounding box center [724, 168] width 161 height 32
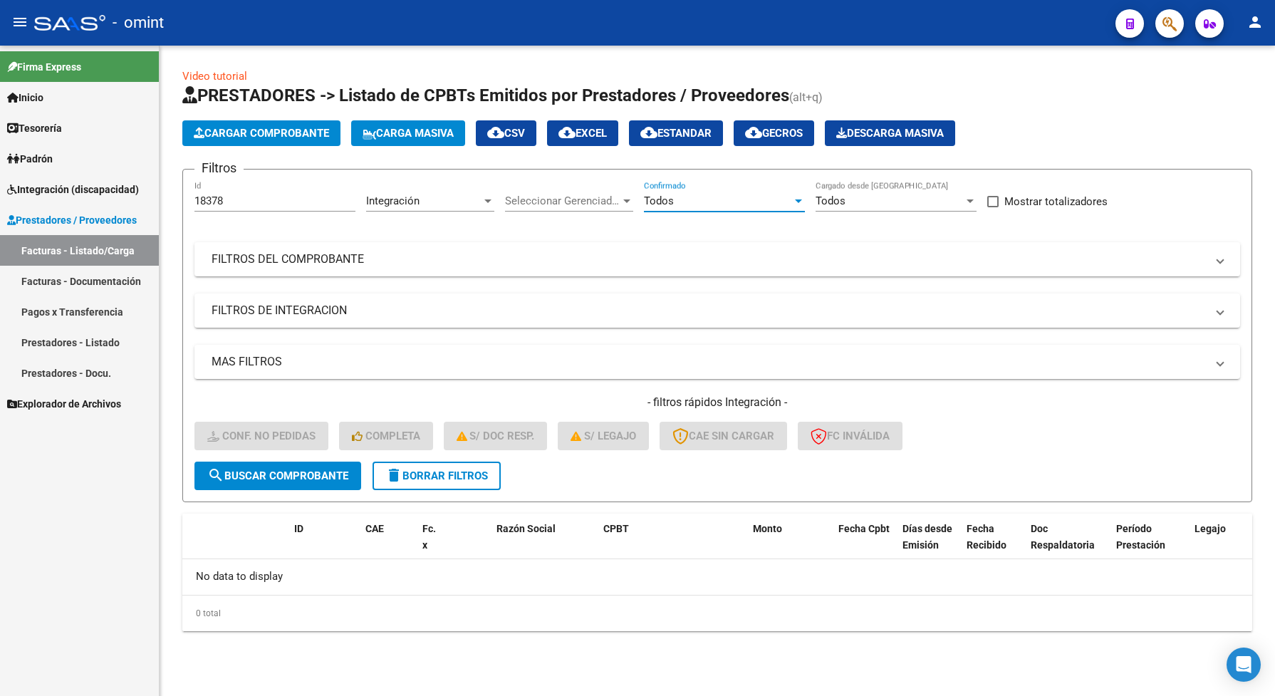
click at [241, 469] on span "search Buscar Comprobante" at bounding box center [277, 475] width 141 height 13
drag, startPoint x: 246, startPoint y: 201, endPoint x: 178, endPoint y: 204, distance: 67.7
click at [172, 200] on div "Video tutorial PRESTADORES -> Listado de CPBTs Emitidos por Prestadores / Prove…" at bounding box center [717, 361] width 1115 height 631
paste input "81"
type input "18381"
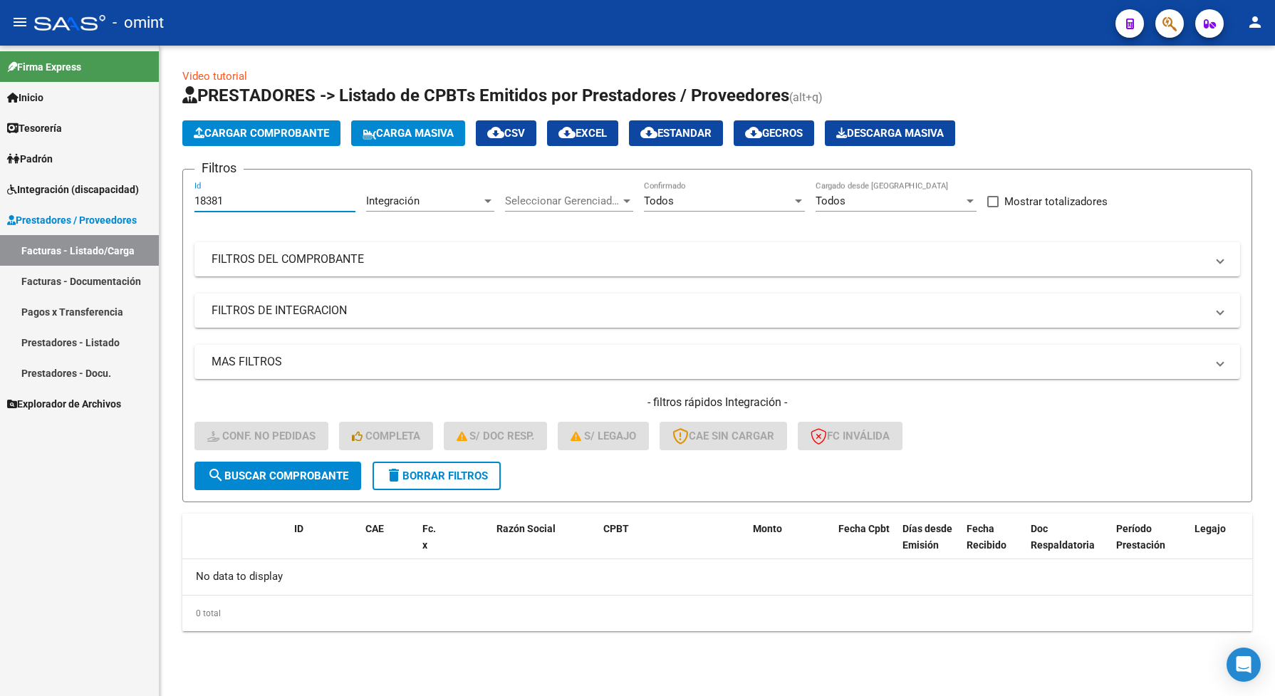
click at [275, 478] on span "search Buscar Comprobante" at bounding box center [277, 475] width 141 height 13
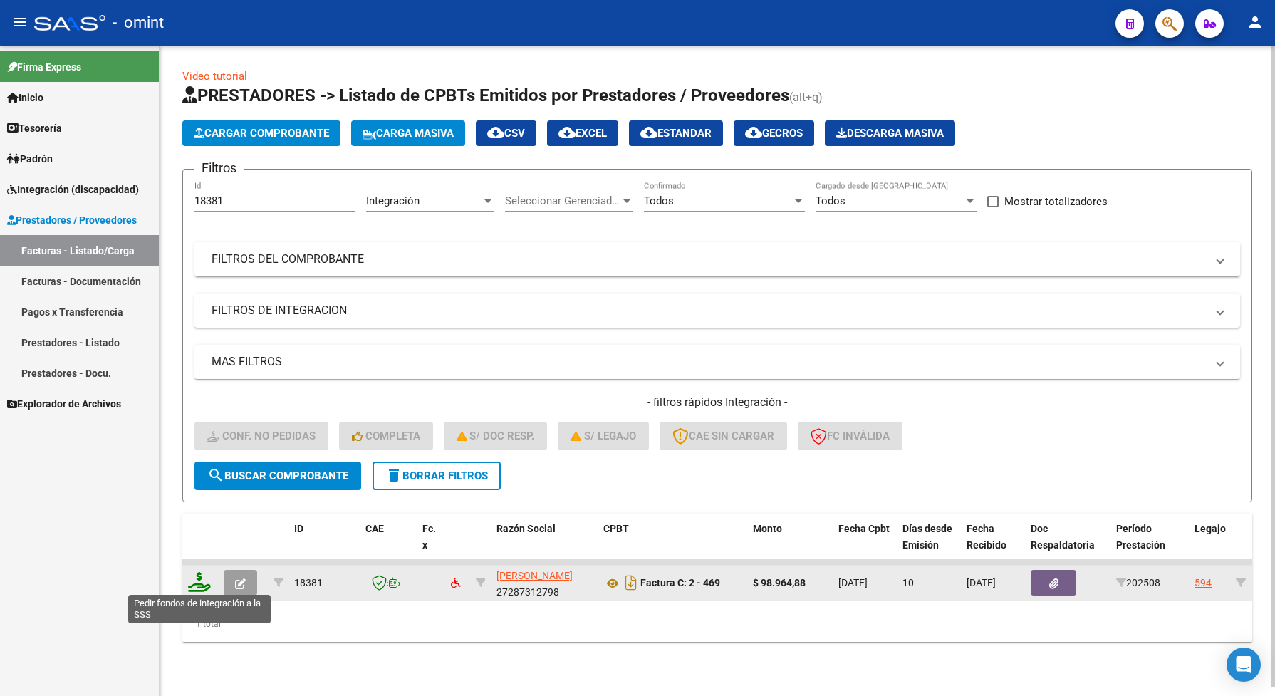
click at [199, 585] on icon at bounding box center [199, 582] width 23 height 20
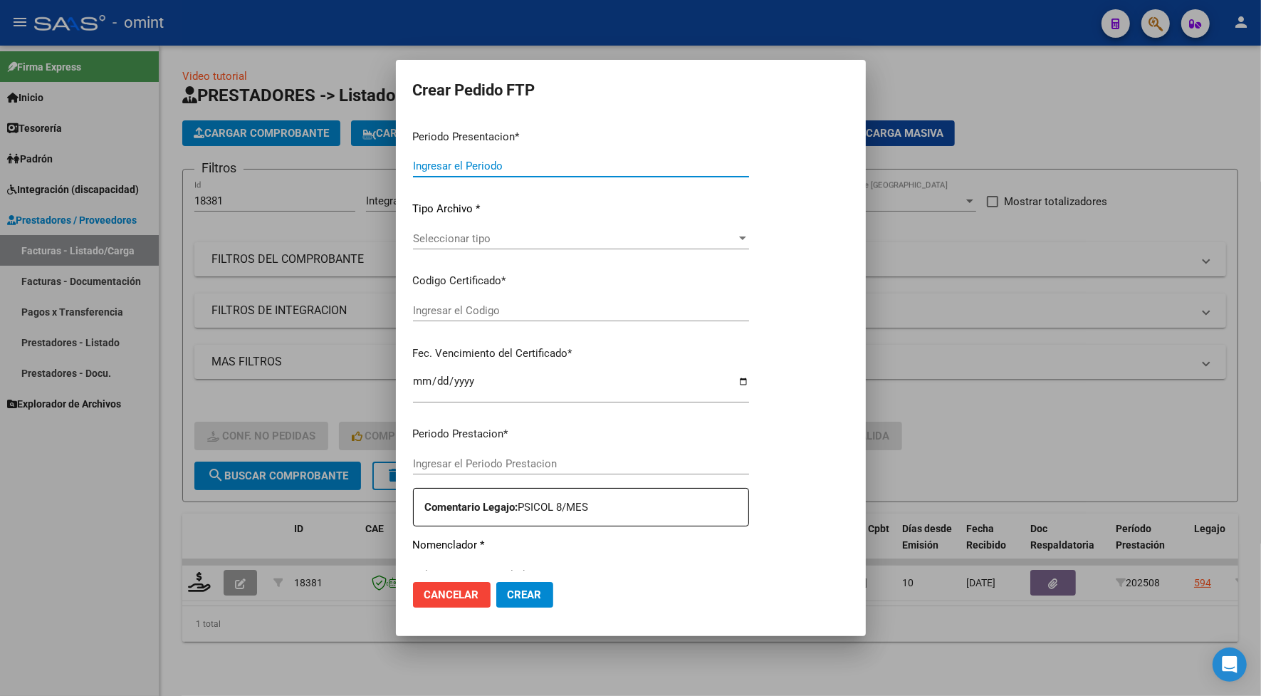
type input "202508"
type input "$ 98.964,88"
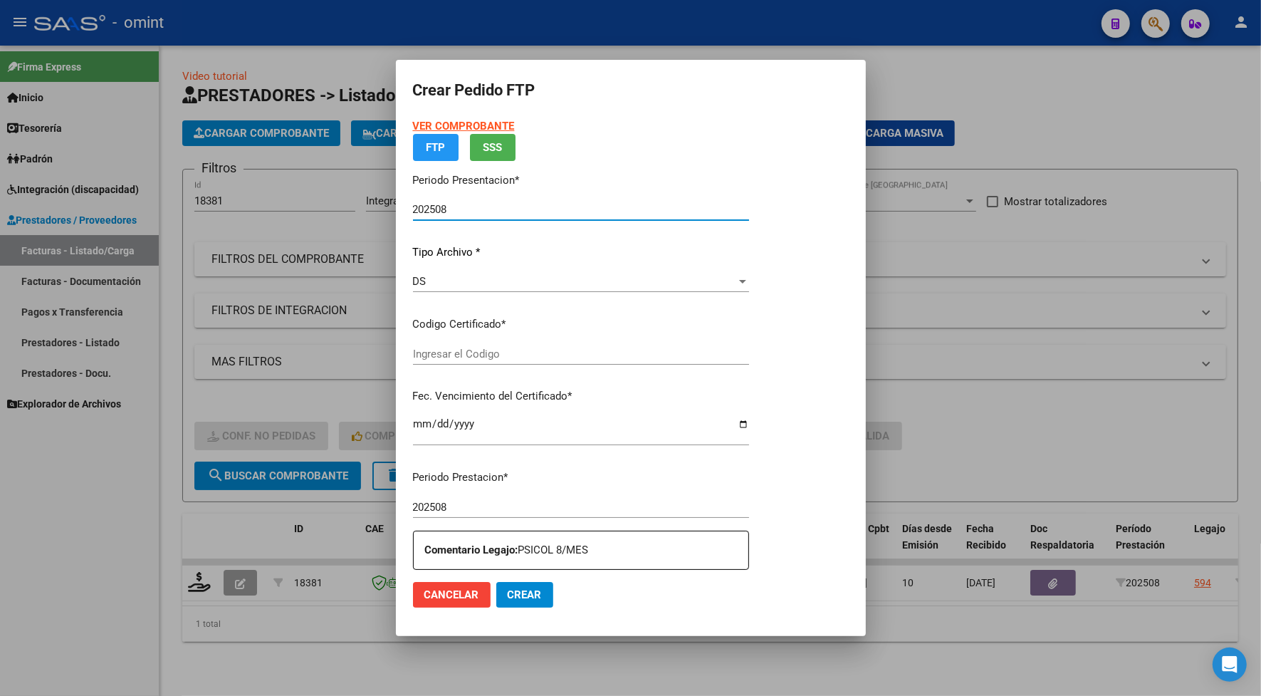
type input "1545817849"
type input "2026-02-18"
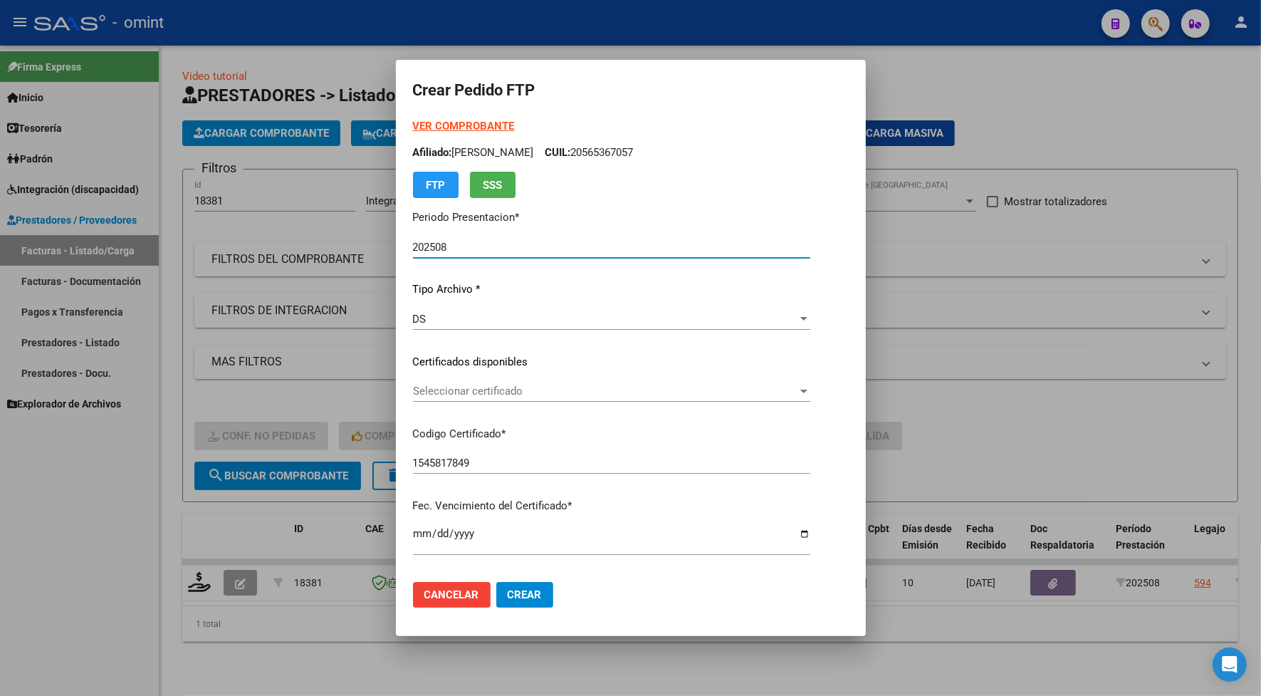
click at [482, 380] on div "Seleccionar certificado Seleccionar certificado" at bounding box center [611, 390] width 397 height 21
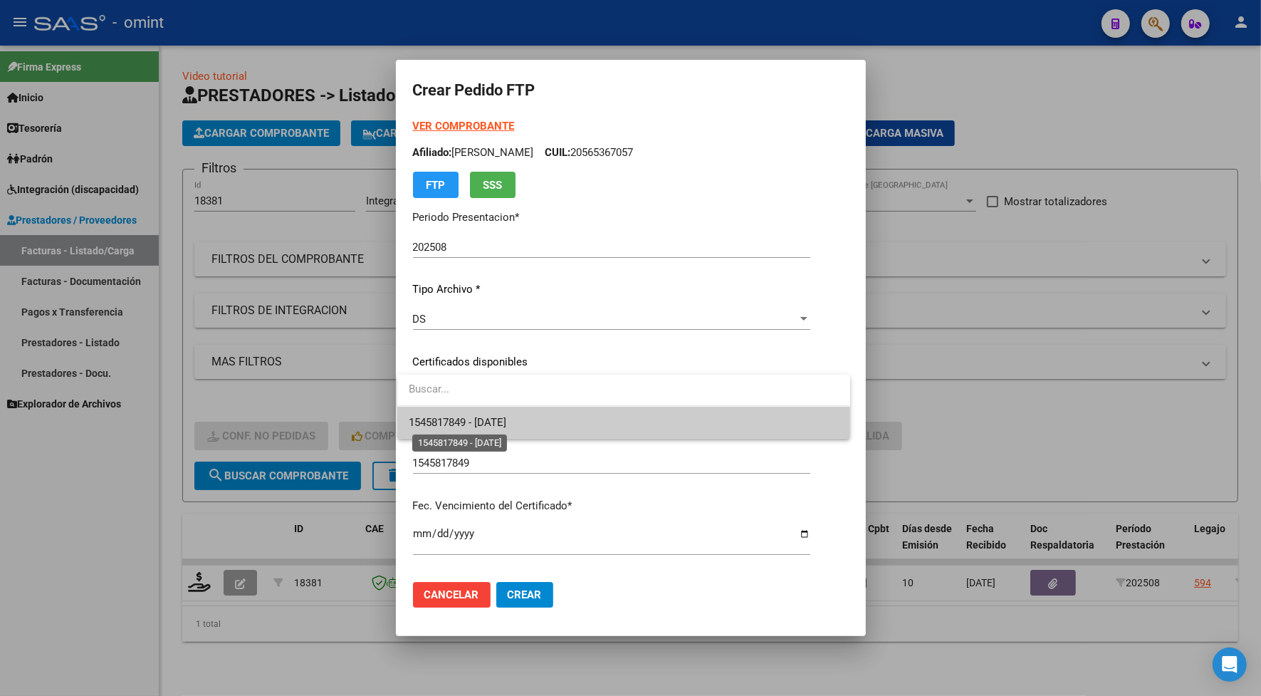
click at [458, 422] on span "1545817849 - 2026-02-18" at bounding box center [458, 422] width 98 height 13
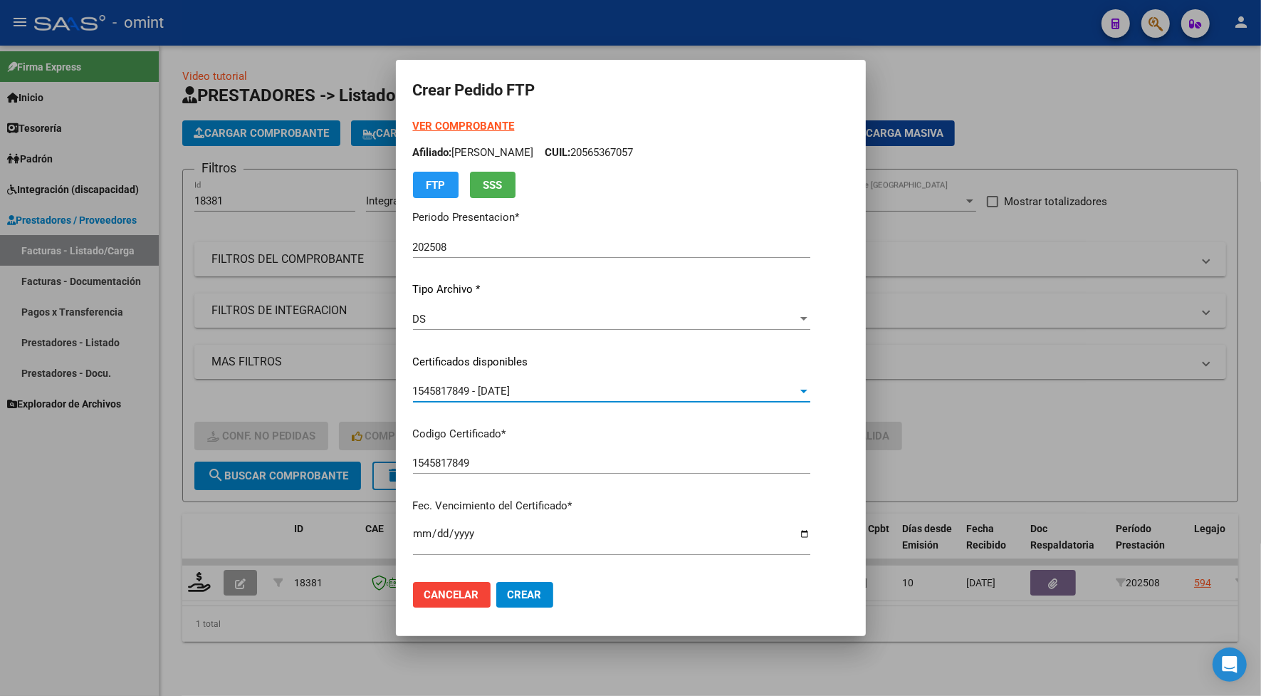
click at [484, 123] on strong "VER COMPROBANTE" at bounding box center [464, 126] width 102 height 13
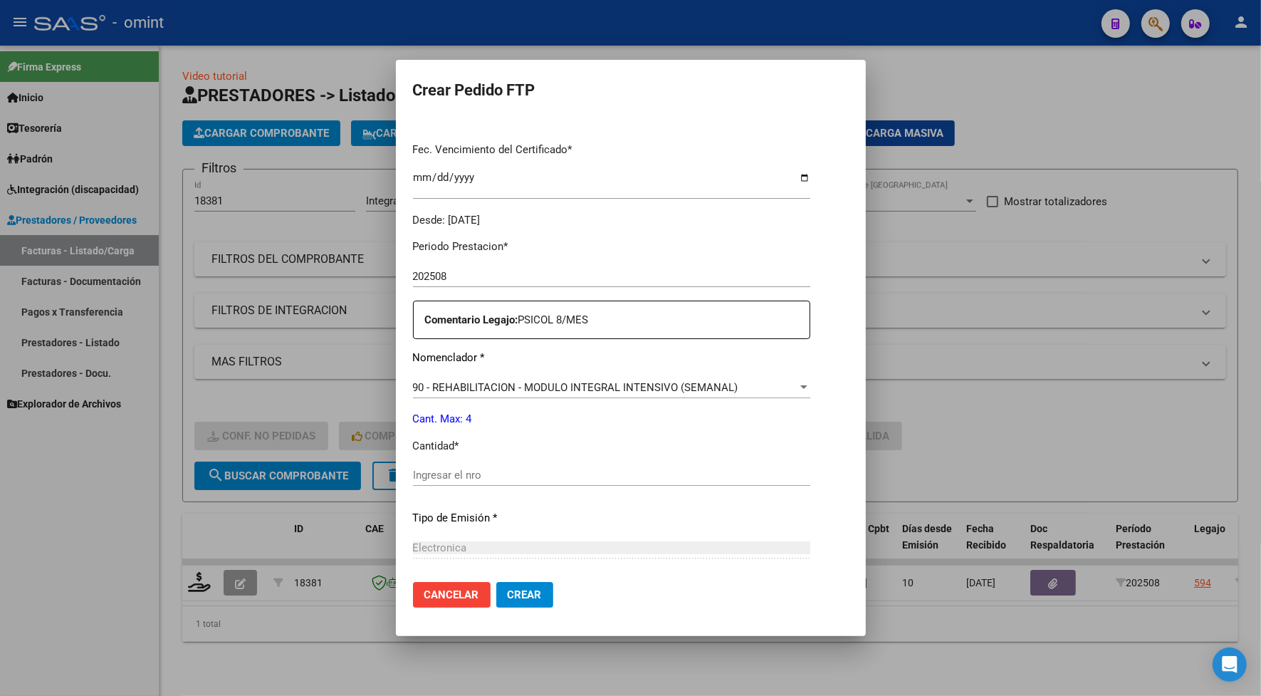
scroll to position [445, 0]
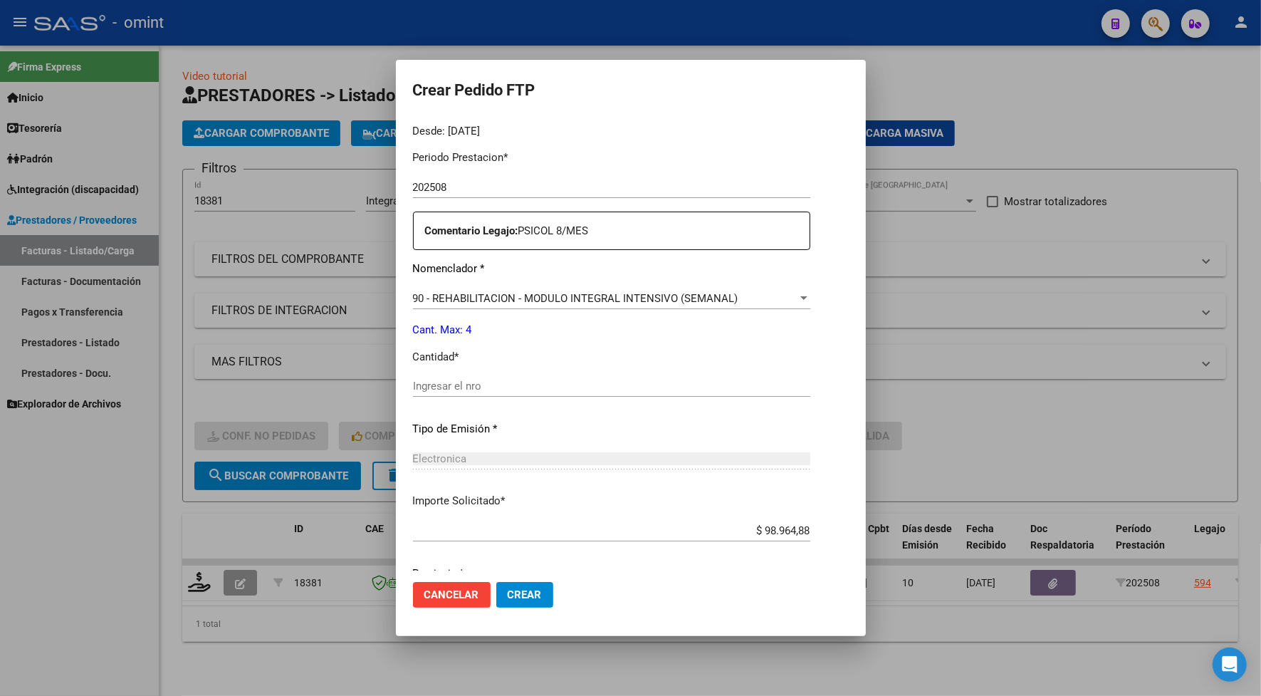
click at [467, 386] on input "Ingresar el nro" at bounding box center [611, 386] width 397 height 13
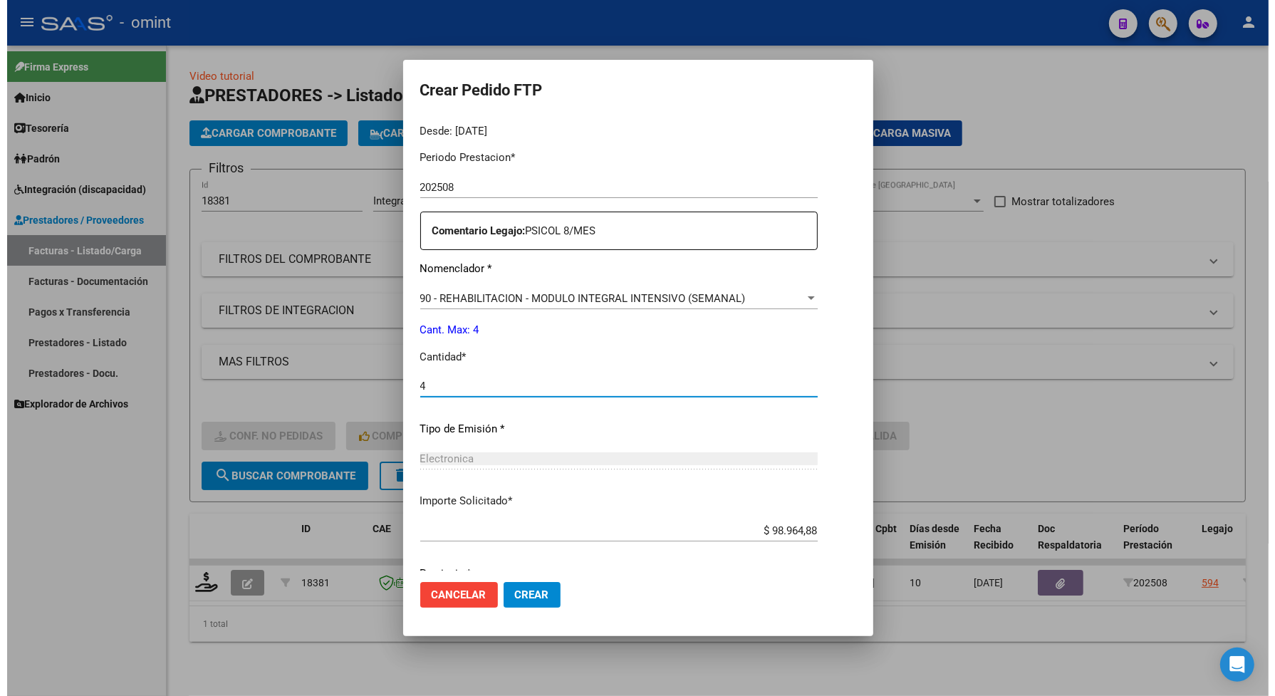
scroll to position [501, 0]
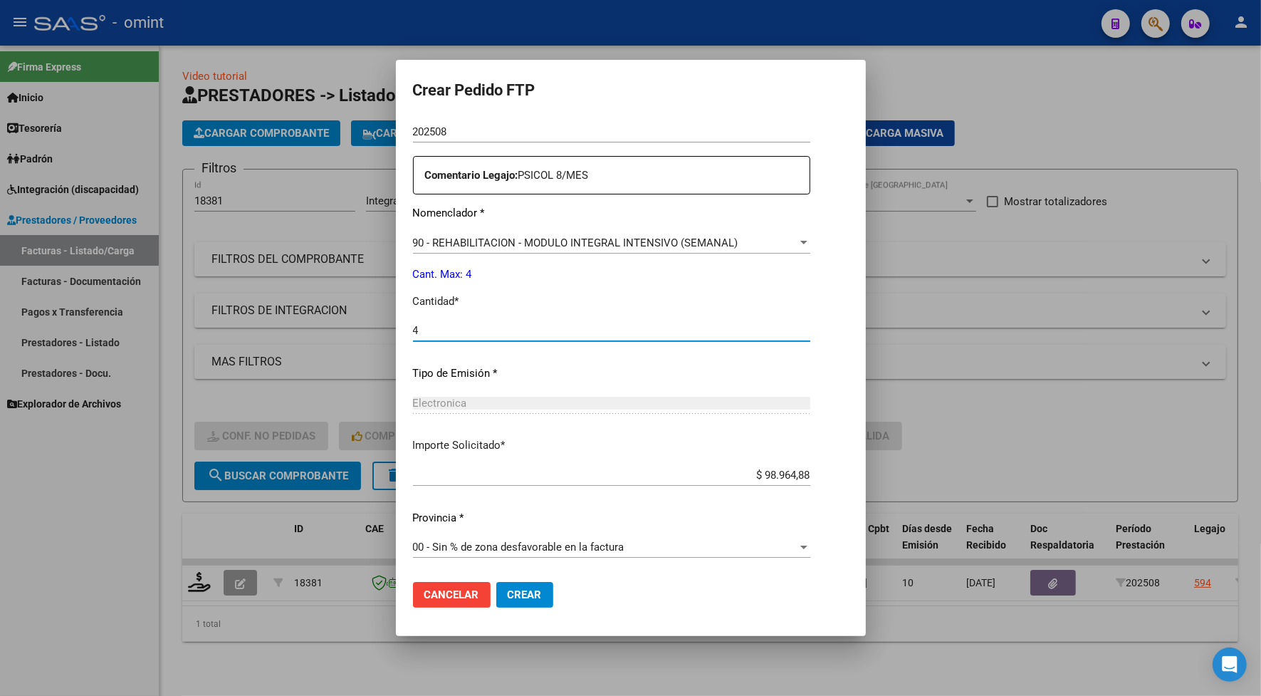
type input "4"
click at [517, 590] on span "Crear" at bounding box center [525, 594] width 34 height 13
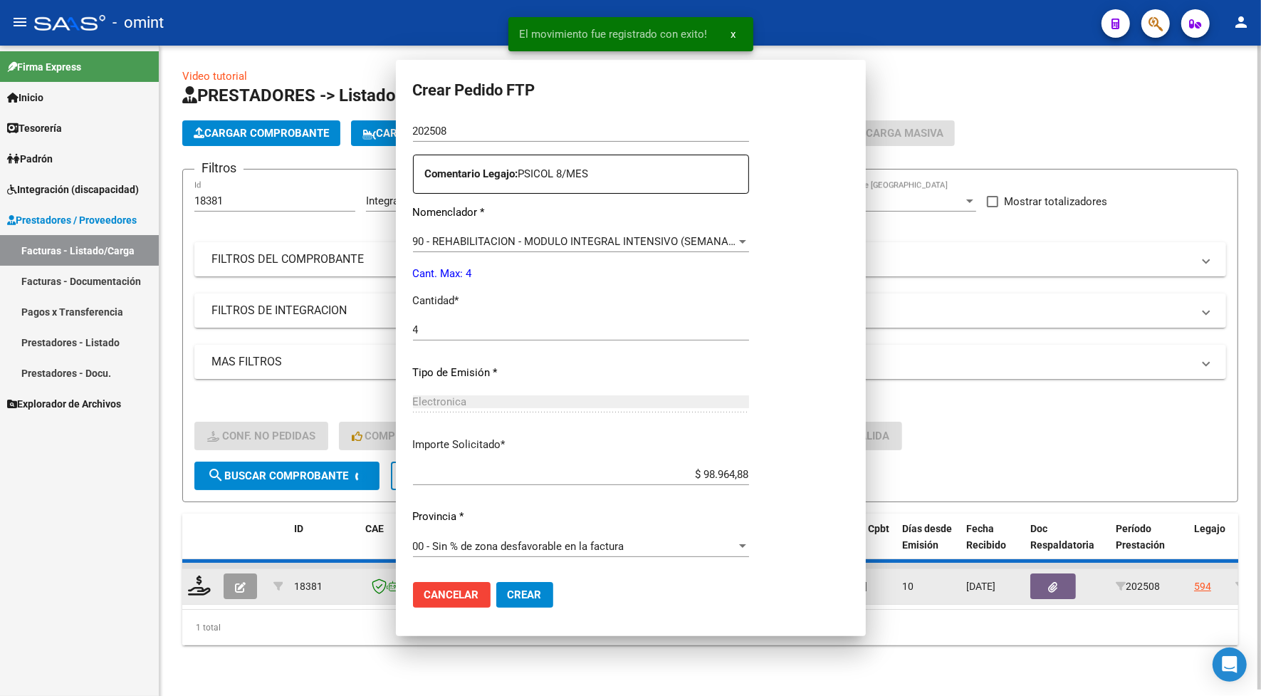
scroll to position [0, 0]
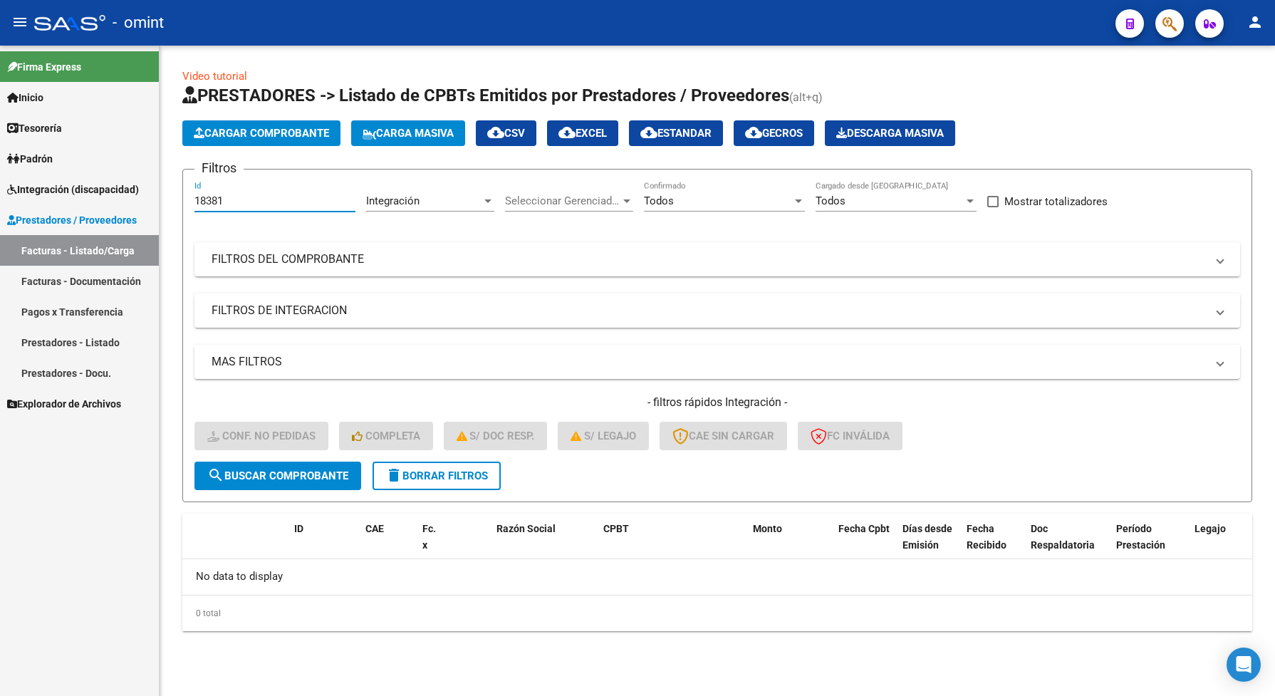
drag, startPoint x: 259, startPoint y: 198, endPoint x: 183, endPoint y: 201, distance: 75.6
click at [184, 201] on form "Filtros 18381 Id Integración Area Seleccionar Gerenciador Seleccionar Gerenciad…" at bounding box center [717, 335] width 1070 height 333
paste input "702"
type input "18702"
click at [283, 471] on span "search Buscar Comprobante" at bounding box center [277, 475] width 141 height 13
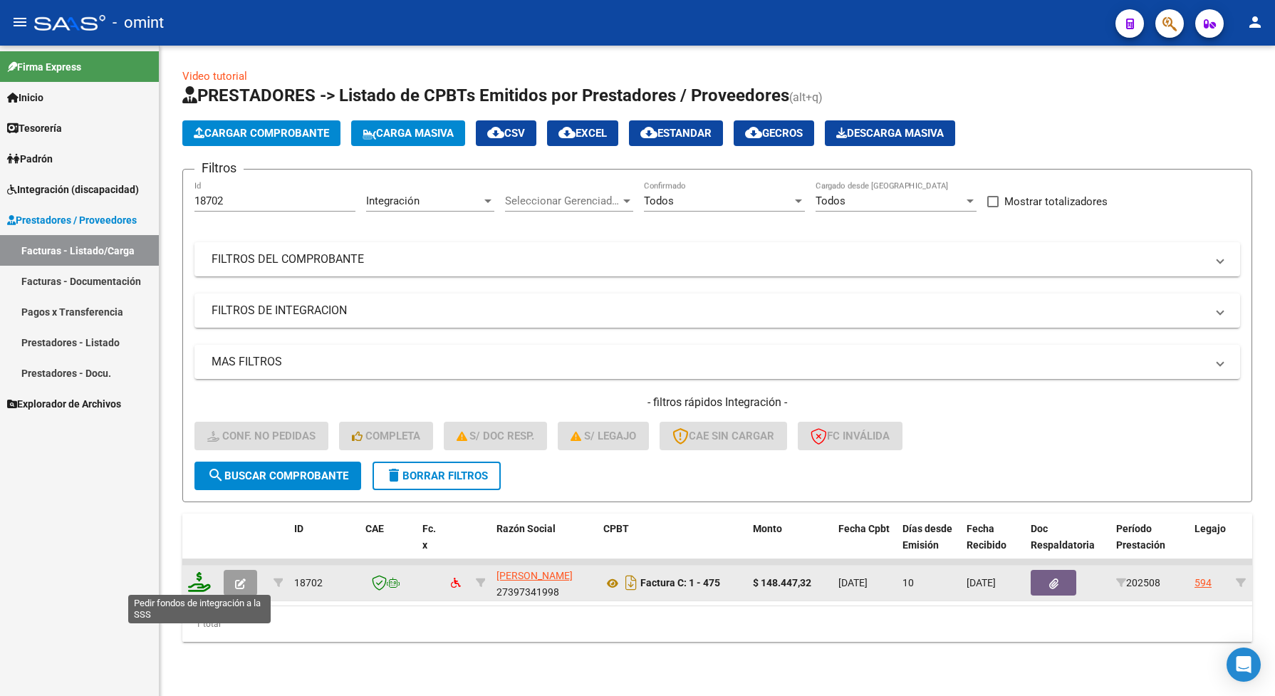
click at [201, 588] on icon at bounding box center [199, 582] width 23 height 20
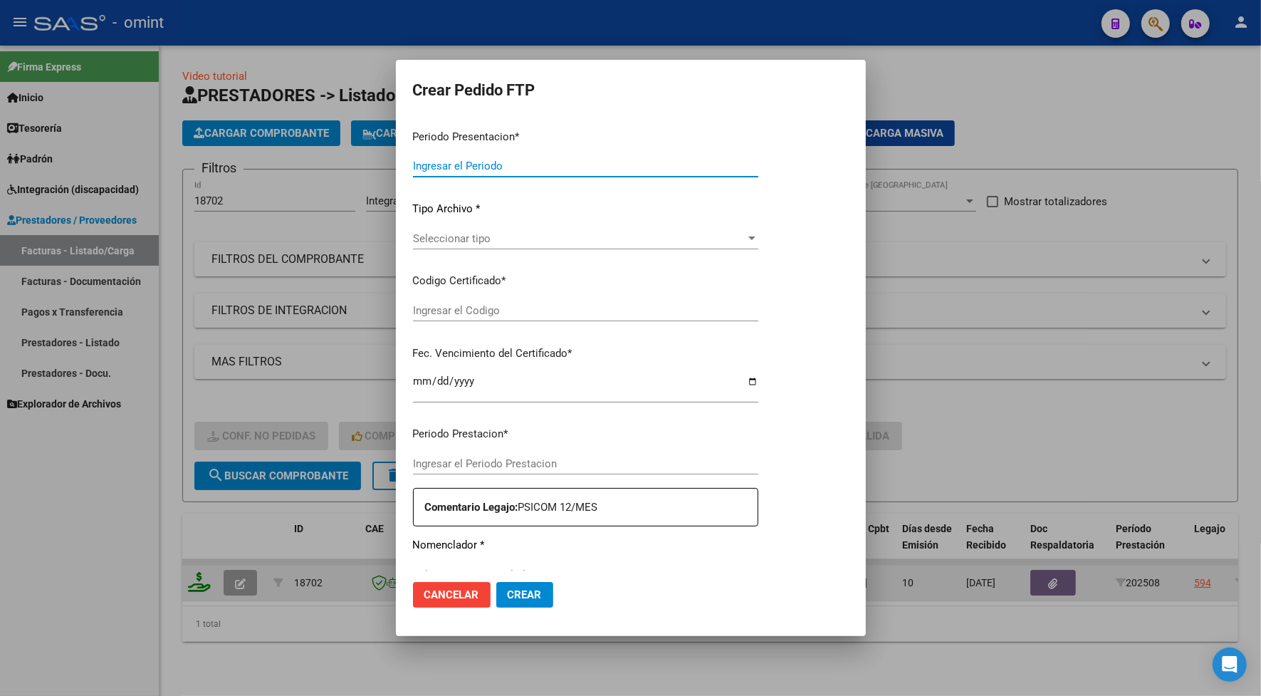
type input "202508"
type input "$ 148.447,32"
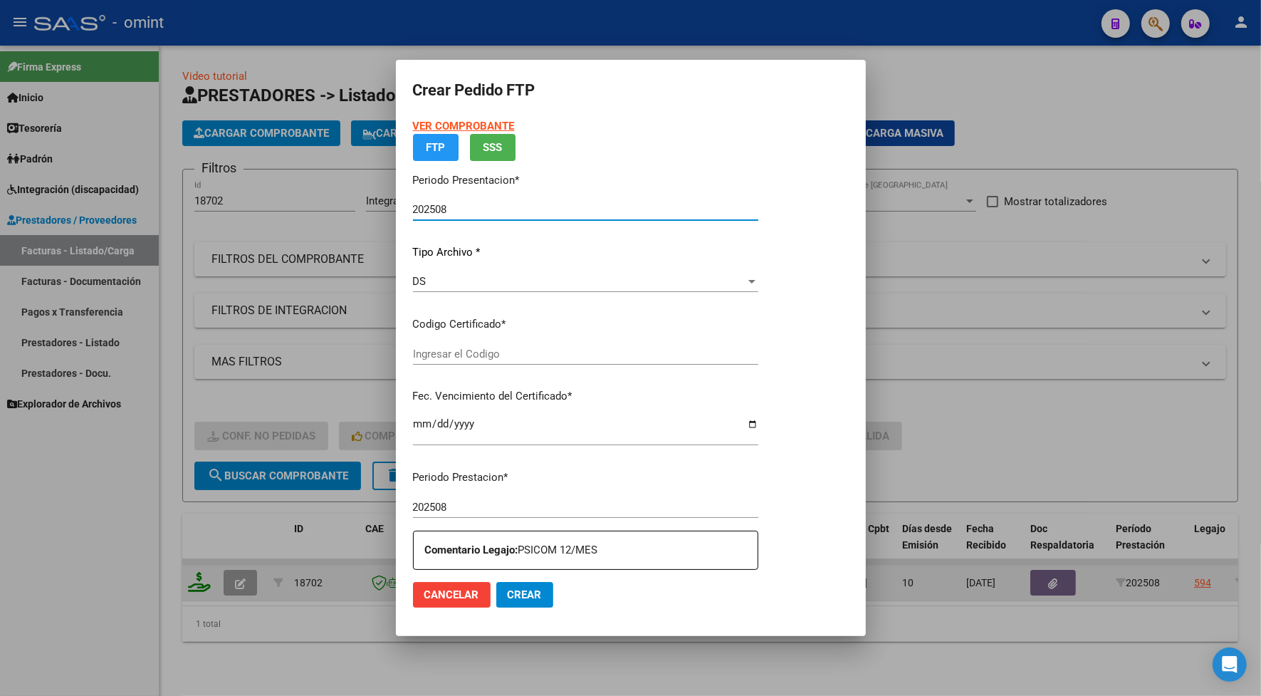
type input "1545817849"
type input "2026-02-18"
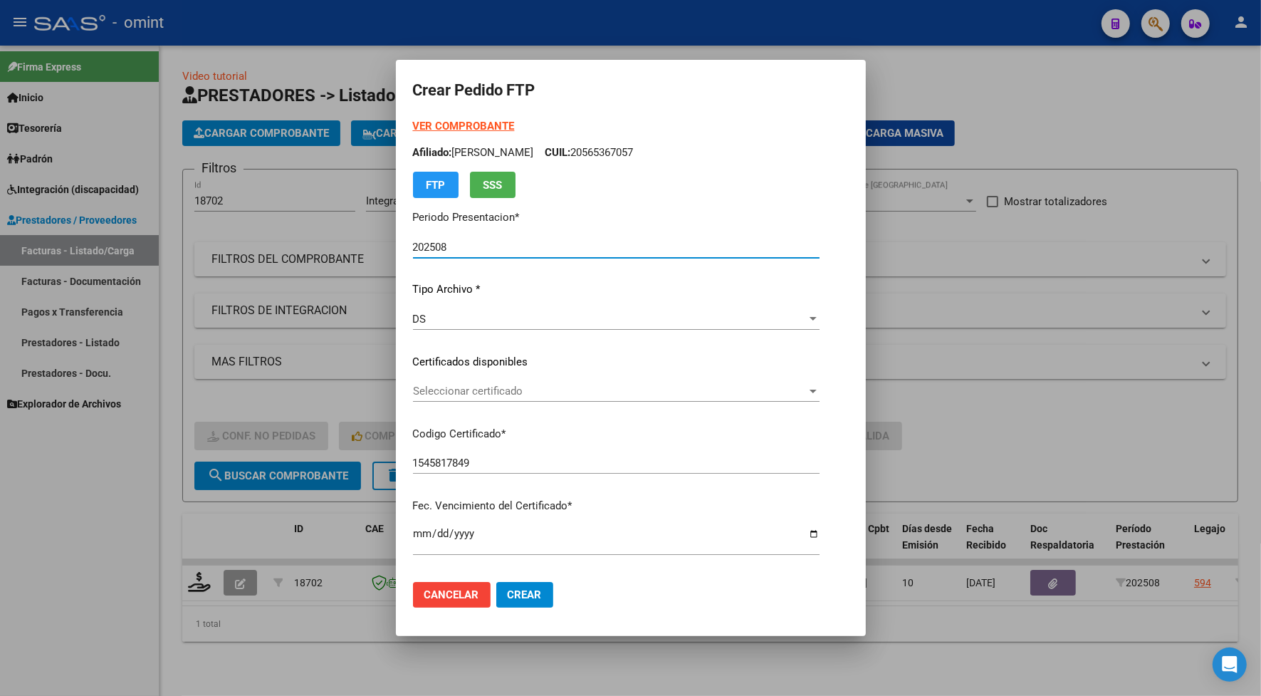
click at [481, 385] on span "Seleccionar certificado" at bounding box center [610, 391] width 394 height 13
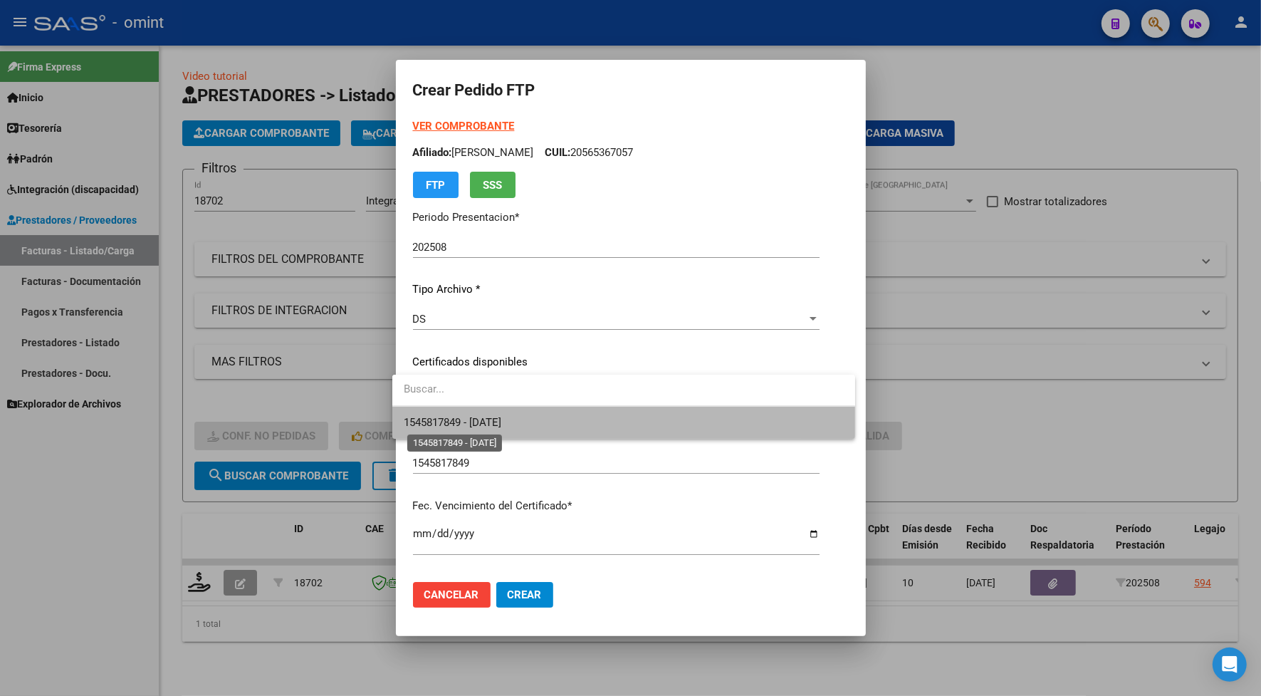
click at [467, 425] on span "1545817849 - 2026-02-18" at bounding box center [453, 422] width 98 height 13
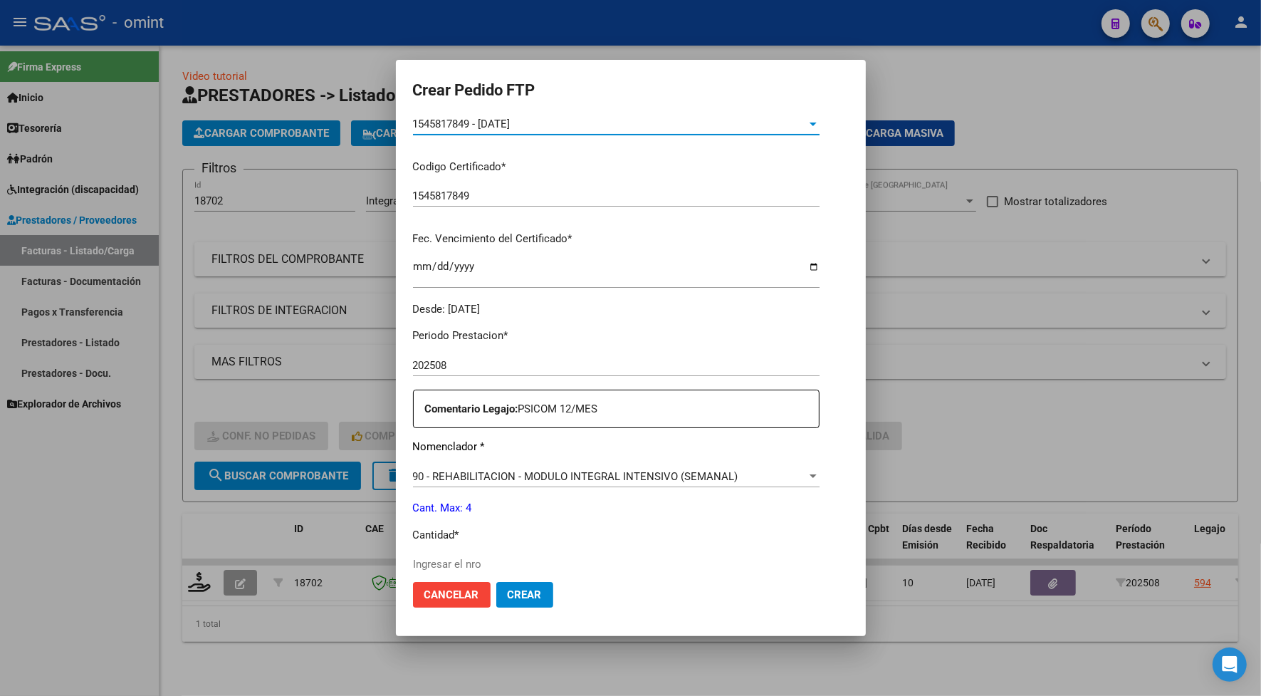
scroll to position [356, 0]
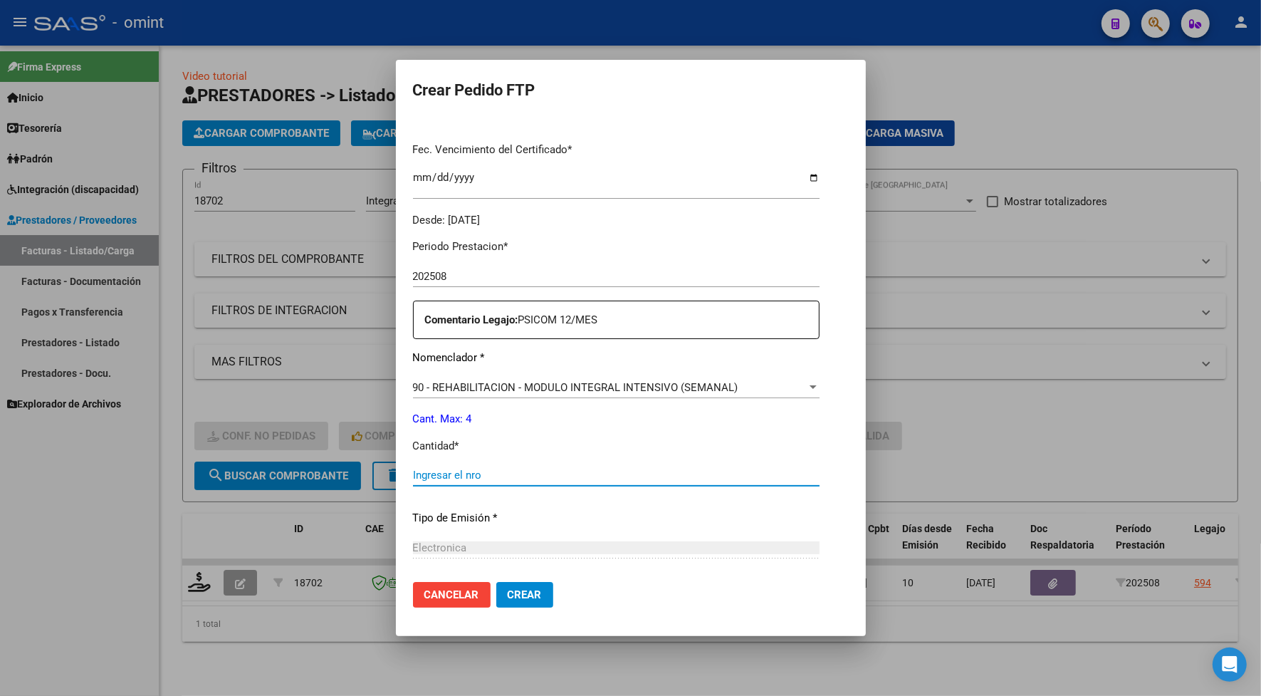
click at [469, 471] on input "Ingresar el nro" at bounding box center [616, 475] width 407 height 13
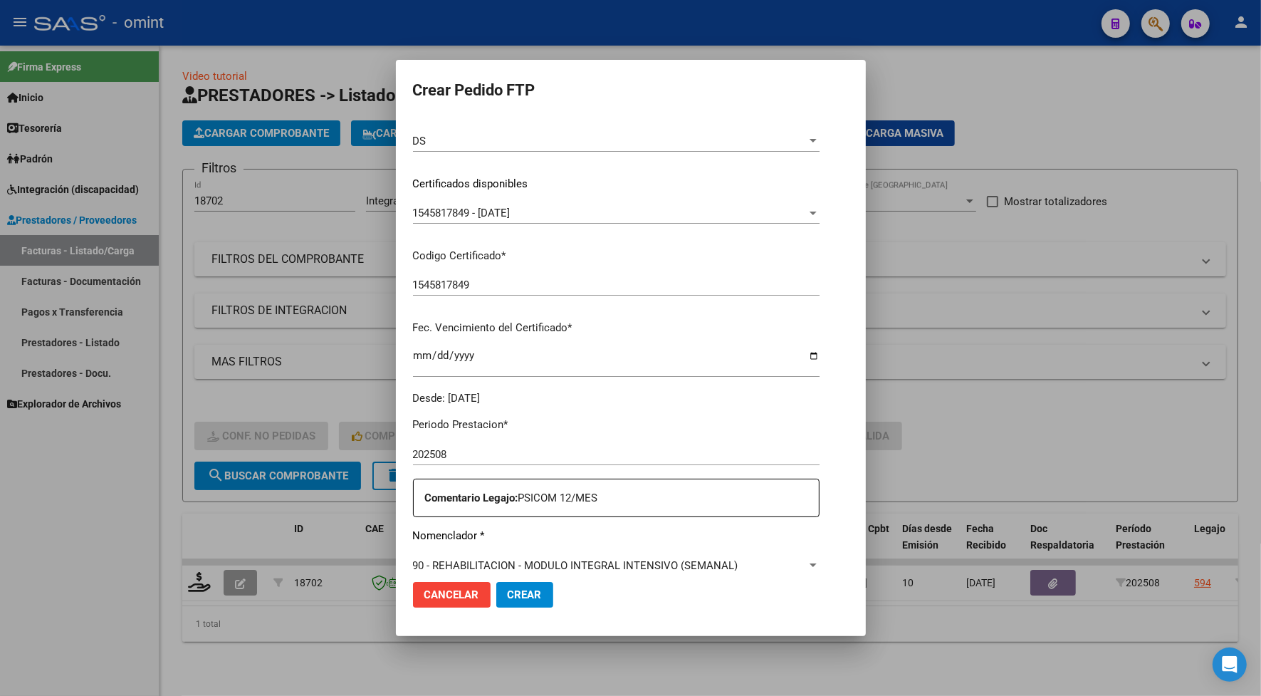
scroll to position [501, 0]
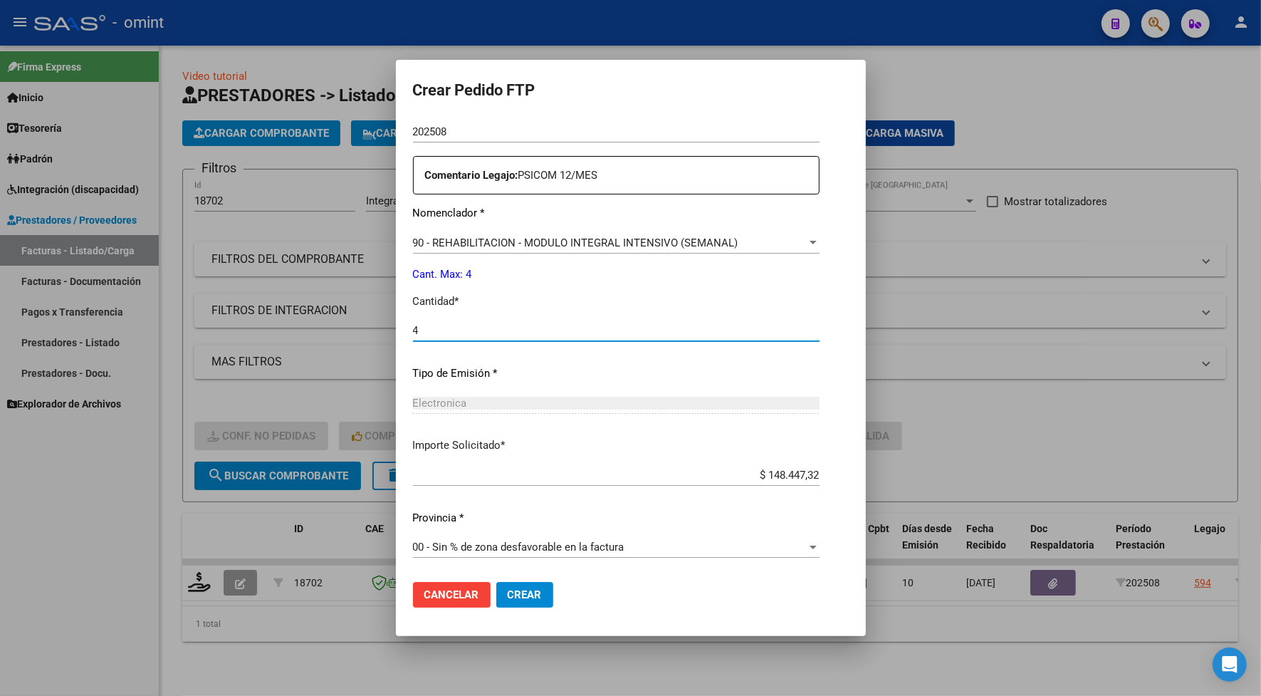
type input "4"
click at [508, 593] on span "Crear" at bounding box center [525, 594] width 34 height 13
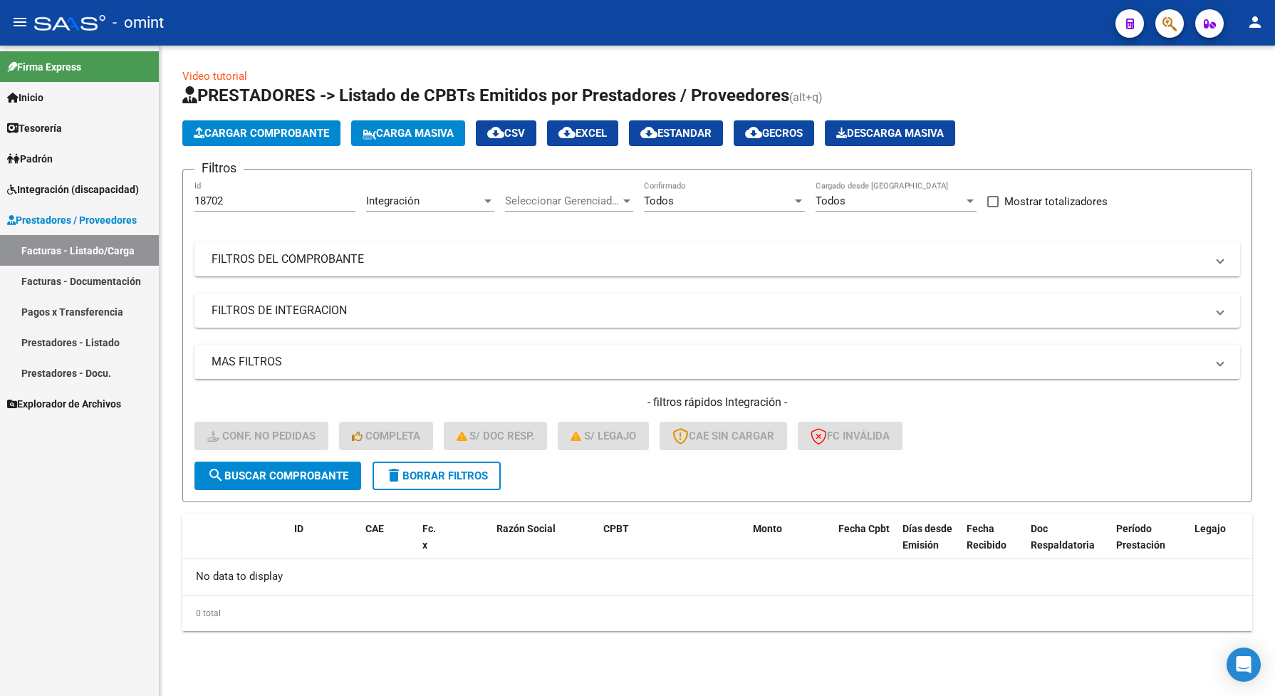
drag, startPoint x: 236, startPoint y: 191, endPoint x: 194, endPoint y: 201, distance: 43.2
click at [194, 201] on div "18702 Id" at bounding box center [274, 196] width 161 height 31
drag, startPoint x: 241, startPoint y: 197, endPoint x: 189, endPoint y: 199, distance: 51.3
click at [189, 199] on form "Filtros 18702 Id Integración Area Seleccionar Gerenciador Seleccionar Gerenciad…" at bounding box center [717, 335] width 1070 height 333
paste input "20695"
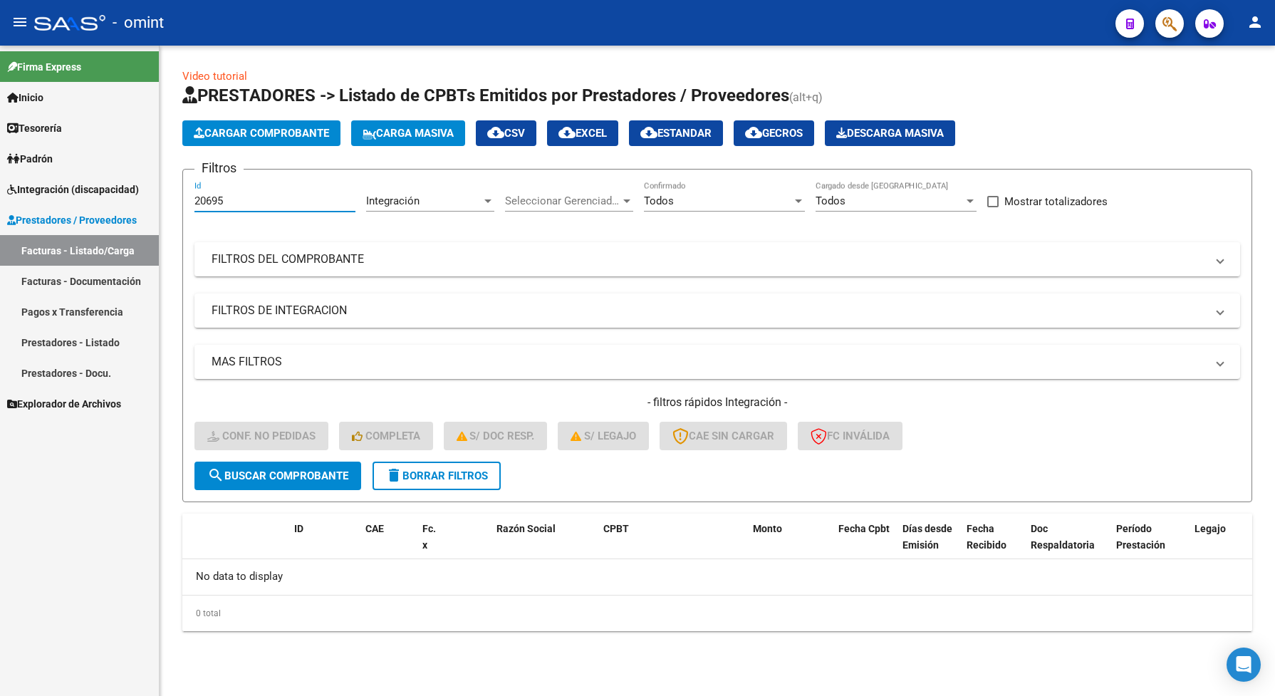
type input "20695"
click at [296, 481] on button "search Buscar Comprobante" at bounding box center [277, 476] width 167 height 28
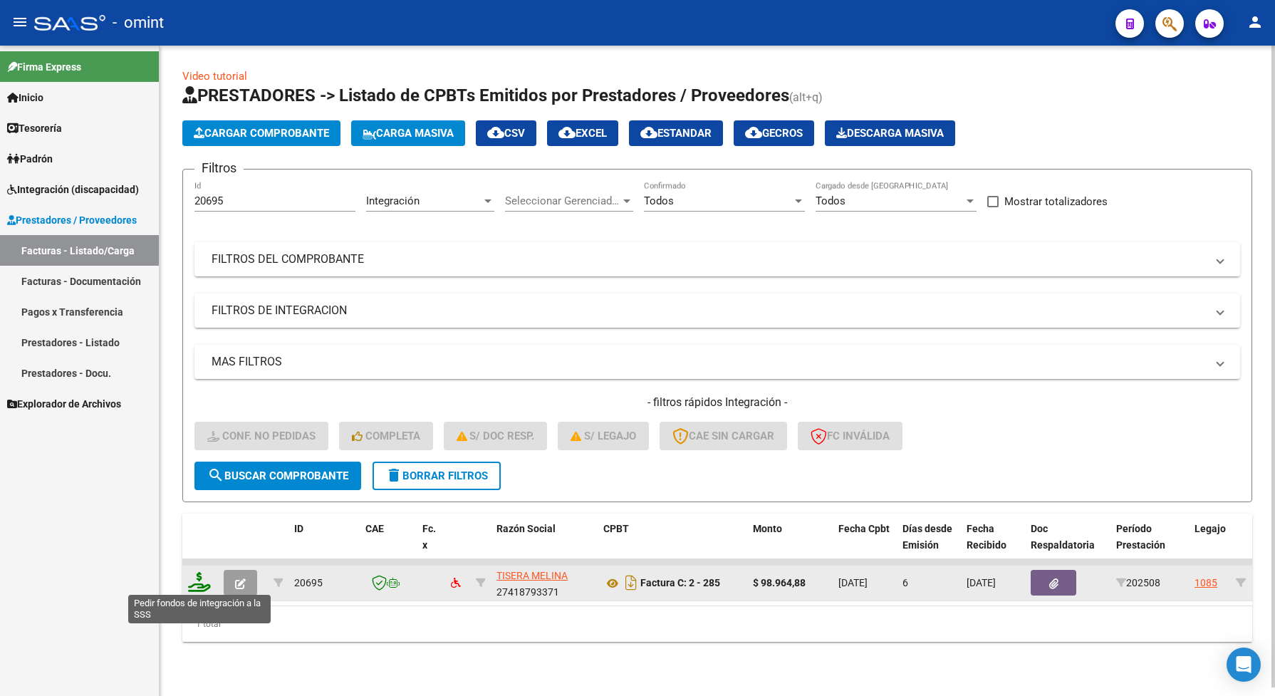
click at [197, 574] on icon at bounding box center [199, 582] width 23 height 20
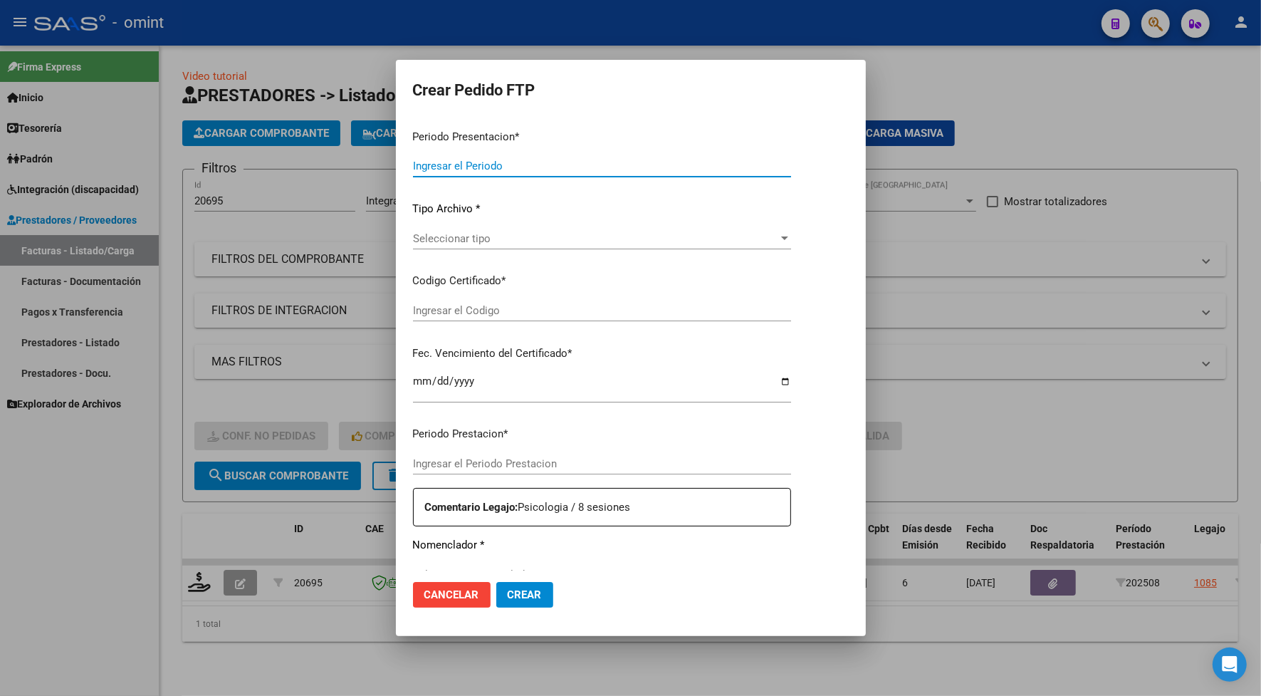
type input "202508"
type input "$ 98.964,88"
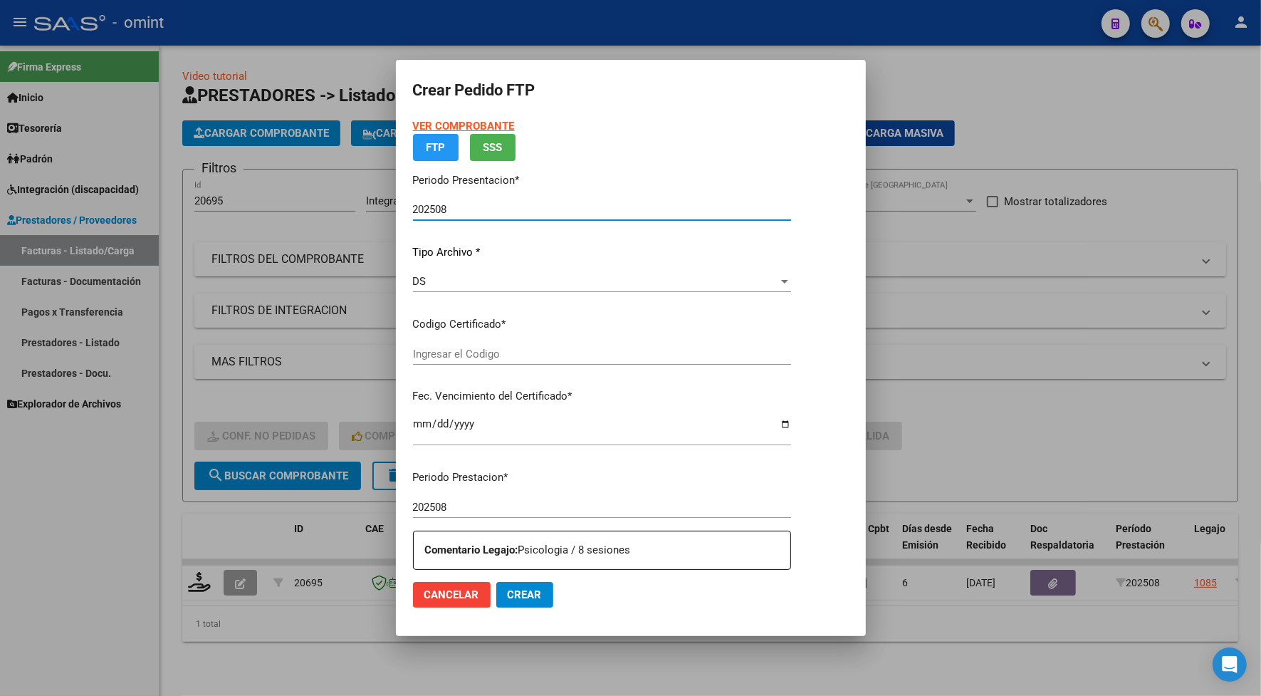
type input "7154375487"
type input "2030-02-01"
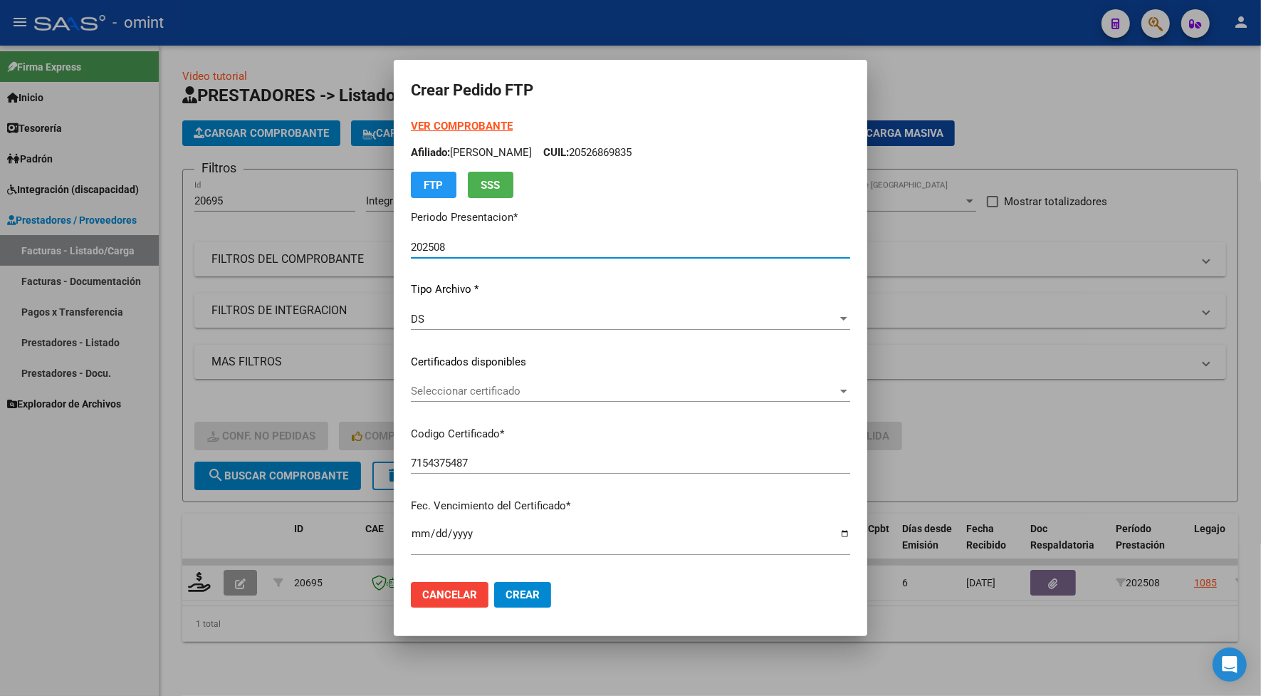
click at [452, 388] on span "Seleccionar certificado" at bounding box center [624, 391] width 427 height 13
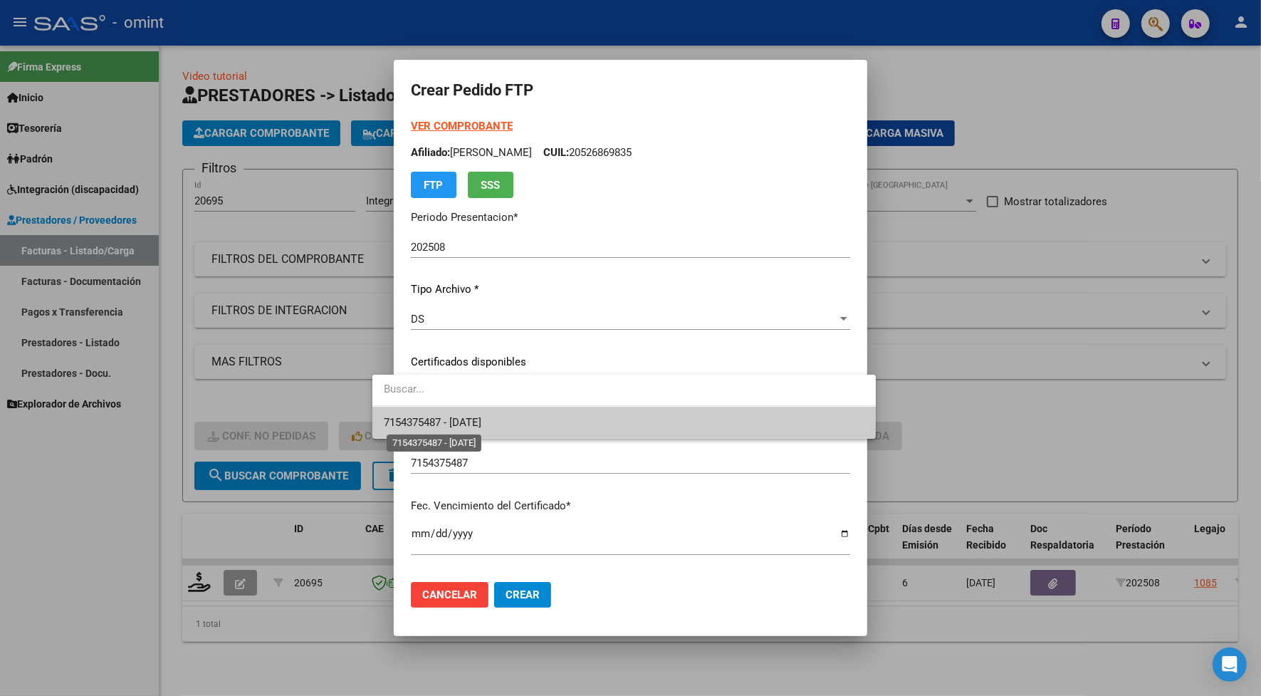
click at [456, 418] on span "7154375487 - 2030-02-01" at bounding box center [433, 422] width 98 height 13
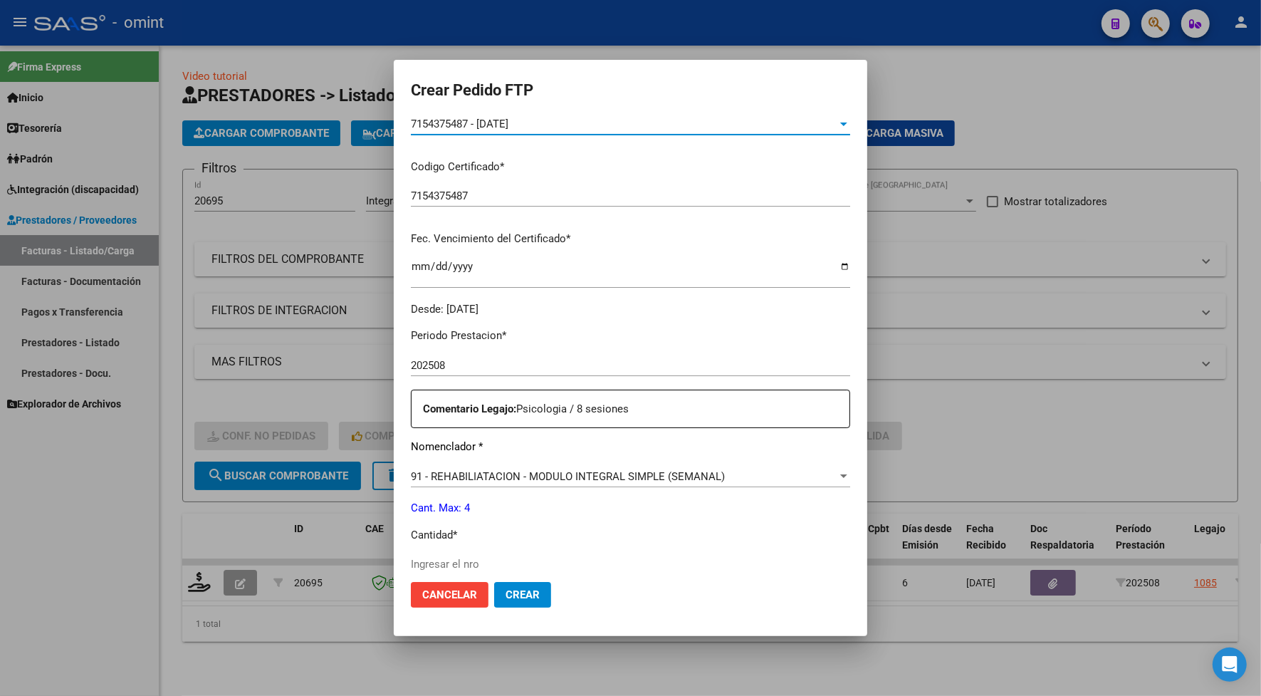
scroll to position [445, 0]
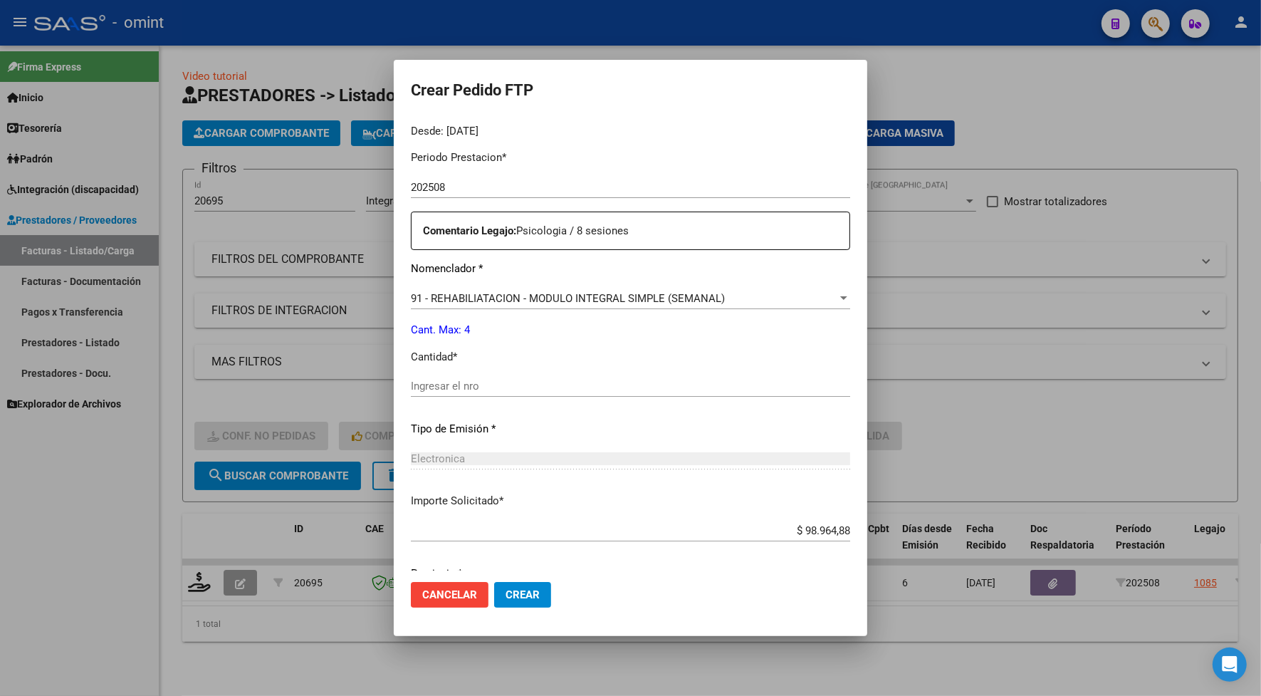
click at [433, 390] on input "Ingresar el nro" at bounding box center [630, 386] width 439 height 13
type input "4"
click at [517, 605] on button "Crear" at bounding box center [522, 595] width 57 height 26
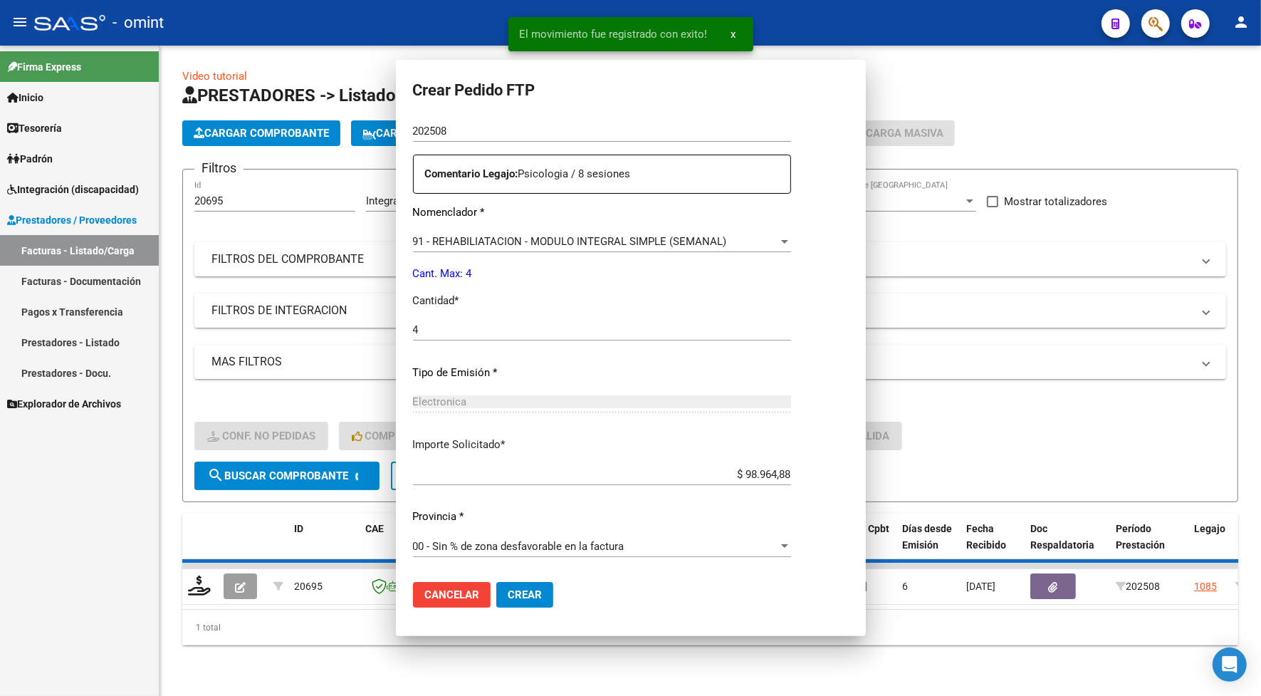
scroll to position [0, 0]
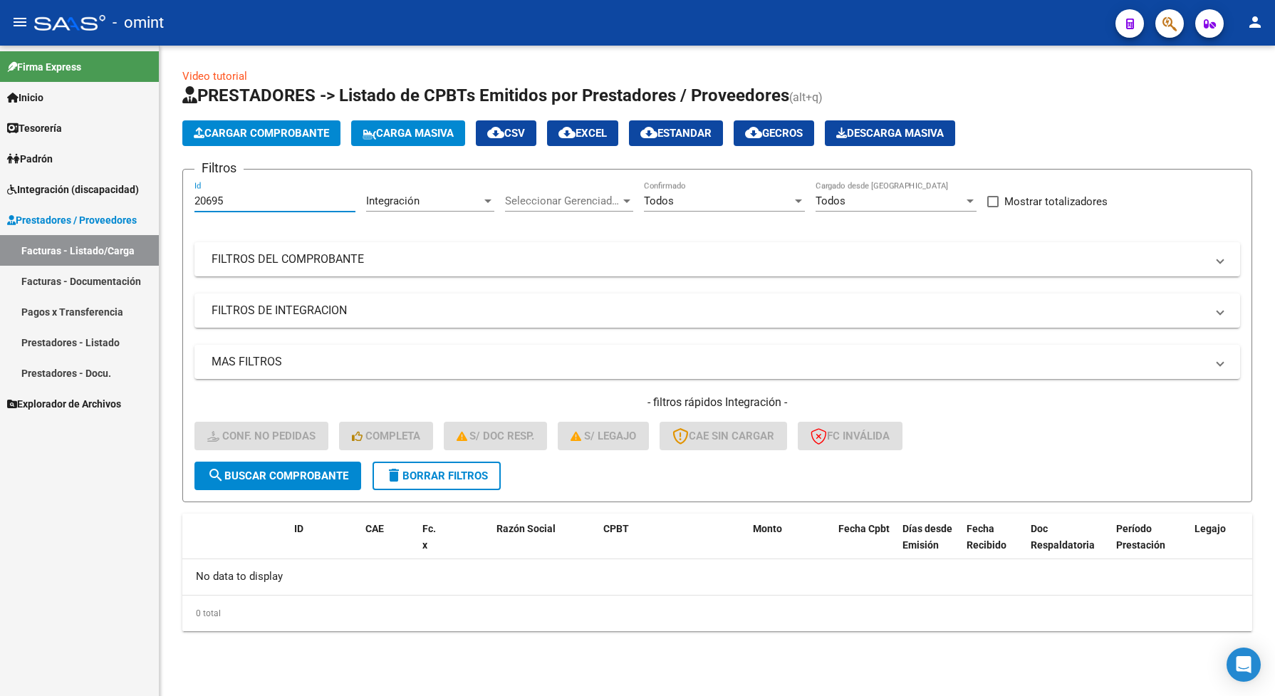
drag, startPoint x: 236, startPoint y: 199, endPoint x: 190, endPoint y: 189, distance: 47.4
click at [190, 189] on form "Filtros 20695 Id Integración Area Seleccionar Gerenciador Seleccionar Gerenciad…" at bounding box center [717, 335] width 1070 height 333
paste input "901"
type input "20901"
click at [306, 465] on button "search Buscar Comprobante" at bounding box center [277, 476] width 167 height 28
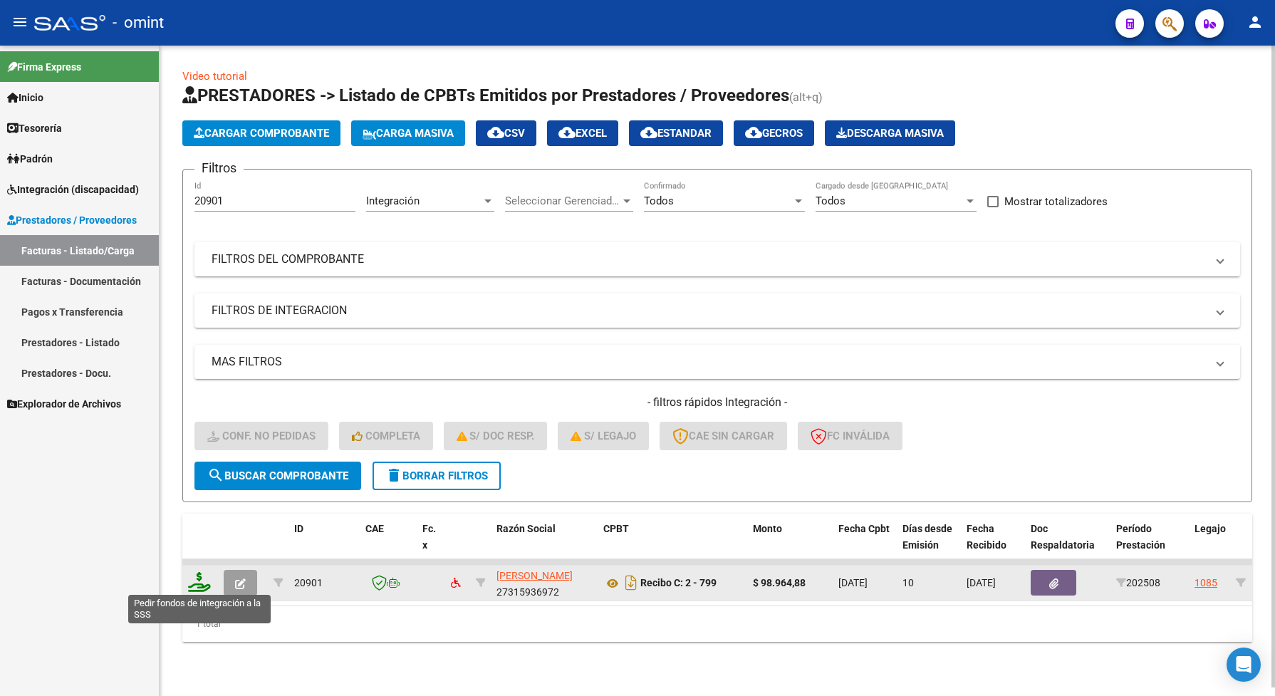
click at [197, 575] on icon at bounding box center [199, 582] width 23 height 20
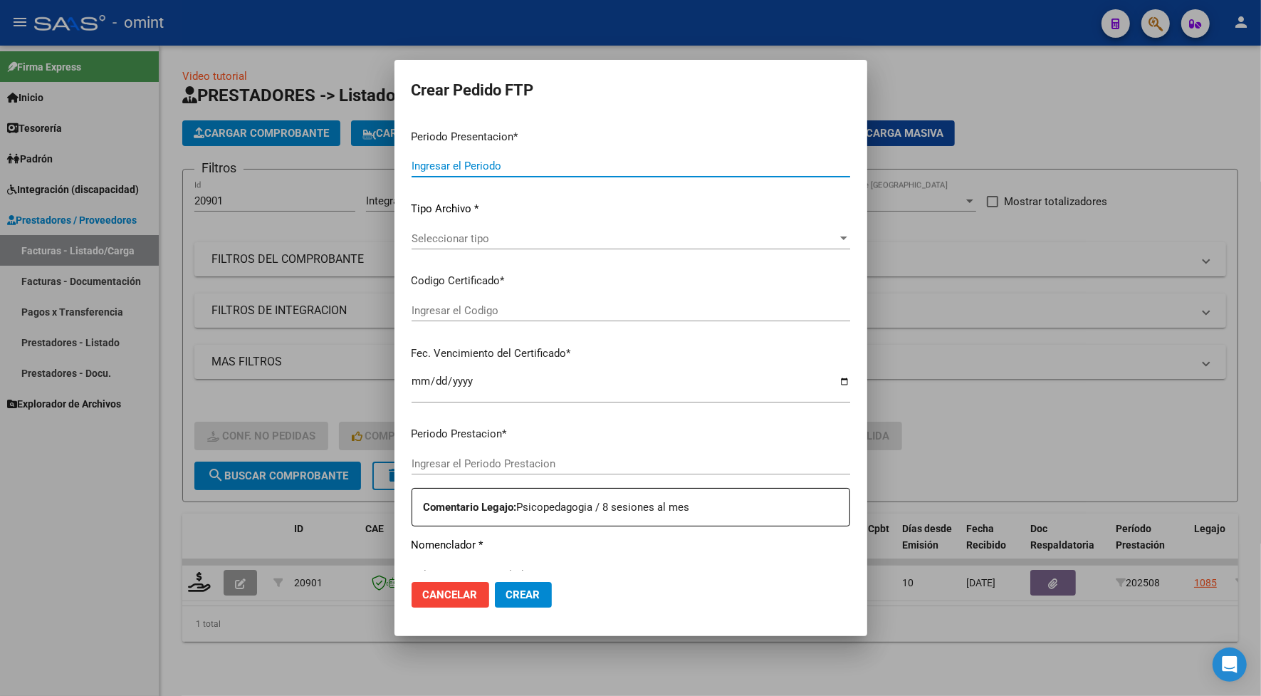
type input "202508"
type input "$ 98.964,88"
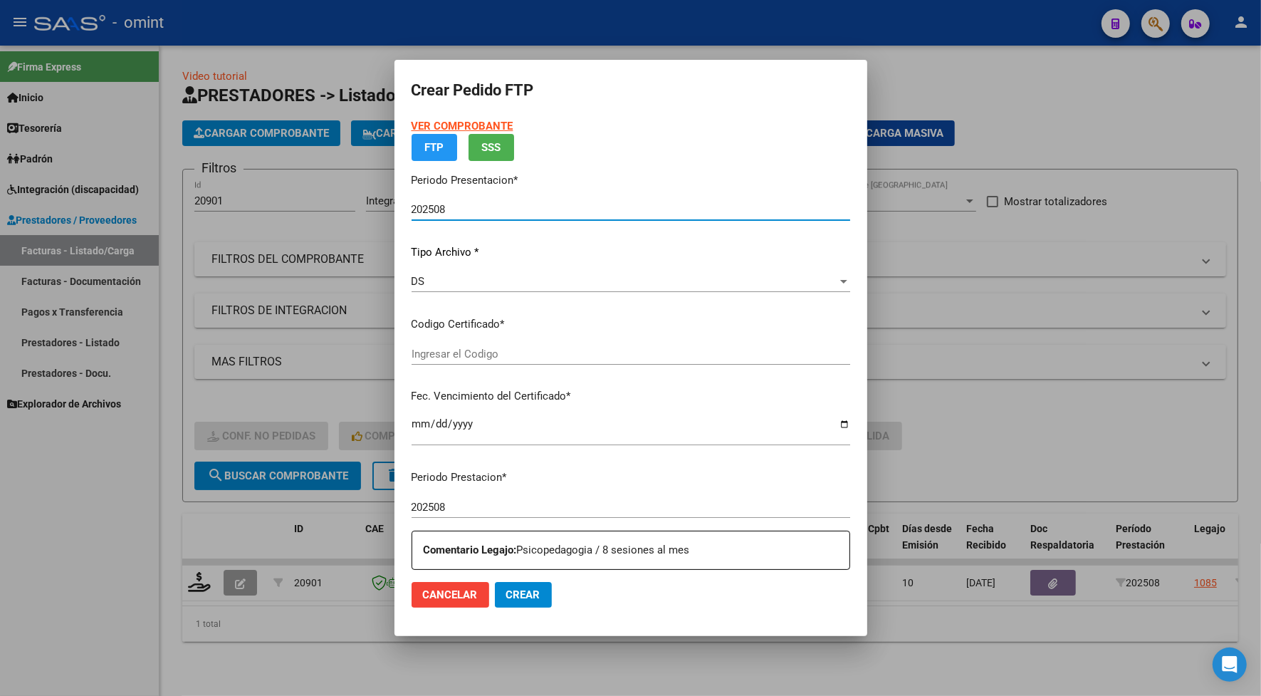
type input "7154375487"
type input "2030-02-01"
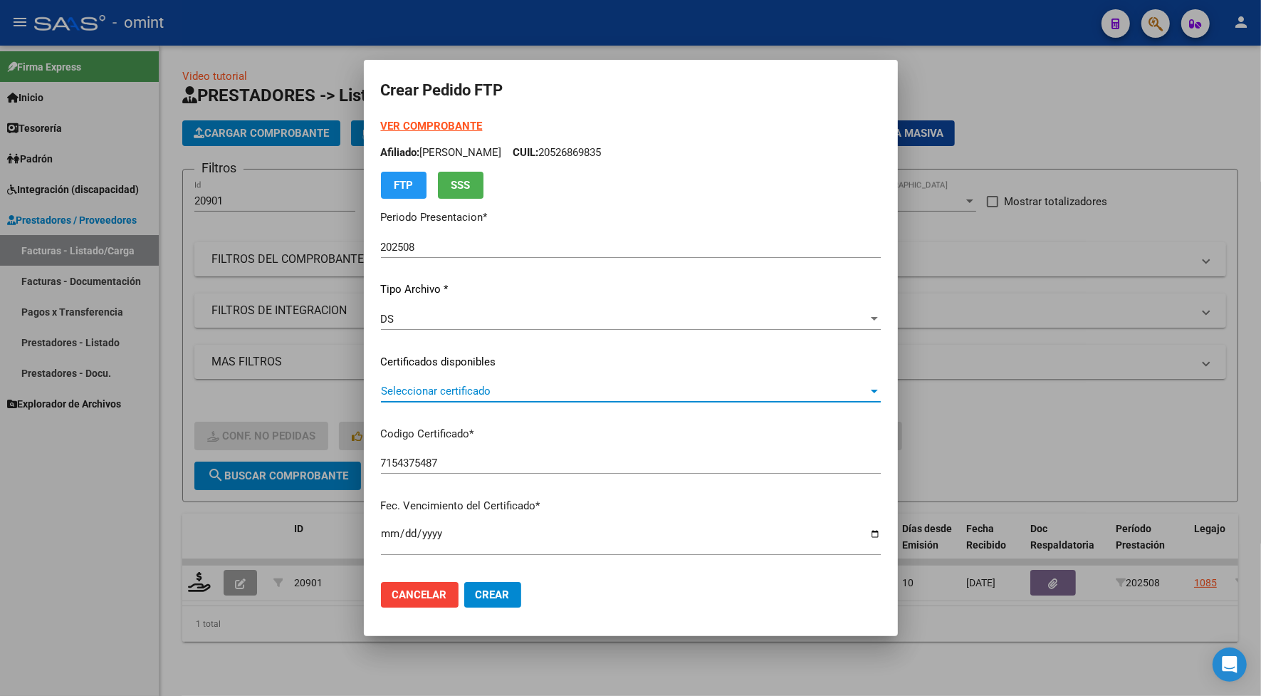
click at [438, 395] on span "Seleccionar certificado" at bounding box center [624, 391] width 487 height 13
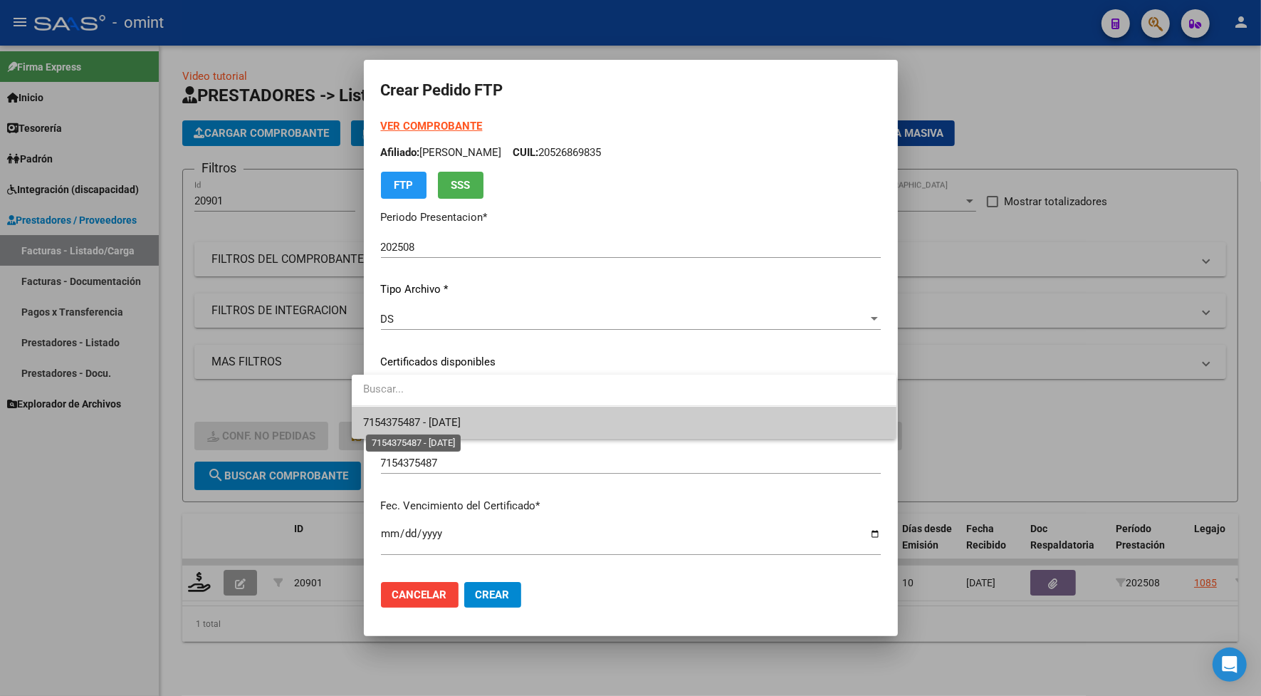
click at [439, 422] on span "7154375487 - 2030-02-01" at bounding box center [412, 422] width 98 height 13
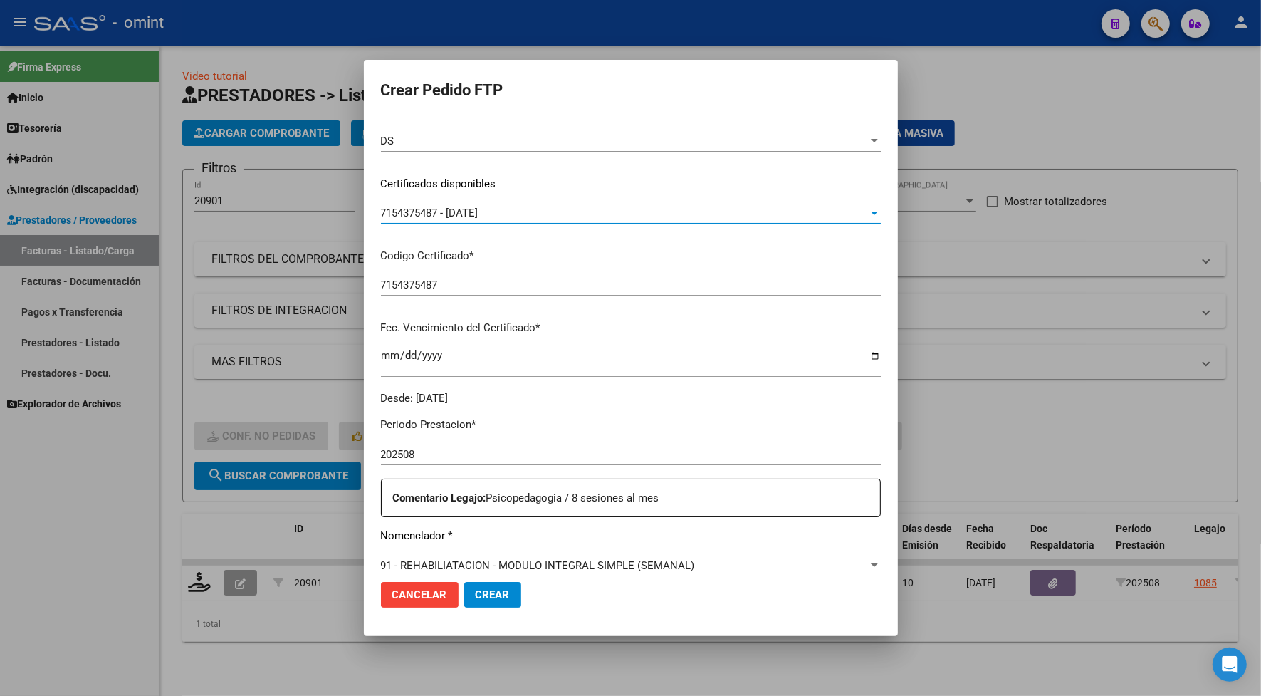
scroll to position [267, 0]
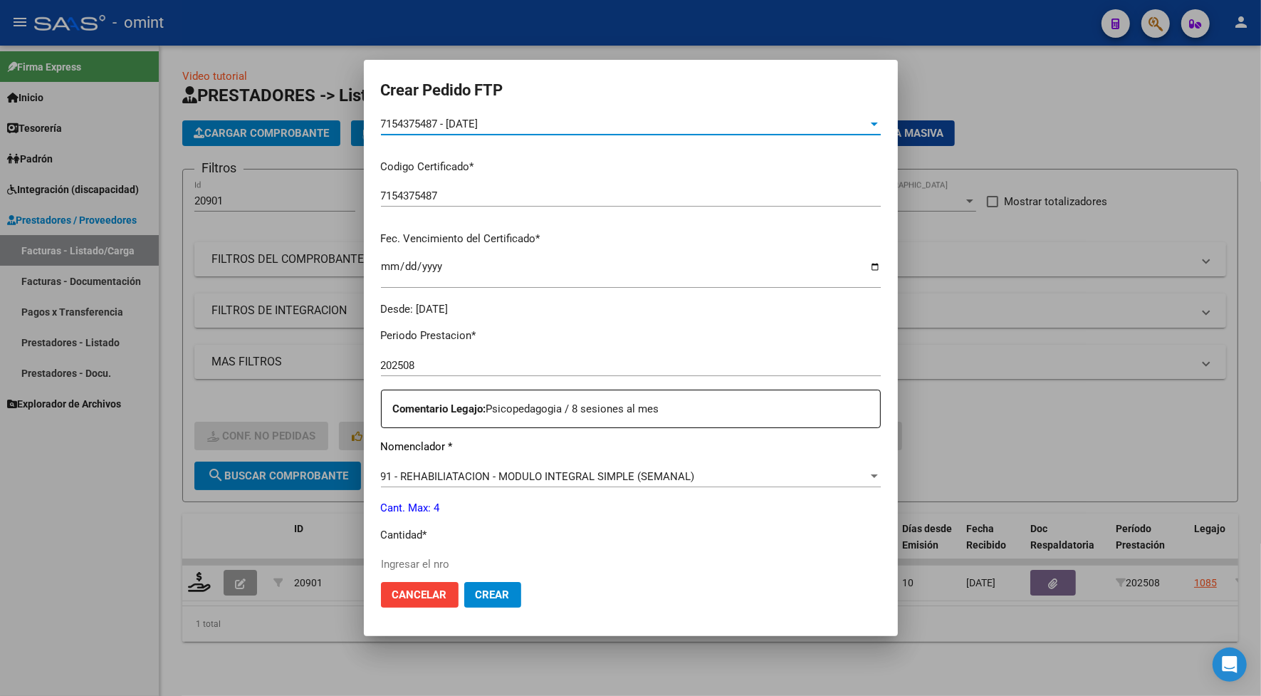
click at [408, 566] on input "Ingresar el nro" at bounding box center [631, 564] width 500 height 13
type input "4"
click at [479, 583] on button "Crear" at bounding box center [492, 595] width 57 height 26
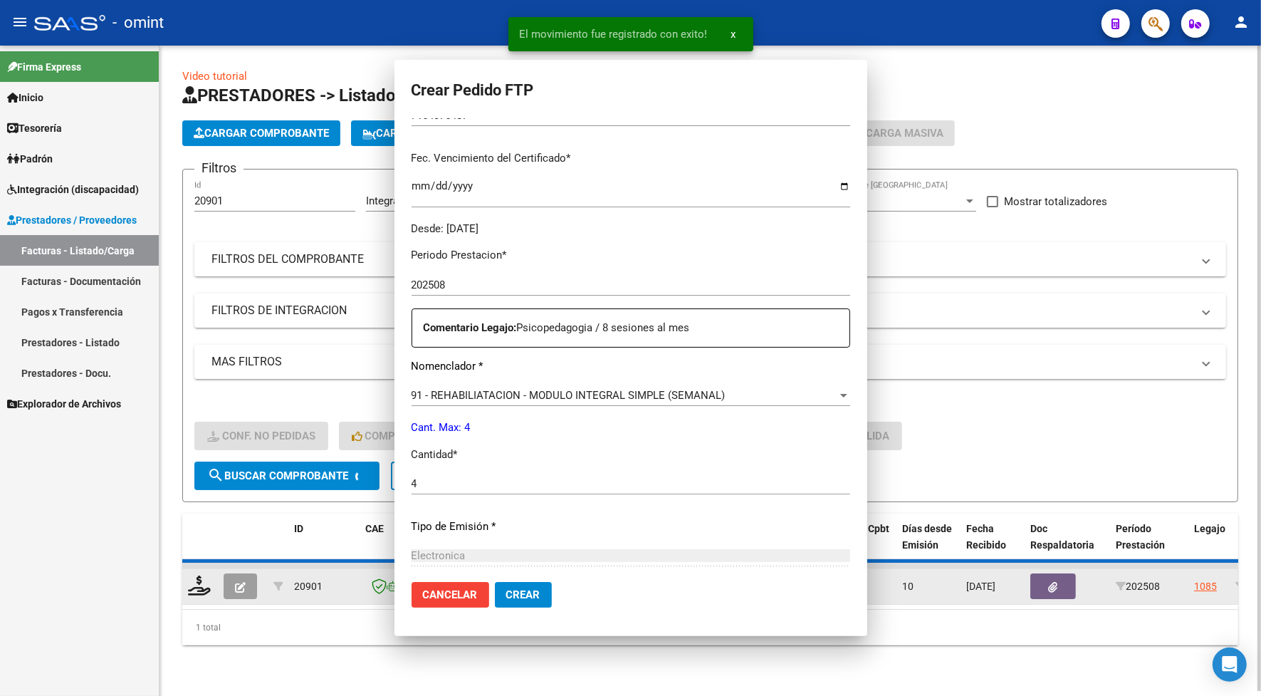
scroll to position [187, 0]
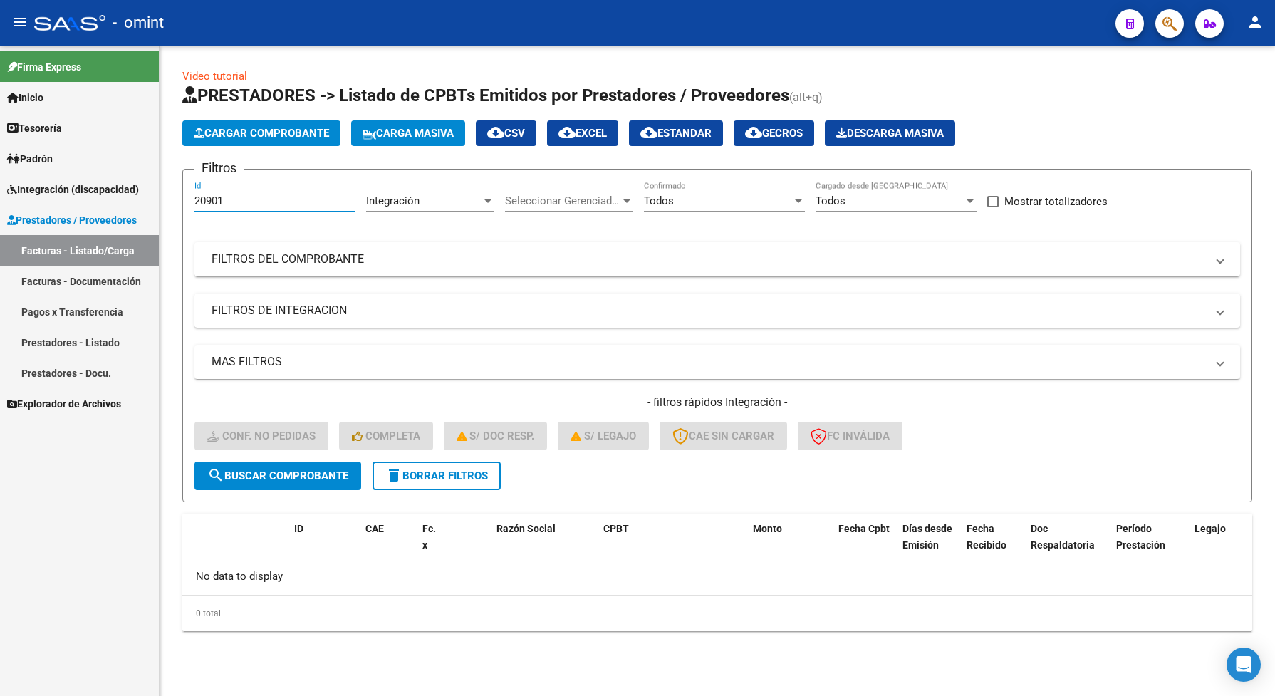
drag, startPoint x: 241, startPoint y: 201, endPoint x: 196, endPoint y: 204, distance: 45.0
click at [191, 199] on form "Filtros 20901 Id Integración Area Seleccionar Gerenciador Seleccionar Gerenciad…" at bounding box center [717, 335] width 1070 height 333
paste input "256"
type input "20256"
click at [321, 481] on button "search Buscar Comprobante" at bounding box center [277, 476] width 167 height 28
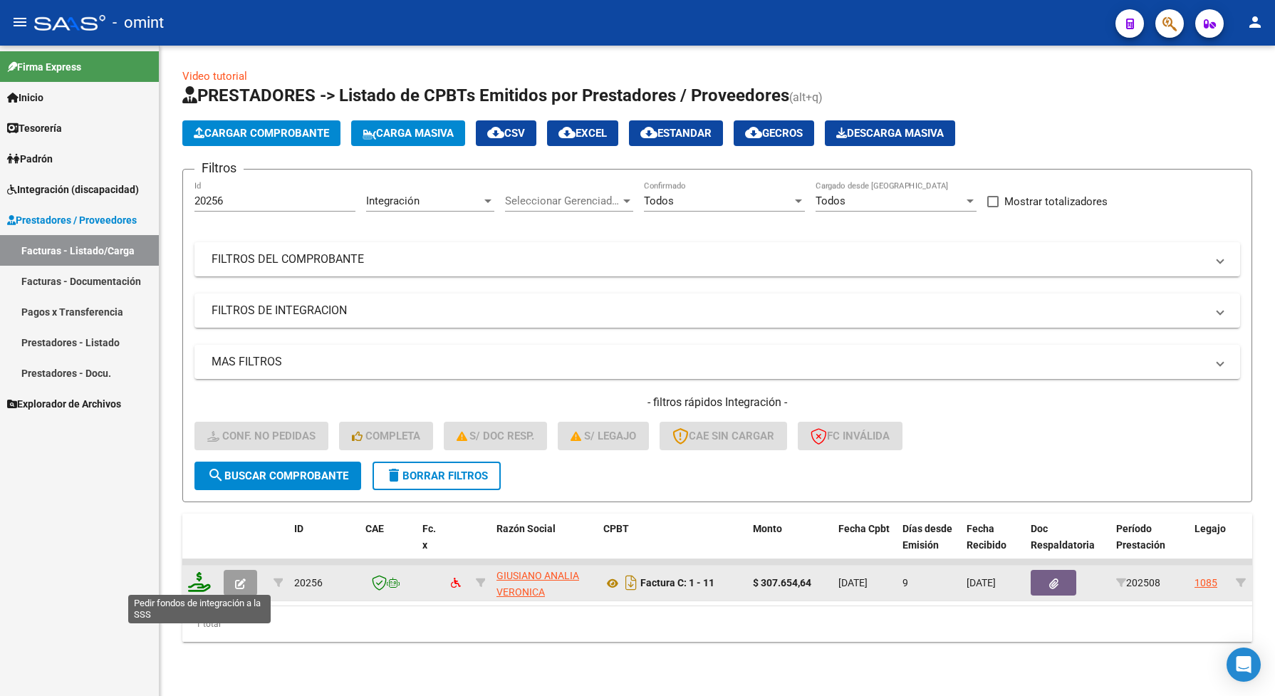
click at [192, 583] on icon at bounding box center [199, 582] width 23 height 20
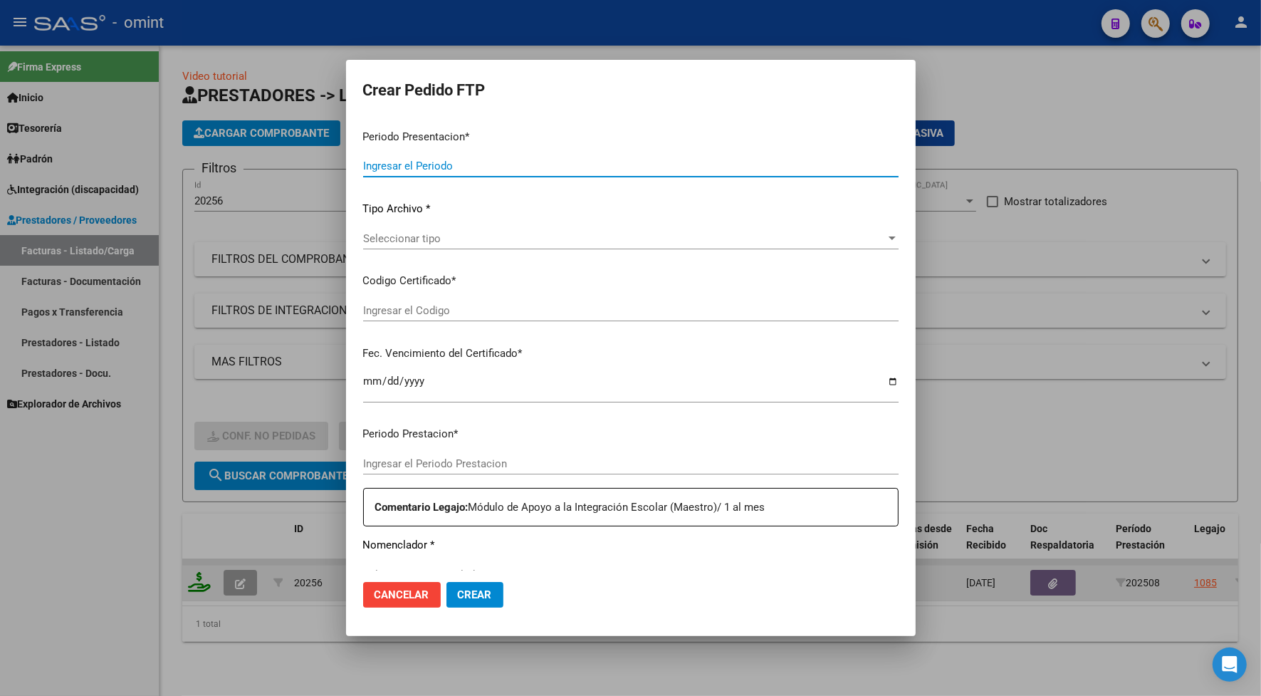
type input "202508"
type input "$ 307.654,64"
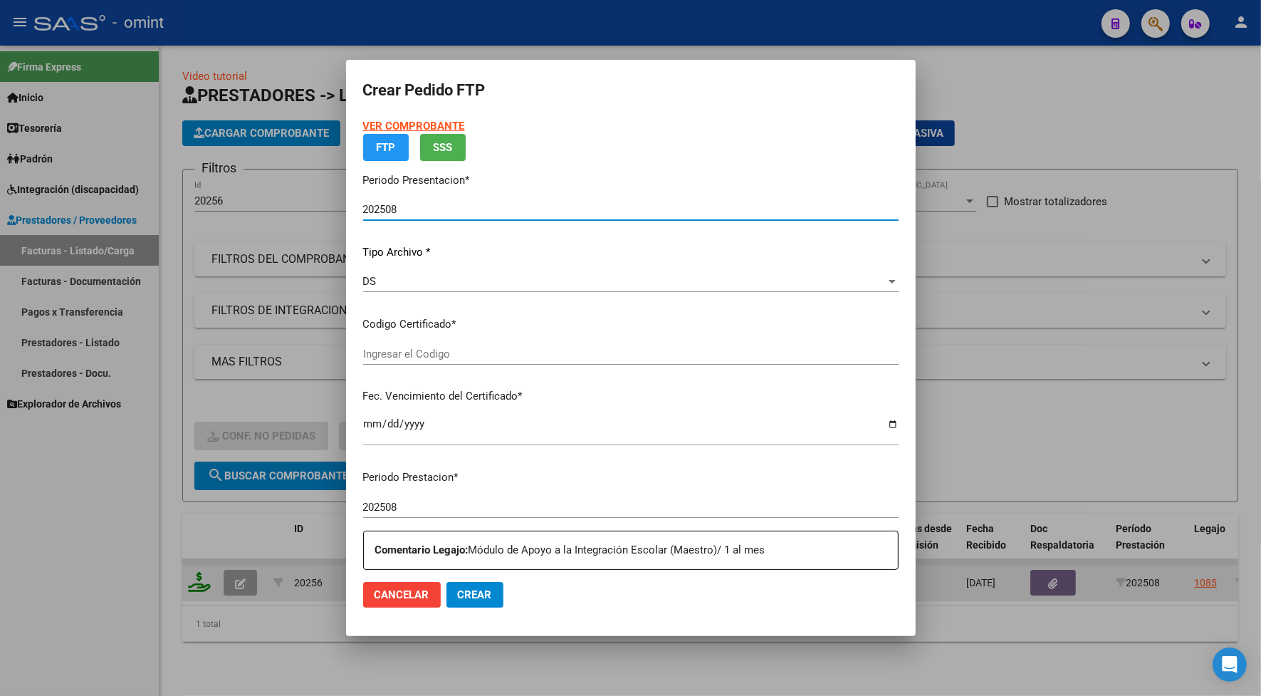
type input "7154375487"
type input "2030-02-01"
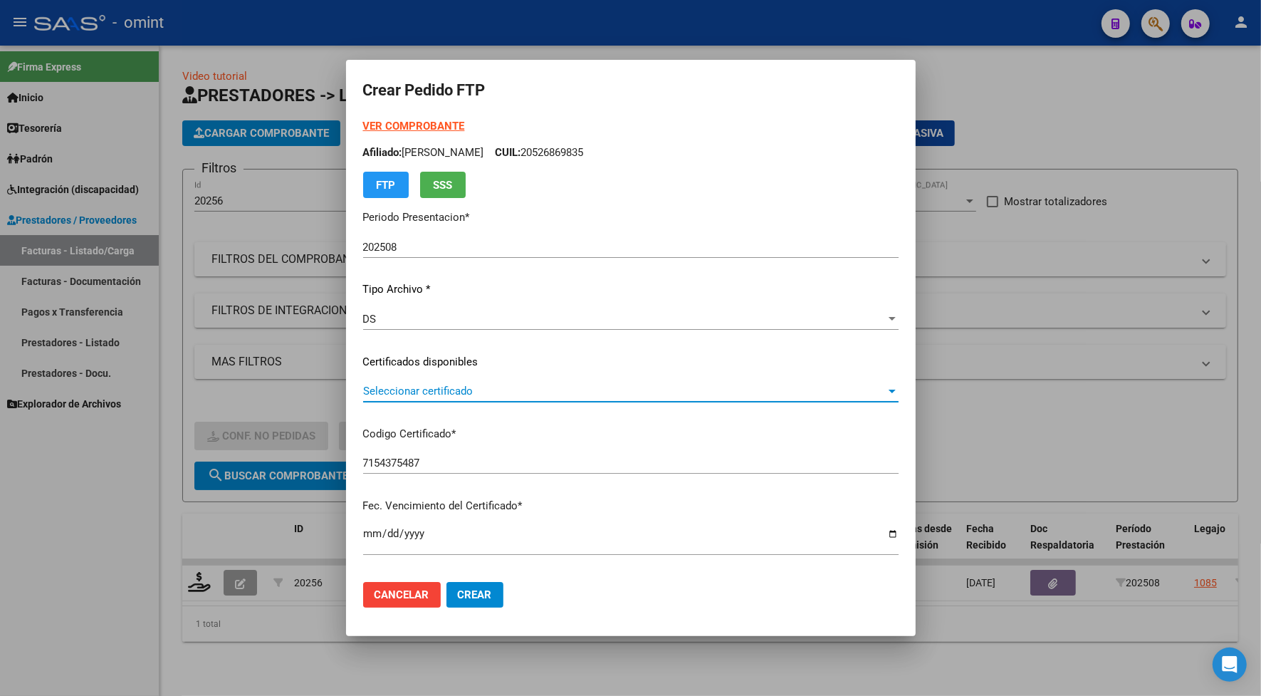
click at [382, 389] on span "Seleccionar certificado" at bounding box center [624, 391] width 523 height 13
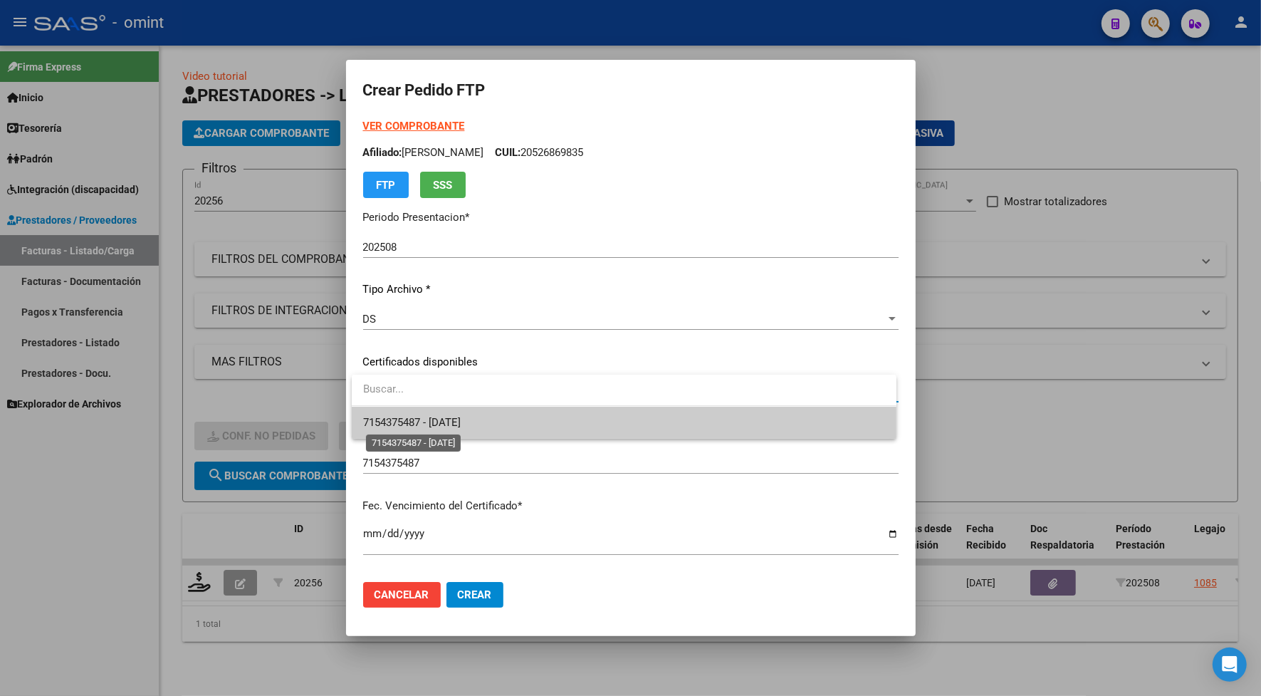
click at [410, 417] on span "7154375487 - 2030-02-01" at bounding box center [412, 422] width 98 height 13
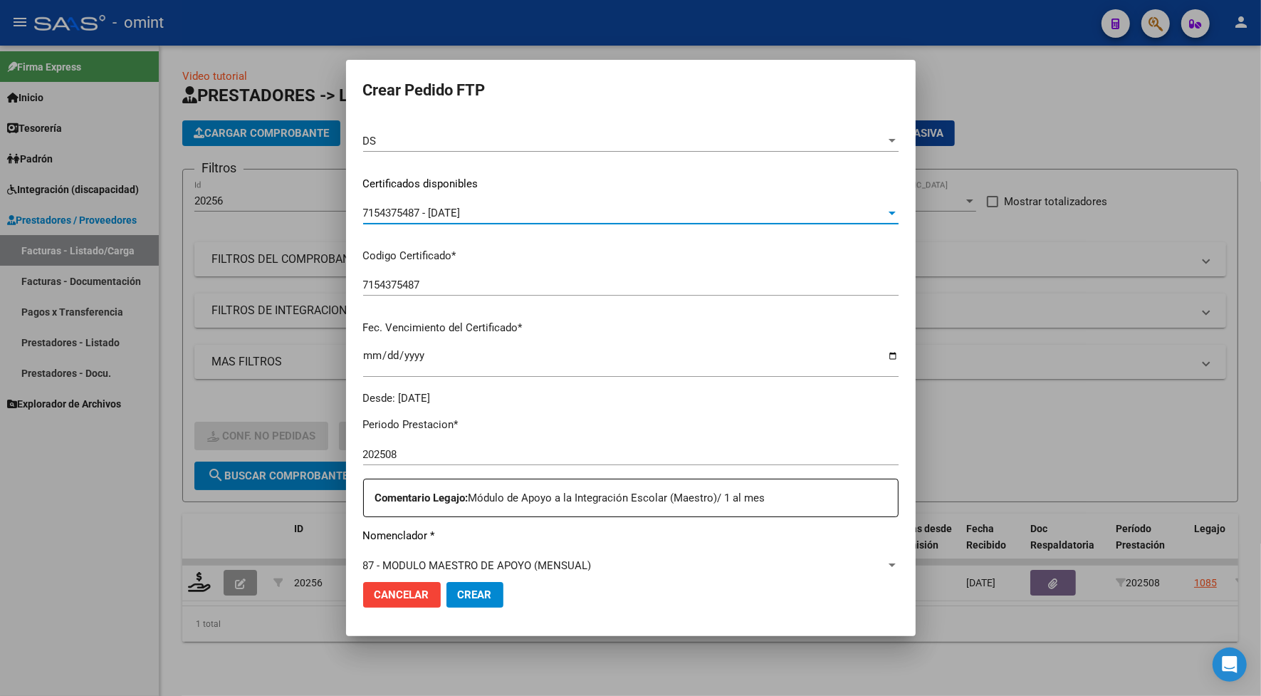
scroll to position [445, 0]
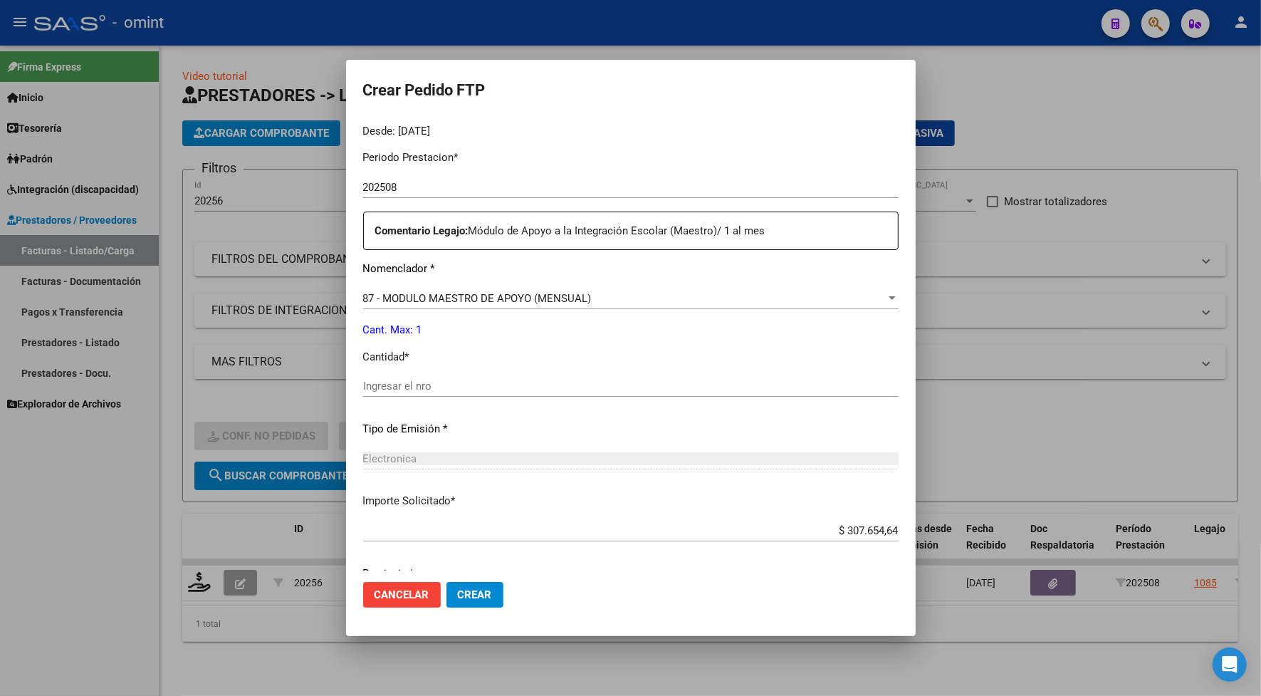
click at [422, 385] on input "Ingresar el nro" at bounding box center [631, 386] width 536 height 13
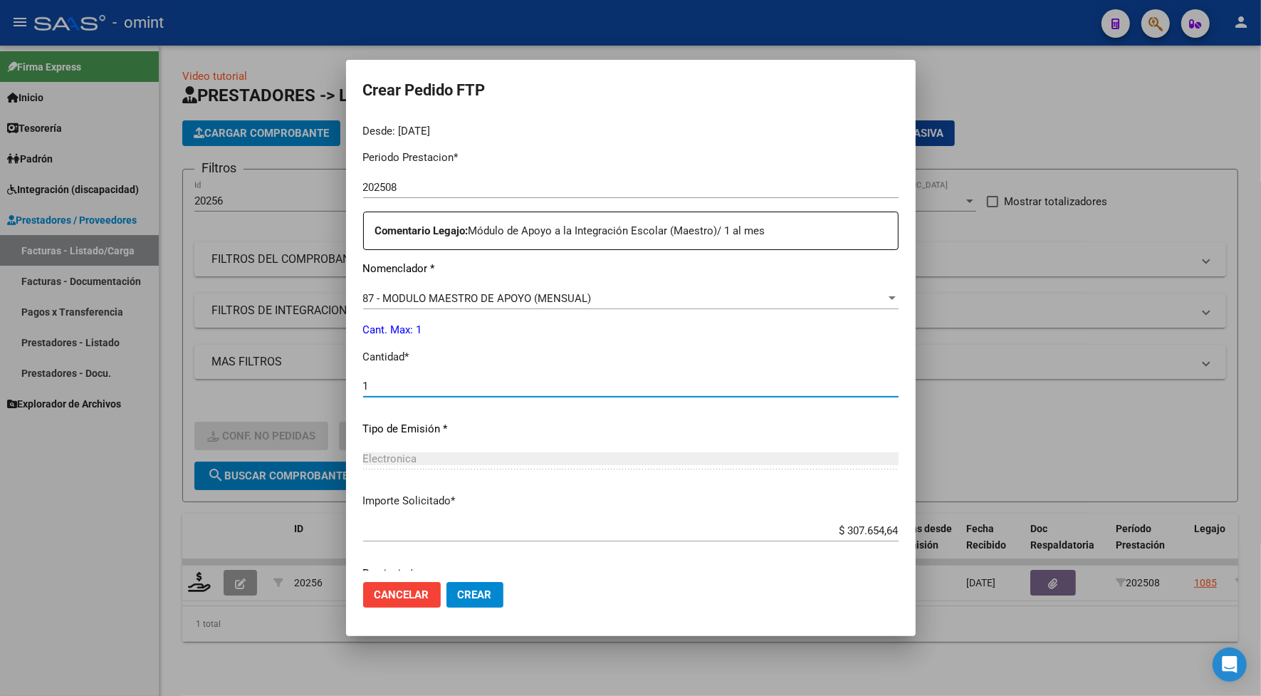
scroll to position [501, 0]
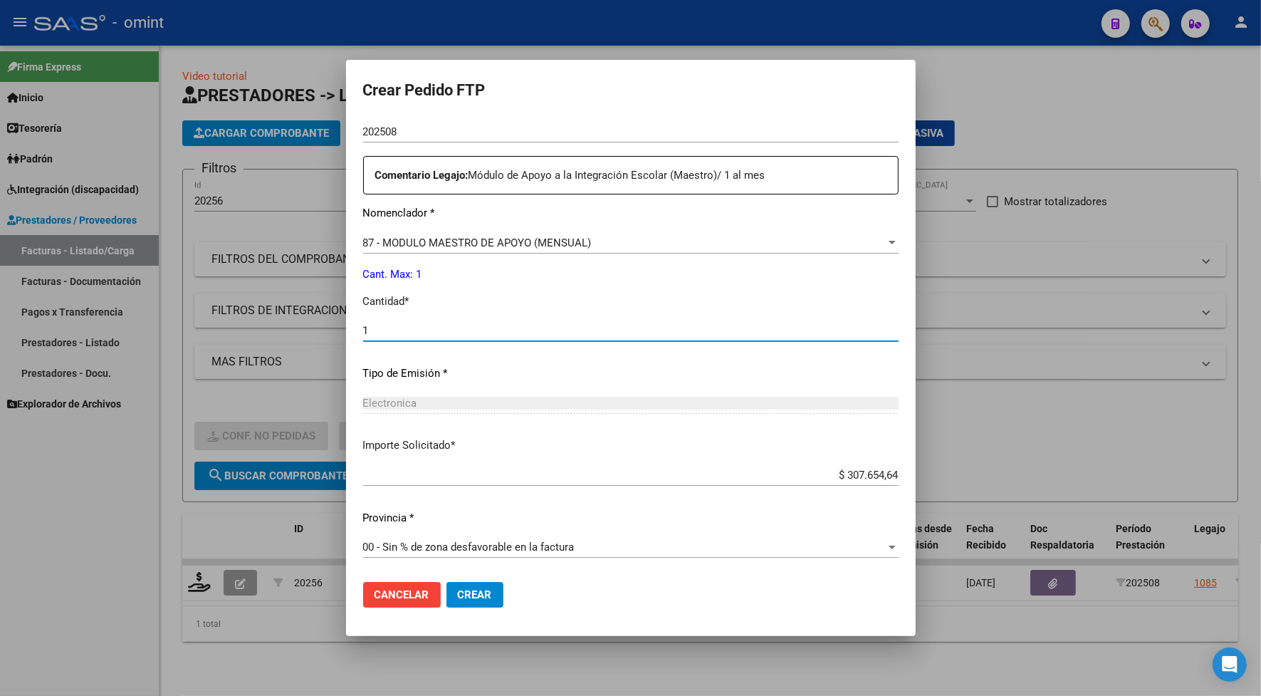
type input "1"
click at [464, 590] on span "Crear" at bounding box center [475, 594] width 34 height 13
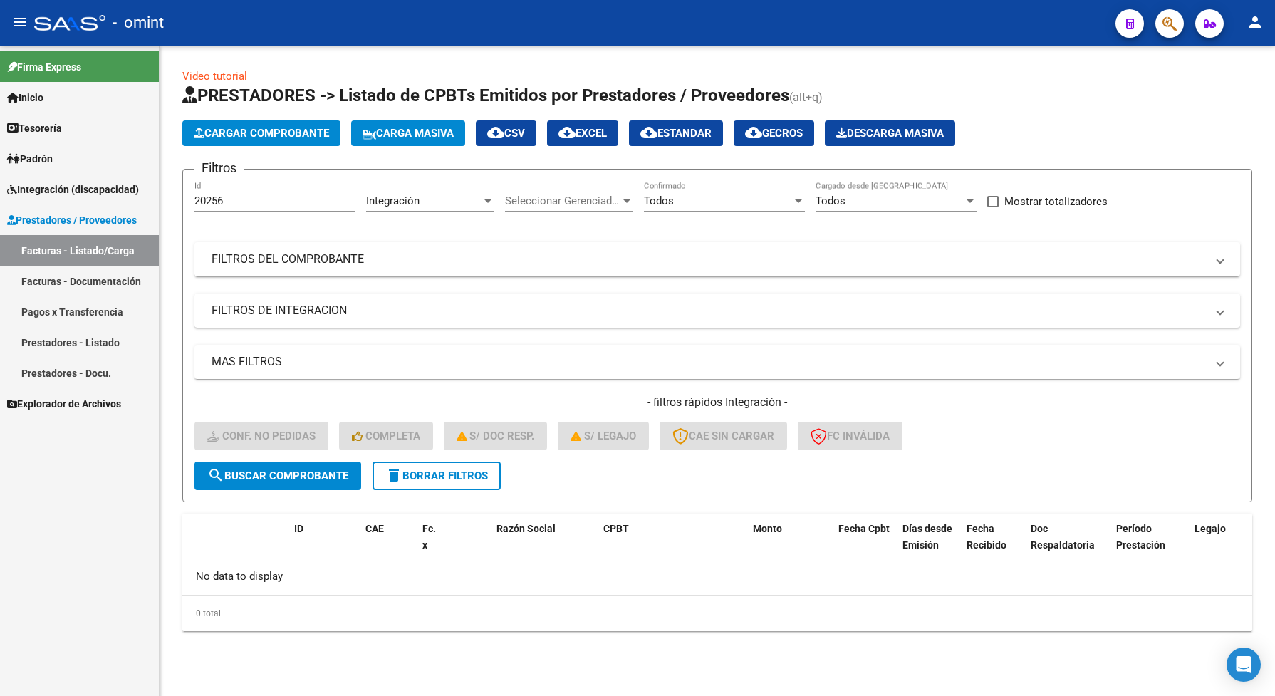
click at [279, 464] on button "search Buscar Comprobante" at bounding box center [277, 476] width 167 height 28
drag, startPoint x: 231, startPoint y: 200, endPoint x: 192, endPoint y: 197, distance: 39.3
click at [192, 197] on form "Filtros 20256 Id Integración Area Seleccionar Gerenciador Seleccionar Gerenciad…" at bounding box center [717, 335] width 1070 height 333
paste input "4354719882"
type input "24354719882"
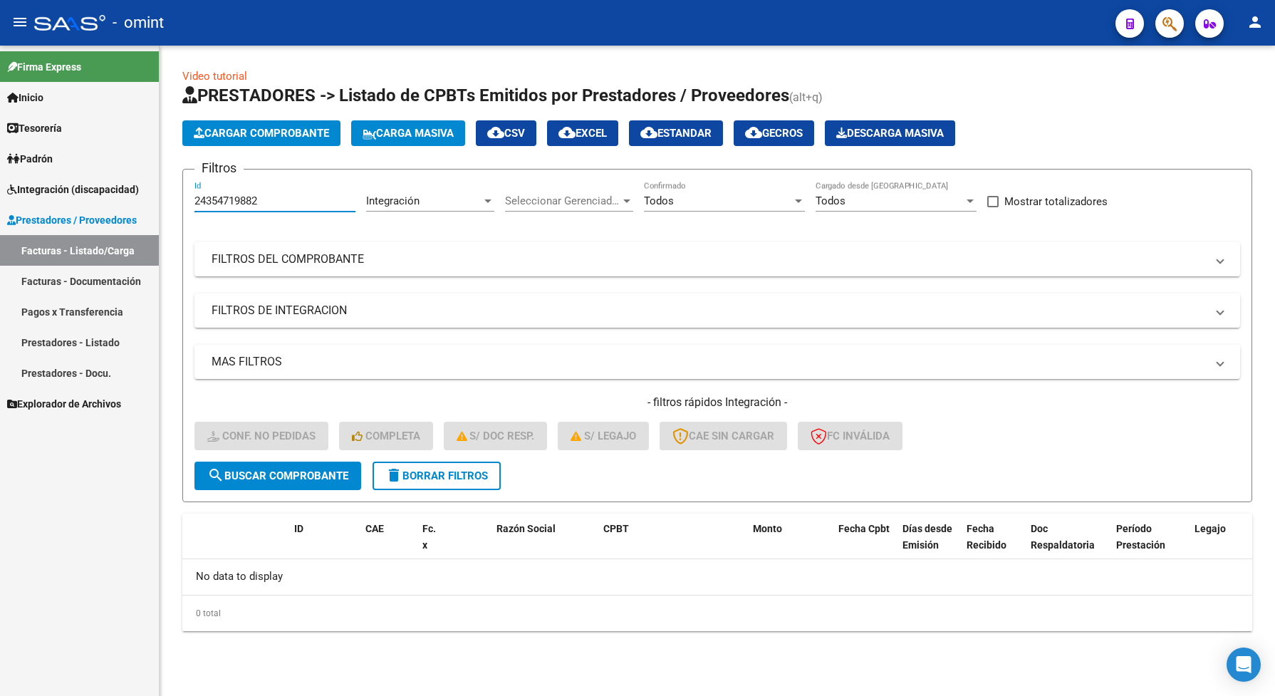
drag, startPoint x: 269, startPoint y: 203, endPoint x: 196, endPoint y: 204, distance: 73.4
click at [196, 204] on input "24354719882" at bounding box center [274, 200] width 161 height 13
click at [211, 191] on div "Id" at bounding box center [274, 196] width 161 height 31
paste input "19363"
type input "19363"
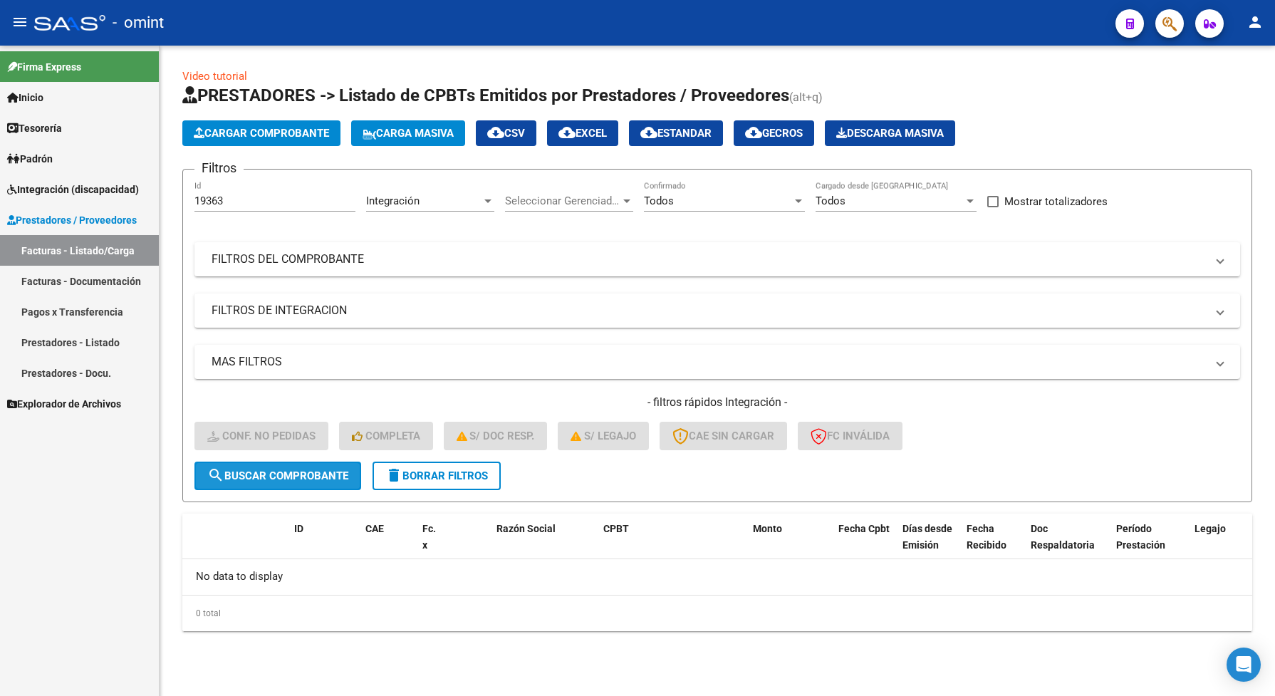
click at [297, 475] on span "search Buscar Comprobante" at bounding box center [277, 475] width 141 height 13
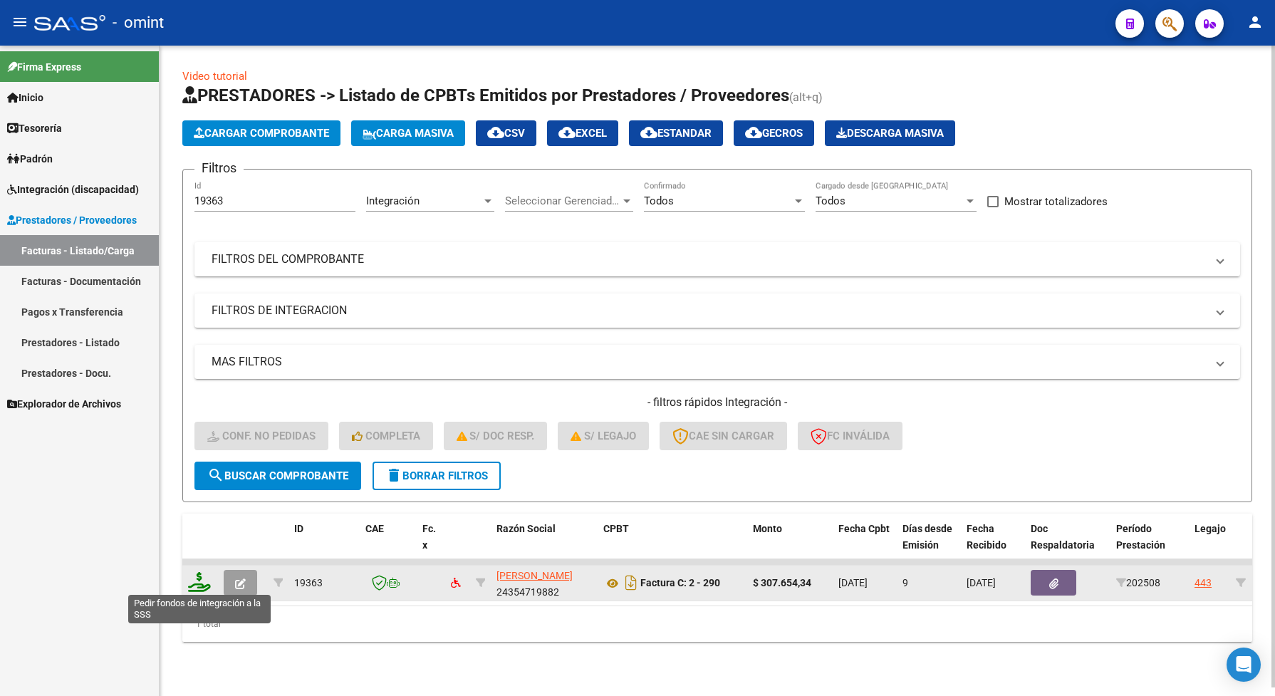
click at [197, 582] on icon at bounding box center [199, 582] width 23 height 20
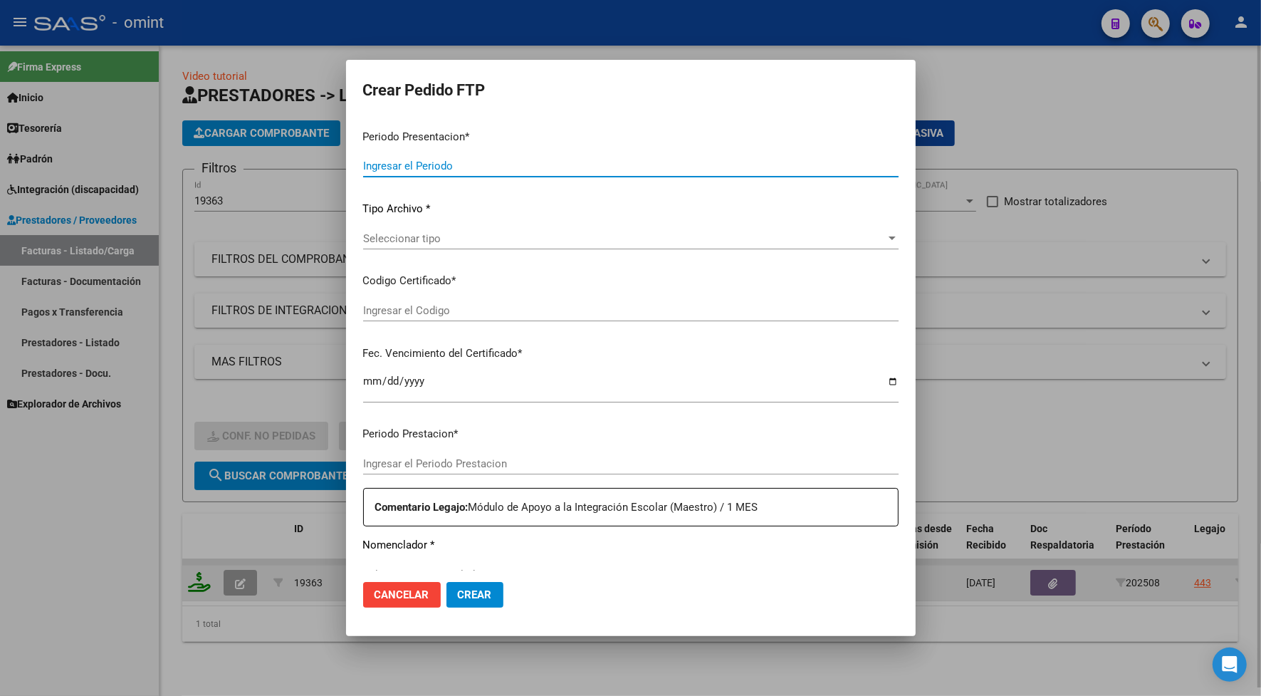
type input "202508"
type input "$ 307.654,34"
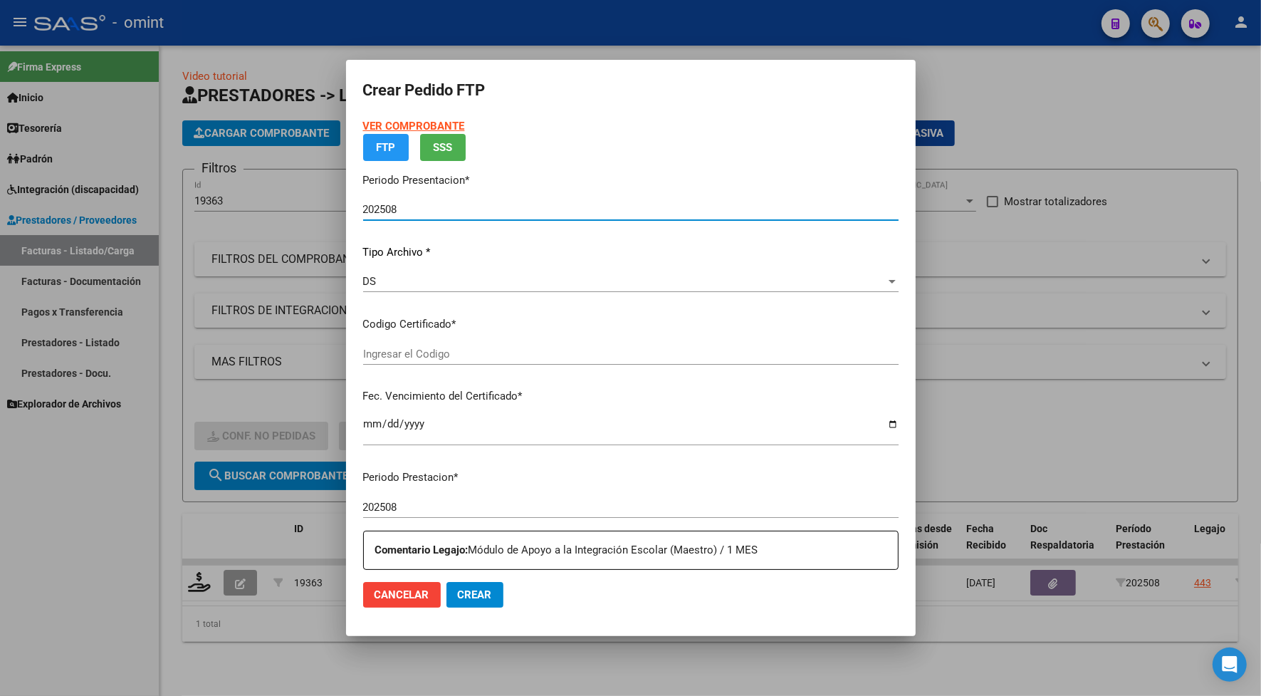
type input "6103741886"
type input "2034-08-01"
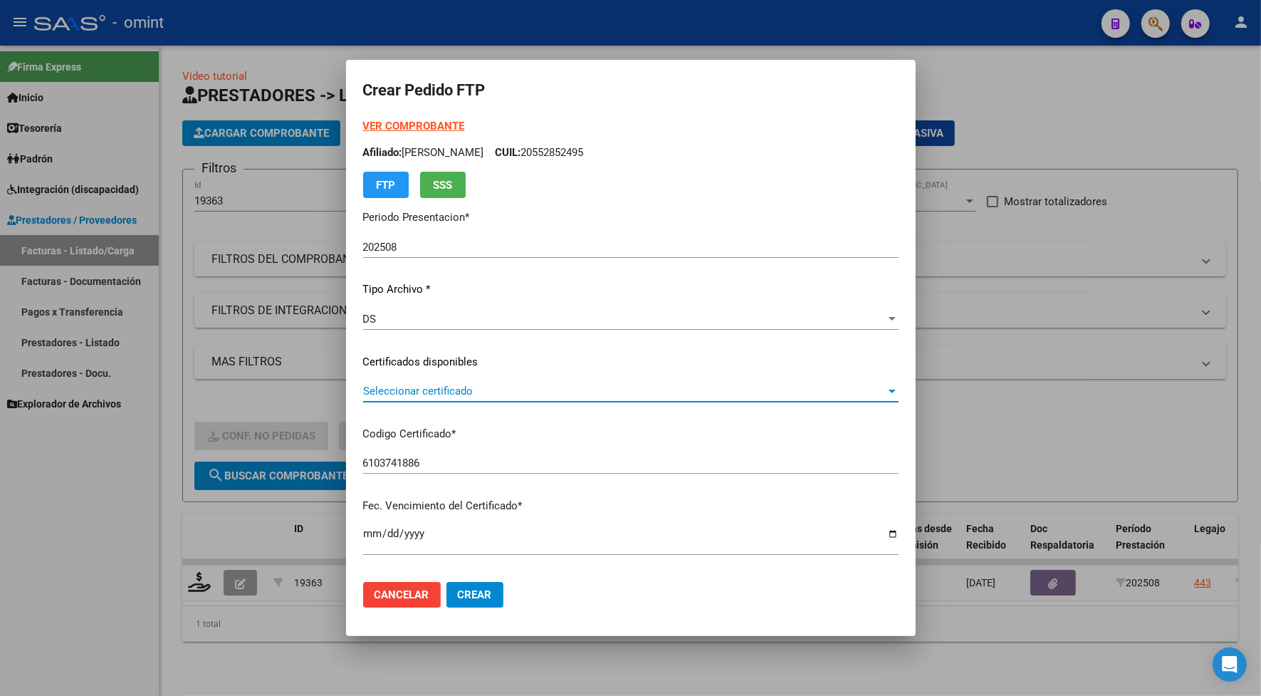
click at [401, 392] on span "Seleccionar certificado" at bounding box center [624, 391] width 523 height 13
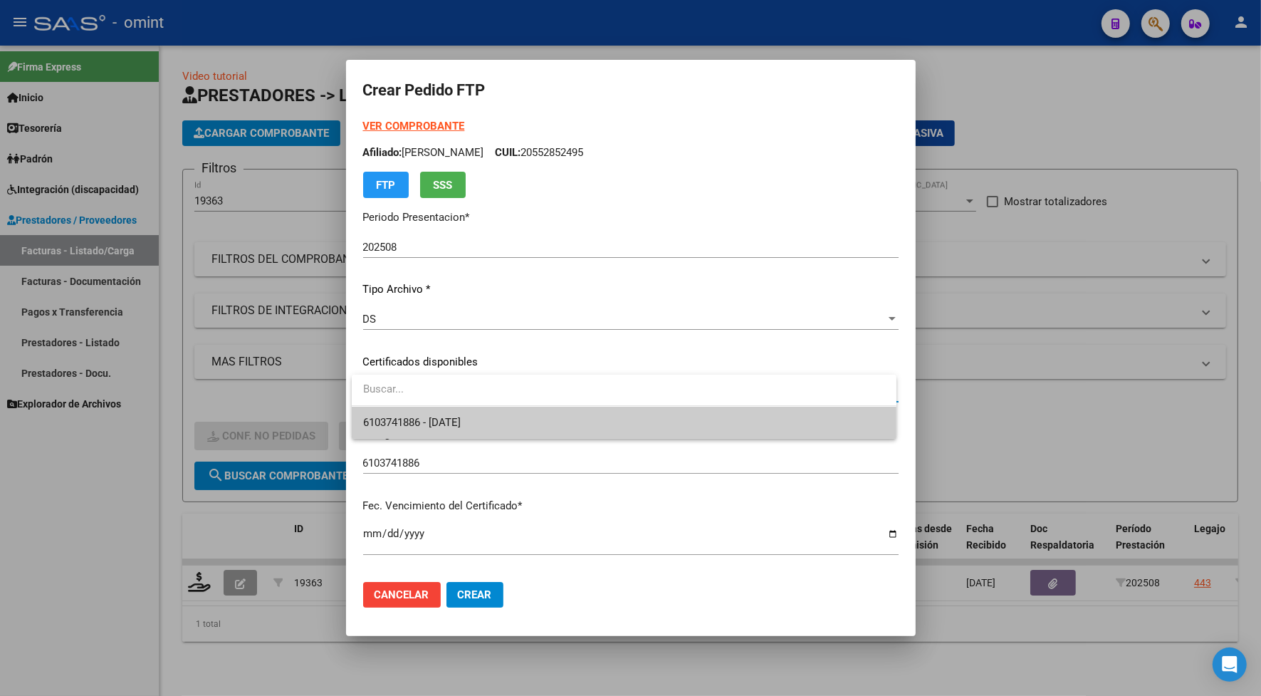
click at [400, 321] on div at bounding box center [630, 348] width 1261 height 696
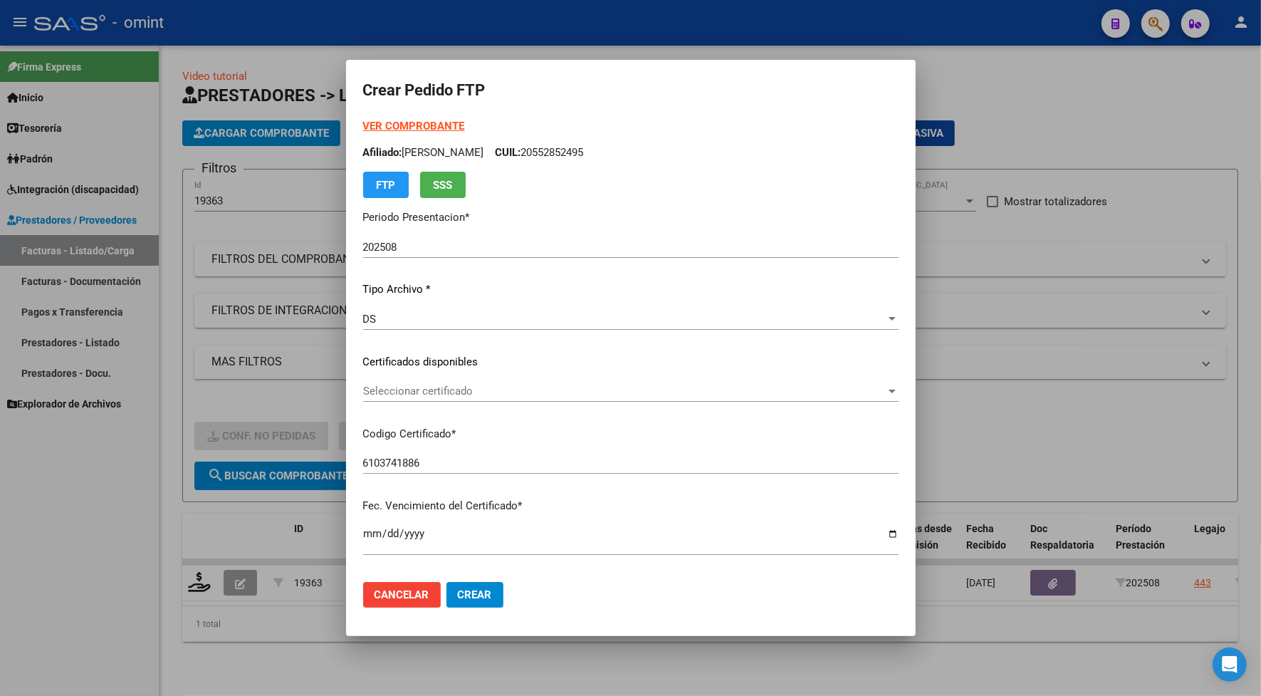
click at [417, 388] on span "Seleccionar certificado" at bounding box center [624, 391] width 523 height 13
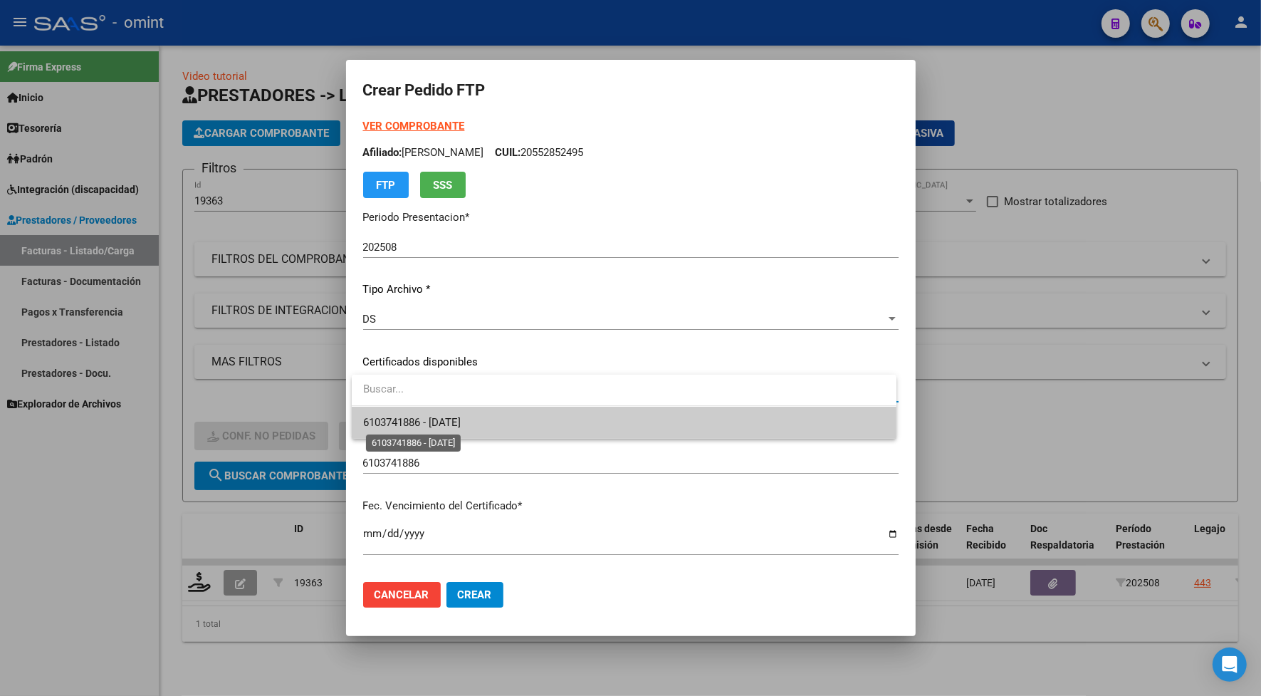
click at [434, 418] on span "6103741886 - 2034-08-01" at bounding box center [412, 422] width 98 height 13
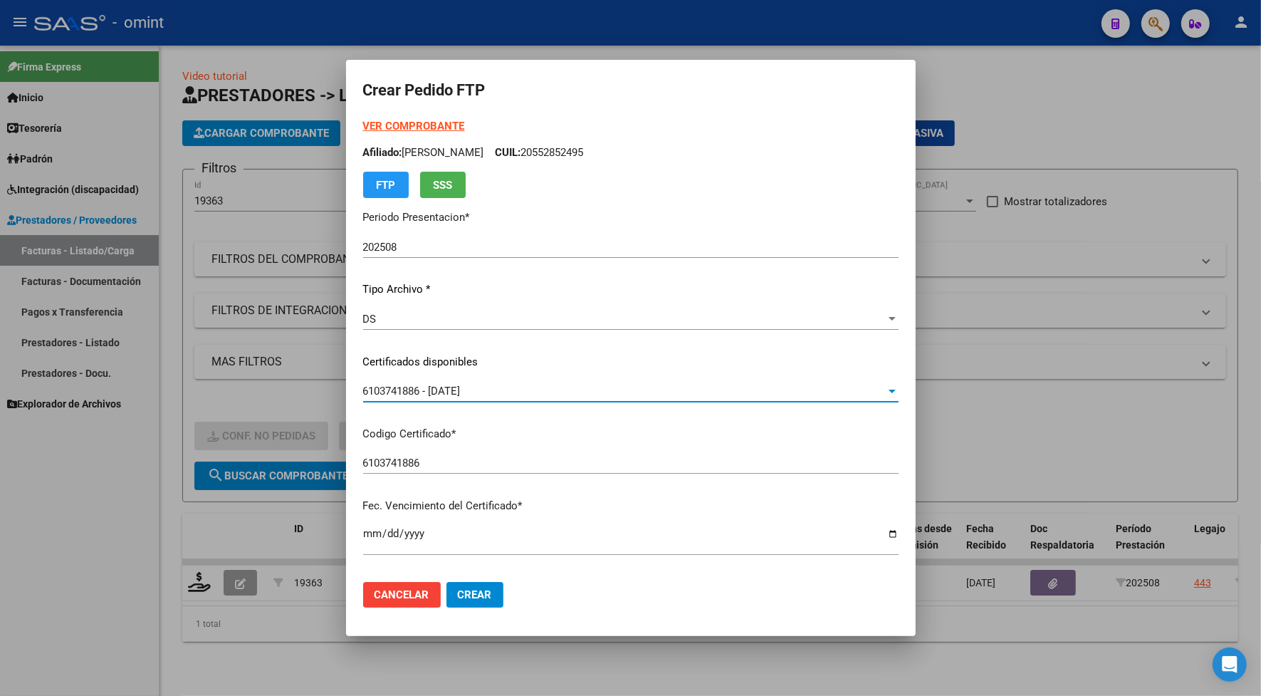
scroll to position [267, 0]
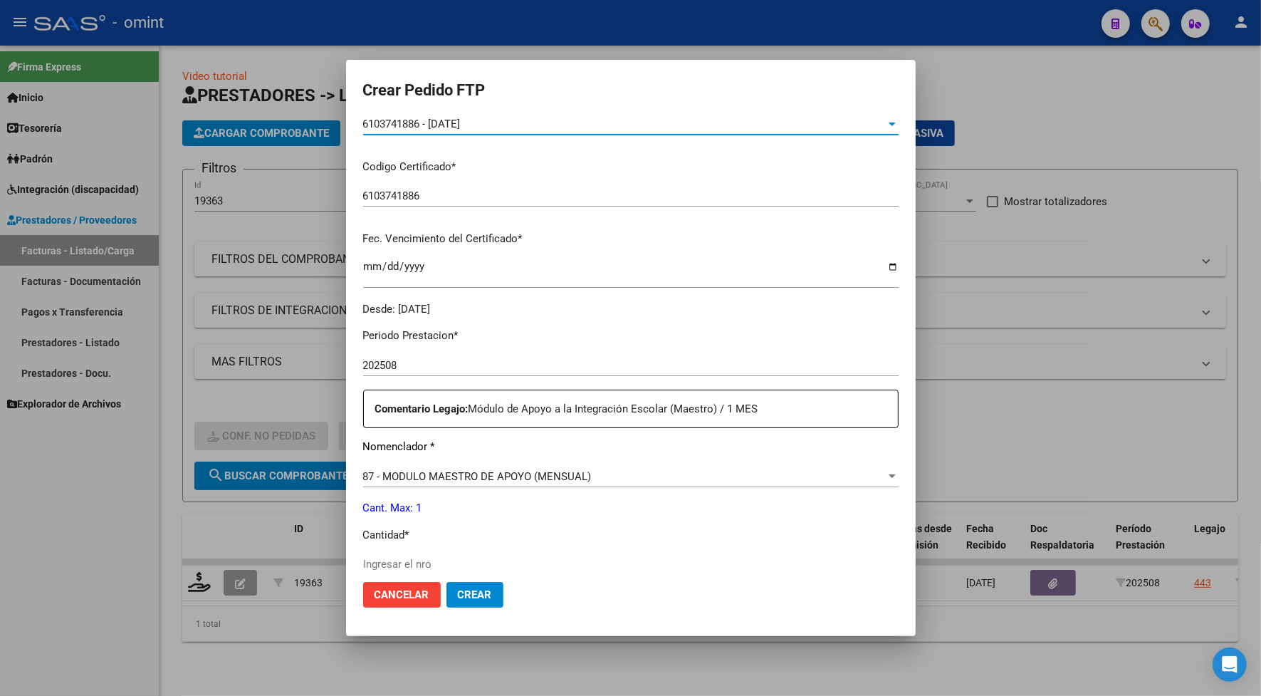
click at [401, 563] on input "Ingresar el nro" at bounding box center [631, 564] width 536 height 13
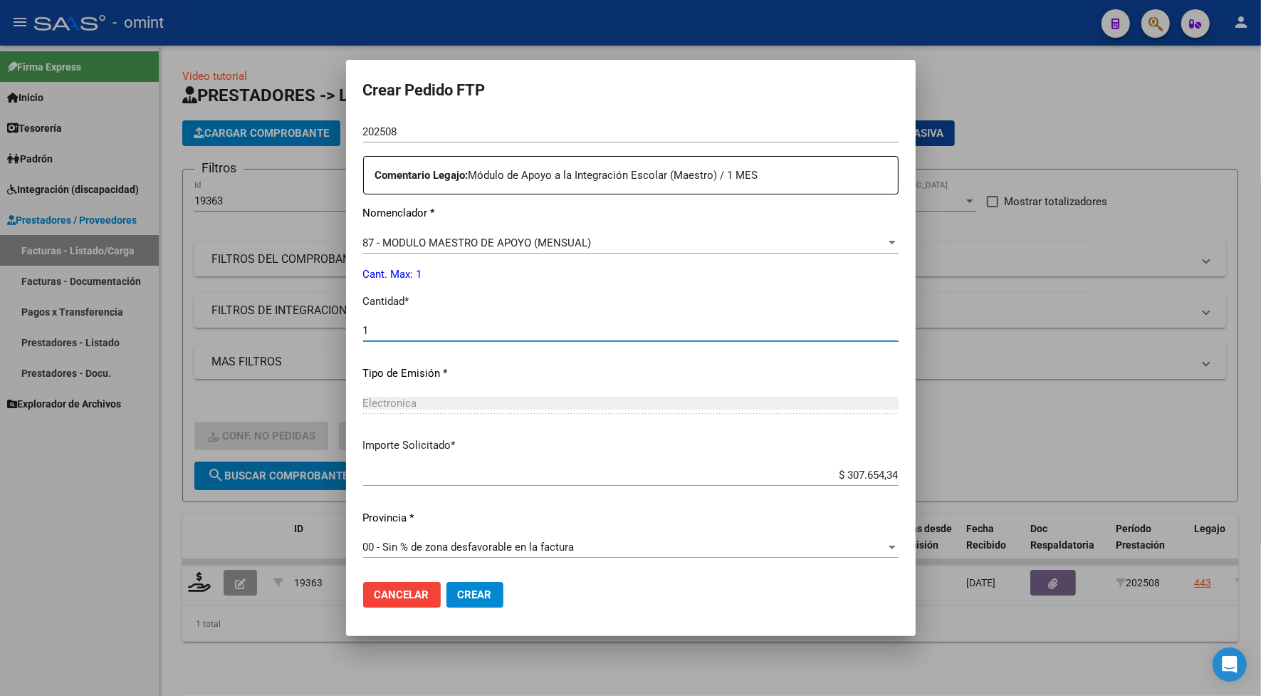
type input "1"
click at [486, 592] on span "Crear" at bounding box center [475, 594] width 34 height 13
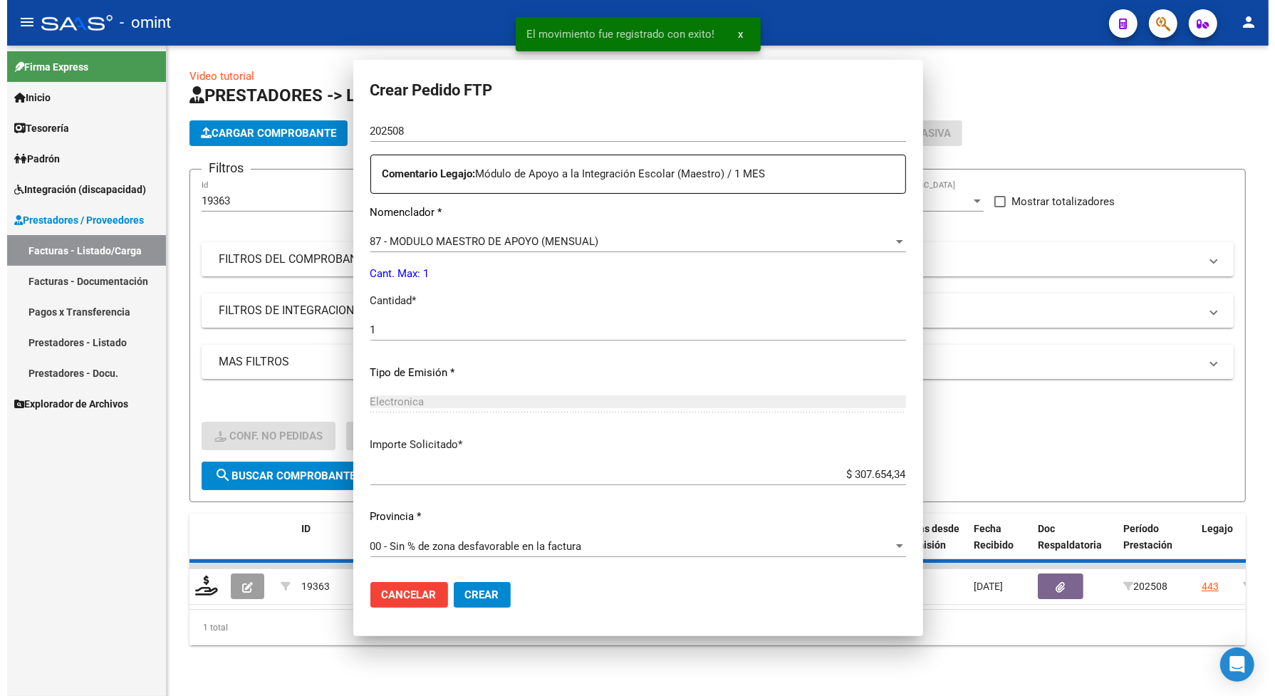
scroll to position [0, 0]
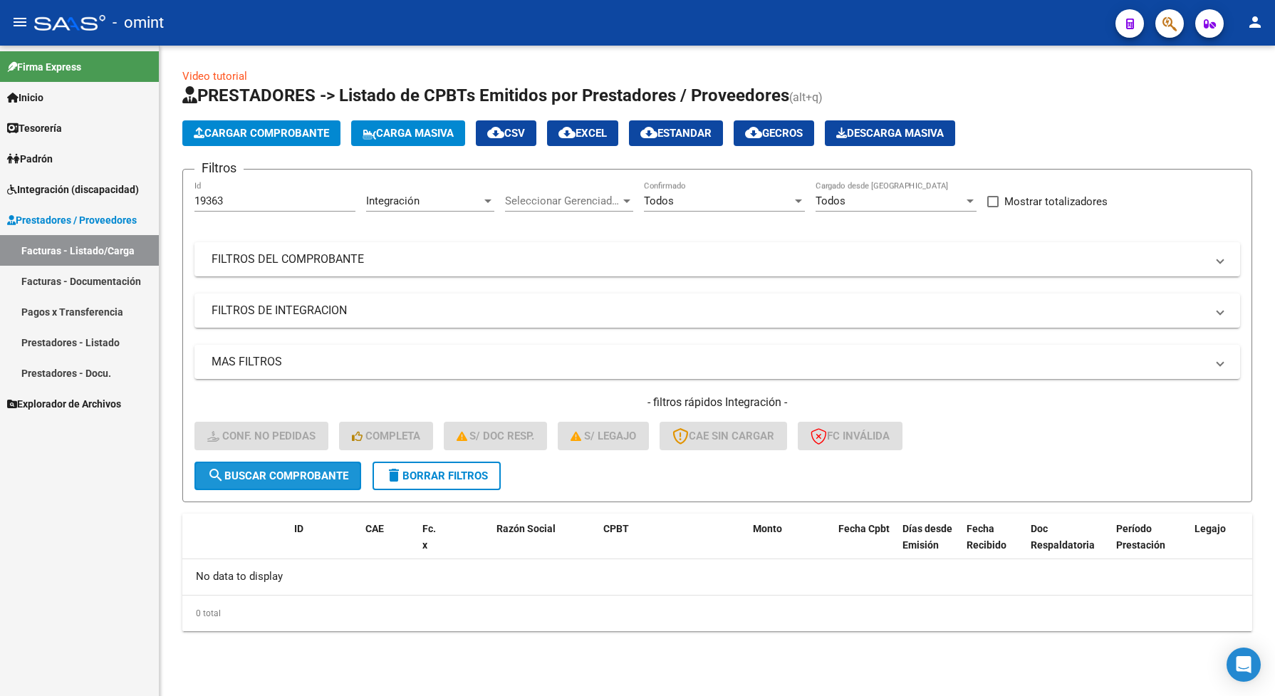
click at [225, 469] on span "search Buscar Comprobante" at bounding box center [277, 475] width 141 height 13
